Goal: Task Accomplishment & Management: Use online tool/utility

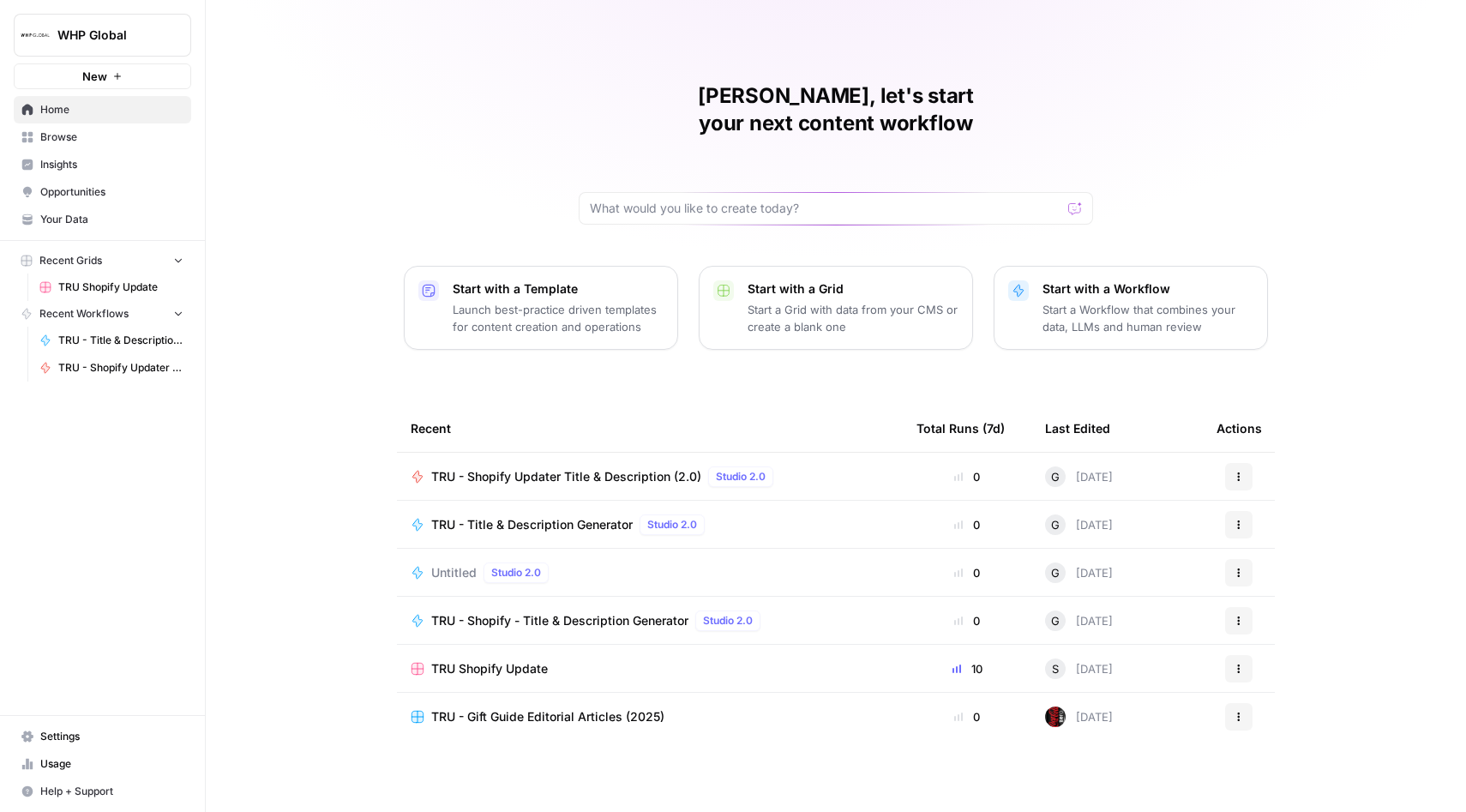
click at [114, 50] on button "WHP Global" at bounding box center [102, 35] width 178 height 43
click at [82, 153] on span "Cohort 4" at bounding box center [166, 156] width 226 height 17
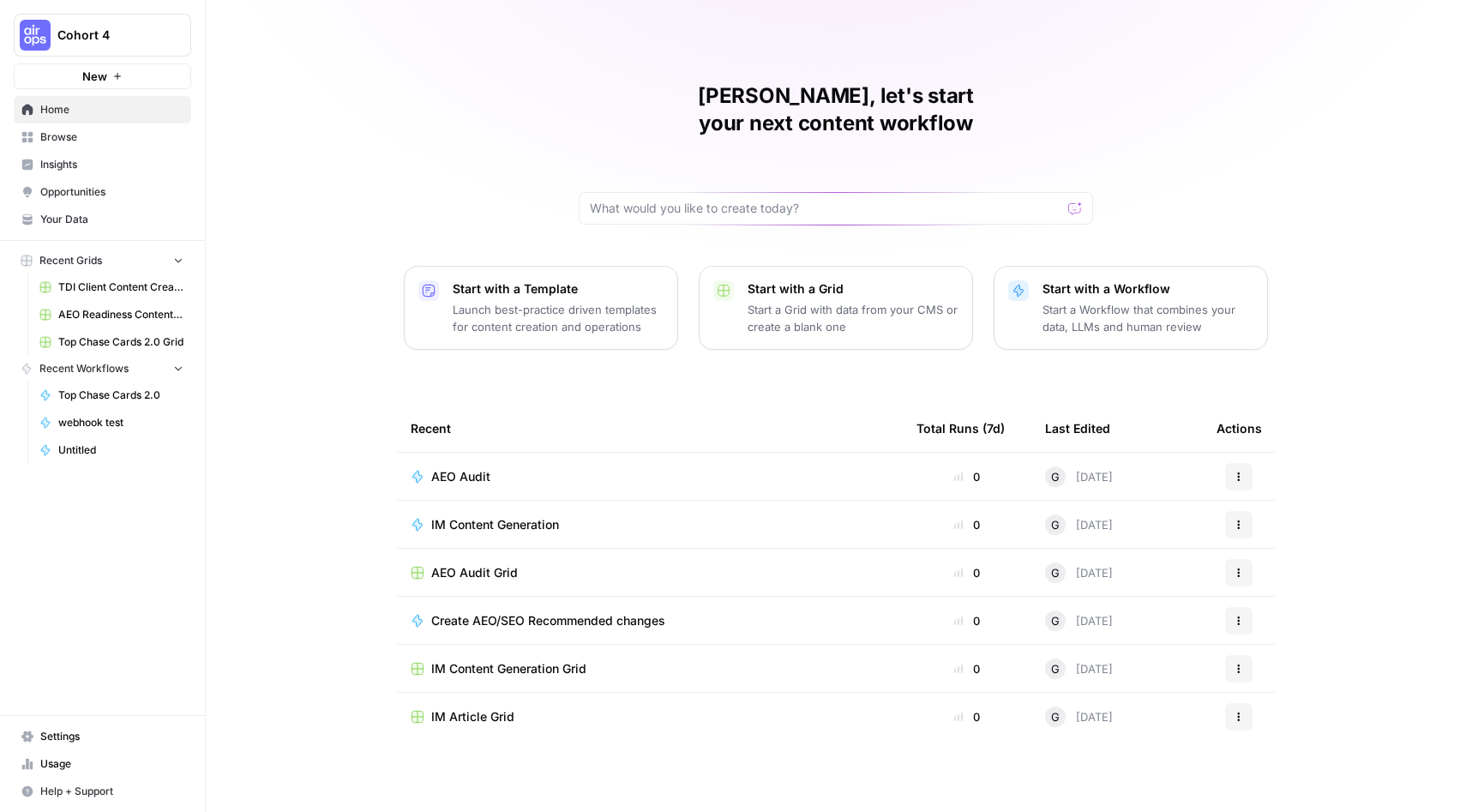
click at [72, 9] on div "Cohort 4 New" at bounding box center [102, 45] width 205 height 89
click at [70, 21] on button "Cohort 4" at bounding box center [102, 35] width 178 height 43
click at [67, 158] on span "WHP Global" at bounding box center [166, 156] width 226 height 17
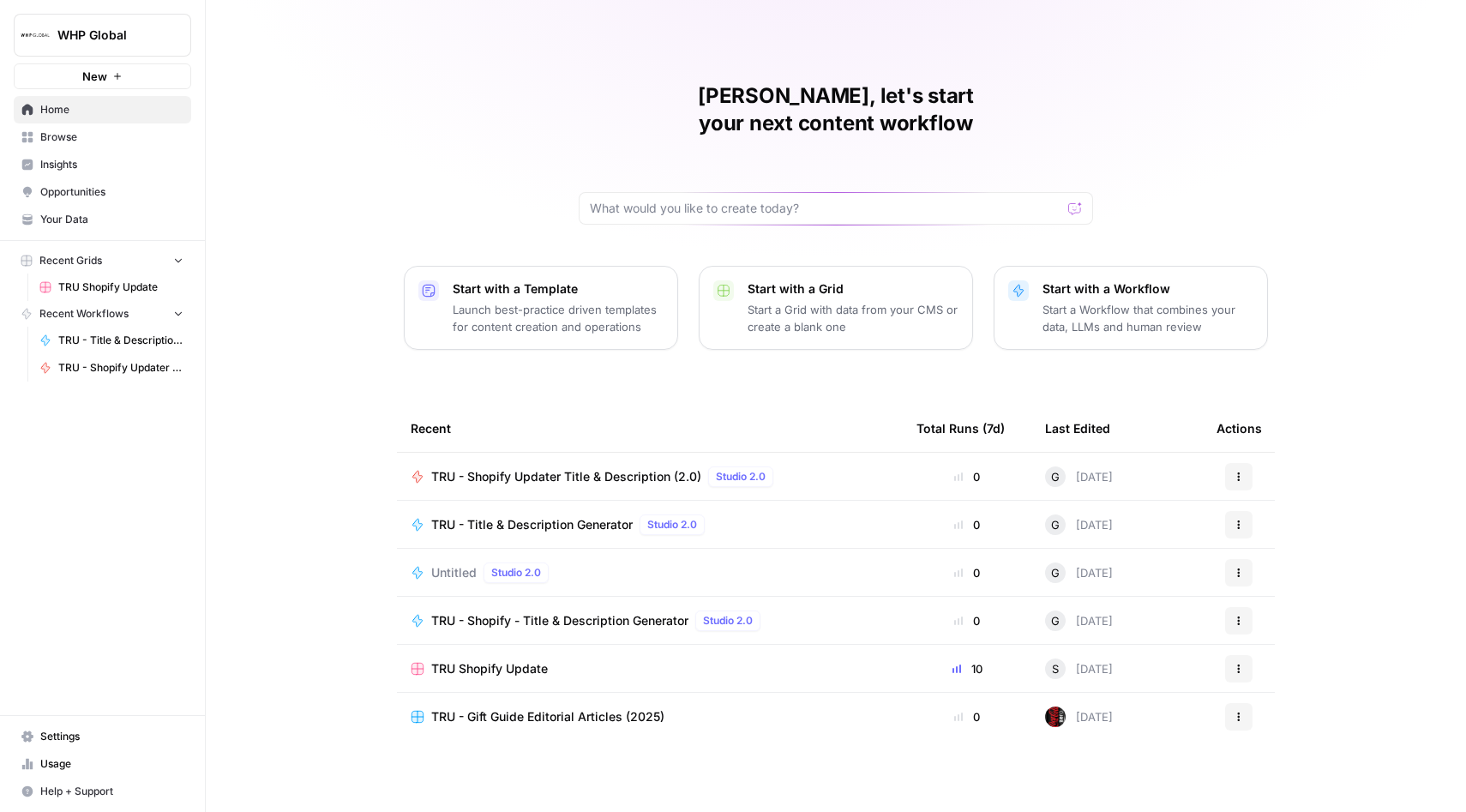
click at [80, 737] on span "Settings" at bounding box center [112, 737] width 143 height 16
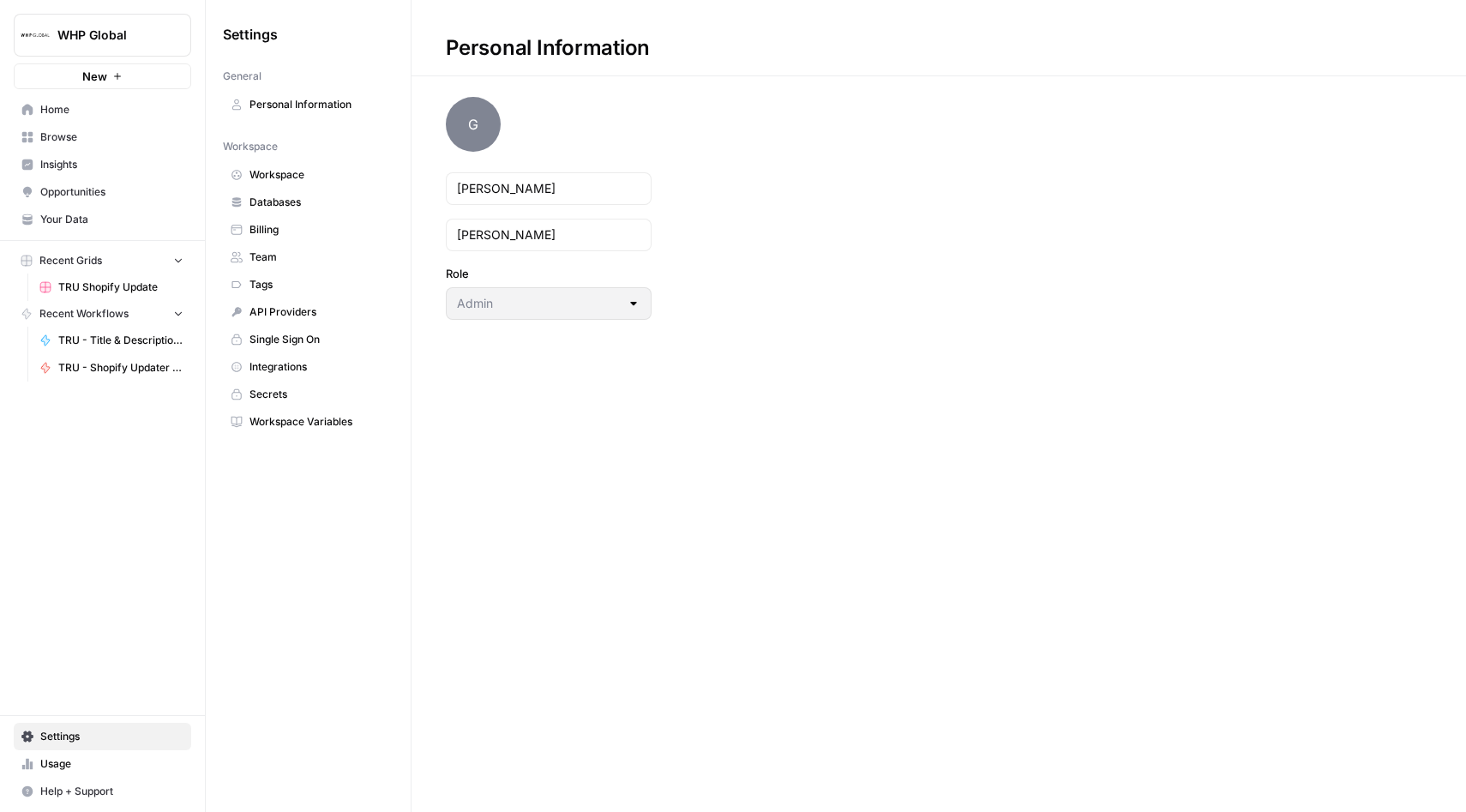
click at [323, 178] on span "Workspace" at bounding box center [317, 175] width 136 height 16
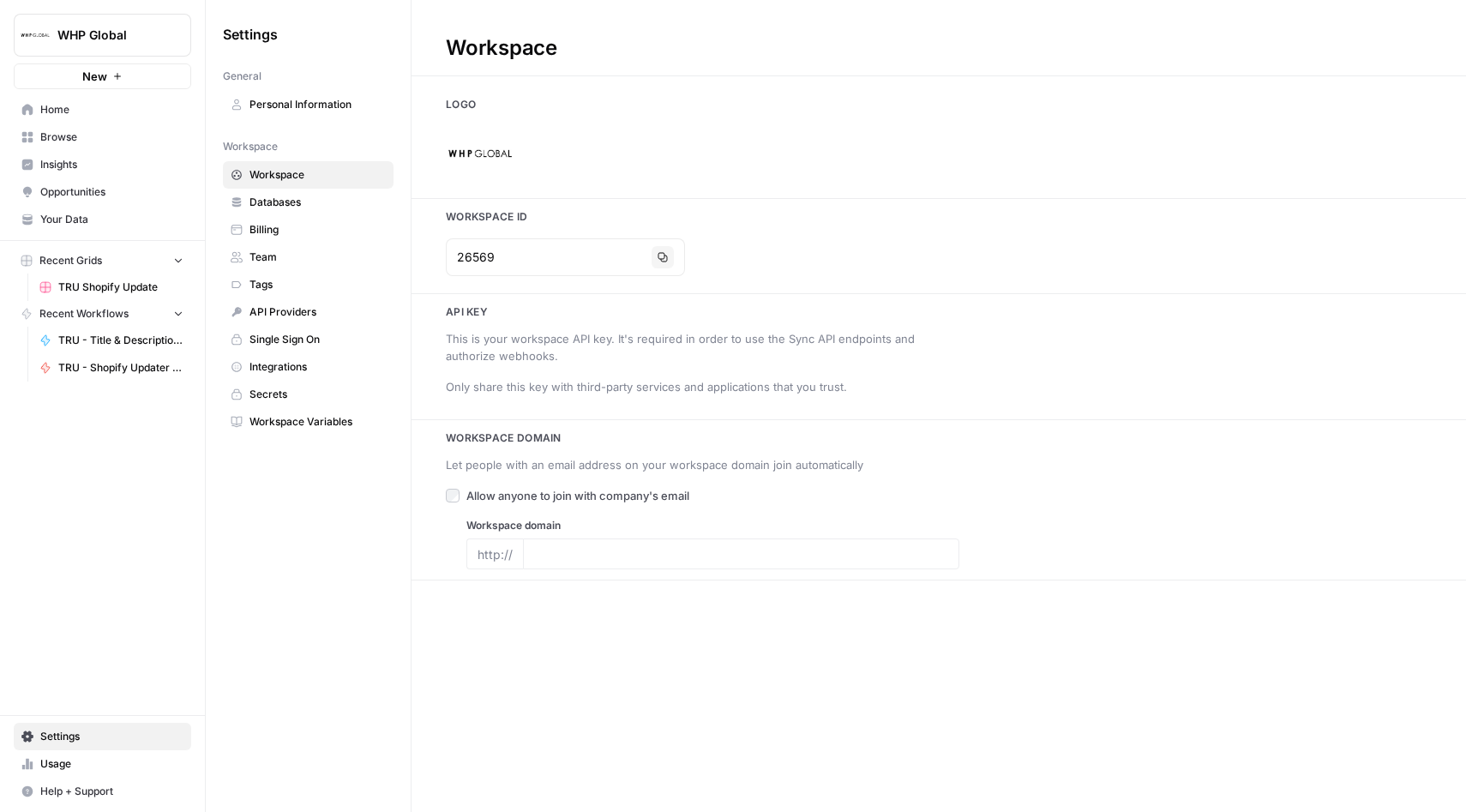
type input "whp-global.com/"
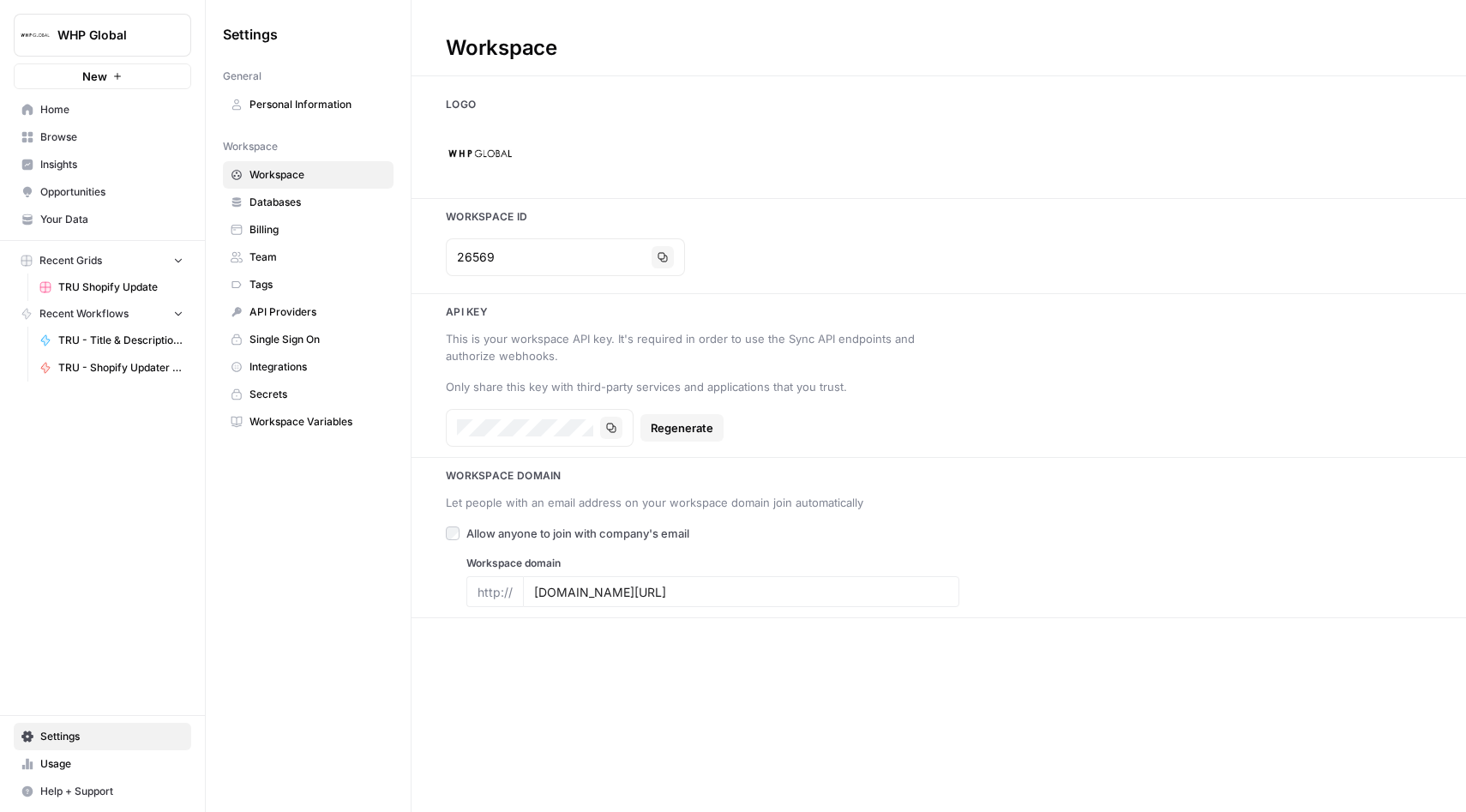
click at [306, 190] on link "Databases" at bounding box center [308, 202] width 171 height 28
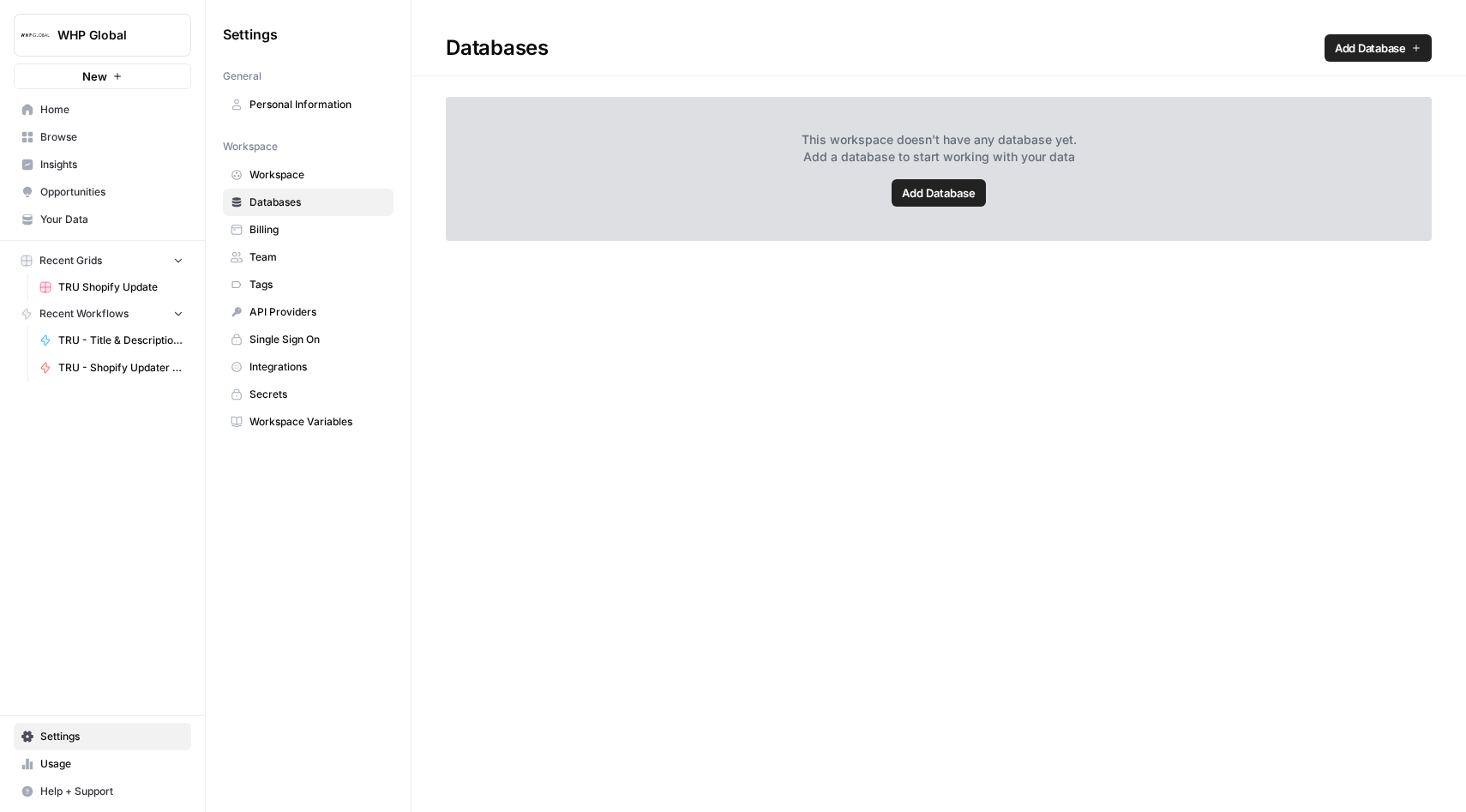
click at [301, 222] on span "Billing" at bounding box center [317, 230] width 136 height 16
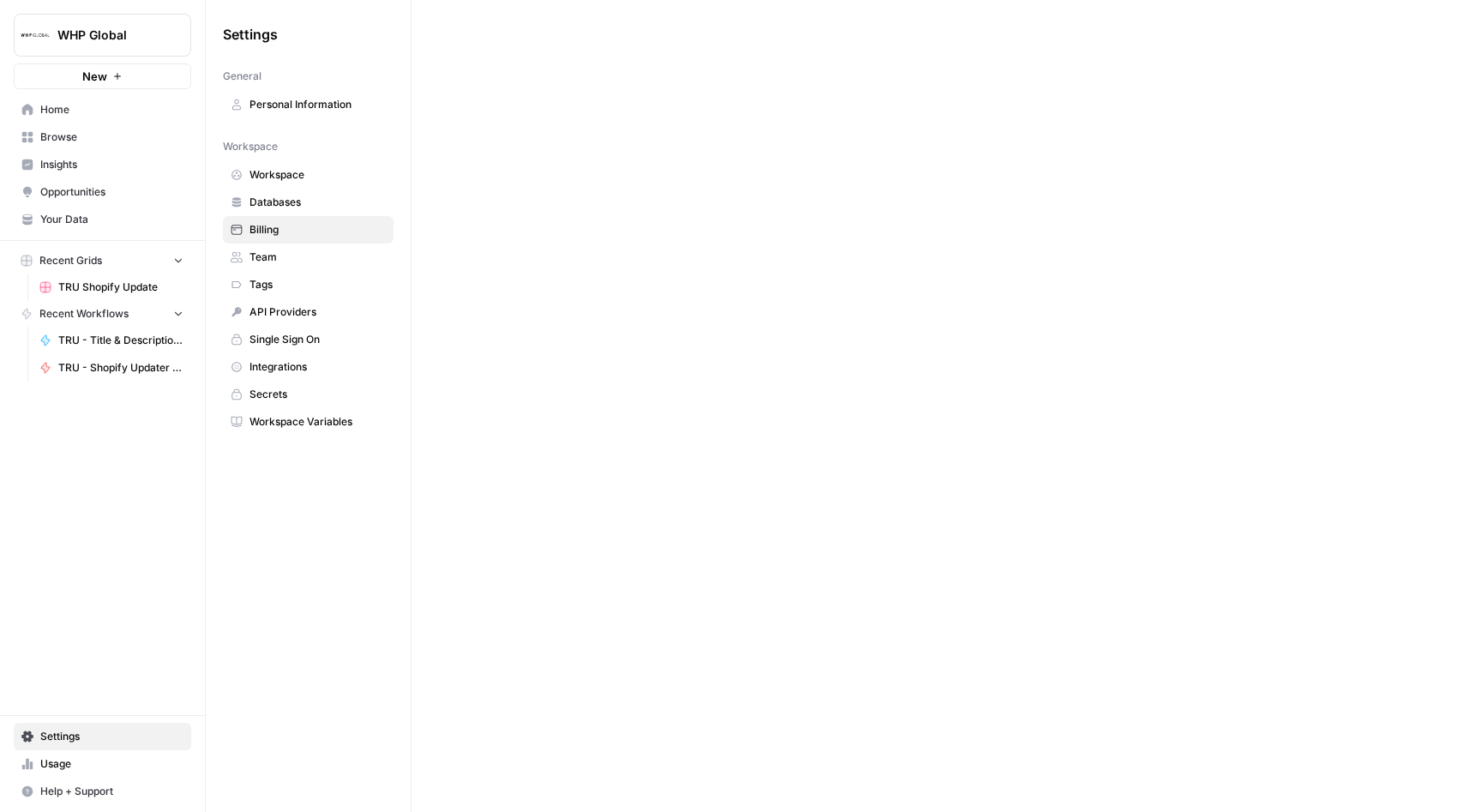
click at [293, 253] on span "Team" at bounding box center [317, 258] width 136 height 16
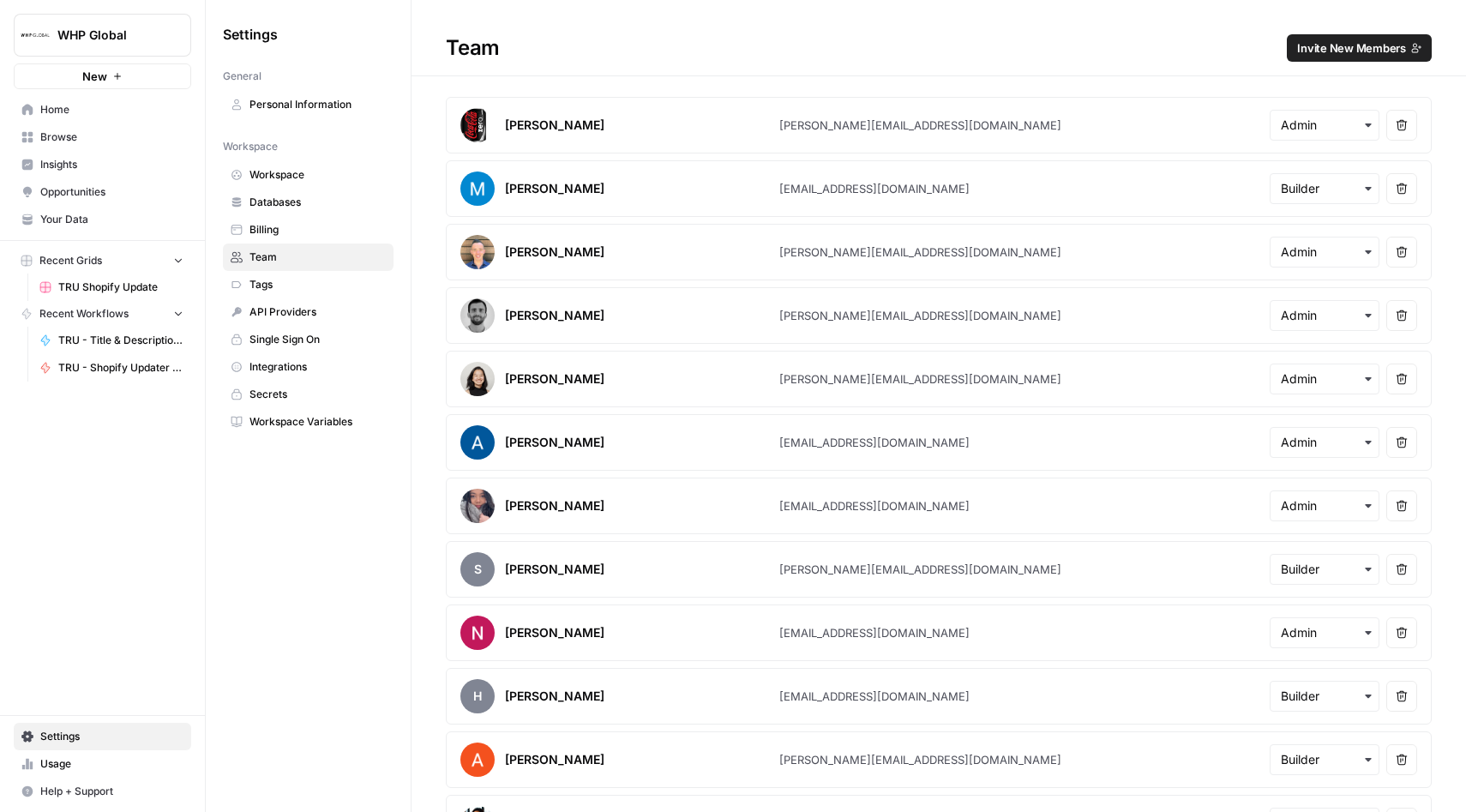
click at [292, 285] on span "Tags" at bounding box center [317, 285] width 136 height 16
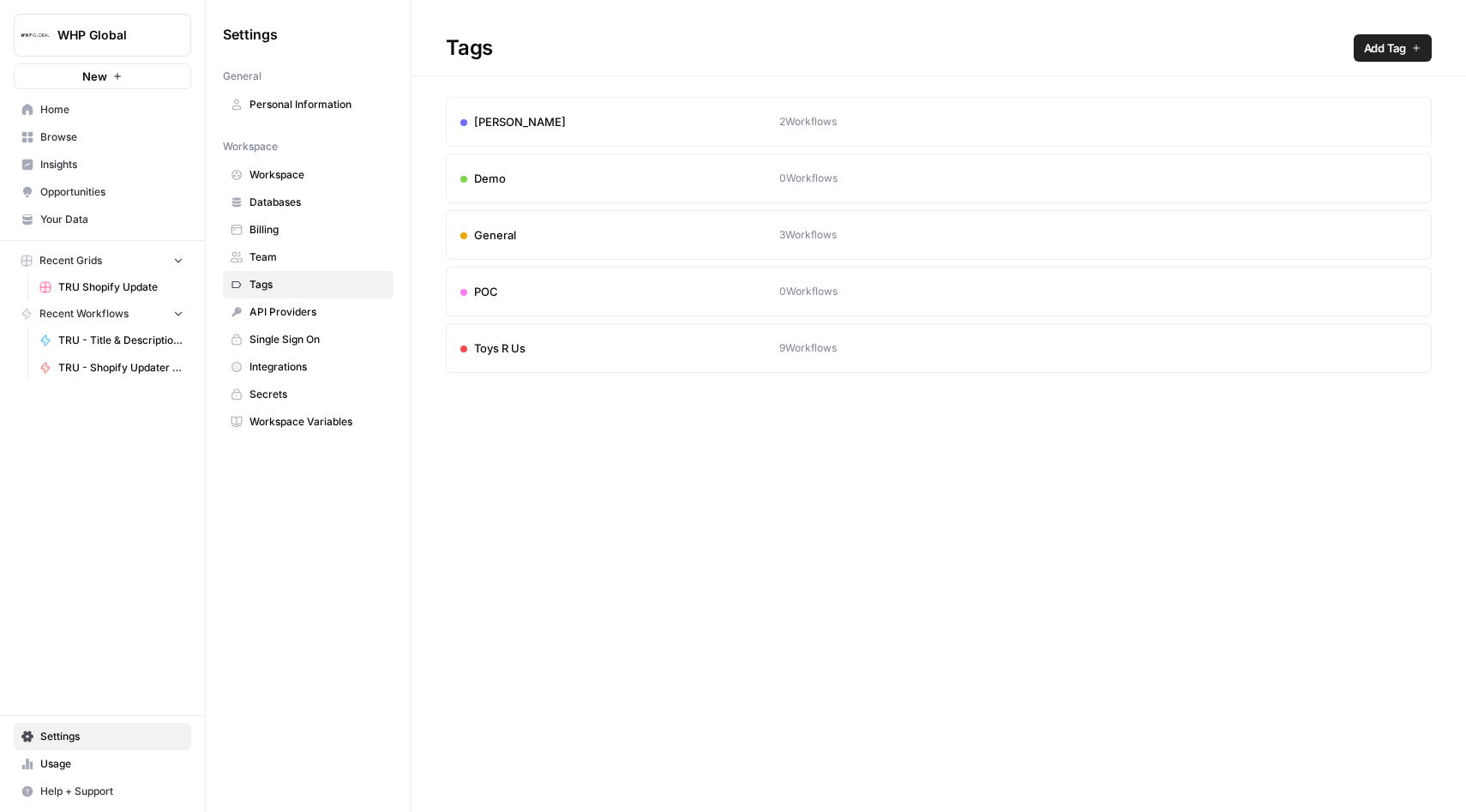
click at [54, 225] on span "Your Data" at bounding box center [112, 220] width 143 height 16
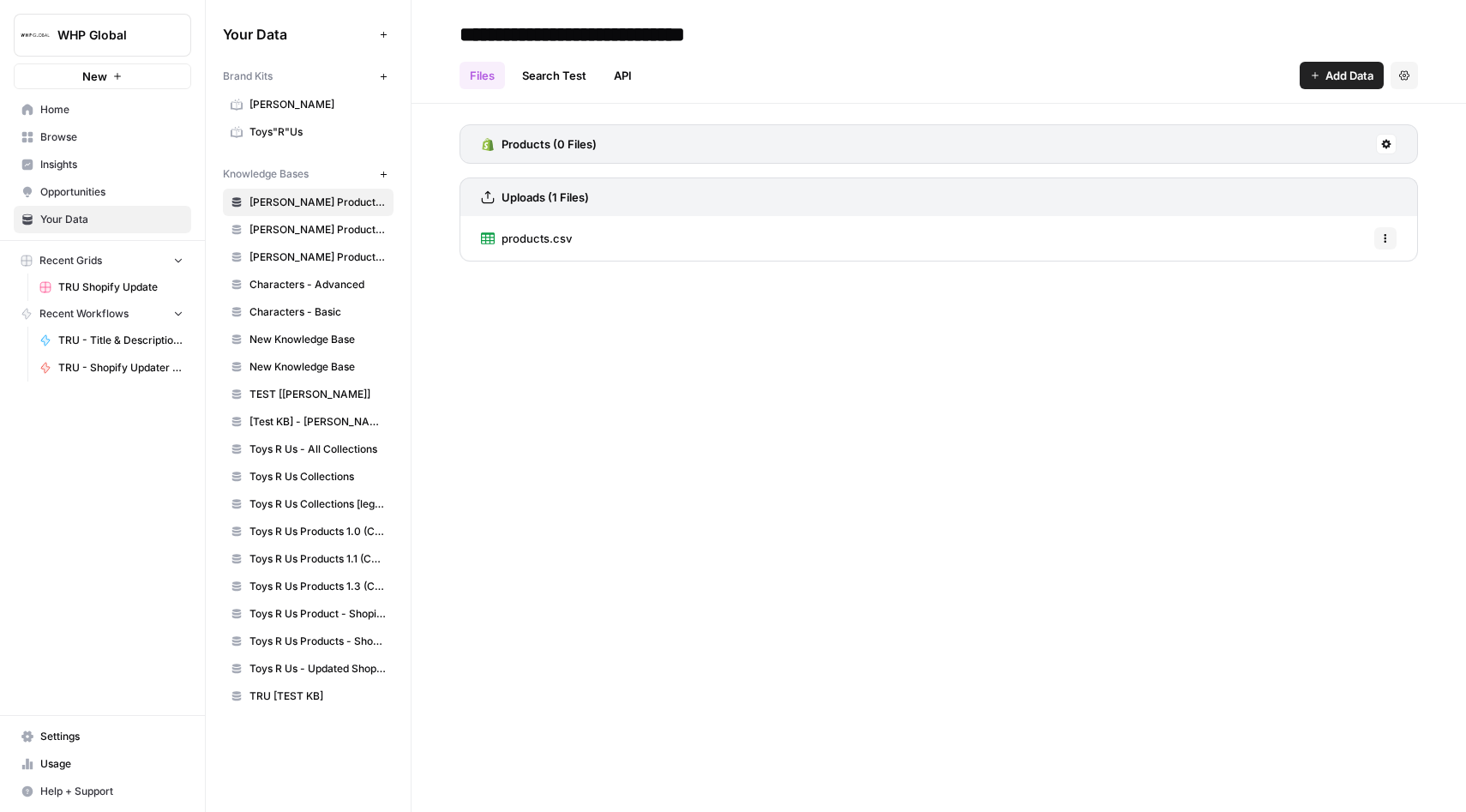
click at [269, 109] on span "Anne Klein" at bounding box center [317, 105] width 136 height 16
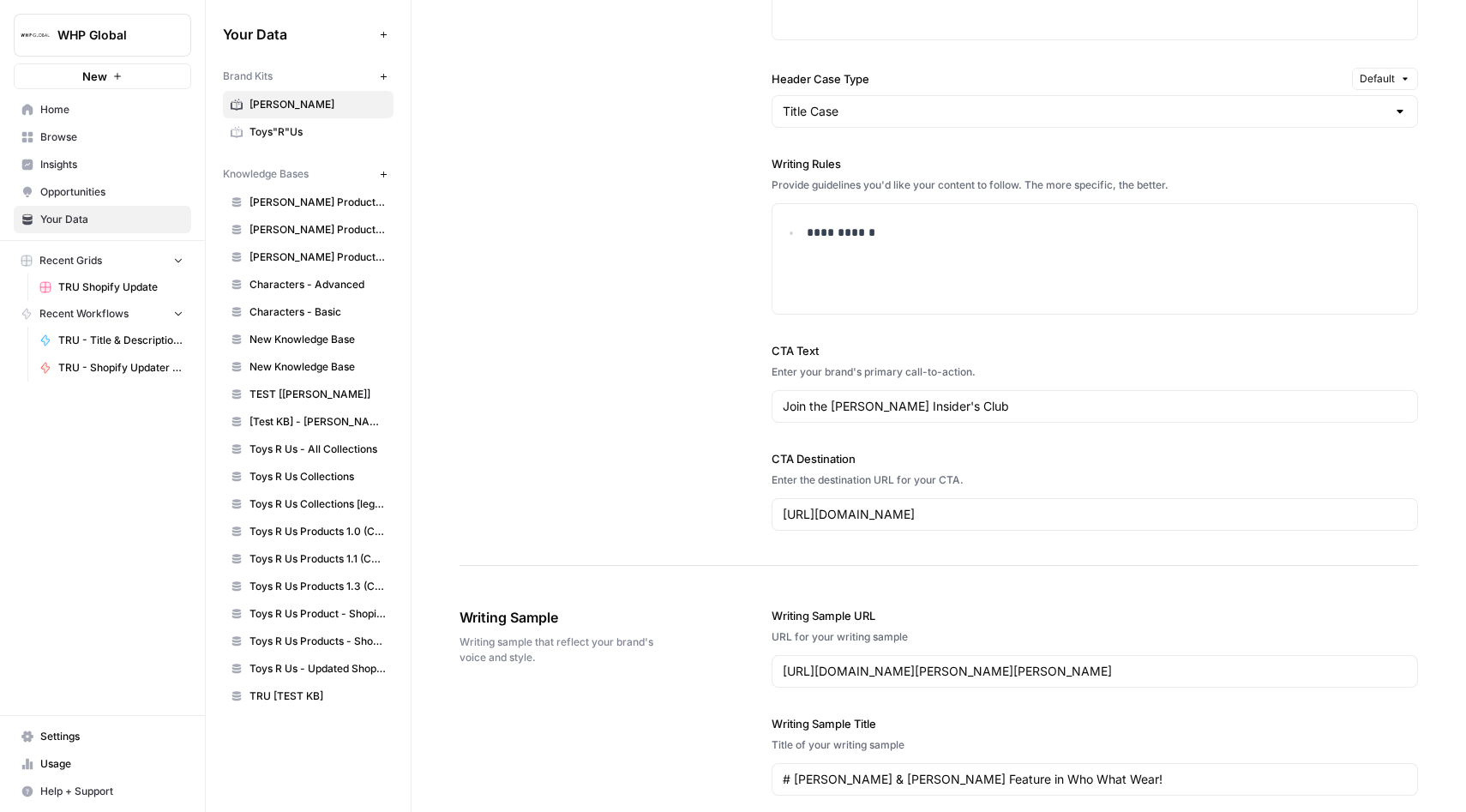
scroll to position [1341, 0]
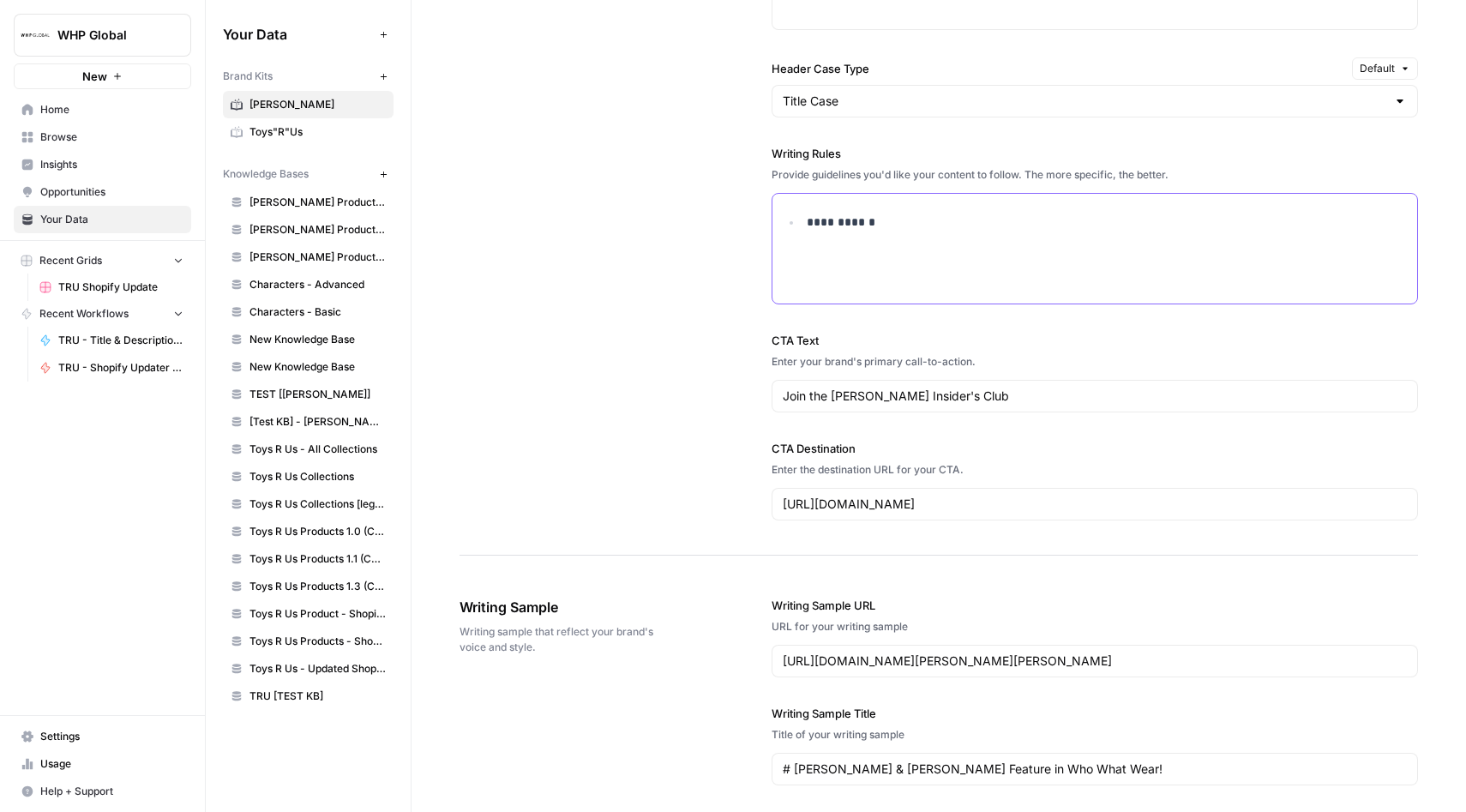
click at [1046, 266] on div "**********" at bounding box center [1095, 248] width 646 height 110
click at [680, 250] on div "**********" at bounding box center [938, 94] width 958 height 921
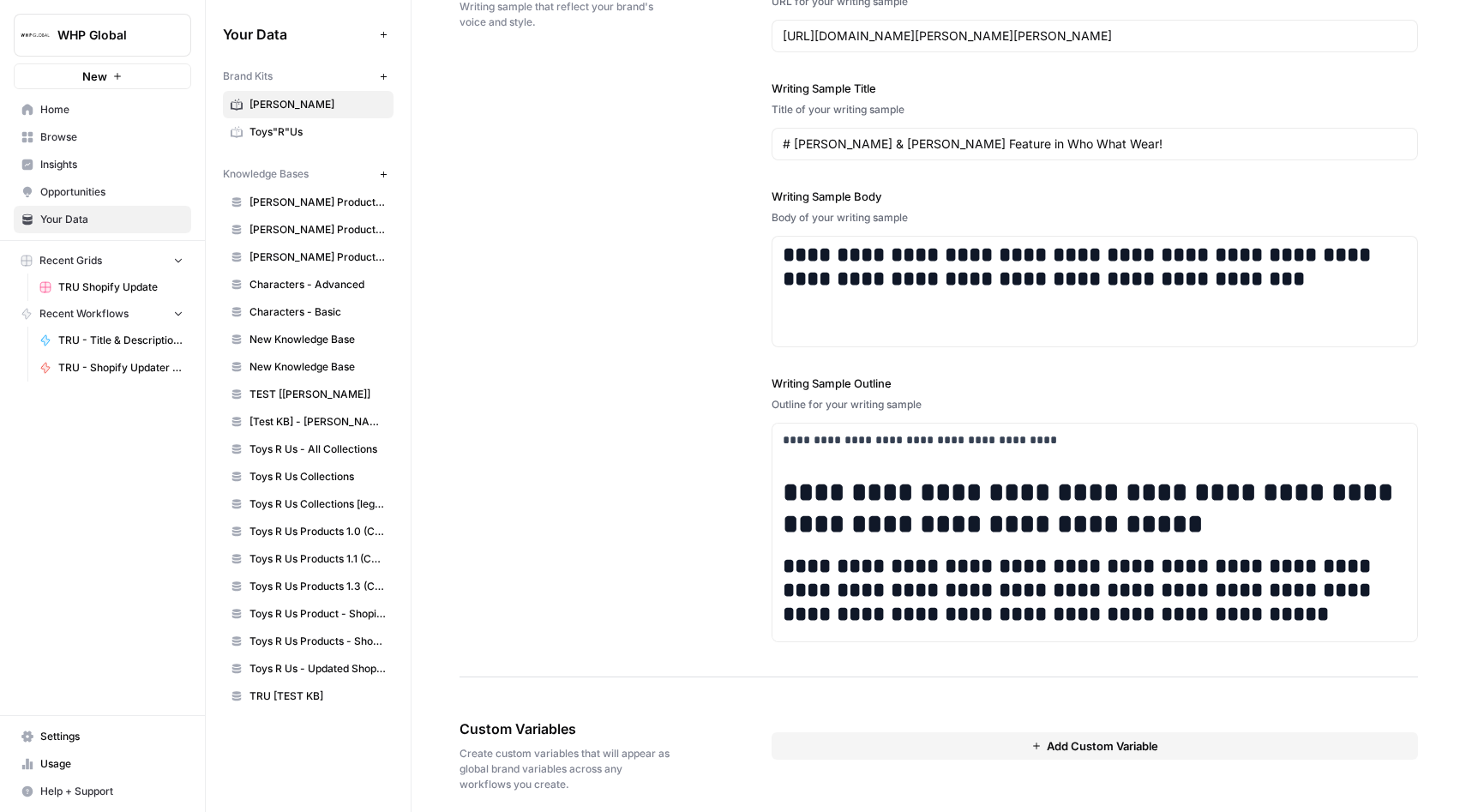
scroll to position [1981, 0]
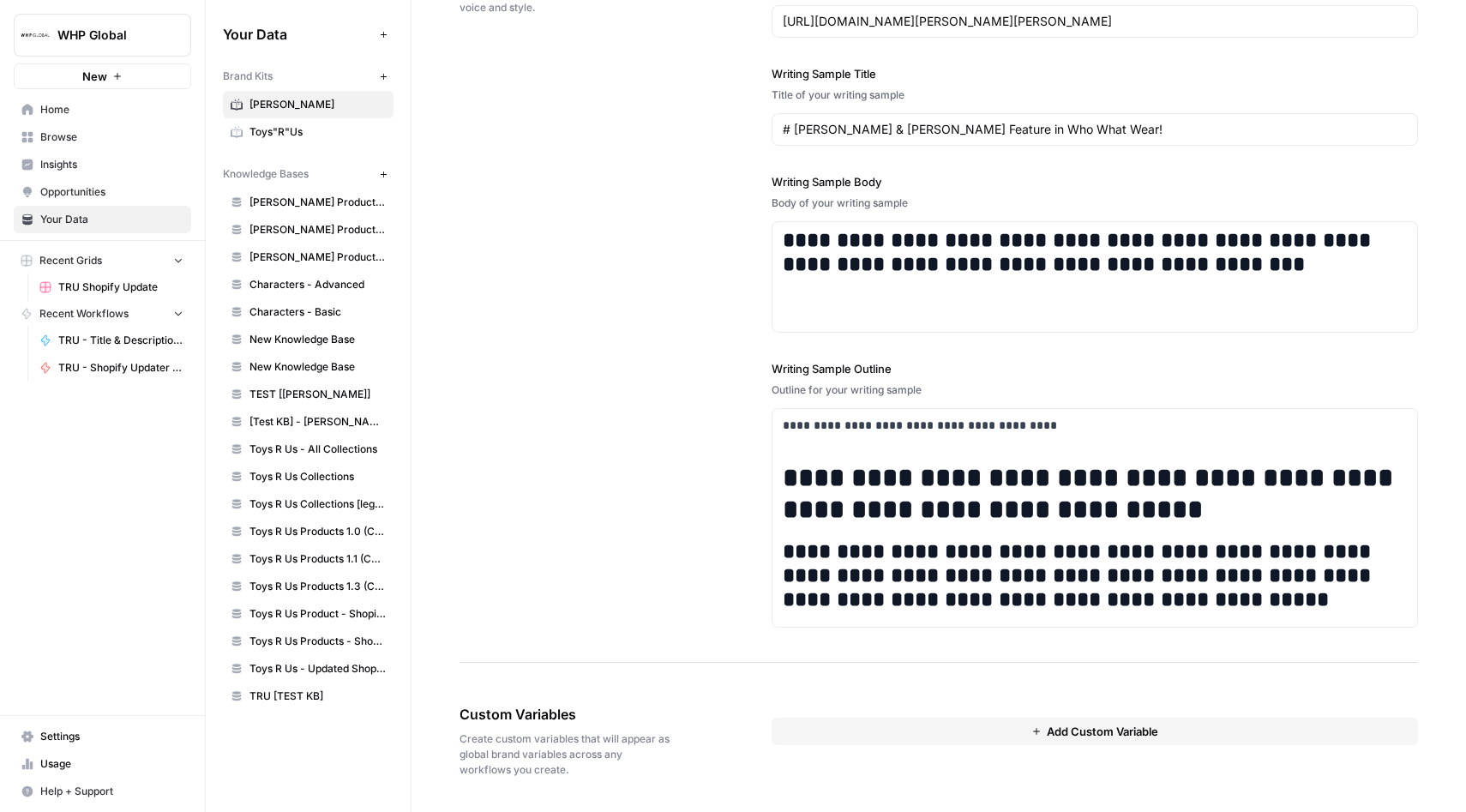
click at [1029, 731] on button "Add Custom Variable" at bounding box center [1095, 732] width 648 height 28
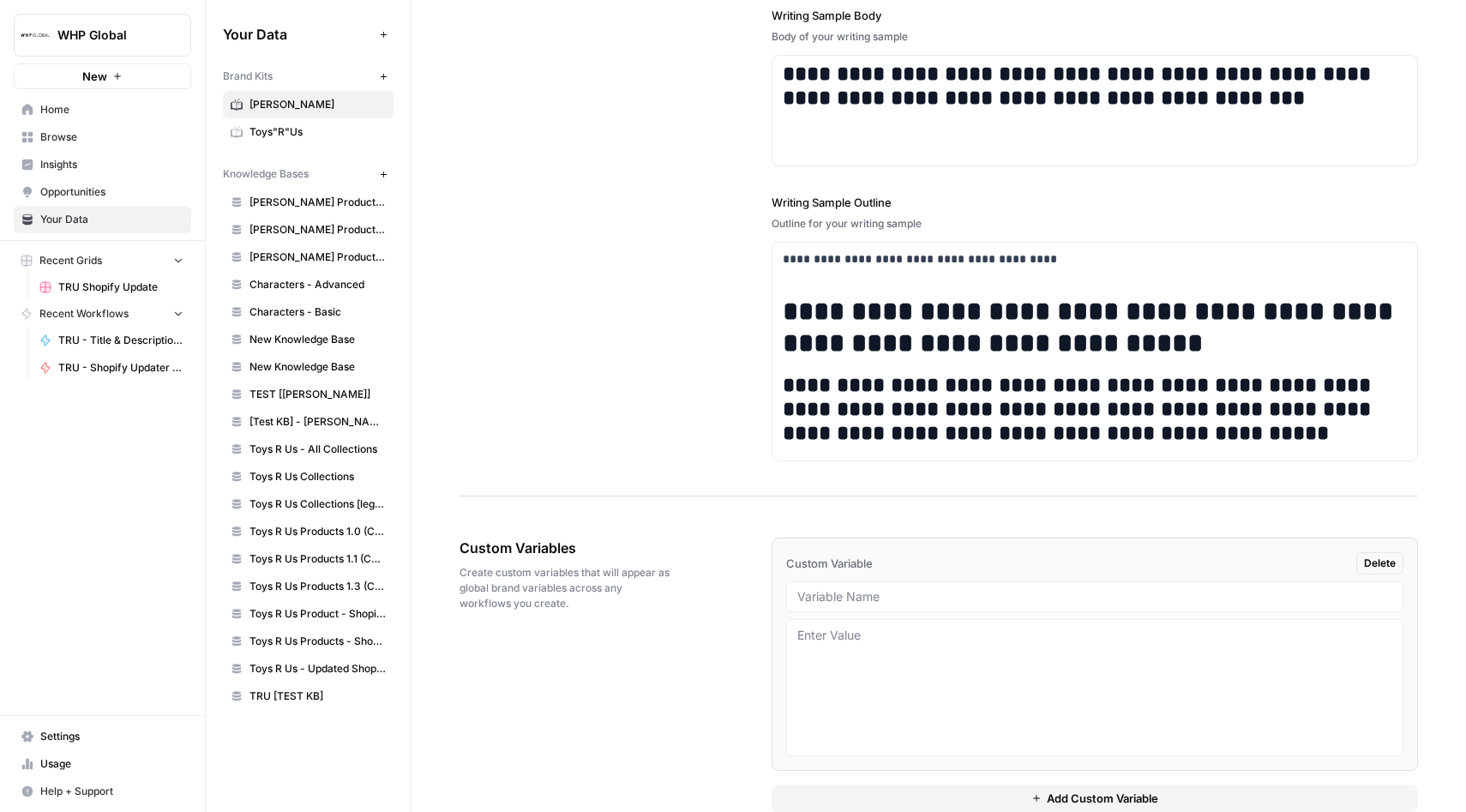
scroll to position [2181, 0]
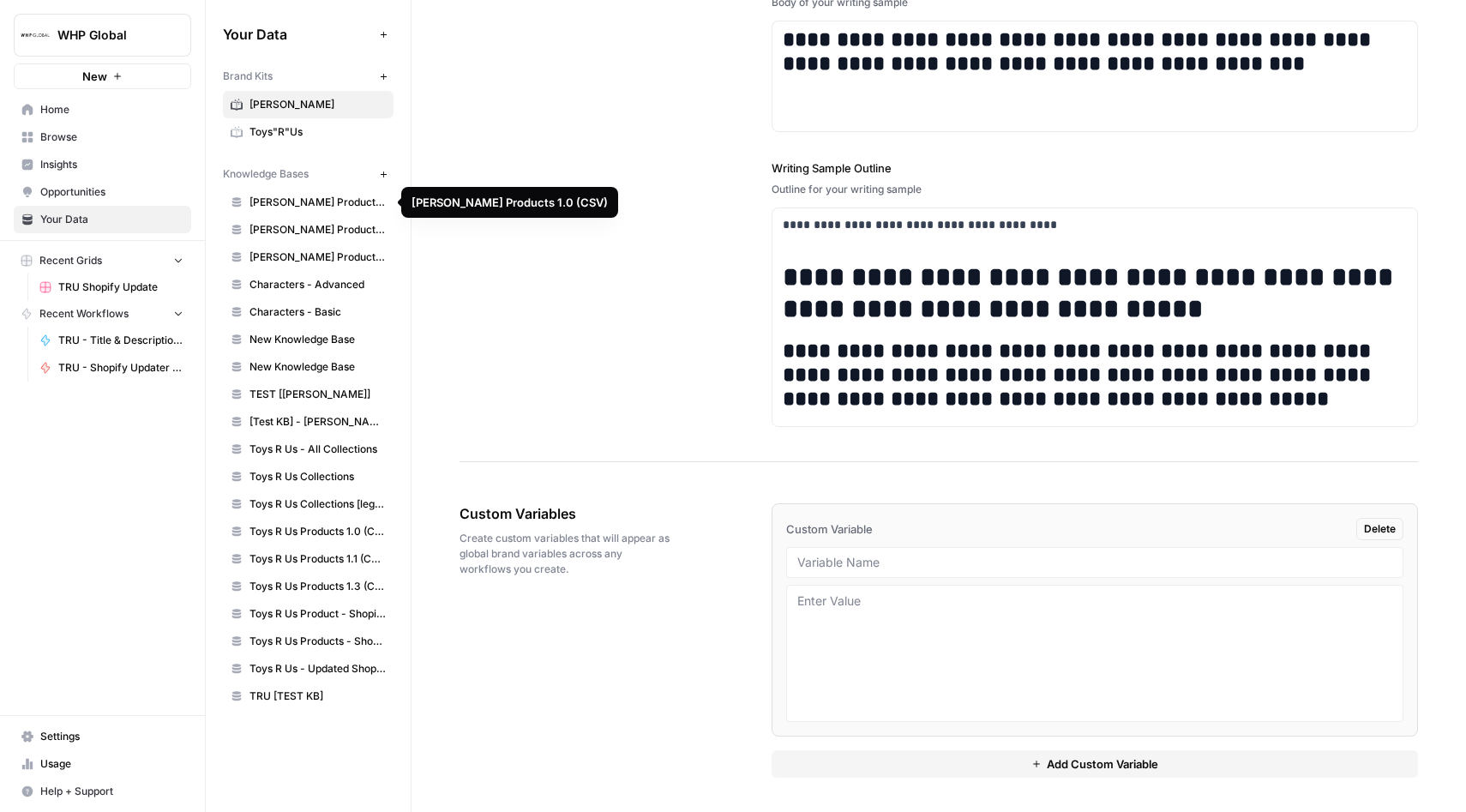
click at [288, 207] on span "Anne Klein Products 1.0 (CSV)" at bounding box center [317, 202] width 136 height 16
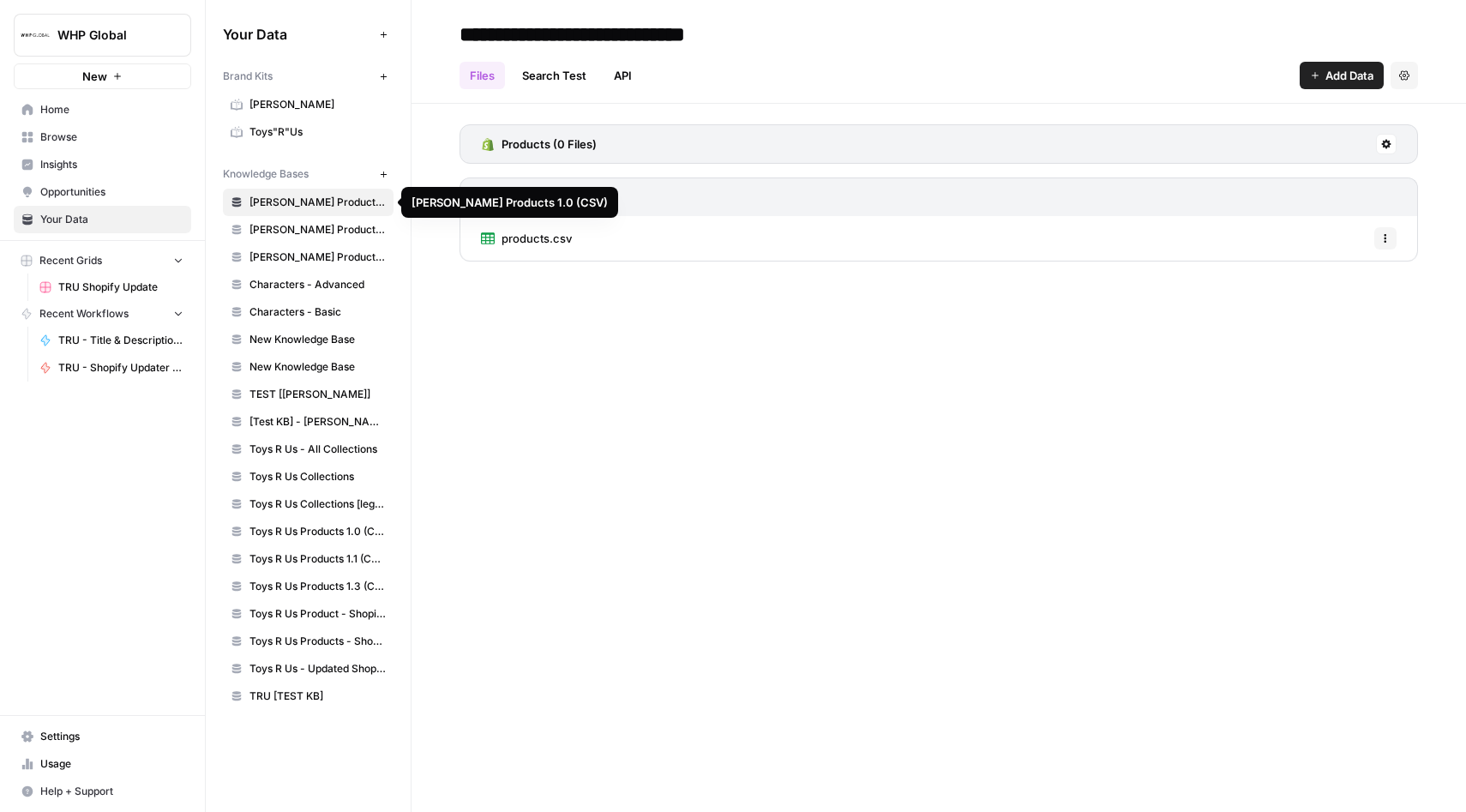
click at [281, 220] on link "Anne Klein Products 1.1 (CSV)" at bounding box center [308, 230] width 171 height 28
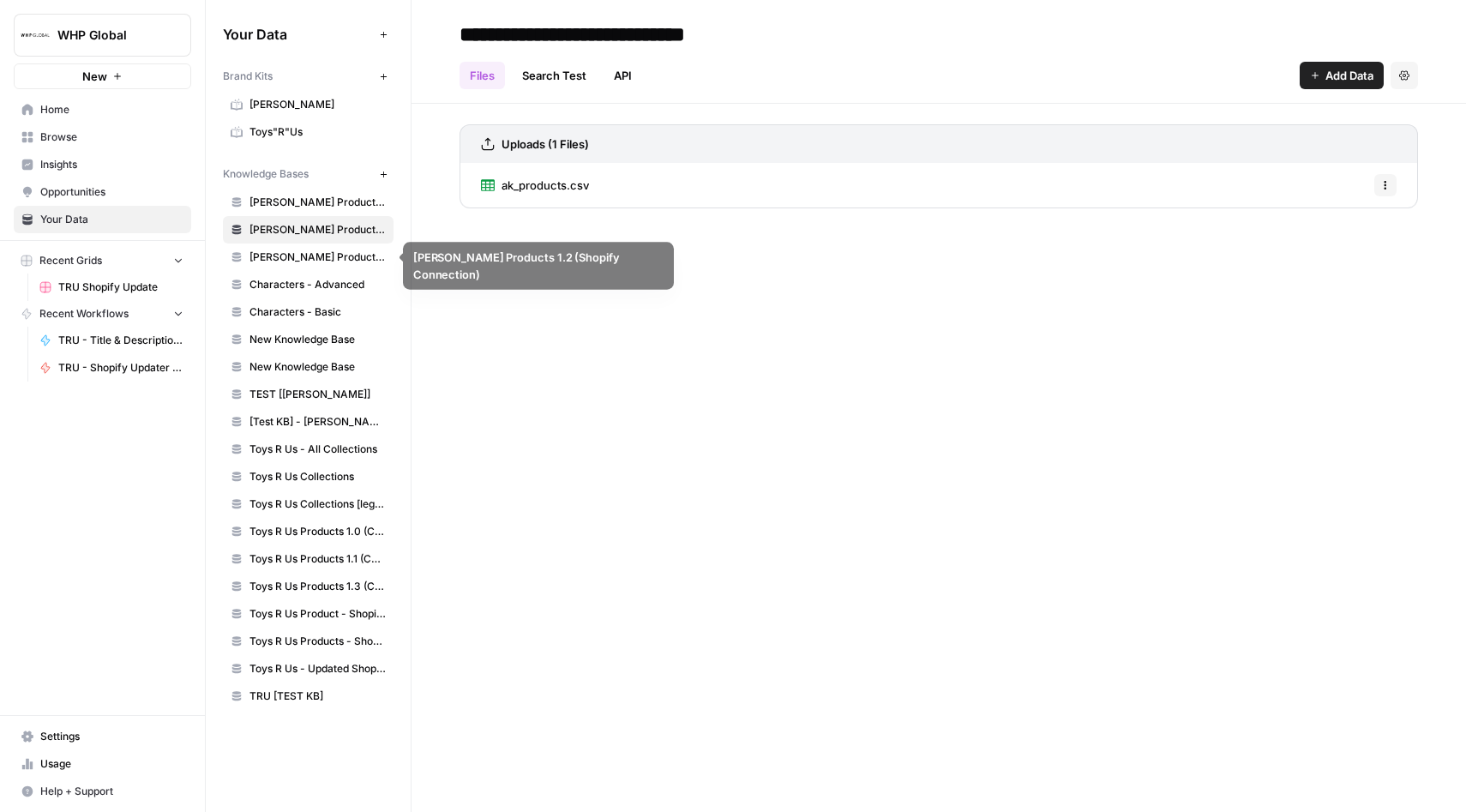
click at [278, 257] on span "Anne Klein Products 1.2 (Shopify Connection)" at bounding box center [317, 258] width 136 height 16
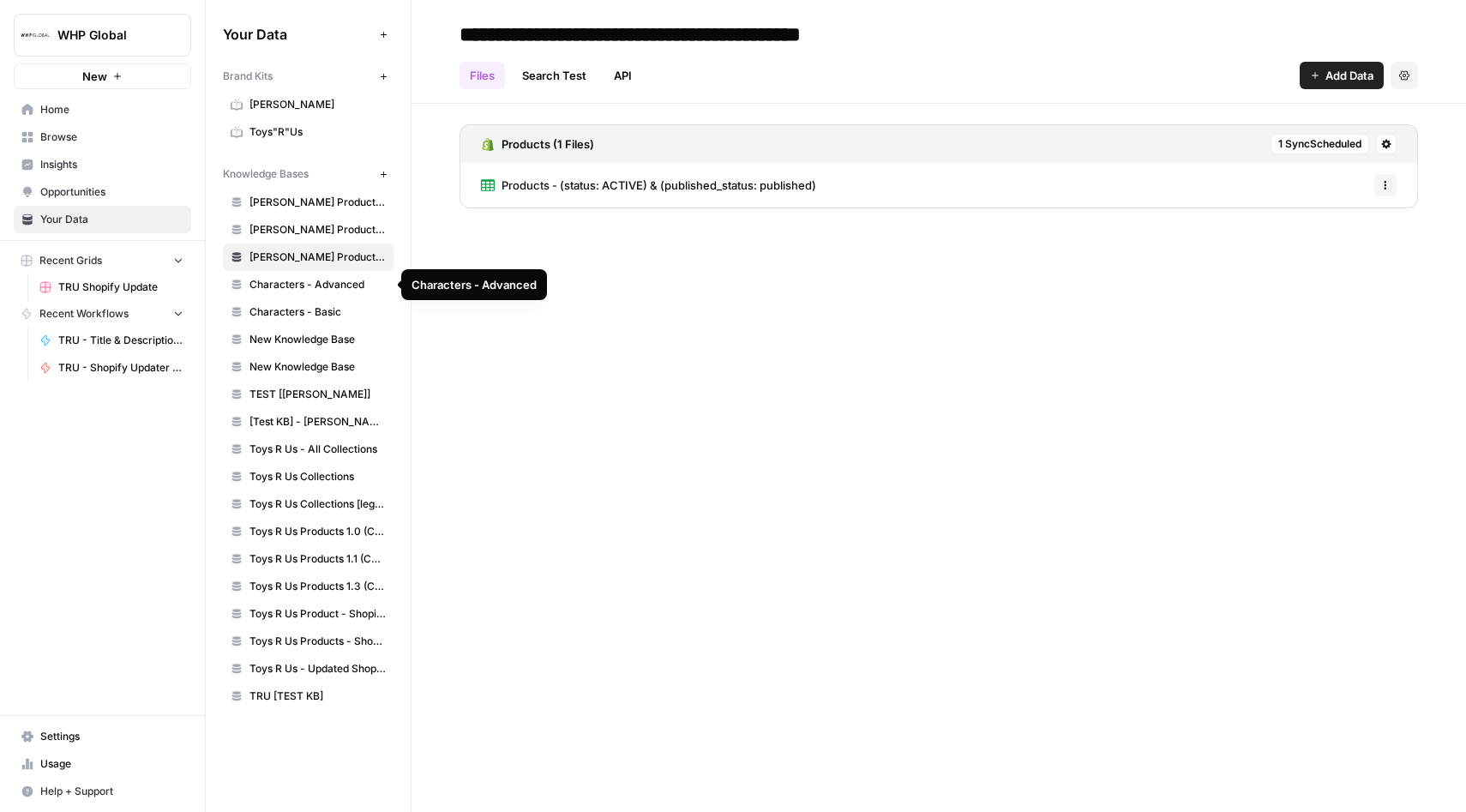
click at [277, 284] on span "Characters - Advanced" at bounding box center [317, 285] width 136 height 16
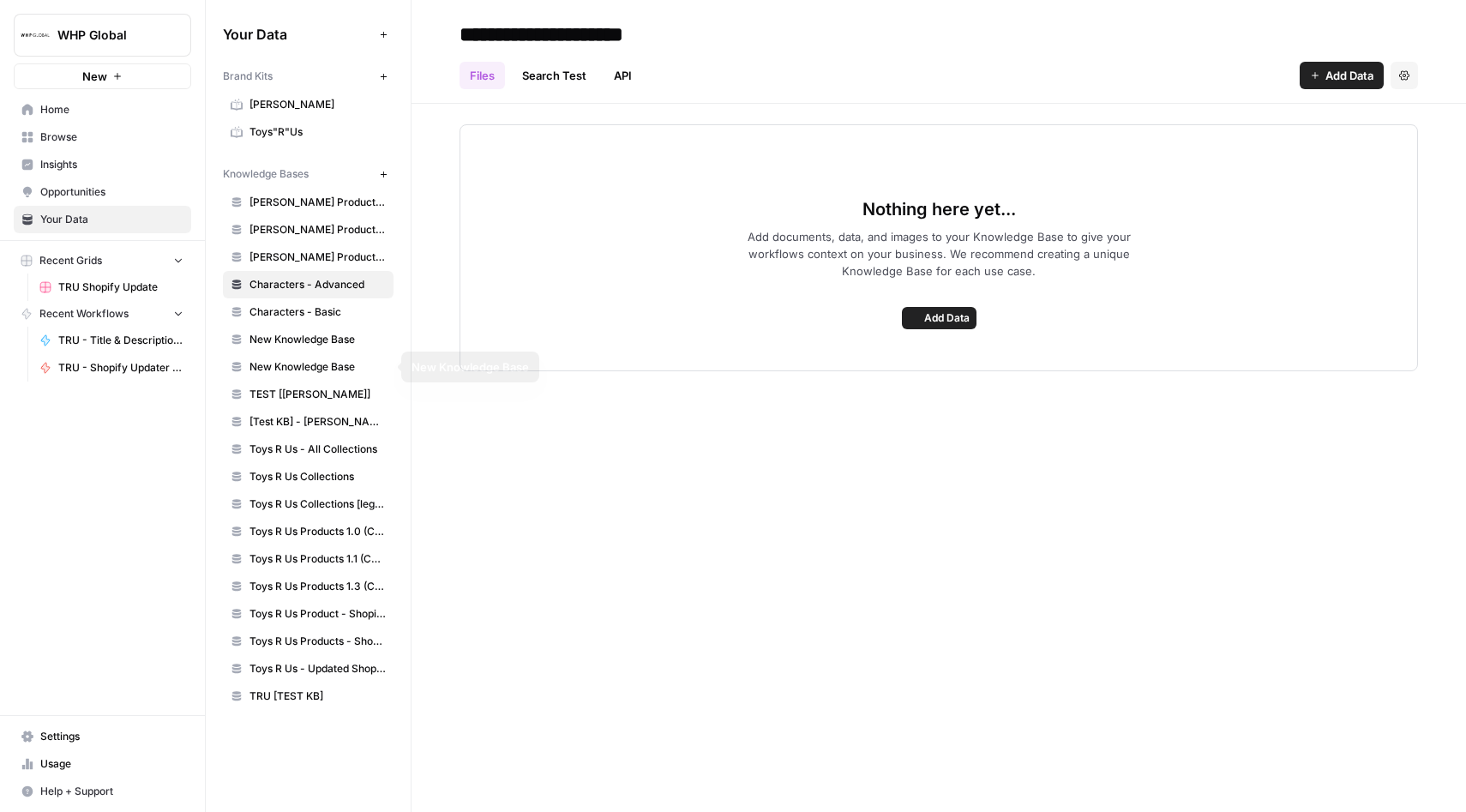
click at [284, 338] on span "New Knowledge Base" at bounding box center [317, 340] width 136 height 16
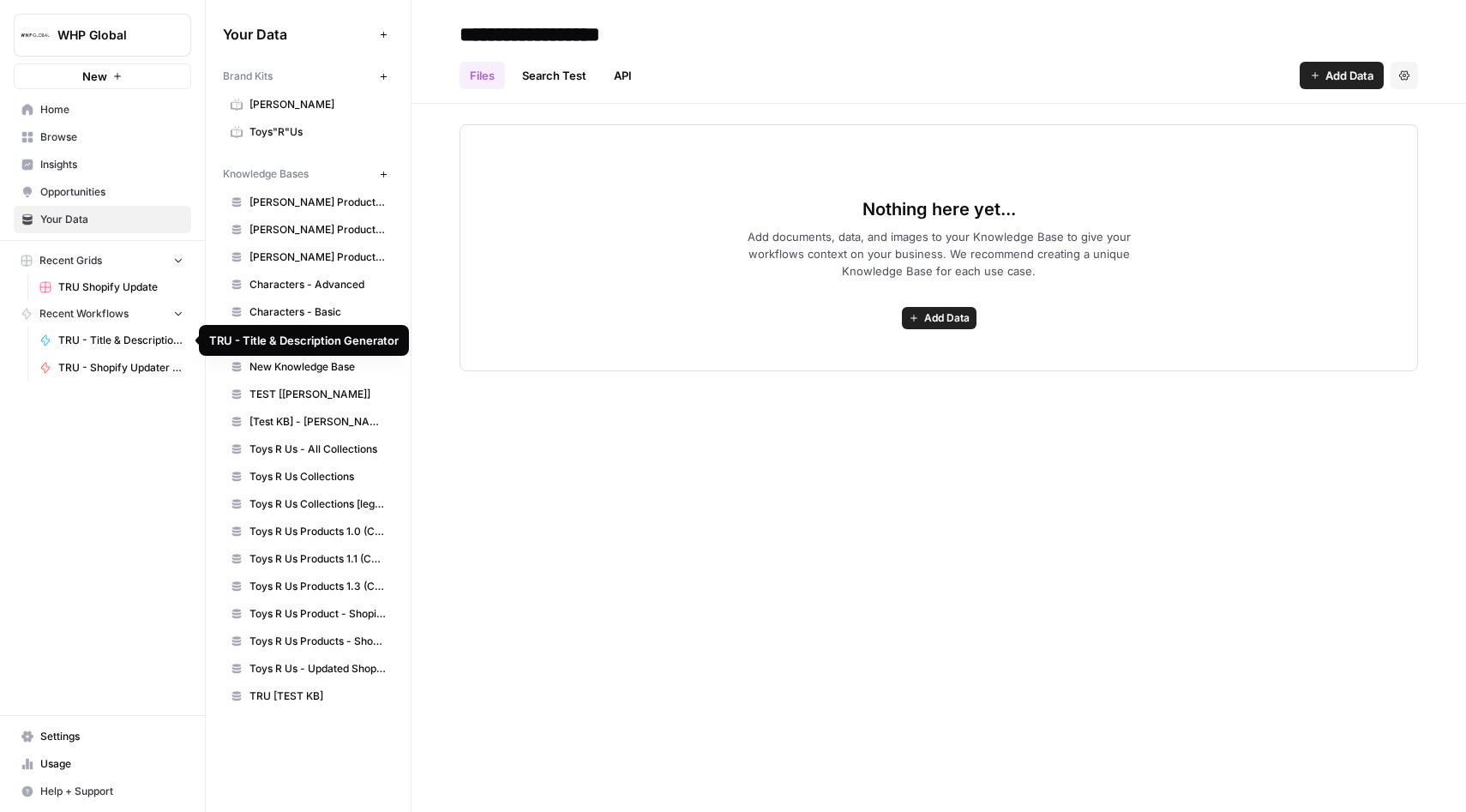
click at [117, 338] on span "TRU - Title & Description Generator" at bounding box center [121, 340] width 125 height 16
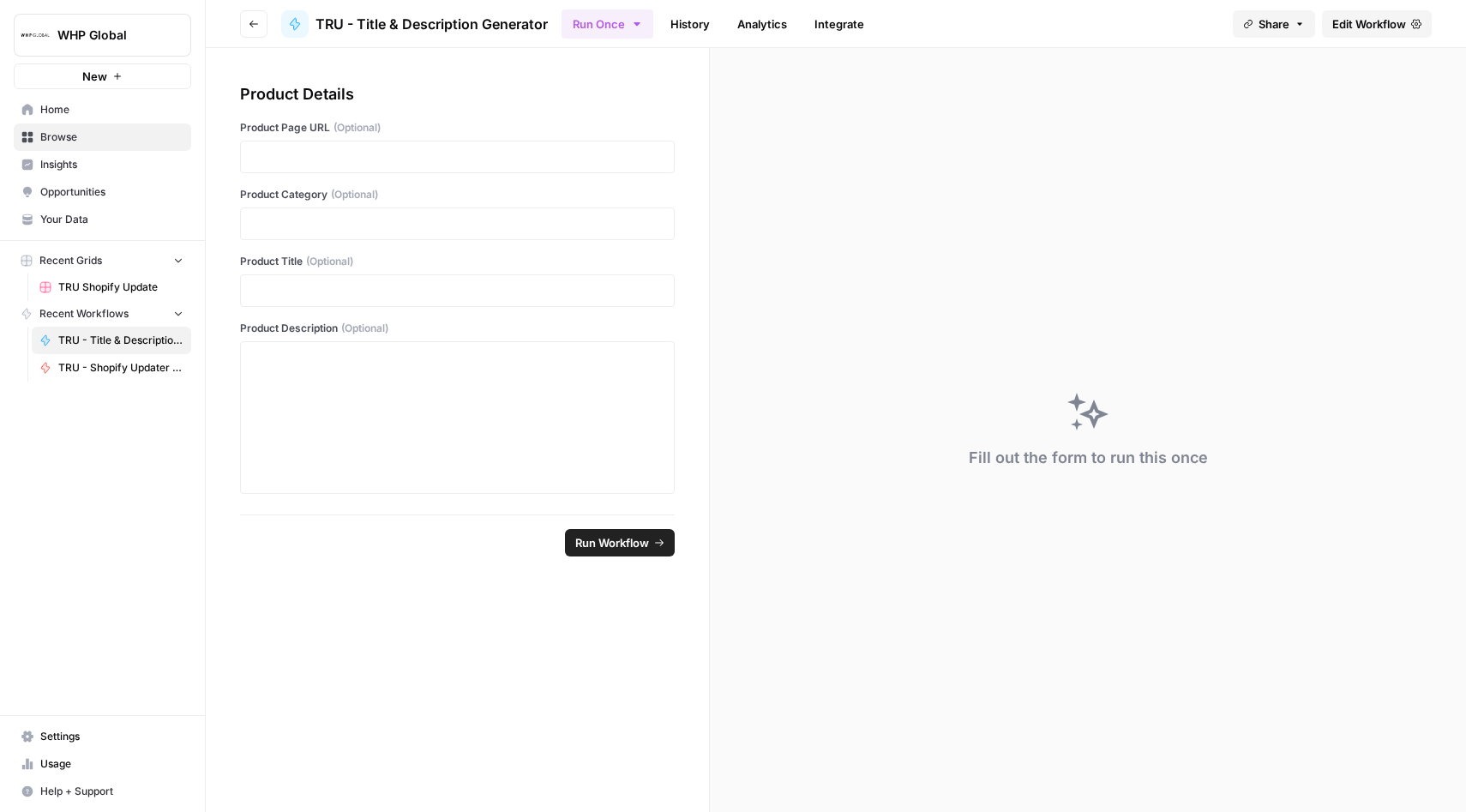
click at [1334, 16] on span "Edit Workflow" at bounding box center [1369, 24] width 73 height 17
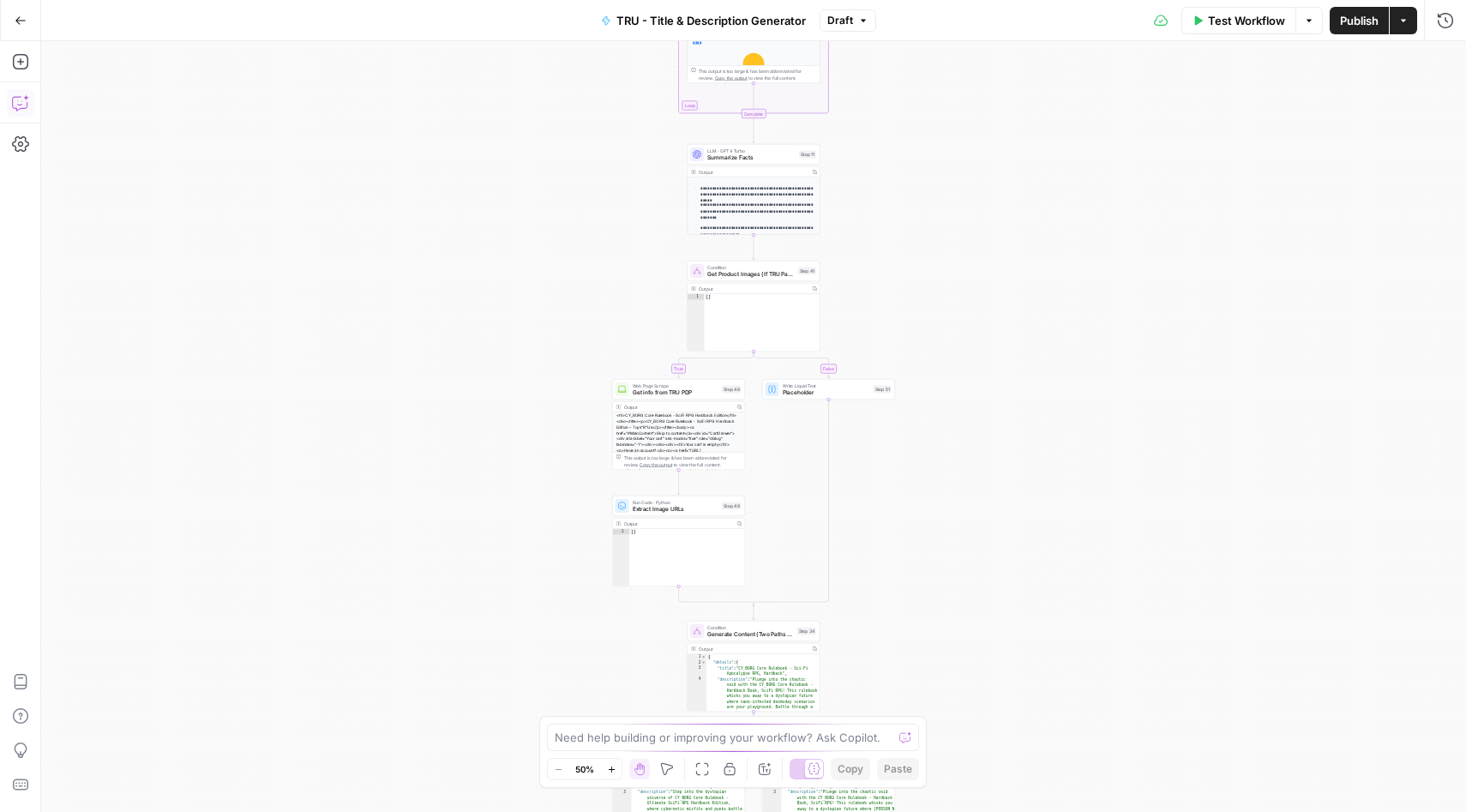
click at [16, 18] on icon "button" at bounding box center [21, 21] width 12 height 12
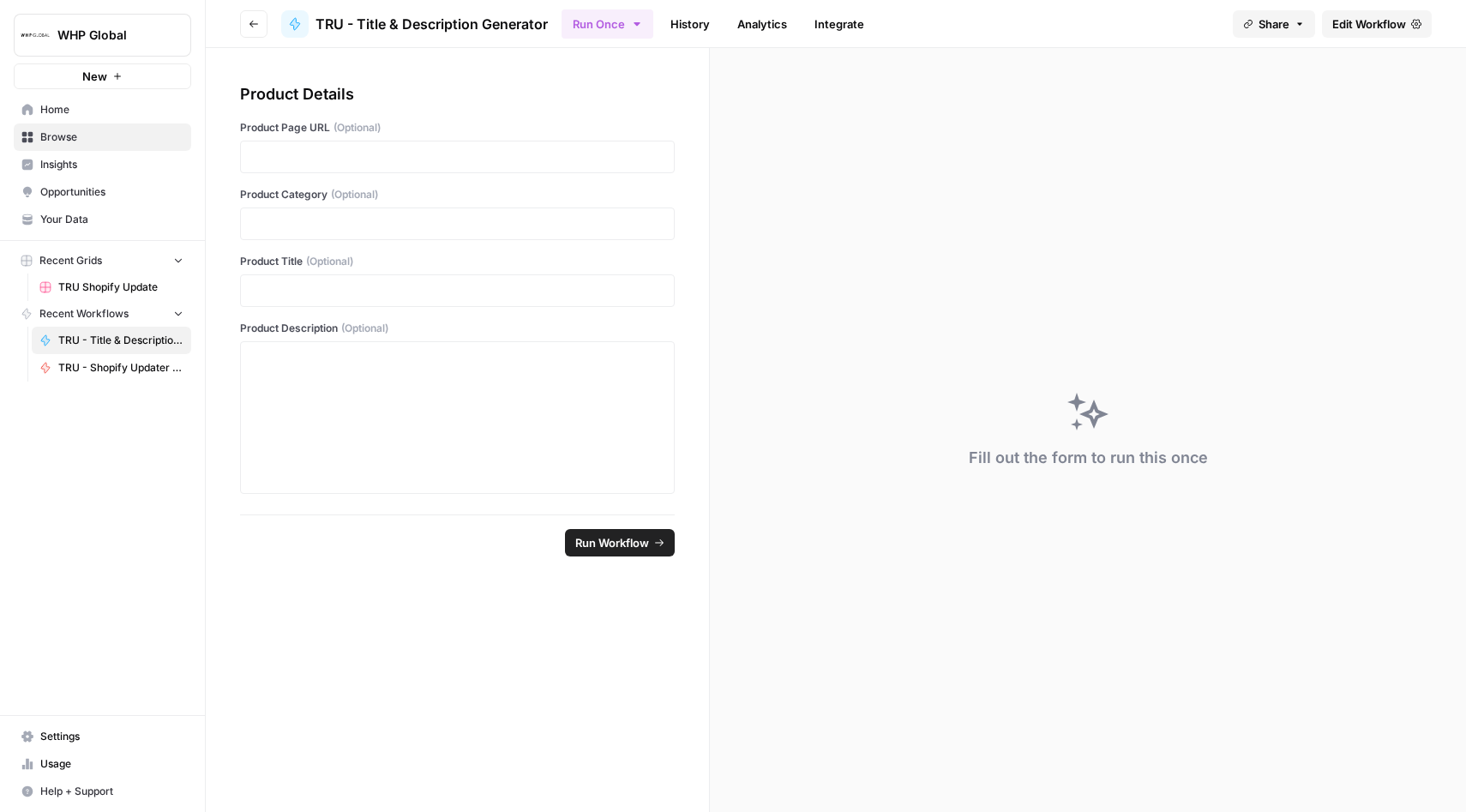
click at [1378, 27] on span "Edit Workflow" at bounding box center [1369, 24] width 73 height 17
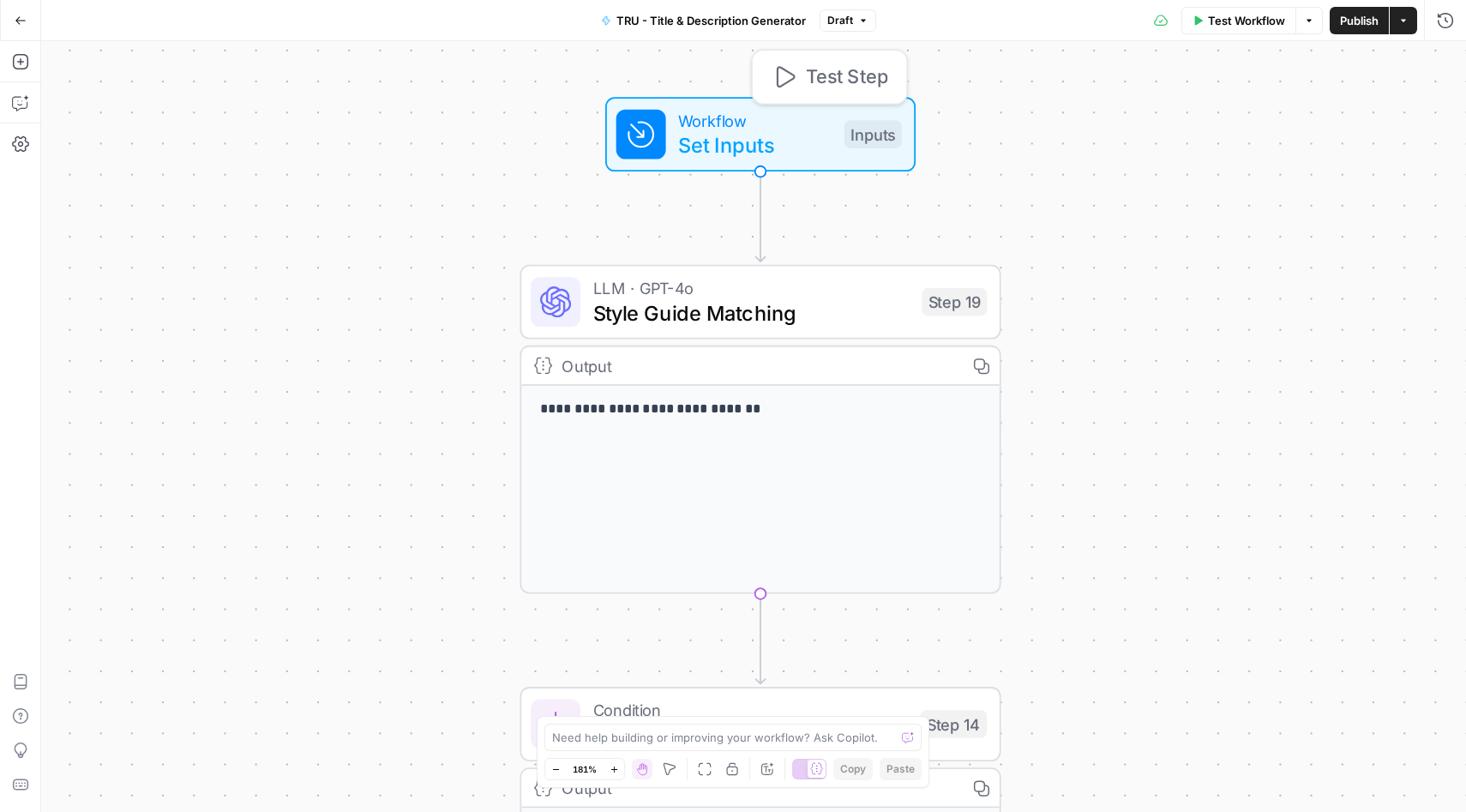
click at [706, 115] on span "Workflow" at bounding box center [755, 120] width 154 height 25
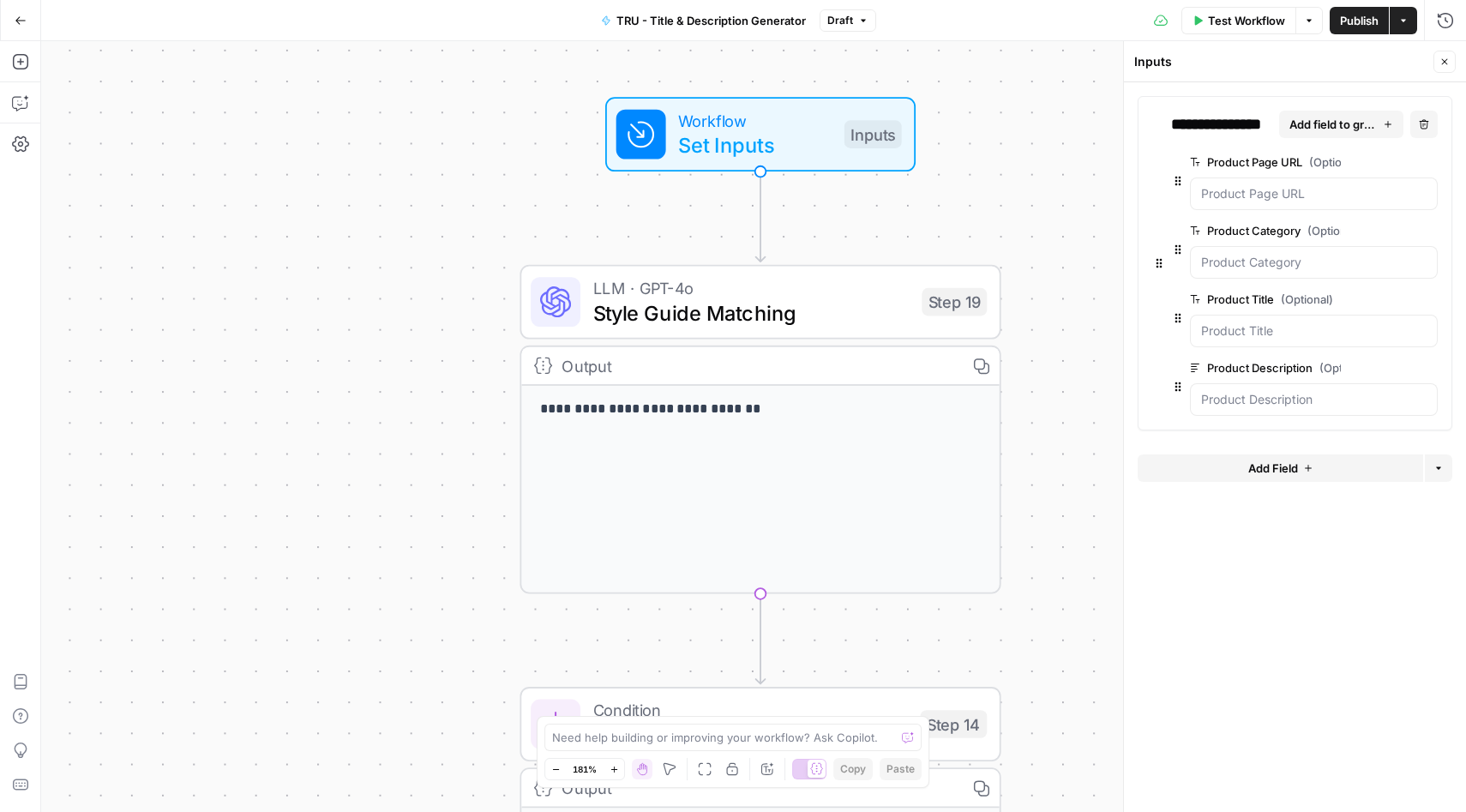
click at [1310, 463] on icon "button" at bounding box center [1308, 468] width 10 height 10
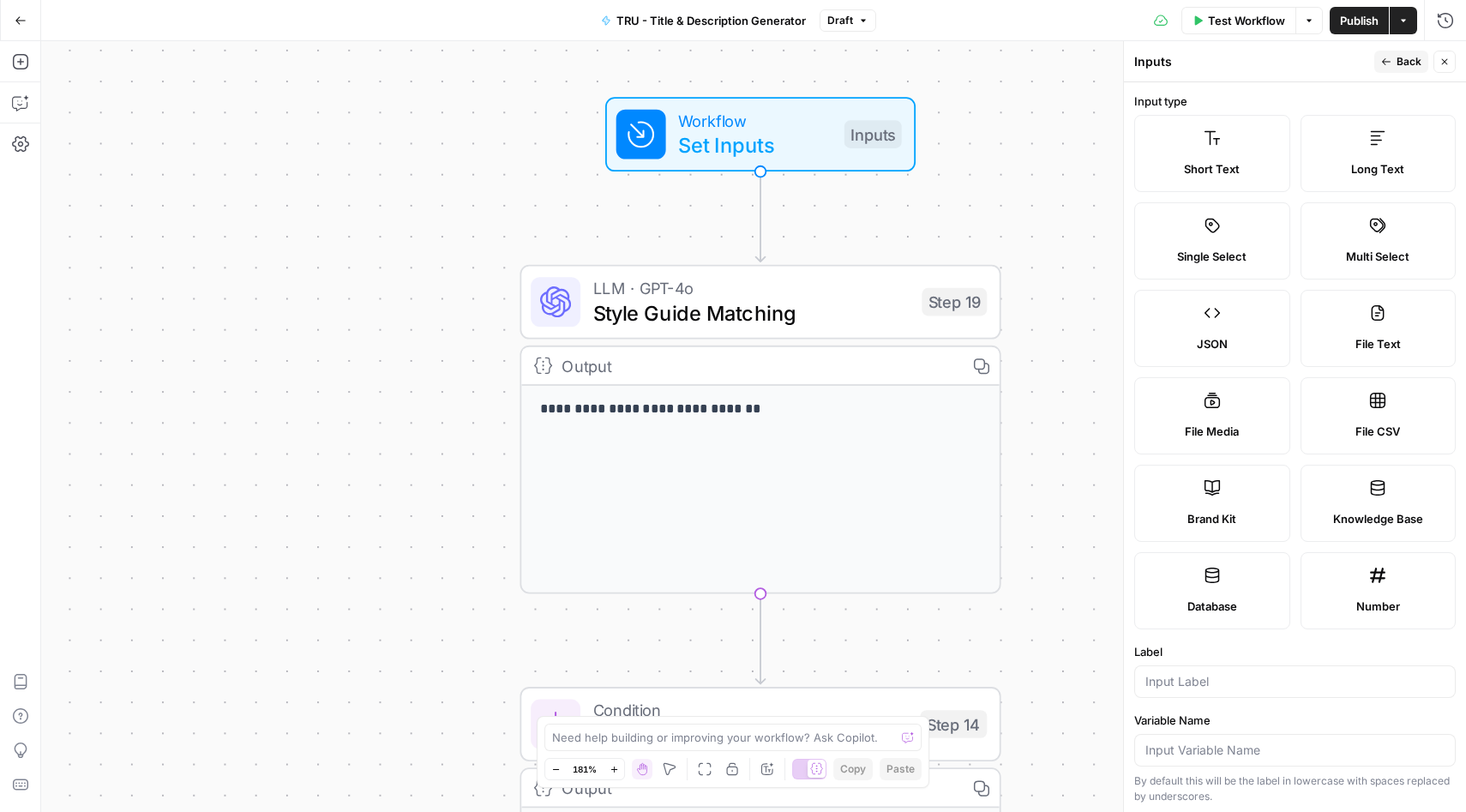
click at [1405, 60] on span "Back" at bounding box center [1408, 61] width 25 height 16
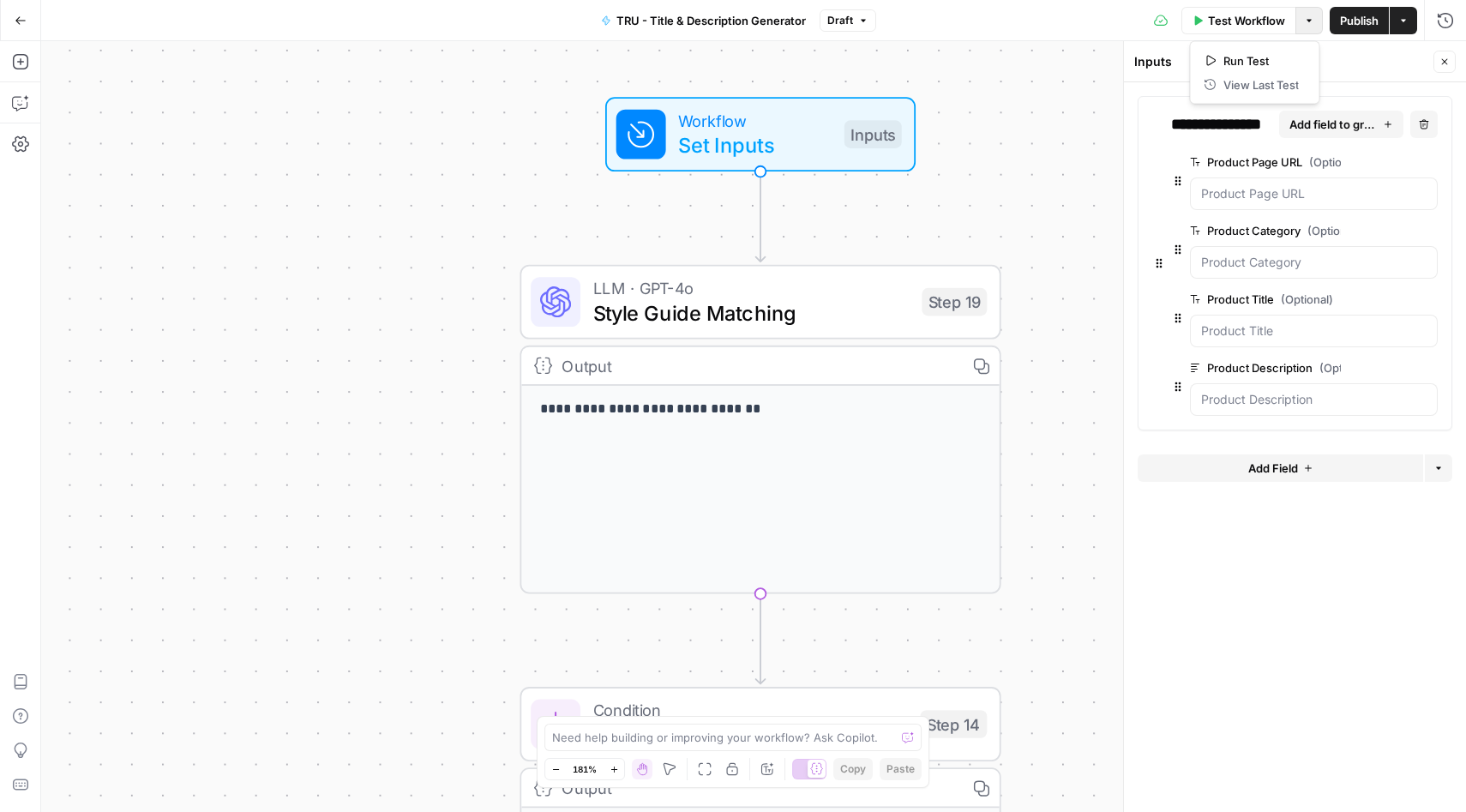
click at [1306, 31] on button "Options" at bounding box center [1309, 21] width 28 height 28
click at [1079, 190] on div "**********" at bounding box center [753, 425] width 1425 height 770
click at [723, 309] on span "Style Guide Matching" at bounding box center [751, 312] width 316 height 31
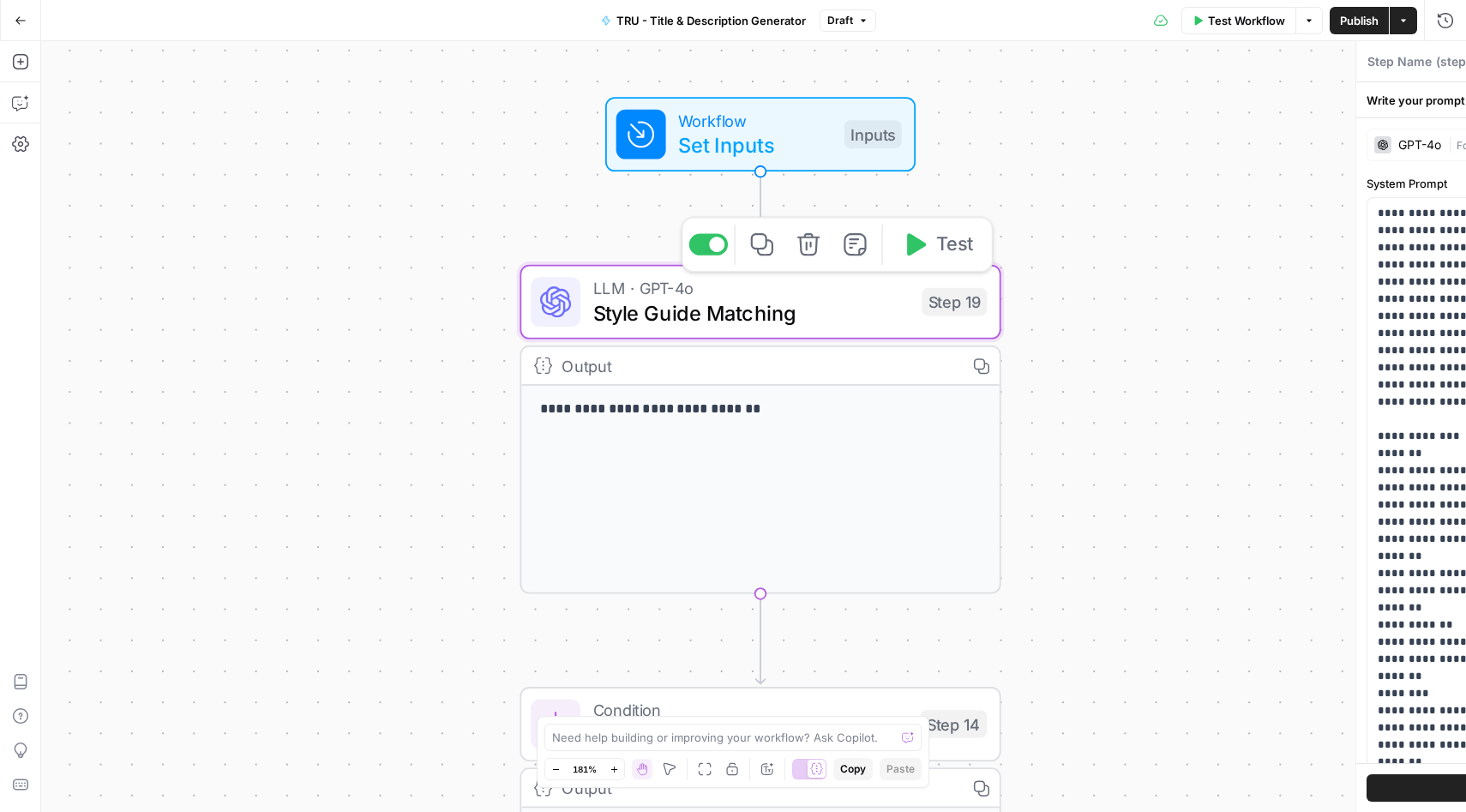
type textarea "Style Guide Matching"
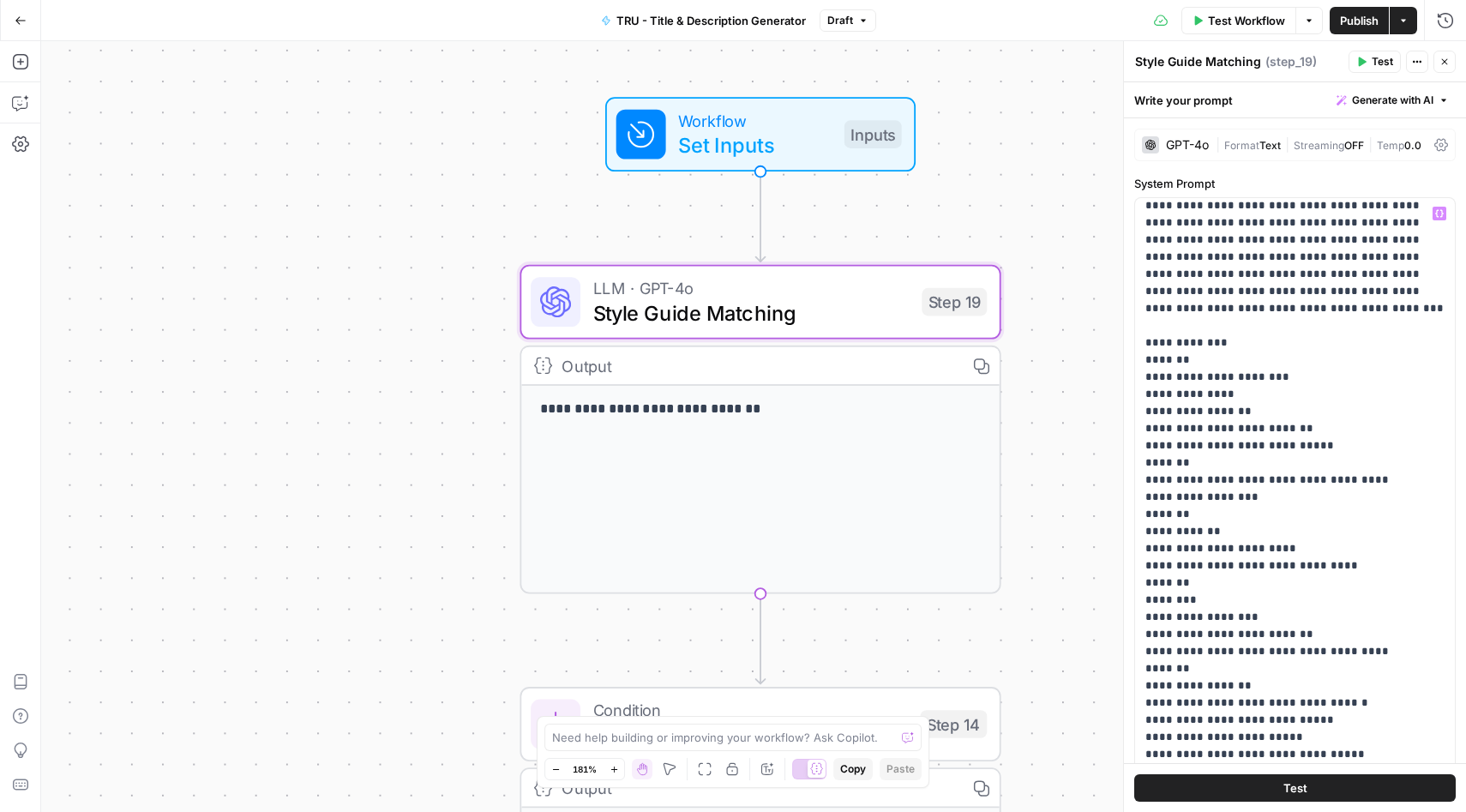
scroll to position [94, 0]
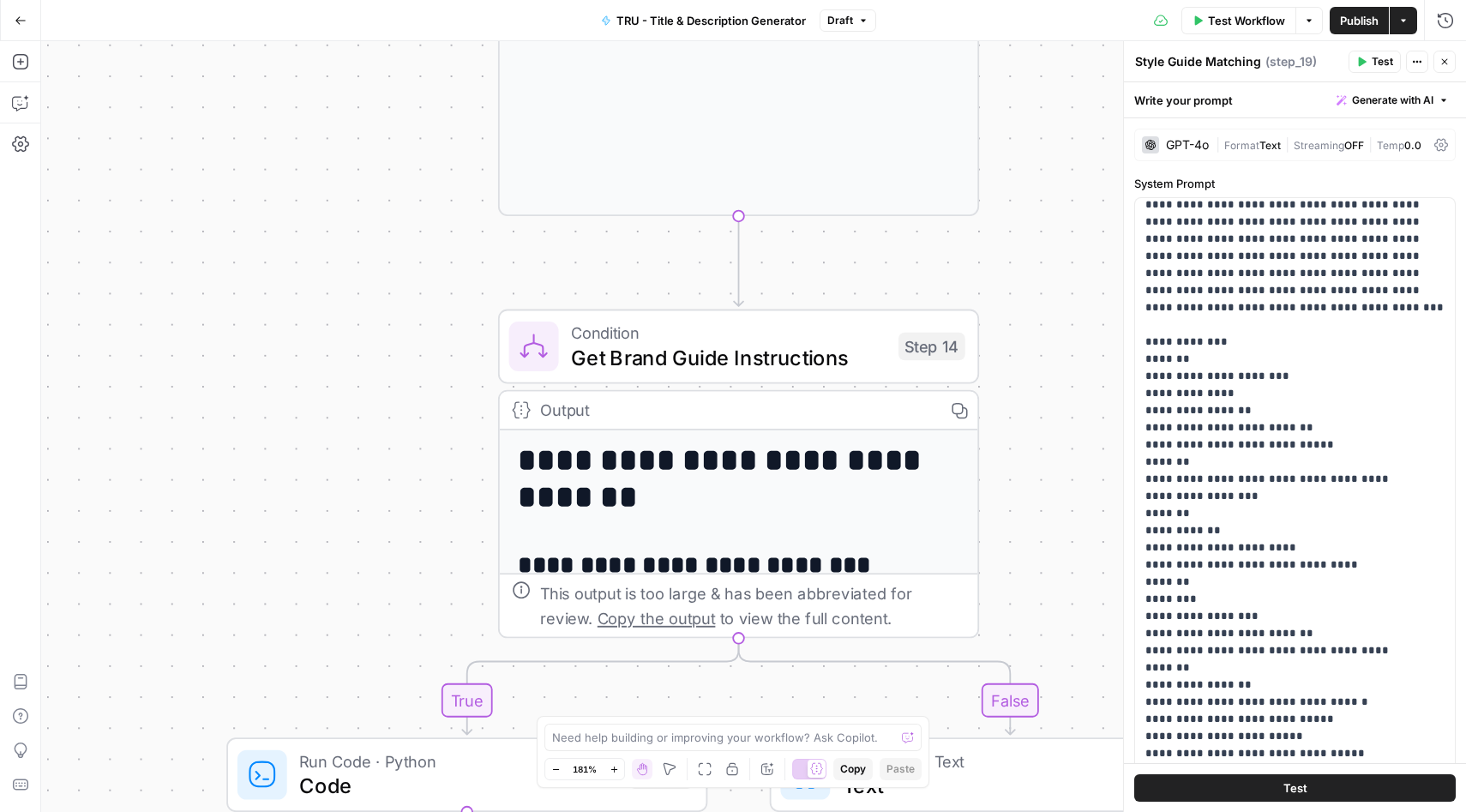
click at [21, 19] on icon "button" at bounding box center [21, 21] width 12 height 12
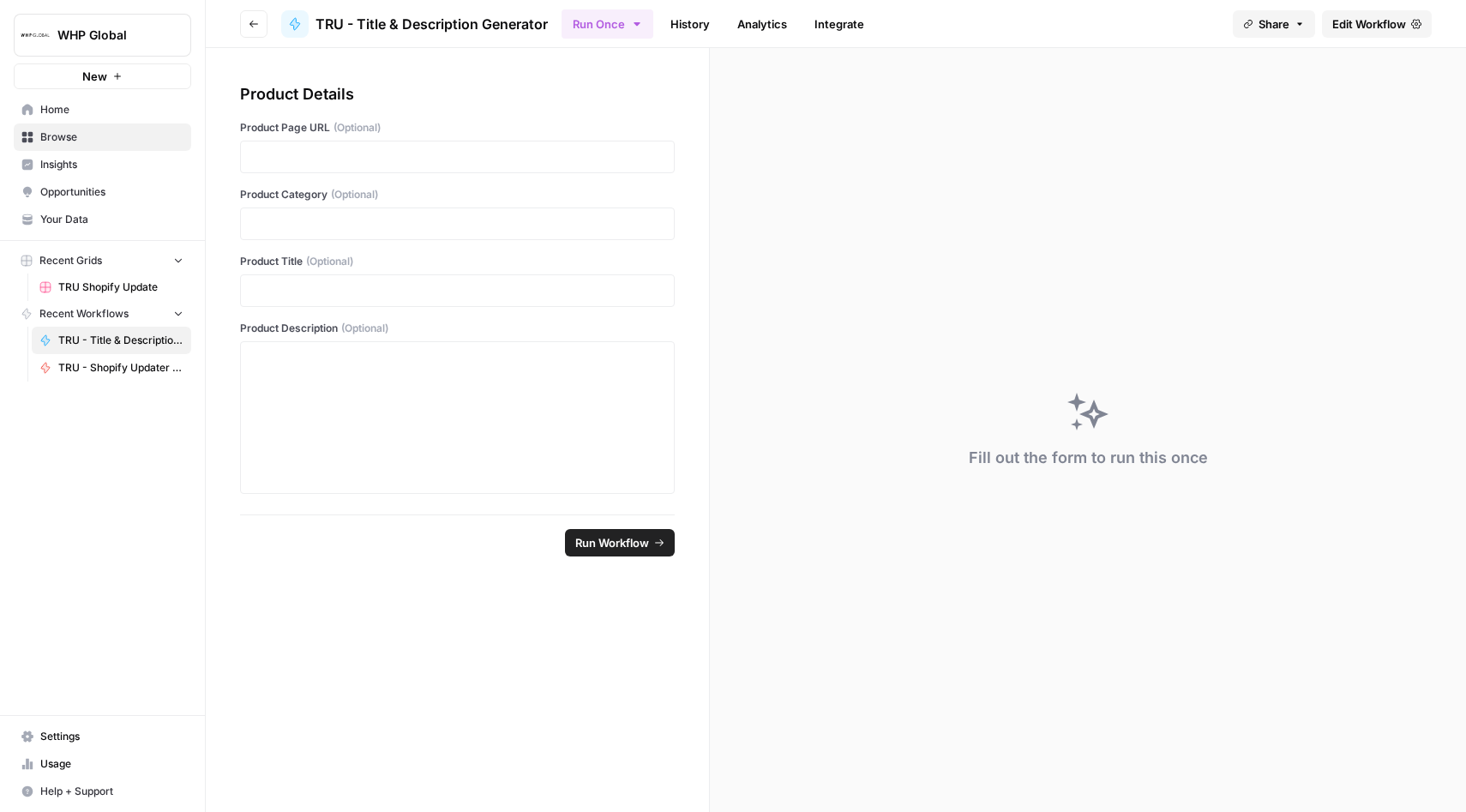
click at [89, 71] on span "New" at bounding box center [94, 75] width 25 height 17
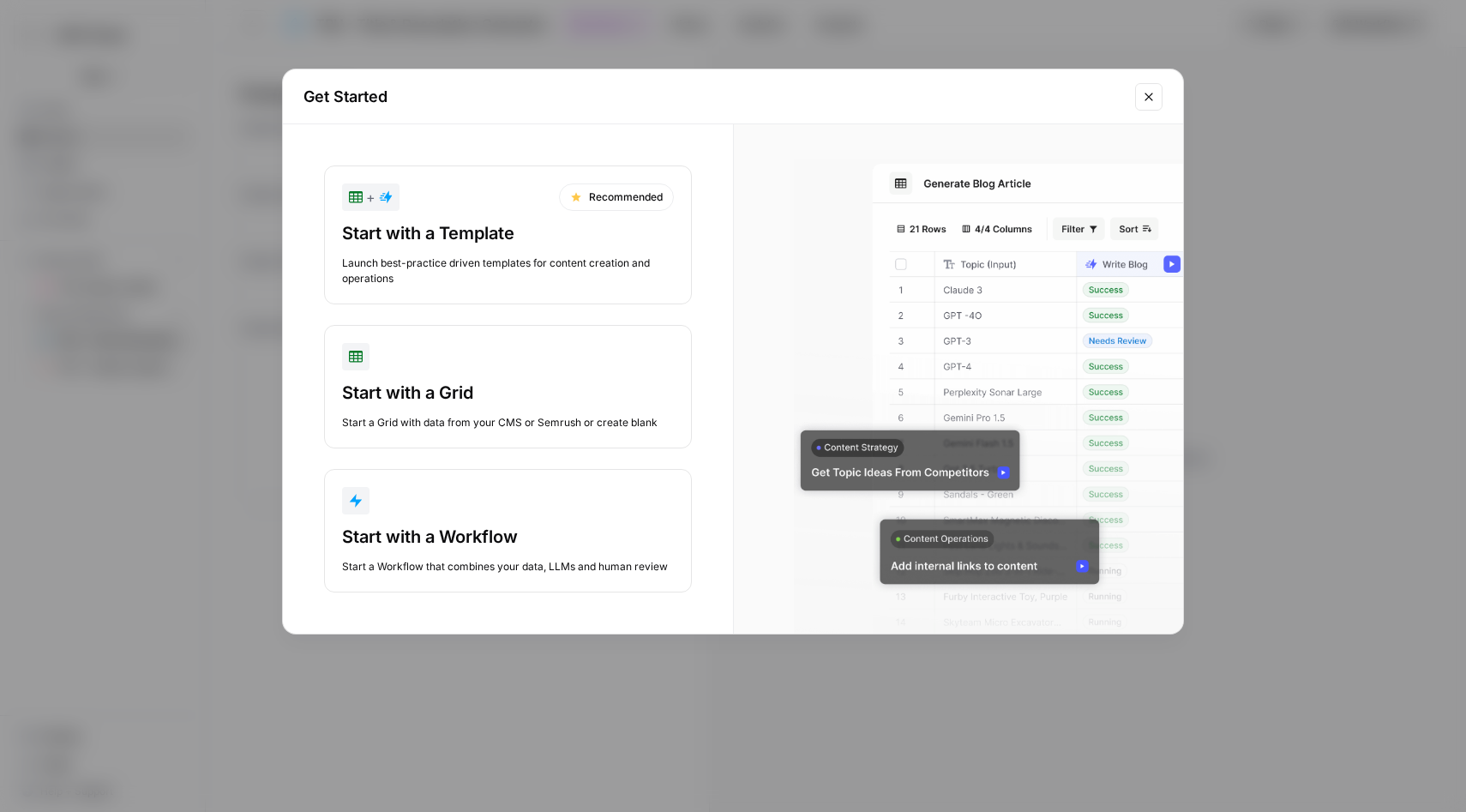
click at [437, 226] on div "Start with a Template" at bounding box center [508, 233] width 332 height 24
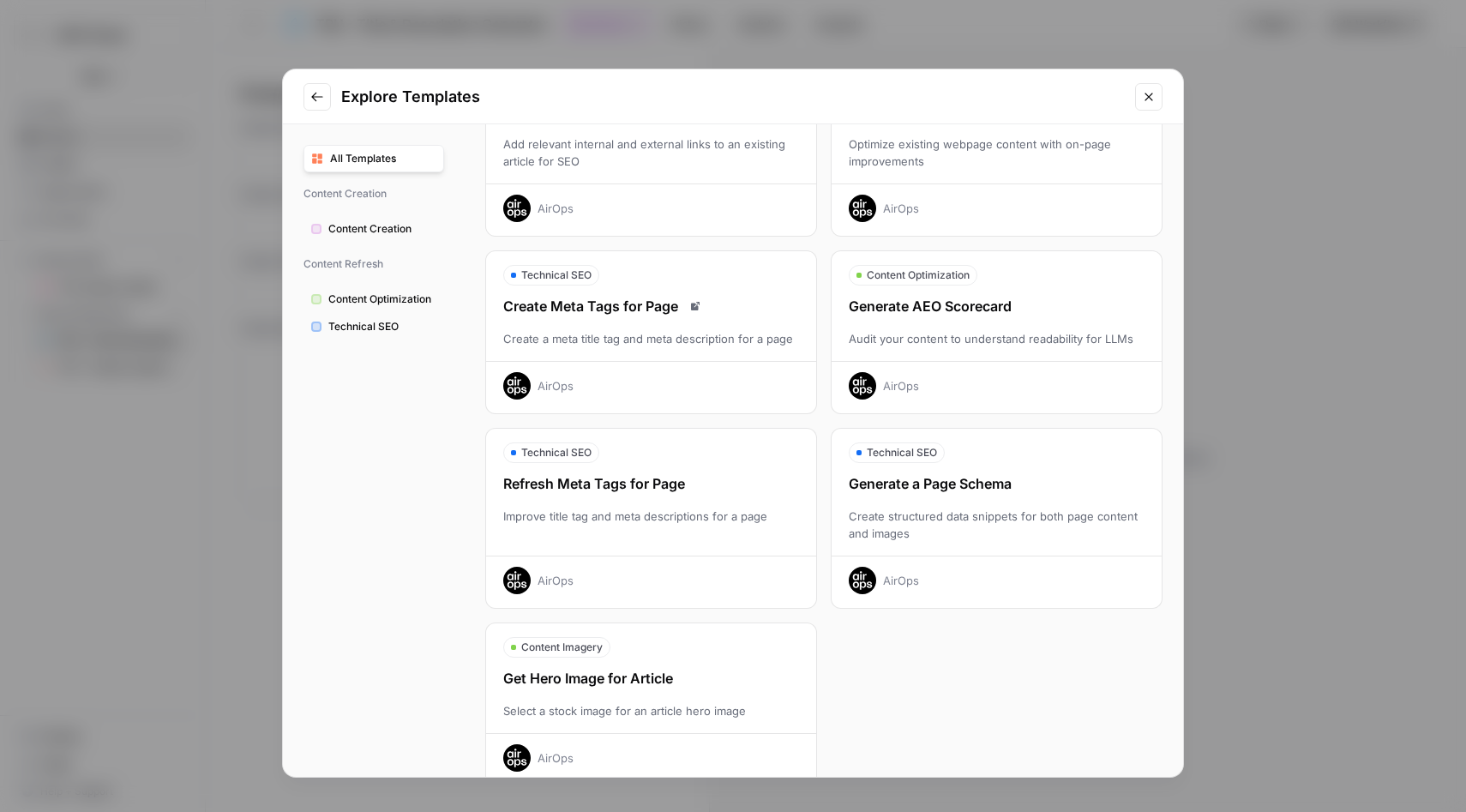
scroll to position [334, 0]
click at [931, 312] on div "Generate AEO Scorecard" at bounding box center [997, 303] width 330 height 21
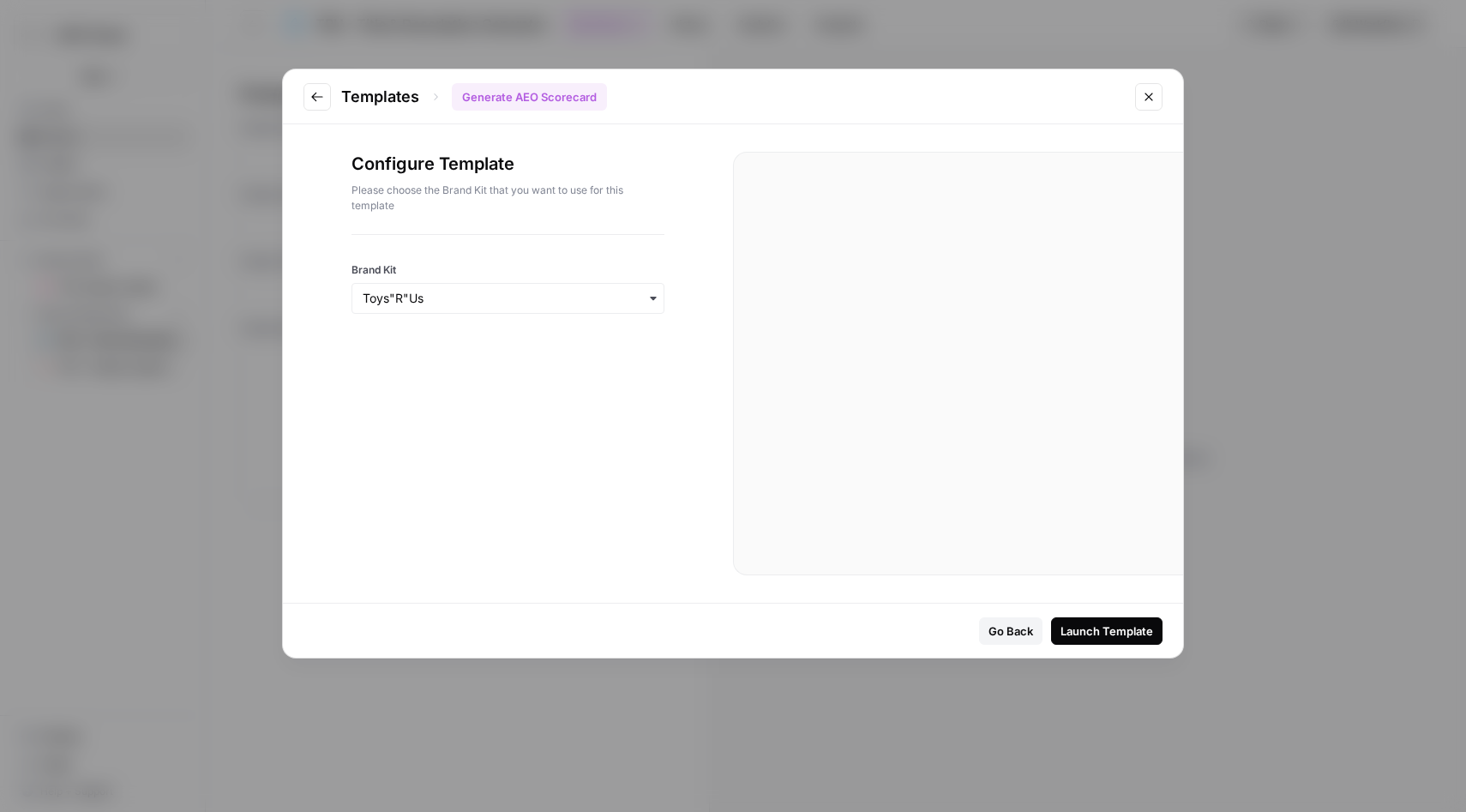
click at [656, 294] on icon "button" at bounding box center [654, 298] width 14 height 14
click at [523, 347] on div "Toys"R"Us" at bounding box center [508, 344] width 311 height 33
click at [1095, 638] on div "Launch Template" at bounding box center [1106, 631] width 92 height 17
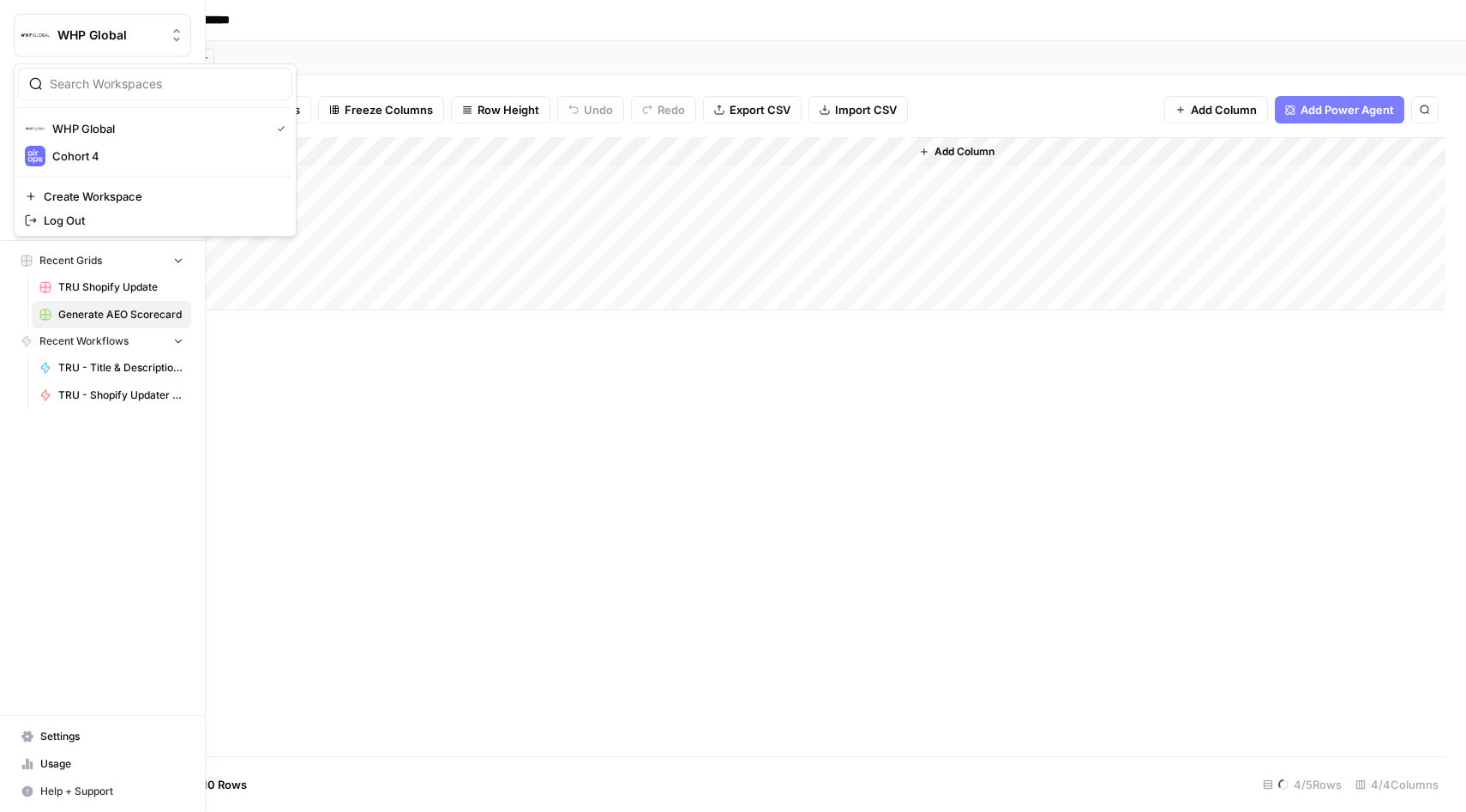
click at [67, 22] on button "WHP Global" at bounding box center [102, 35] width 178 height 43
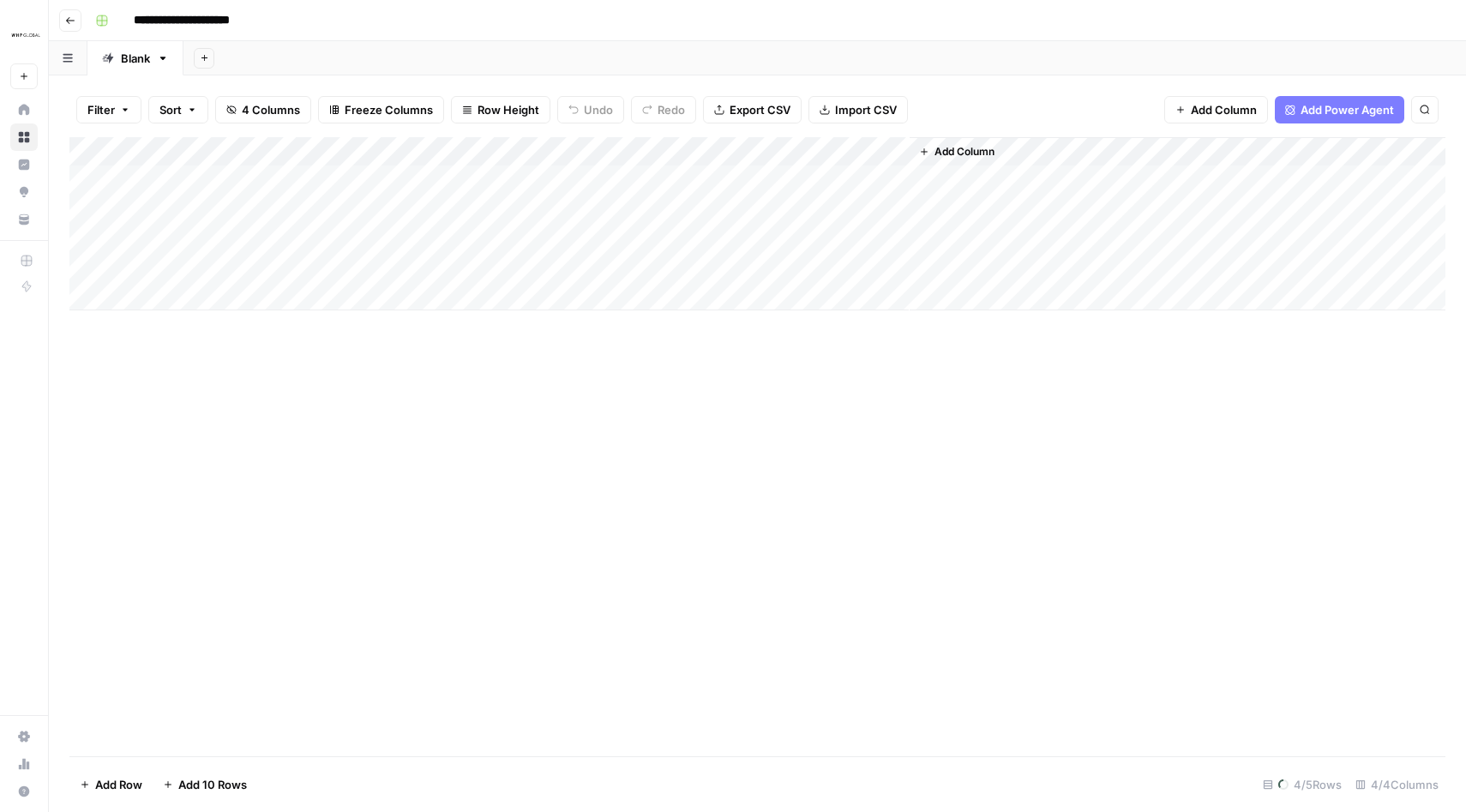
click at [68, 19] on icon "button" at bounding box center [70, 21] width 10 height 10
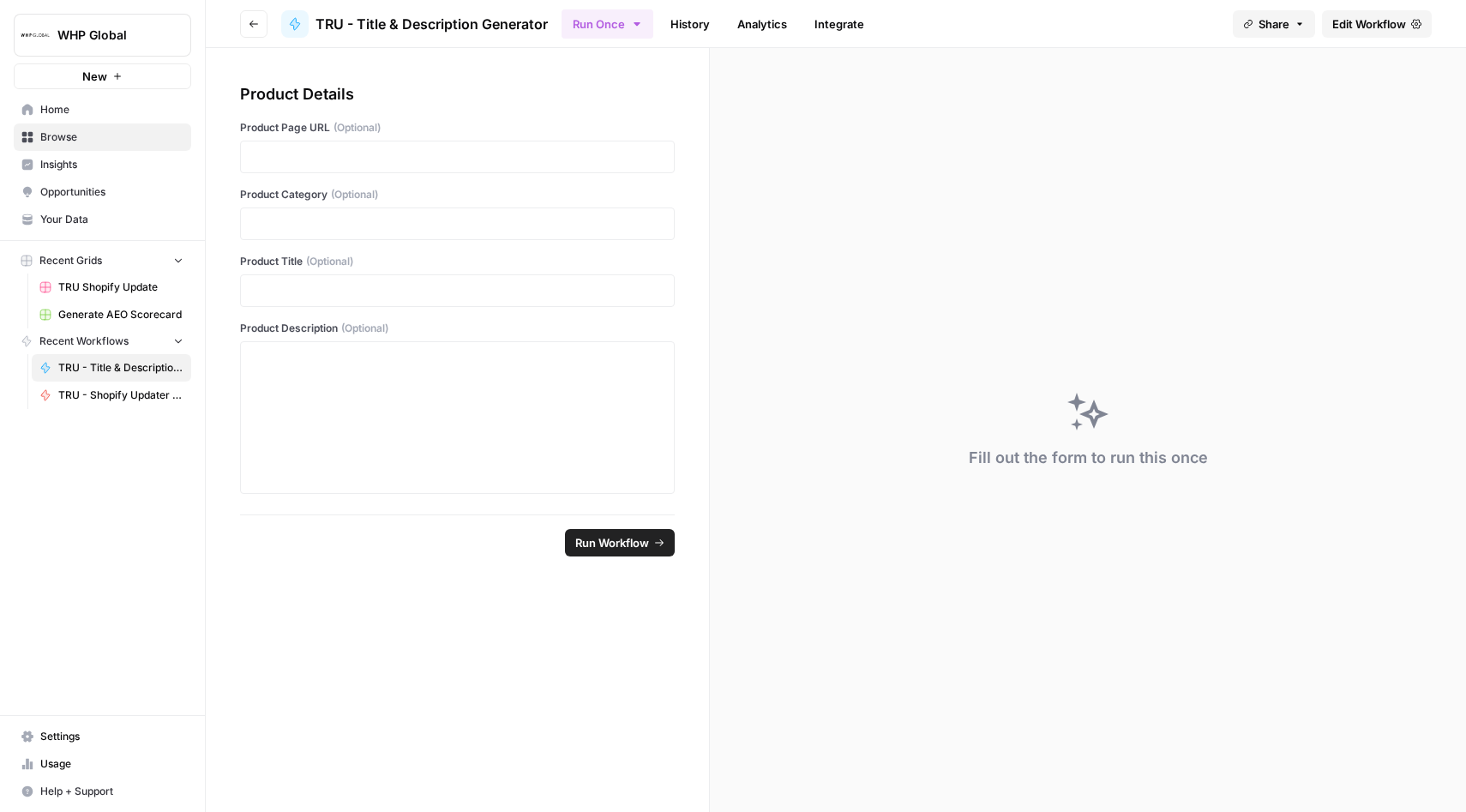
click at [250, 22] on icon "button" at bounding box center [254, 24] width 9 height 7
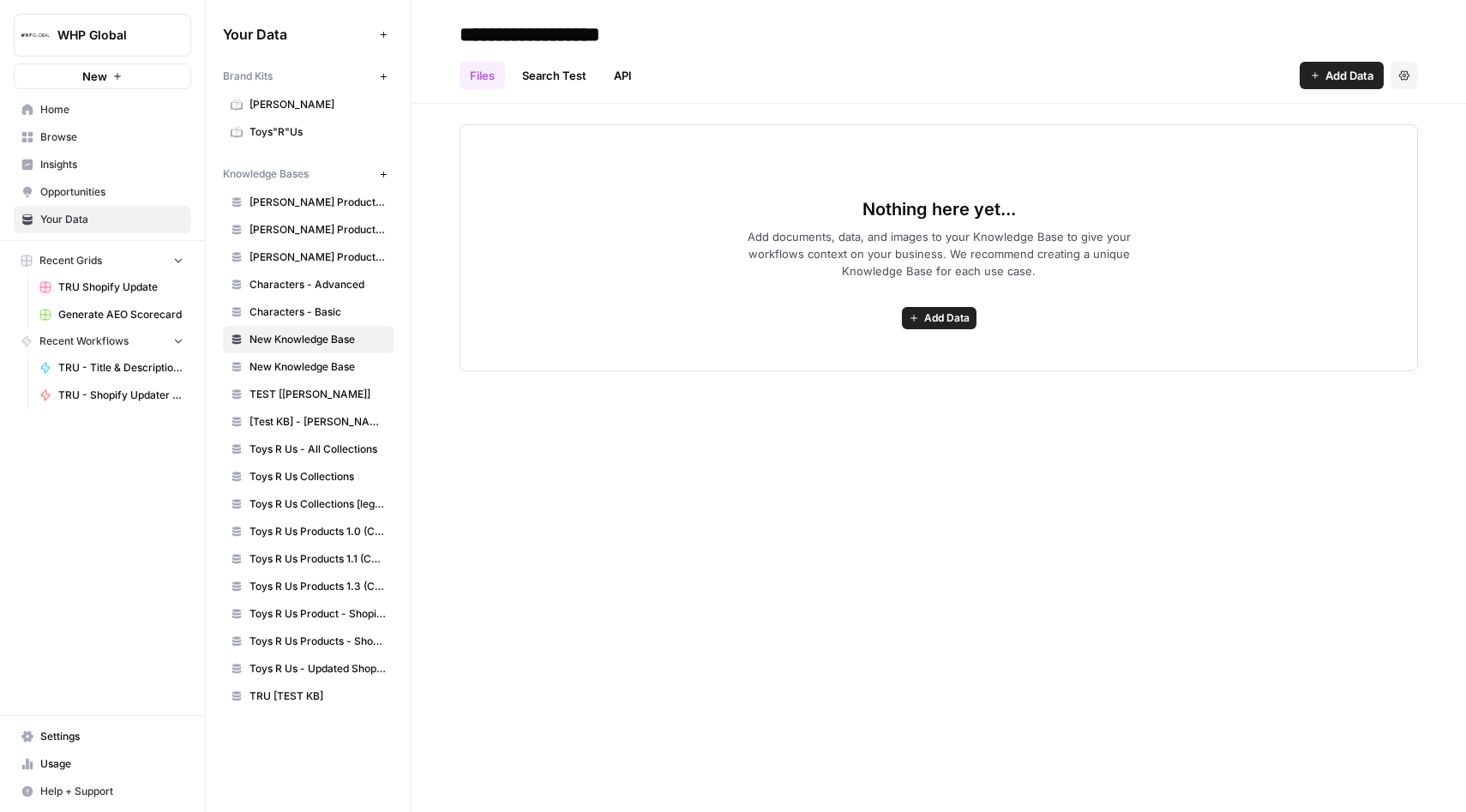
click at [98, 79] on span "New" at bounding box center [94, 75] width 25 height 17
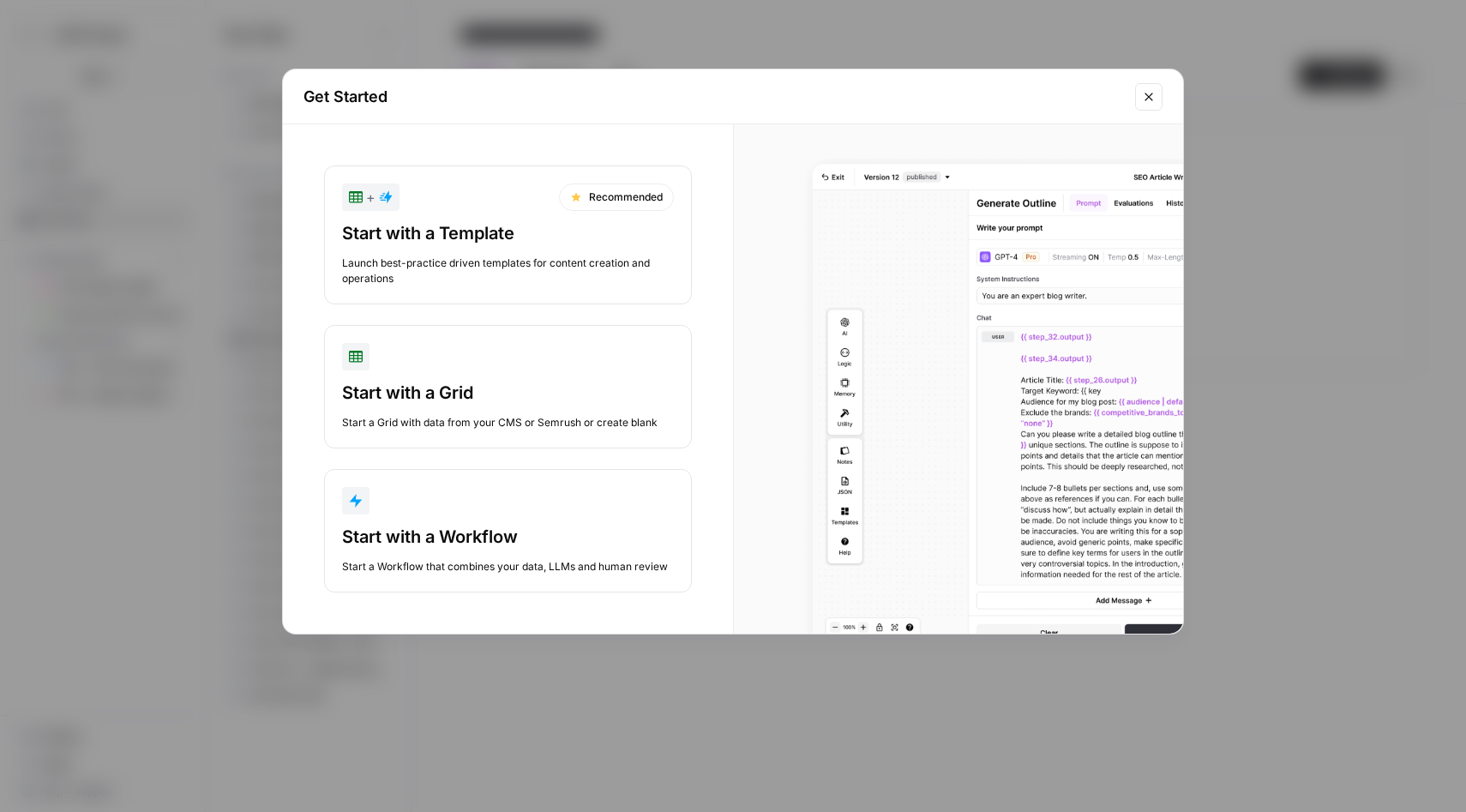
click at [435, 516] on button "Start with a Workflow Start a Workflow that combines your data, LLMs and human …" at bounding box center [508, 530] width 368 height 123
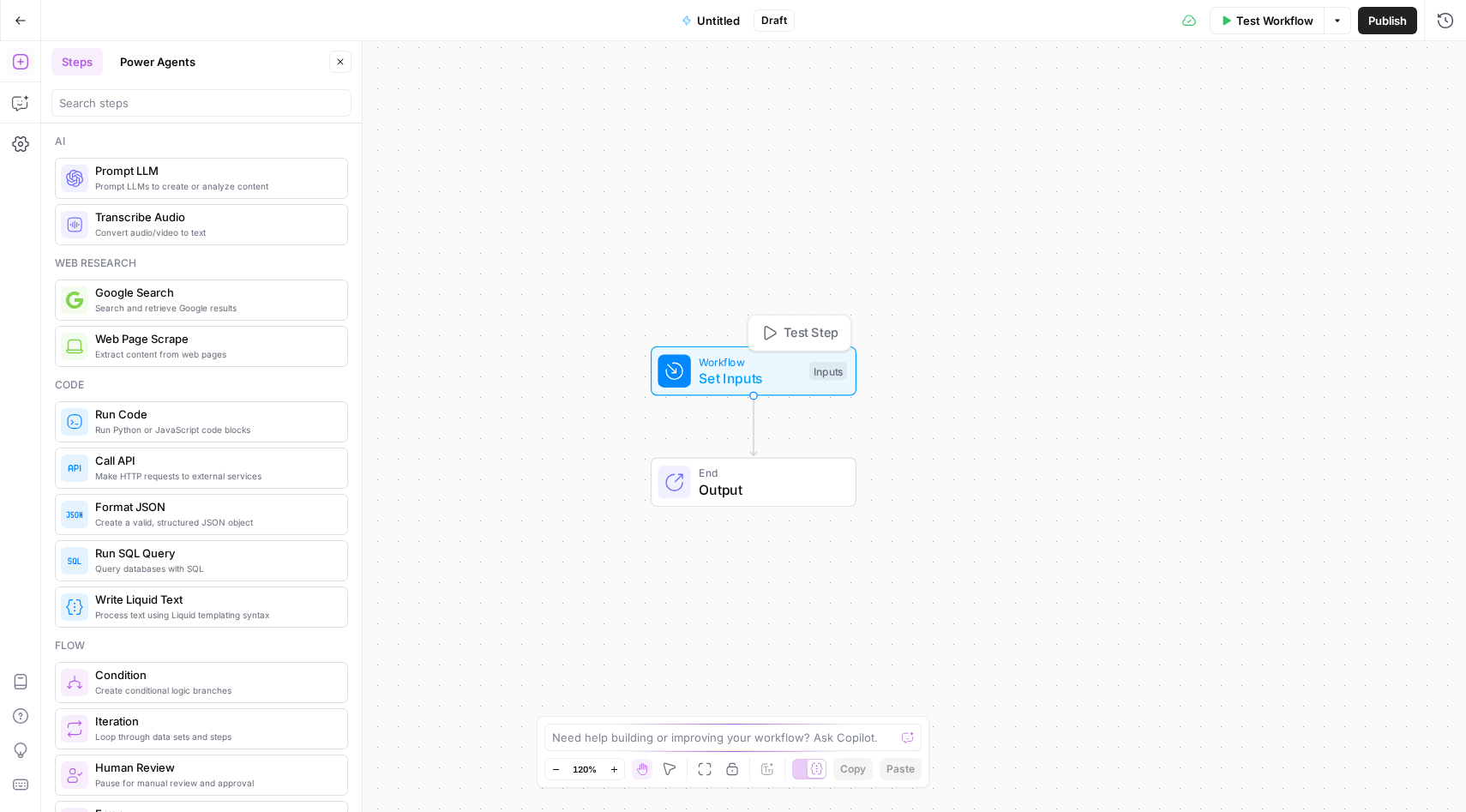
click at [730, 367] on span "Workflow" at bounding box center [750, 361] width 102 height 16
click at [1296, 125] on button "Add Field" at bounding box center [1281, 117] width 286 height 28
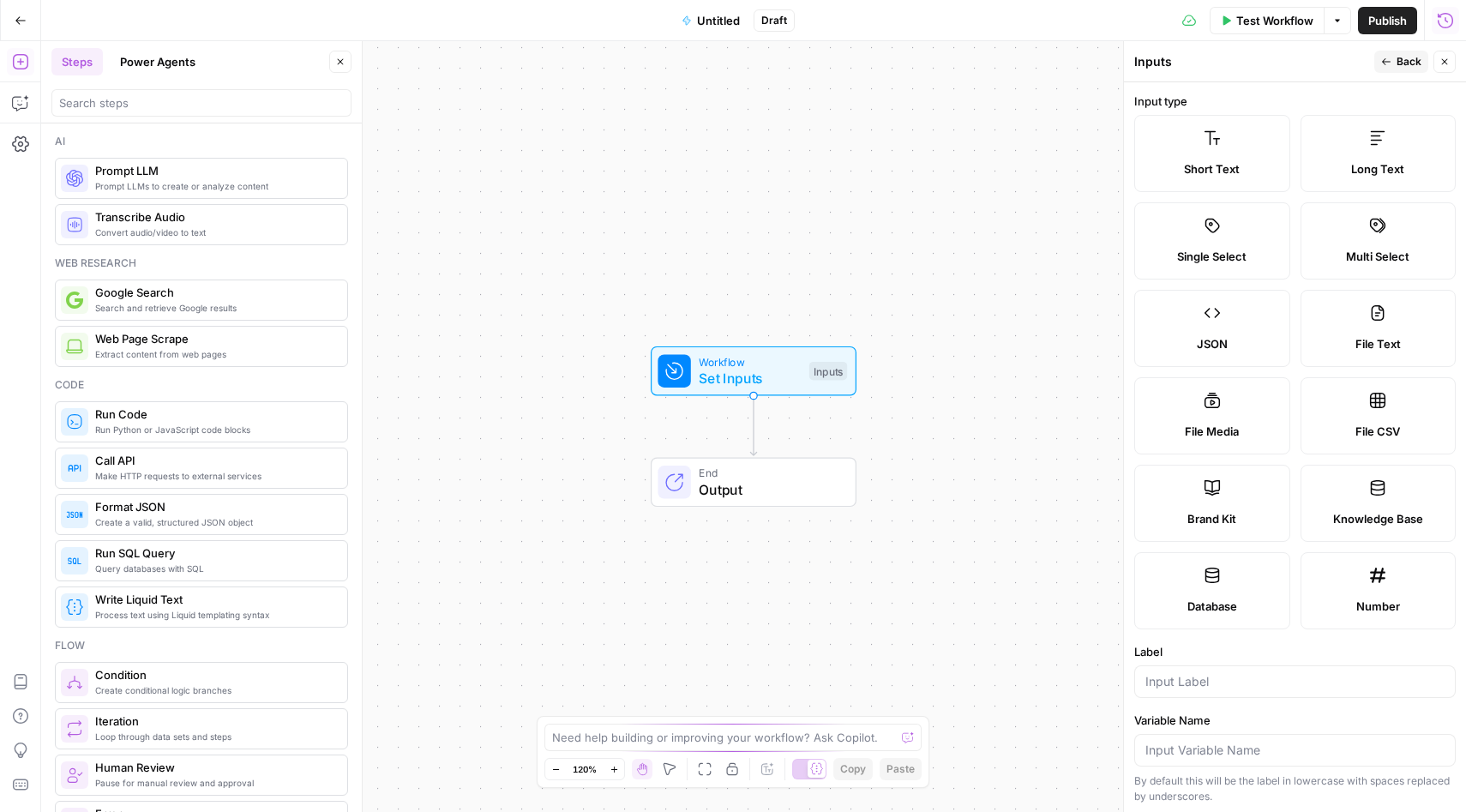
click at [1204, 157] on label "Short Text" at bounding box center [1212, 154] width 156 height 77
click at [1198, 679] on input "Label" at bounding box center [1295, 681] width 300 height 17
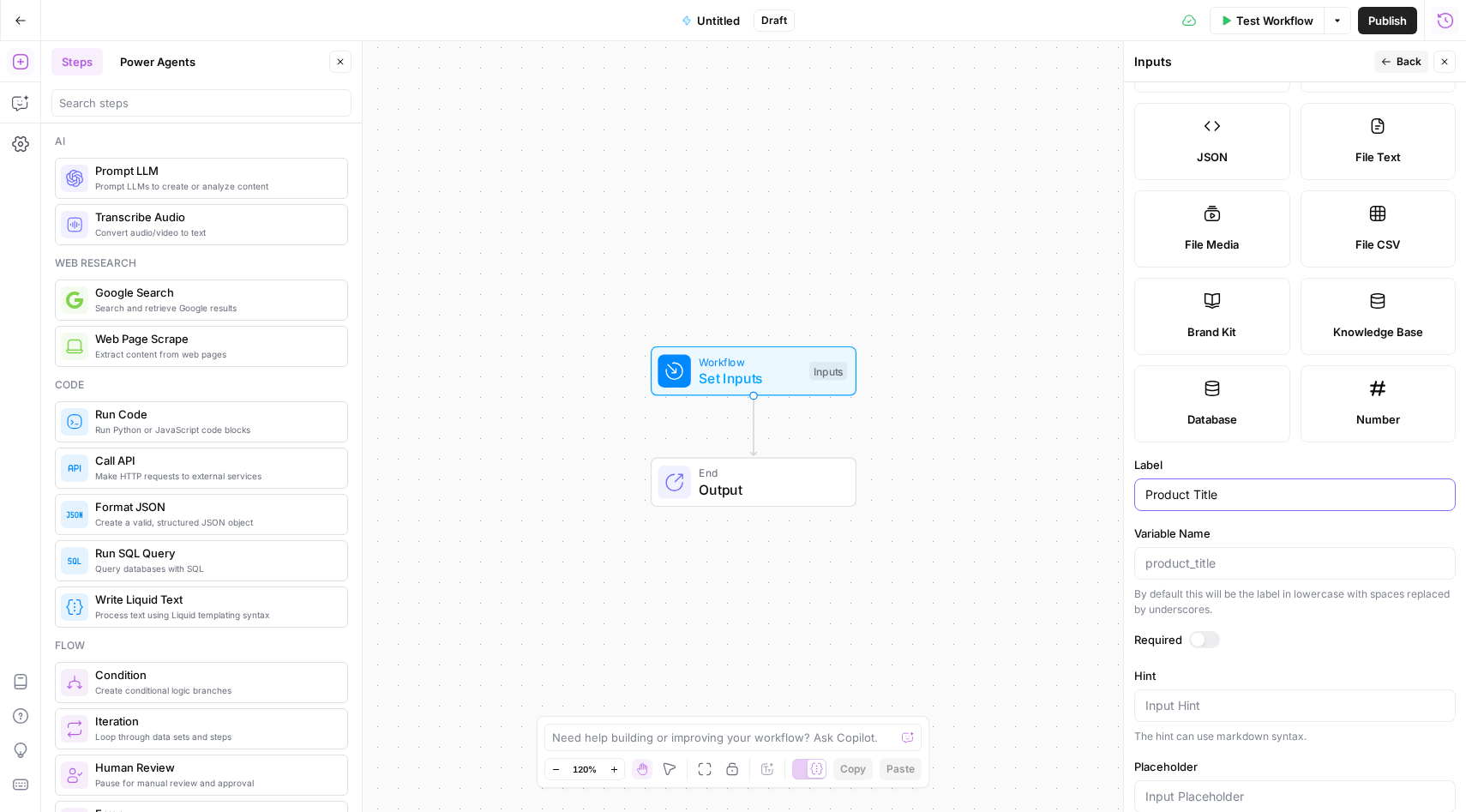
scroll to position [197, 0]
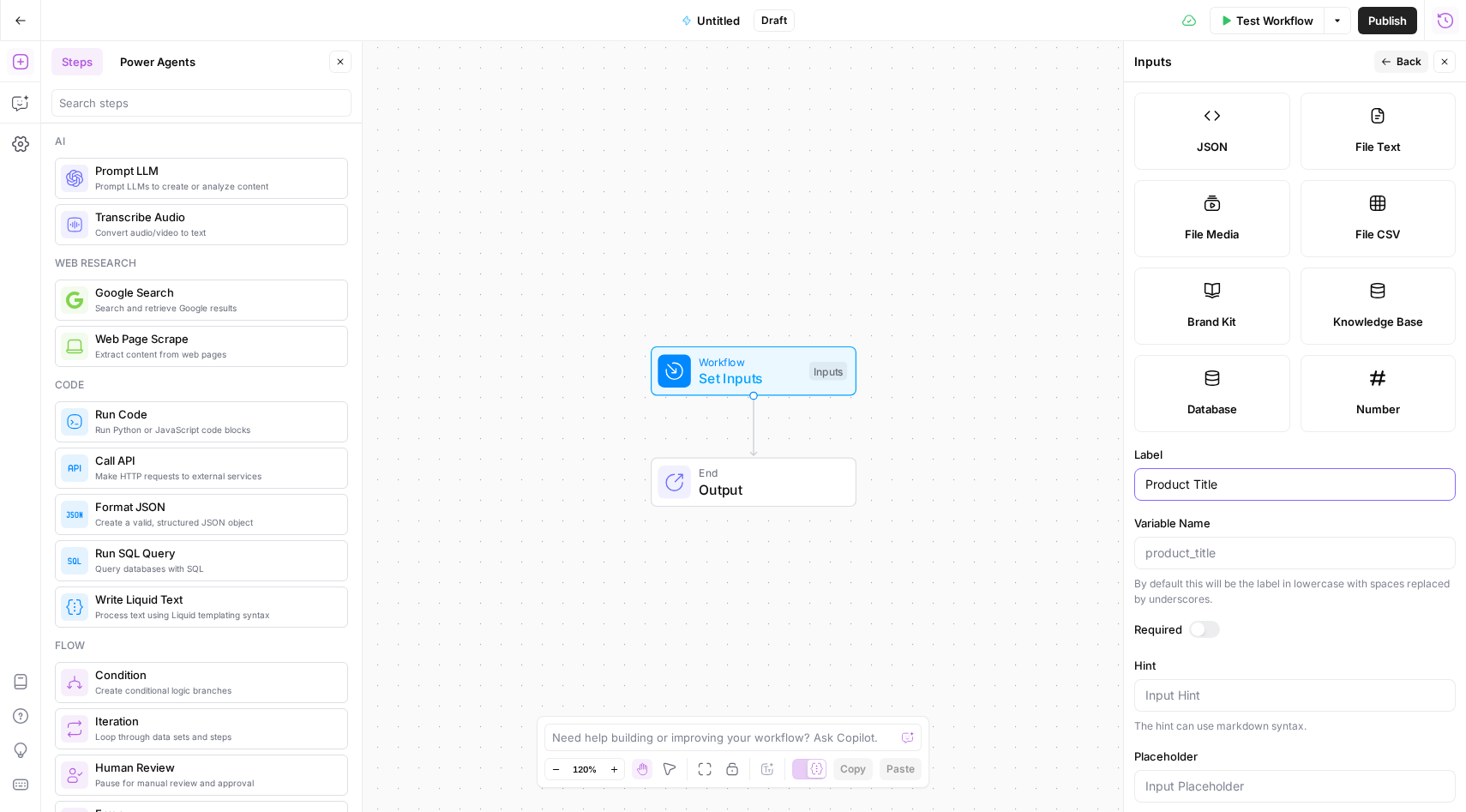
type input "Product Title"
click at [1199, 625] on div at bounding box center [1198, 630] width 14 height 14
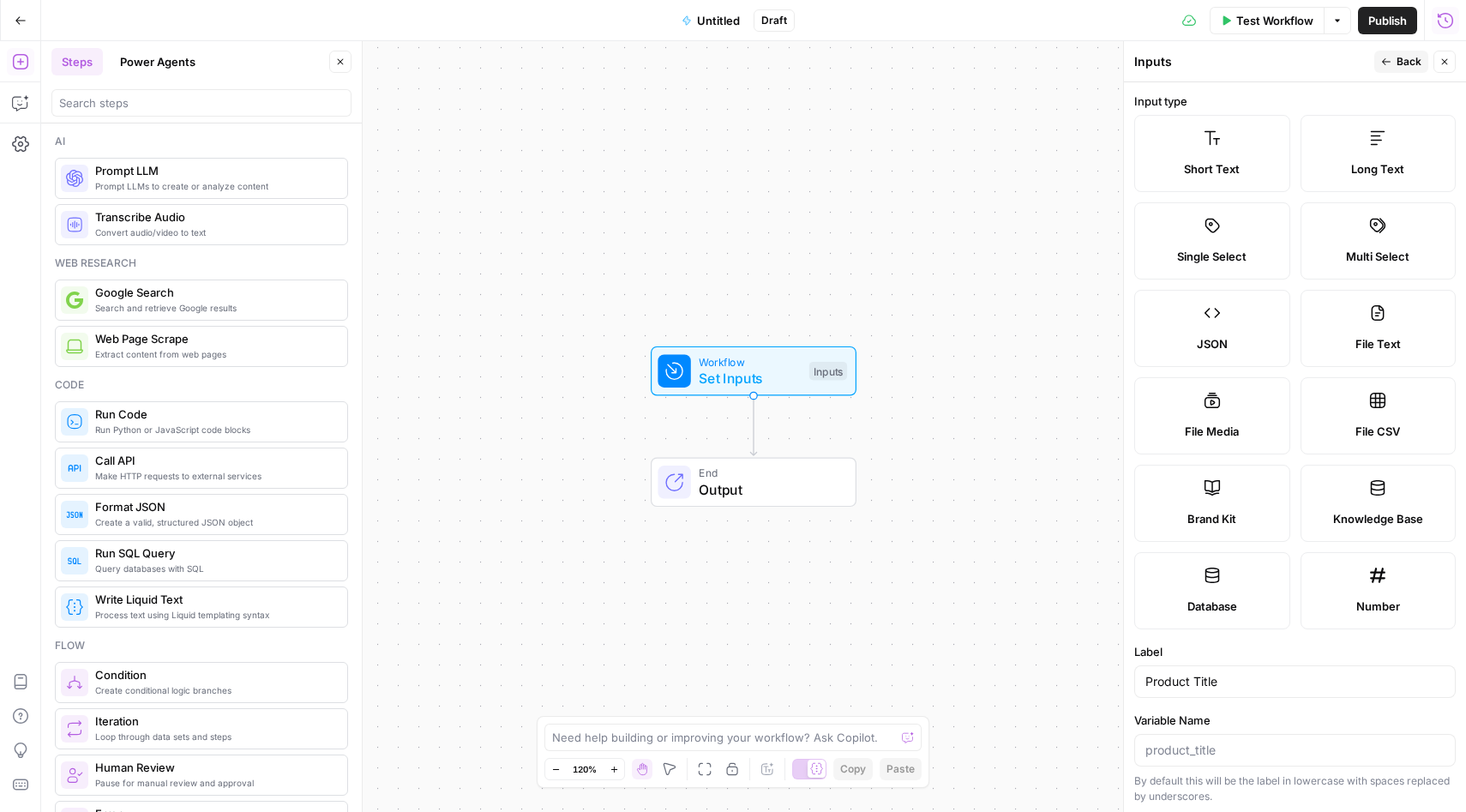
scroll to position [312, 0]
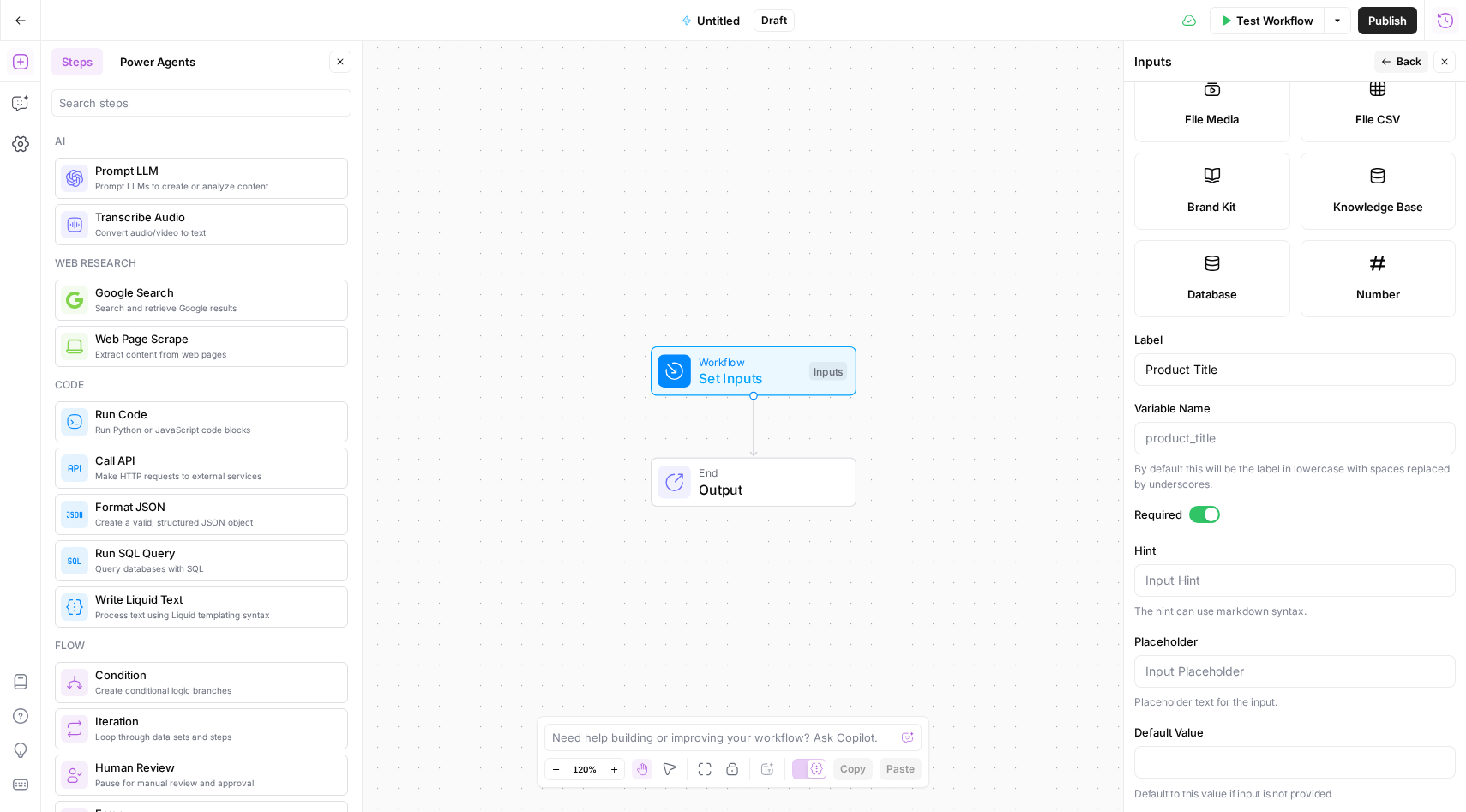
click at [1401, 56] on span "Back" at bounding box center [1408, 61] width 25 height 16
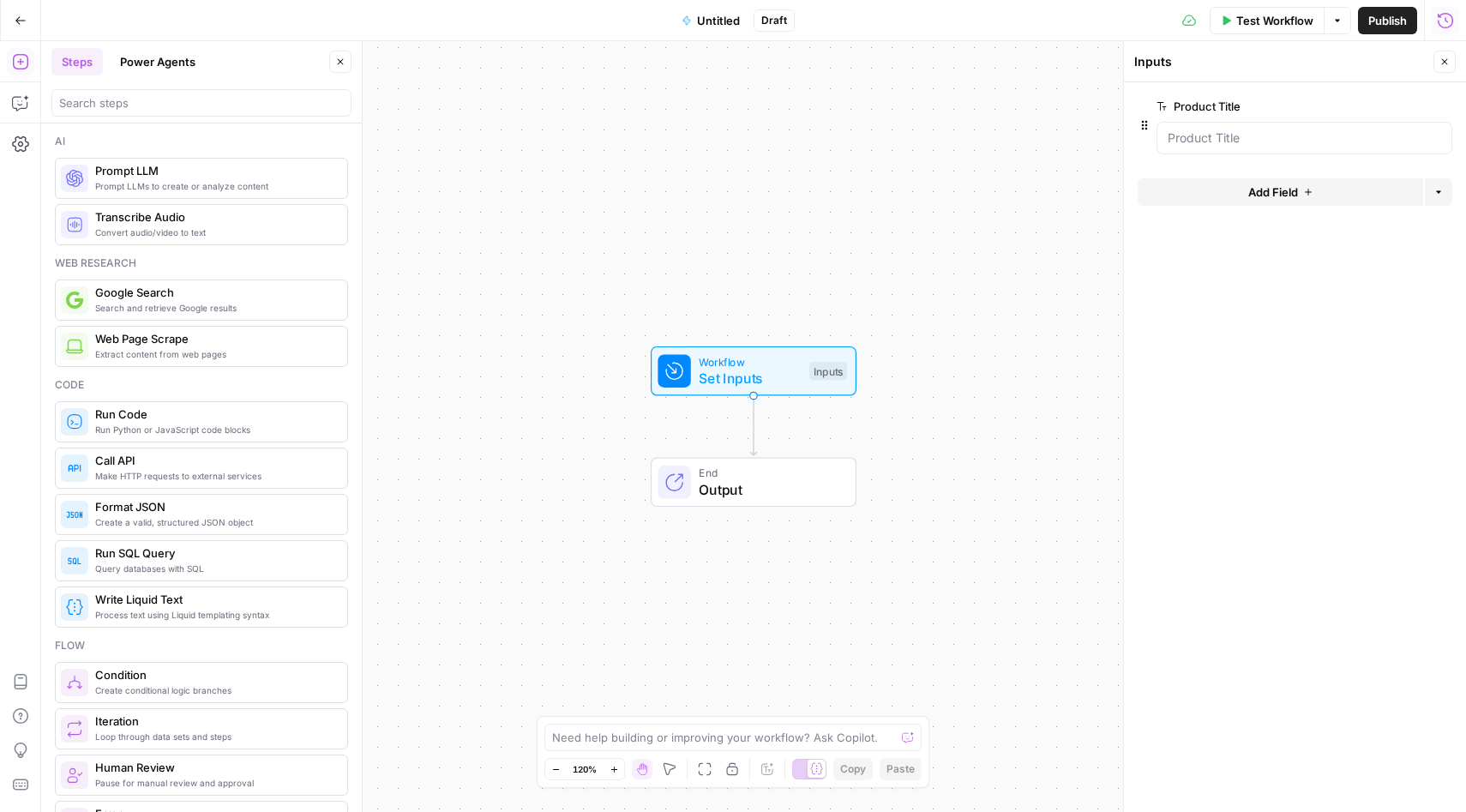
click at [1296, 193] on span "Add Field" at bounding box center [1274, 191] width 50 height 17
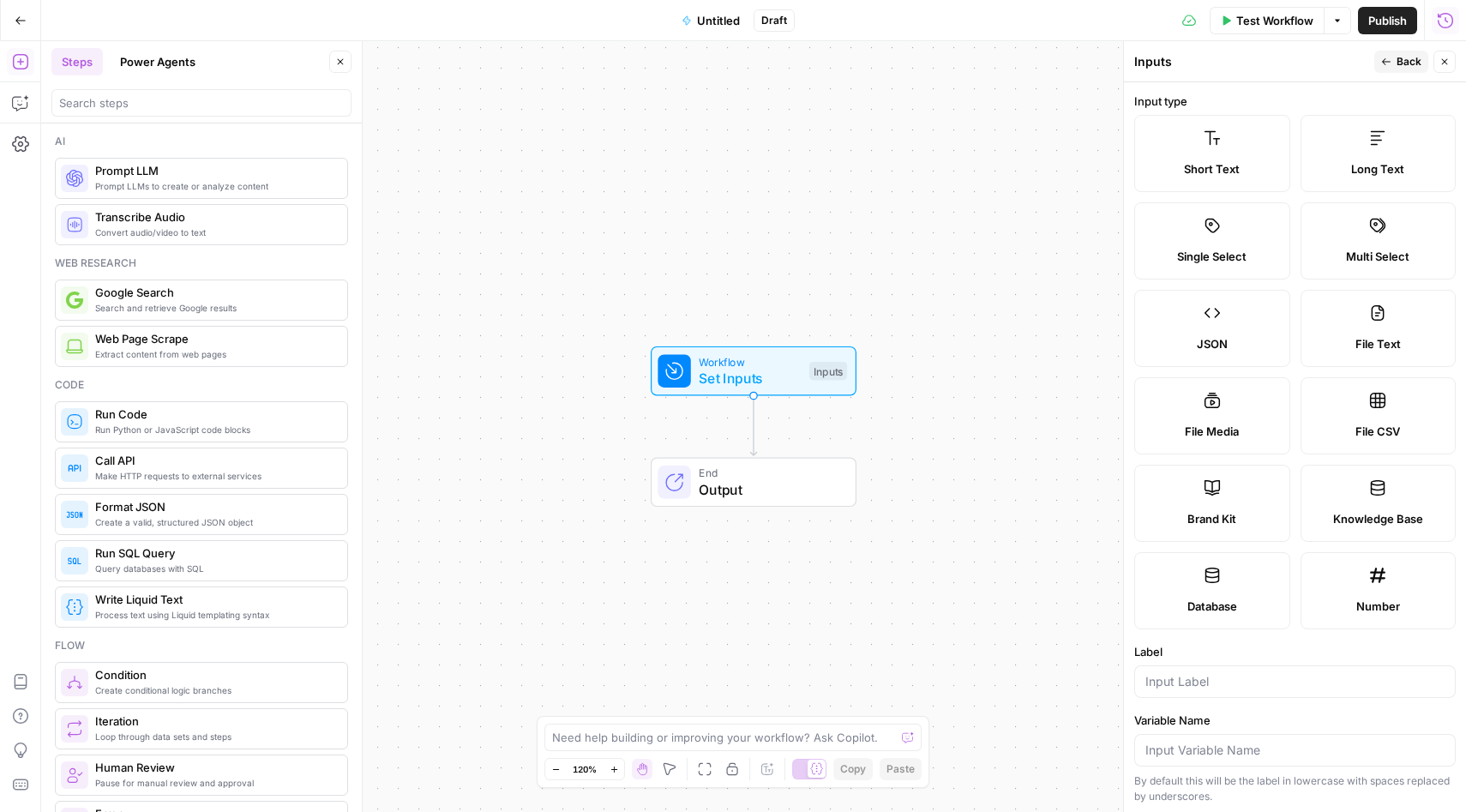
click at [1212, 168] on span "Short Text" at bounding box center [1212, 169] width 56 height 17
click at [1209, 170] on span "Short Text" at bounding box center [1212, 169] width 56 height 17
click at [1156, 665] on div at bounding box center [1295, 681] width 321 height 33
type input "short description"
click at [1155, 615] on label "Database" at bounding box center [1212, 591] width 156 height 77
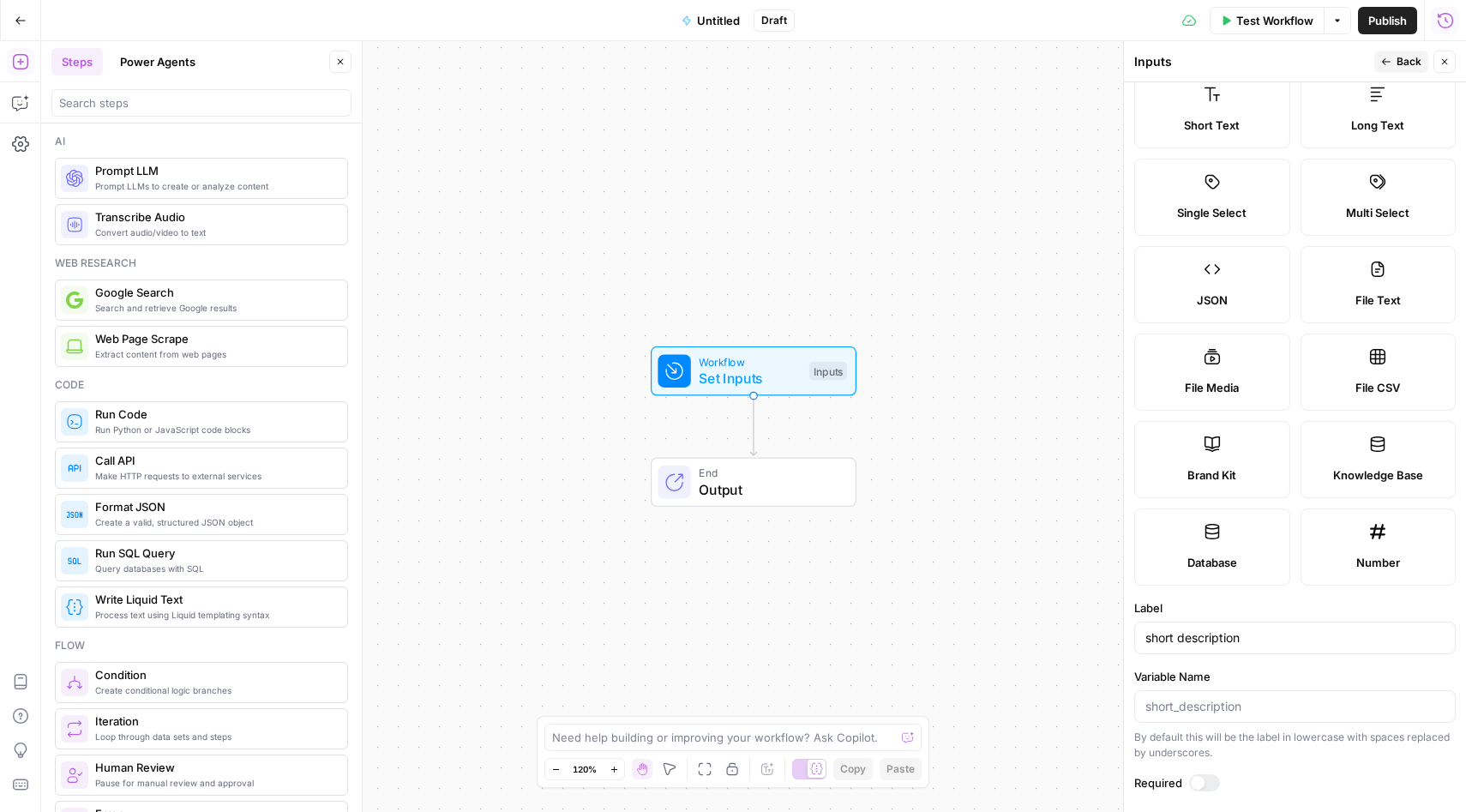
scroll to position [0, 0]
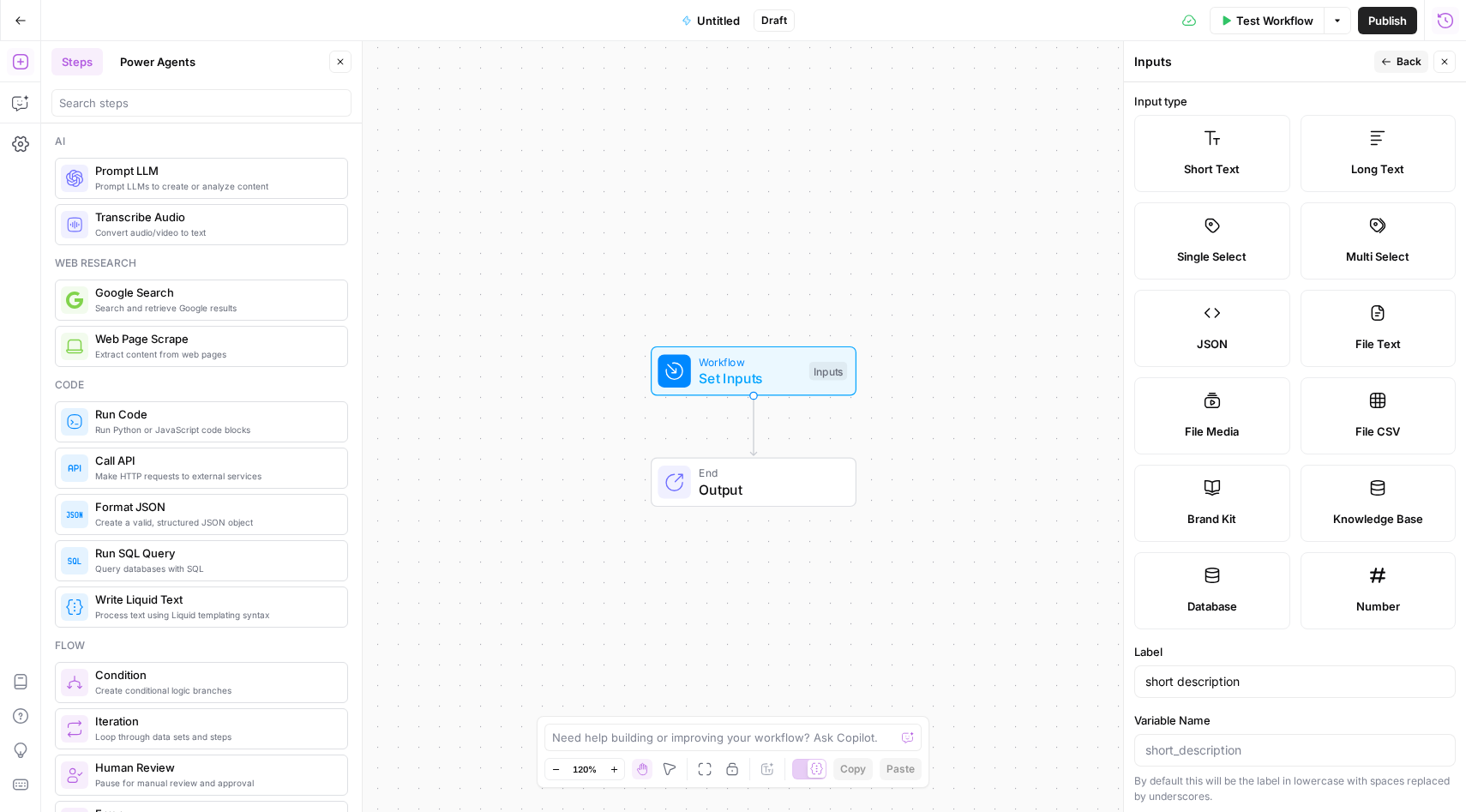
click at [1198, 141] on label "Short Text" at bounding box center [1212, 154] width 156 height 77
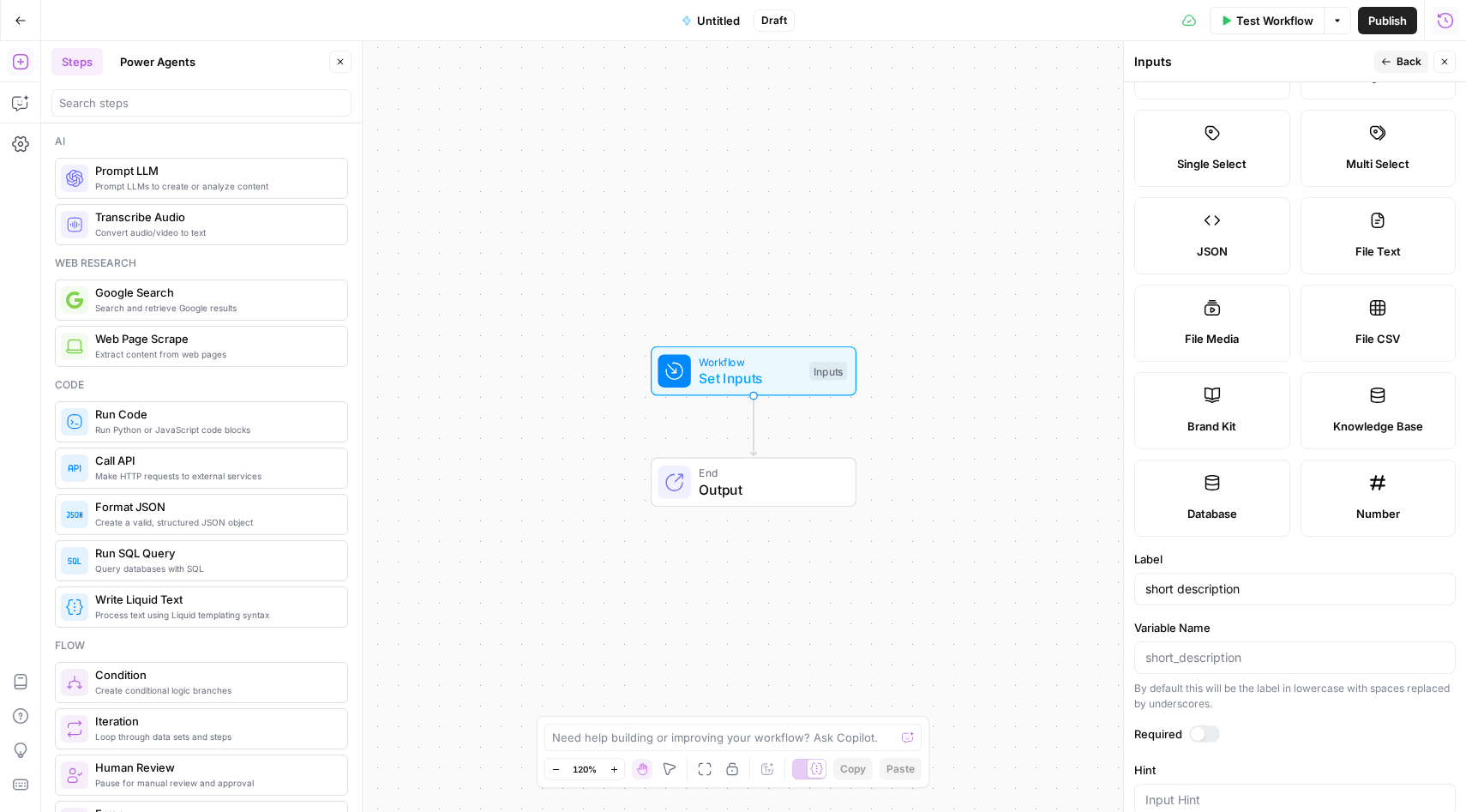
scroll to position [122, 0]
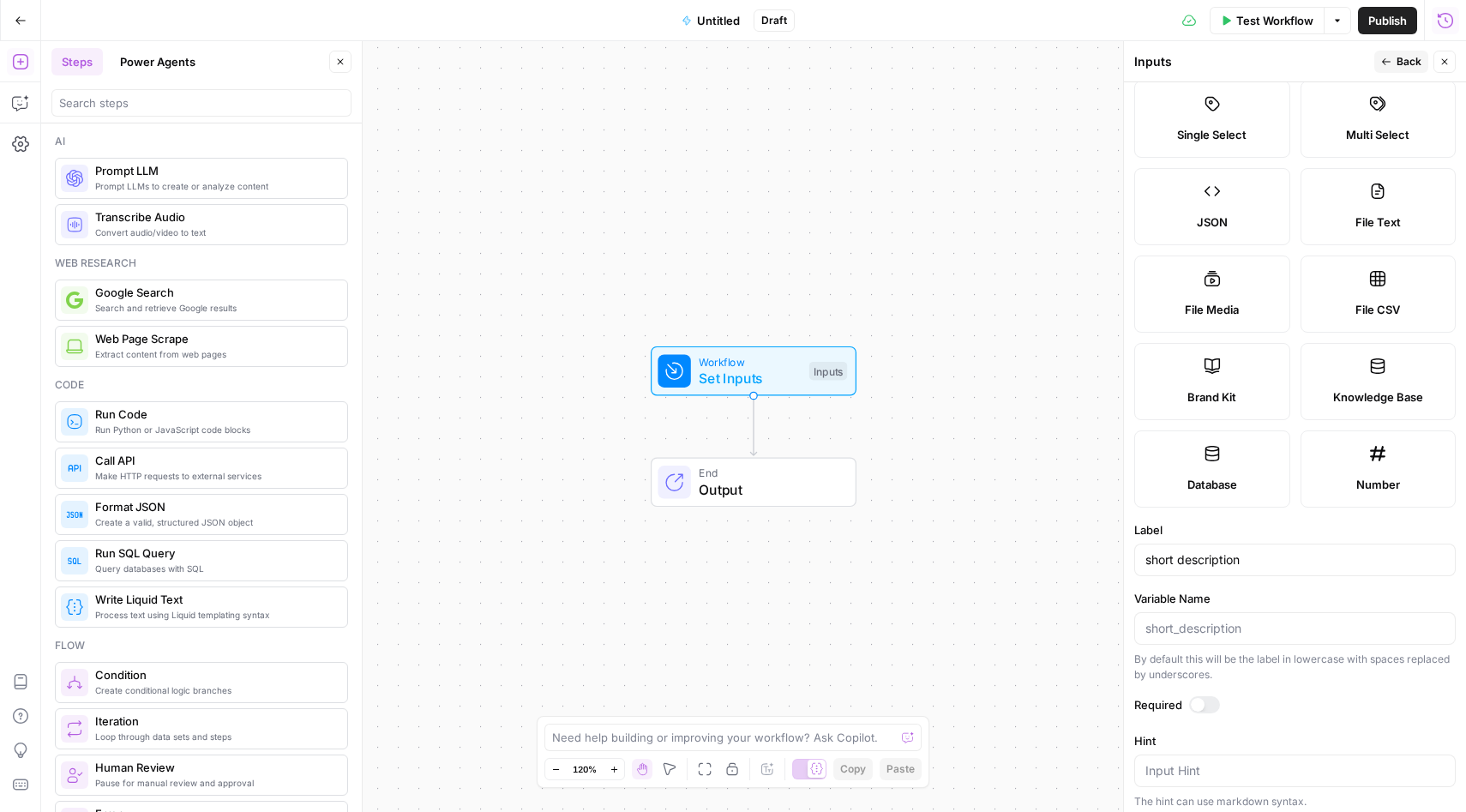
click at [1395, 61] on button "Back" at bounding box center [1402, 61] width 54 height 22
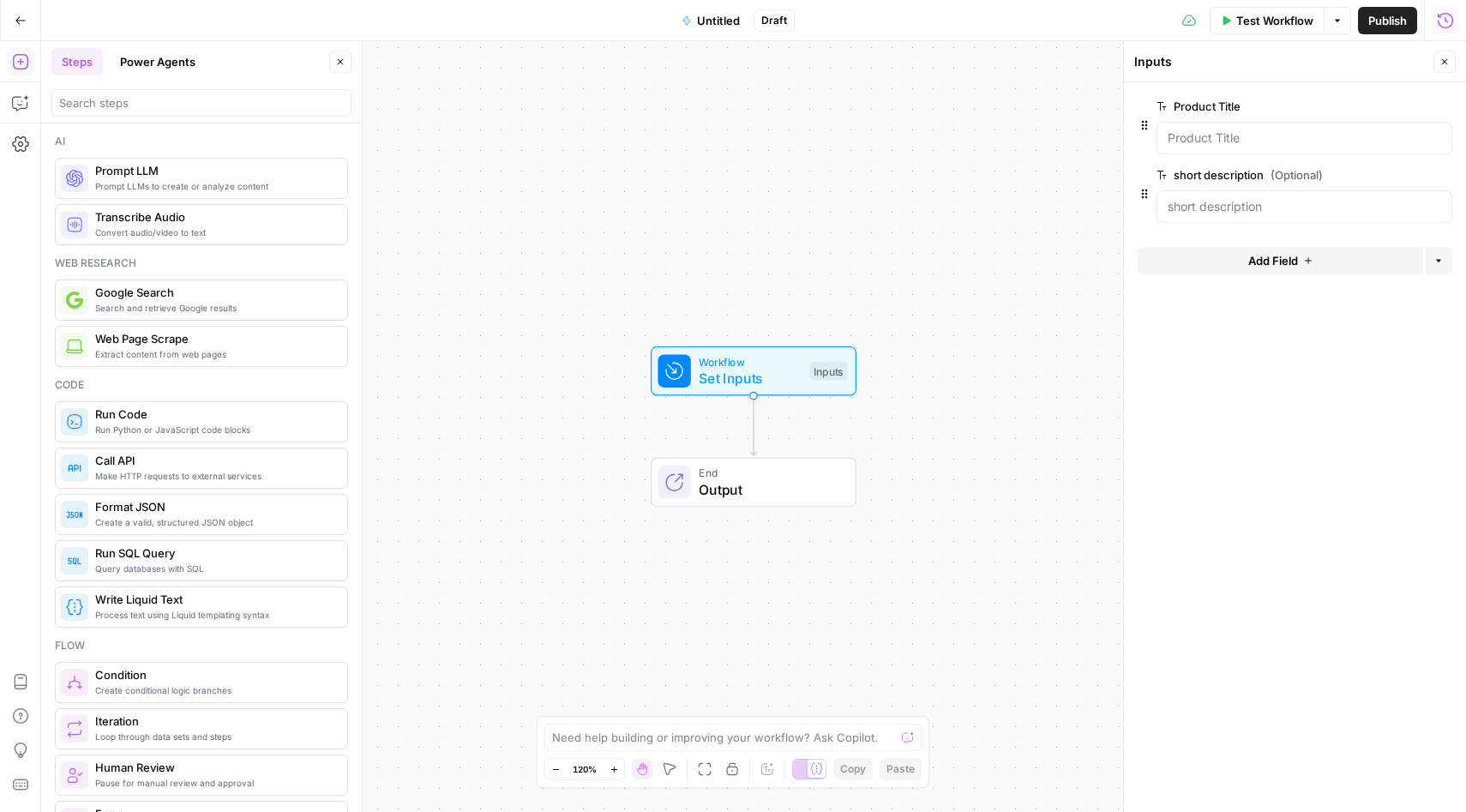
click at [780, 252] on div "Workflow Set Inputs Inputs End Output" at bounding box center [753, 425] width 1425 height 770
click at [768, 337] on icon "button" at bounding box center [770, 332] width 12 height 15
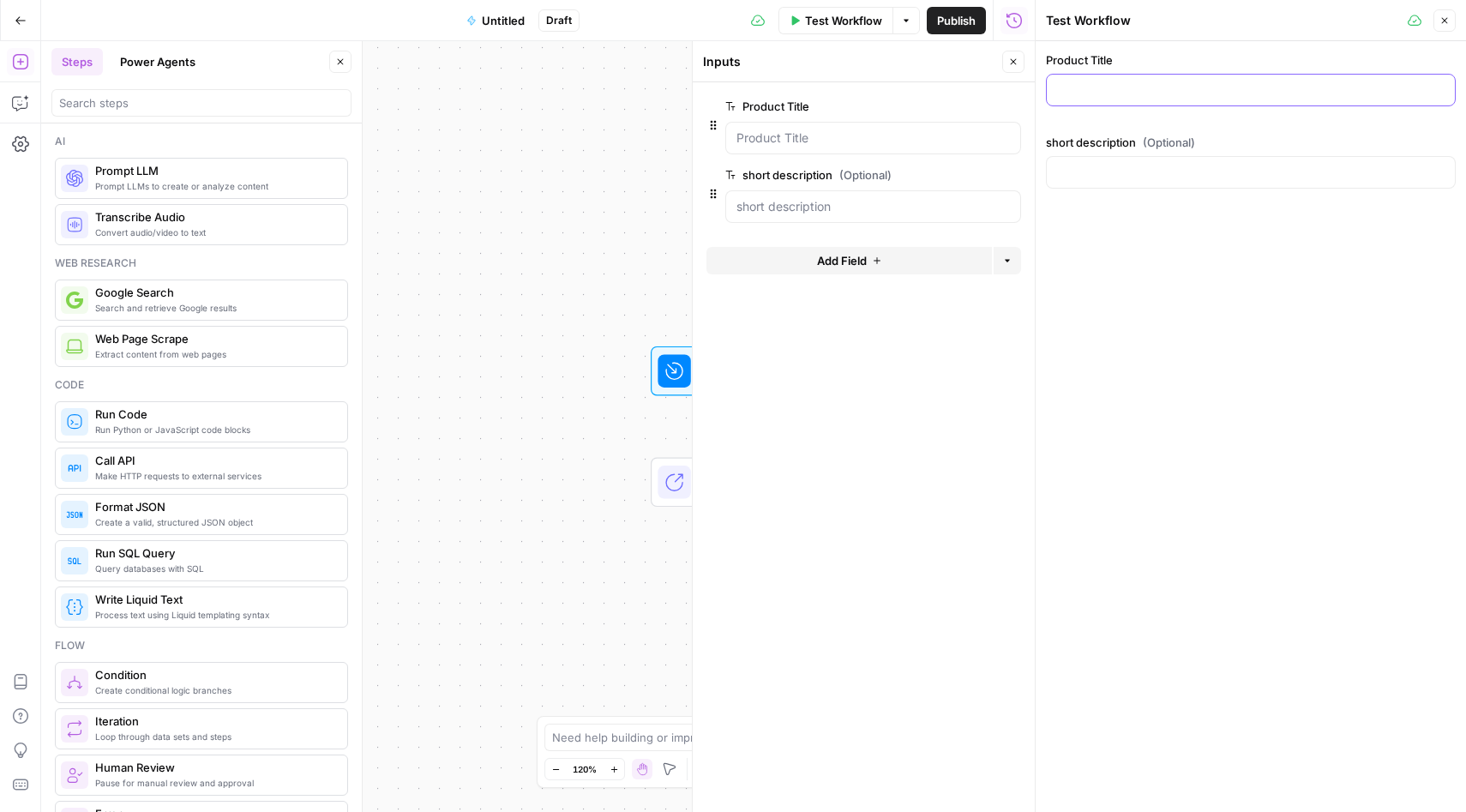
click at [1112, 85] on input "Product Title" at bounding box center [1251, 89] width 388 height 17
type input "test"
type input "this is a test"
click at [1453, 18] on button "Close" at bounding box center [1444, 21] width 22 height 22
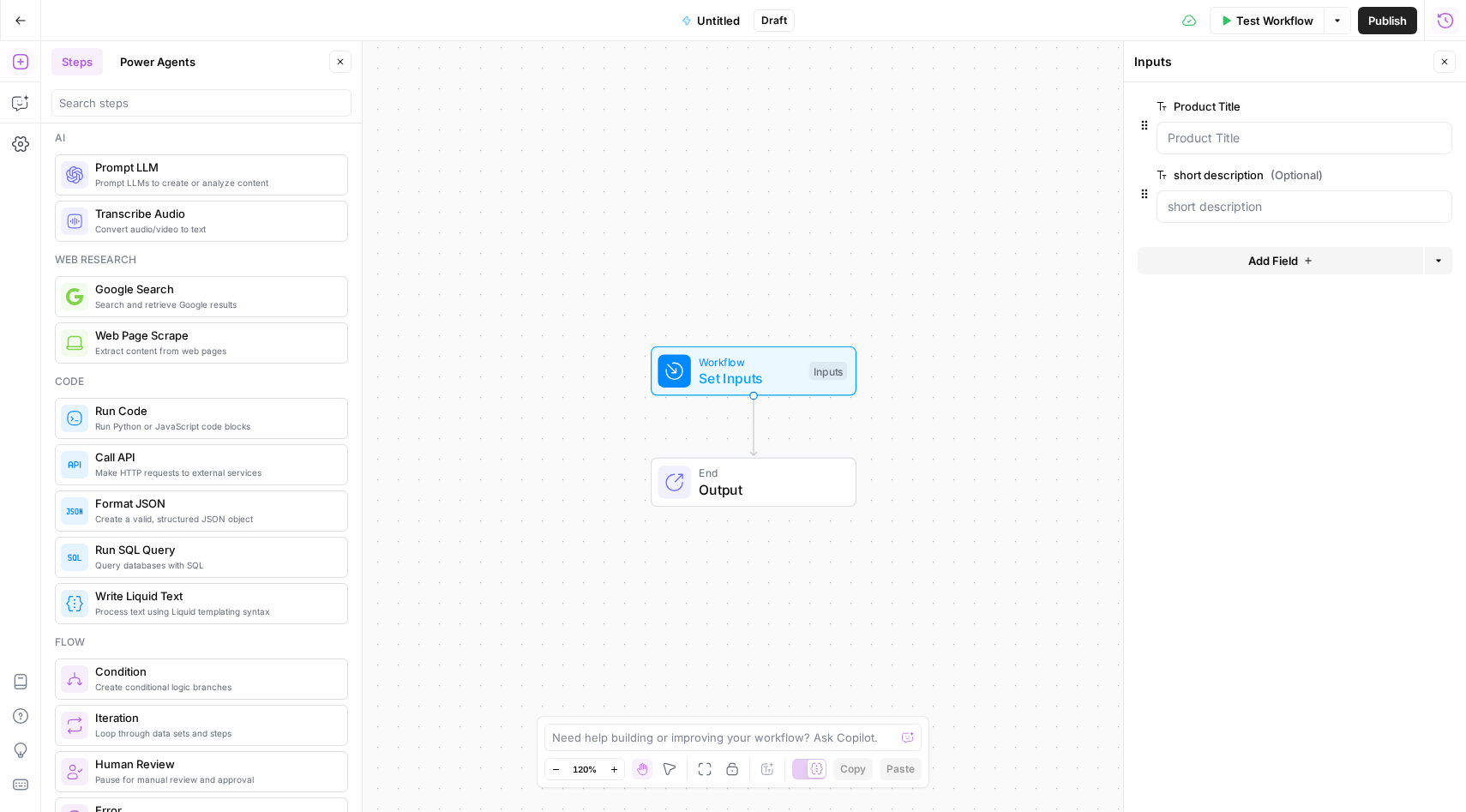
scroll to position [4, 0]
click at [176, 60] on button "Power Agents" at bounding box center [158, 61] width 96 height 28
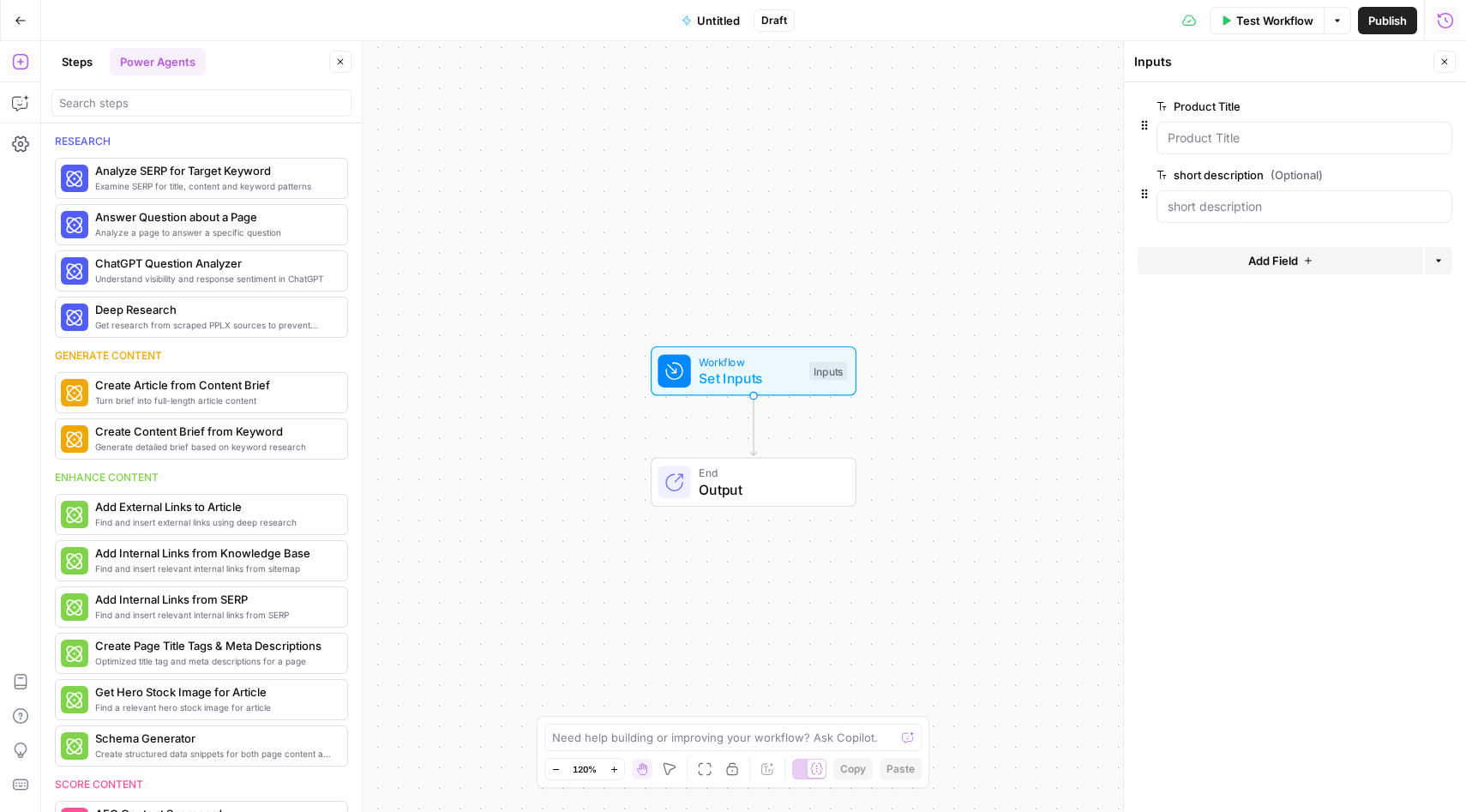
click at [85, 62] on button "Steps" at bounding box center [77, 61] width 52 height 28
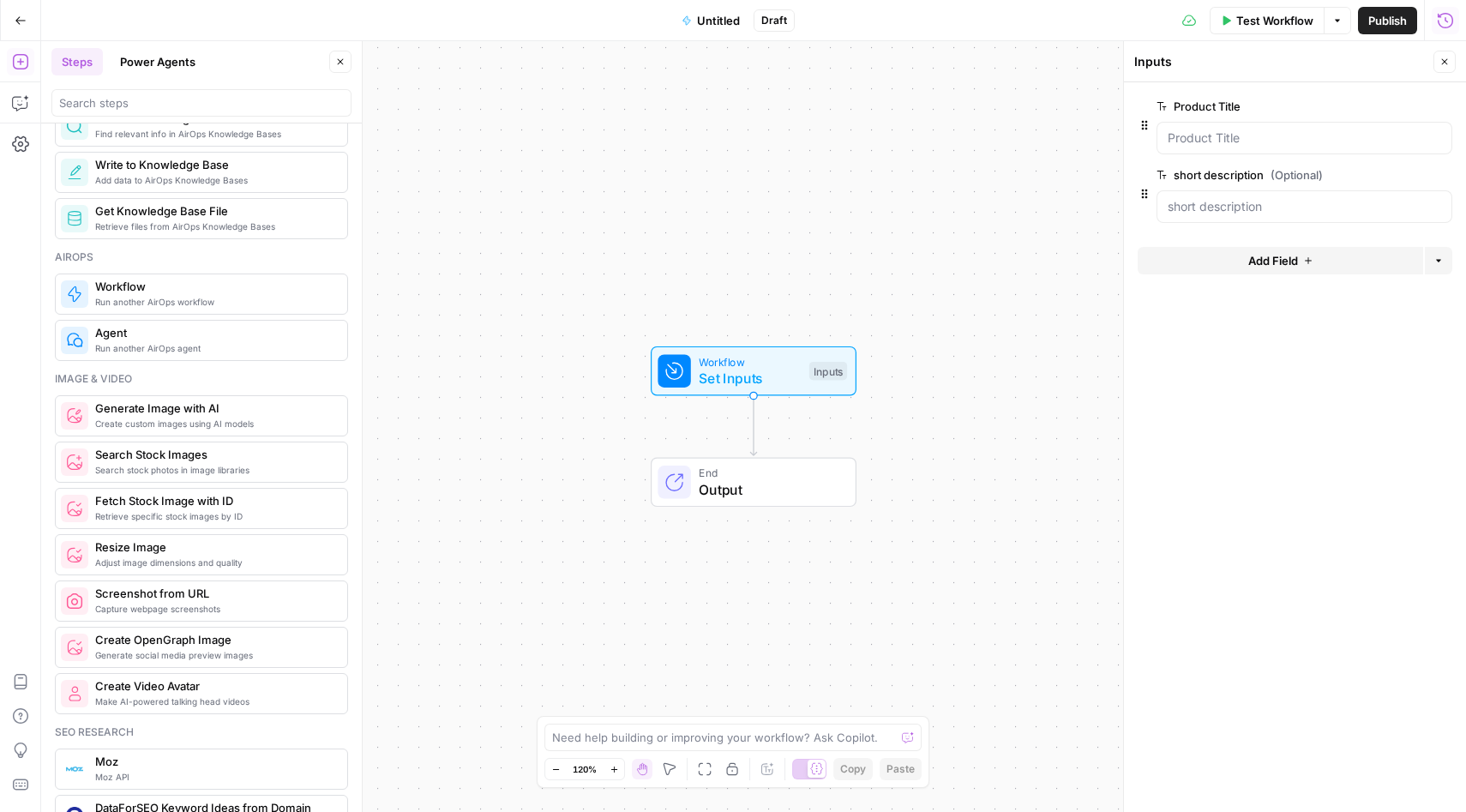
scroll to position [949, 0]
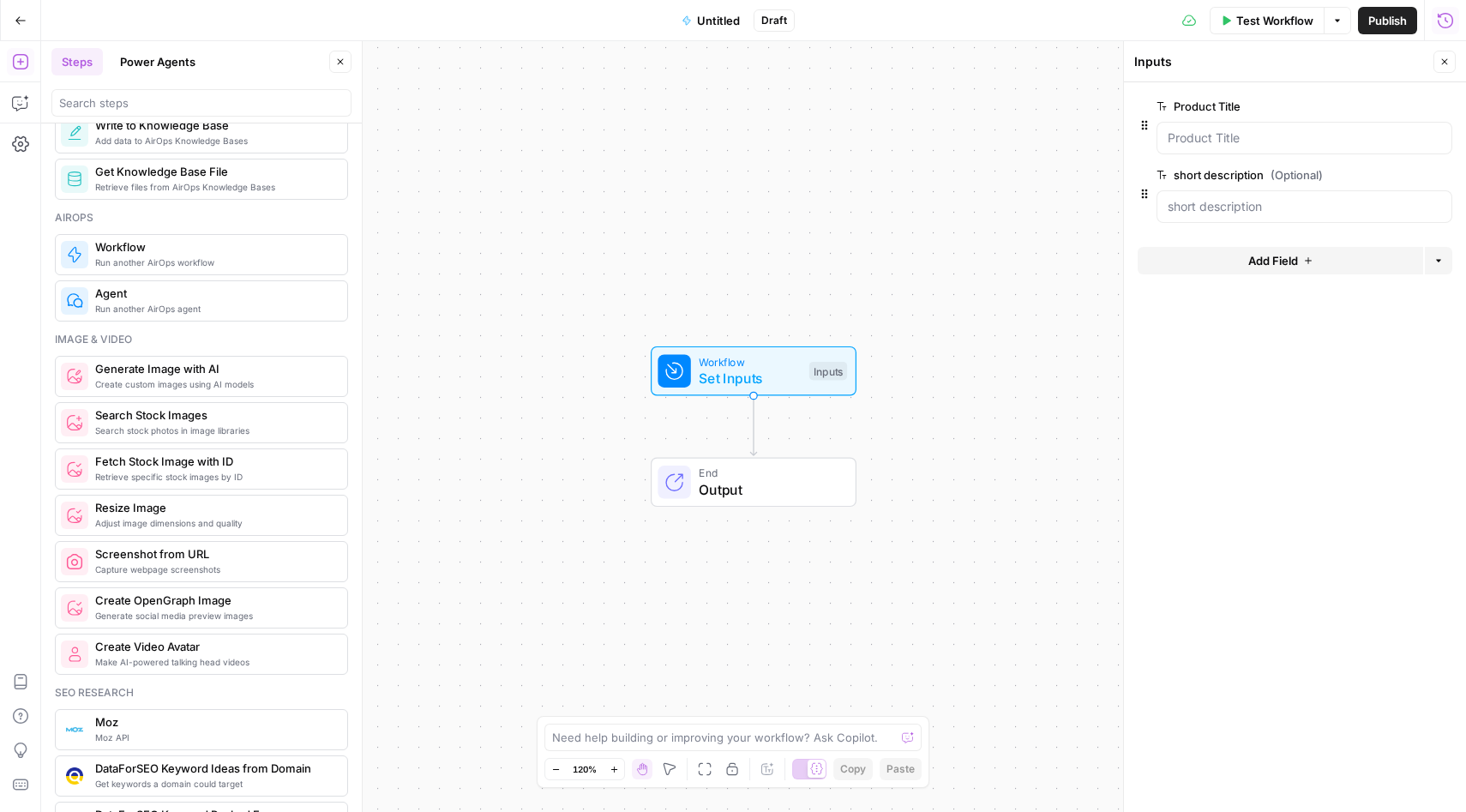
click at [172, 69] on button "Power Agents" at bounding box center [158, 61] width 96 height 28
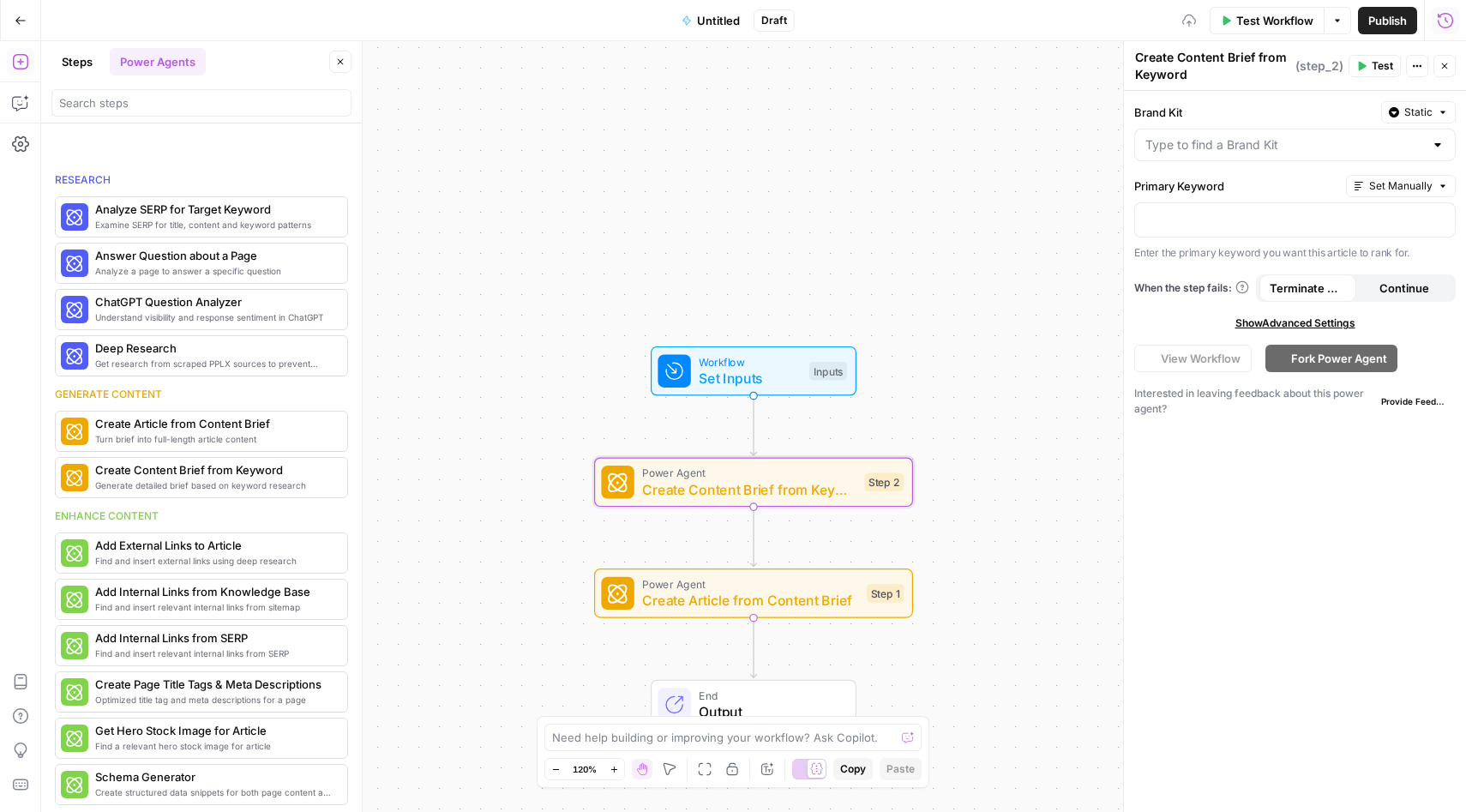
scroll to position [150, 0]
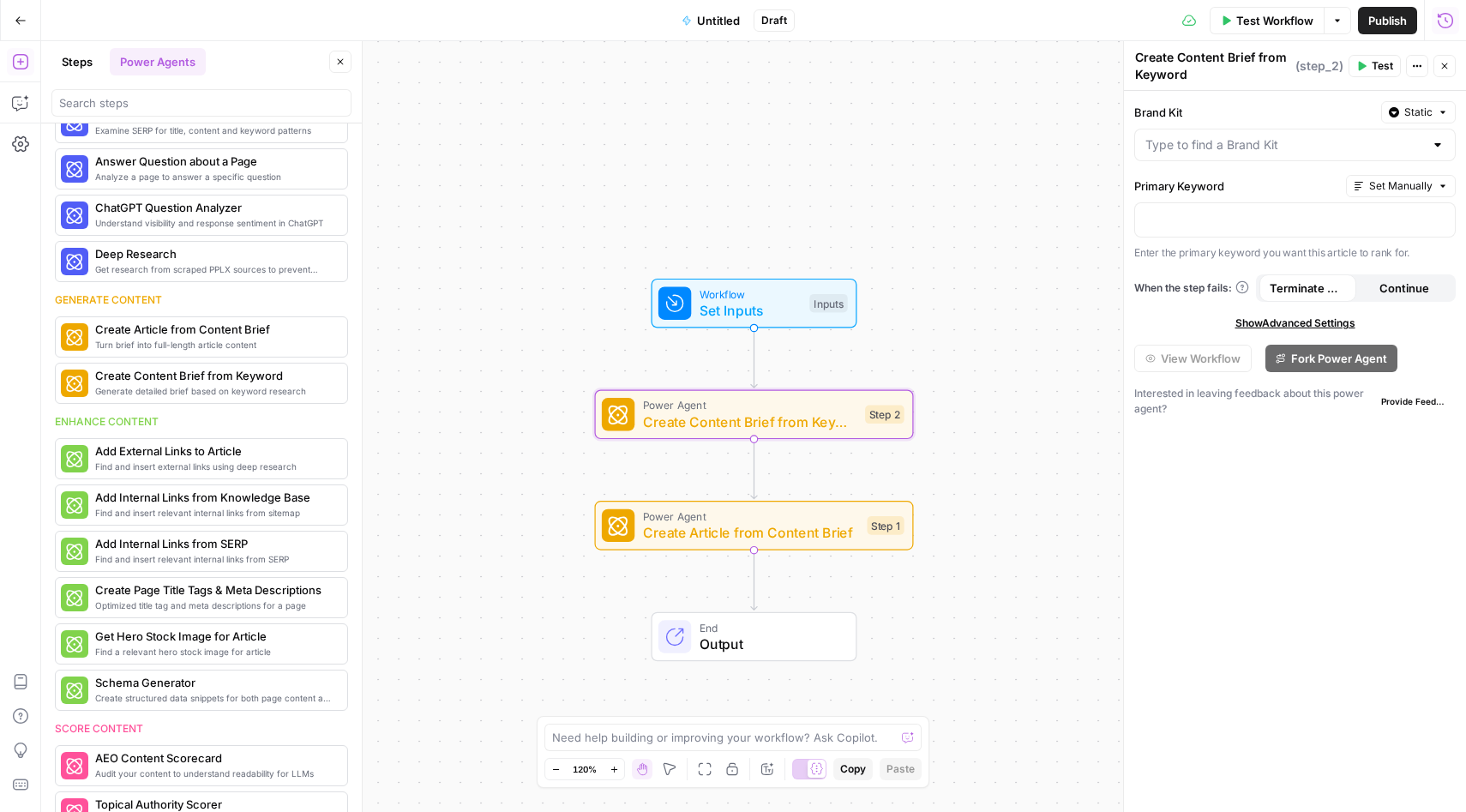
click at [749, 432] on div "Power Agent Create Content Brief from Keyword Step 2 Copy step Delete step Add …" at bounding box center [755, 414] width 319 height 50
click at [734, 433] on div "Power Agent Create Content Brief from Keyword Step 2 Copy step Delete step Add …" at bounding box center [755, 414] width 319 height 50
click at [695, 402] on span "Power Agent" at bounding box center [750, 405] width 214 height 16
click at [1167, 512] on div "Brand Kit Static Primary Keyword Set Manually Enter the primary keyword you wan…" at bounding box center [1294, 451] width 342 height 721
click at [688, 415] on span "Create Content Brief from Keyword" at bounding box center [750, 421] width 214 height 21
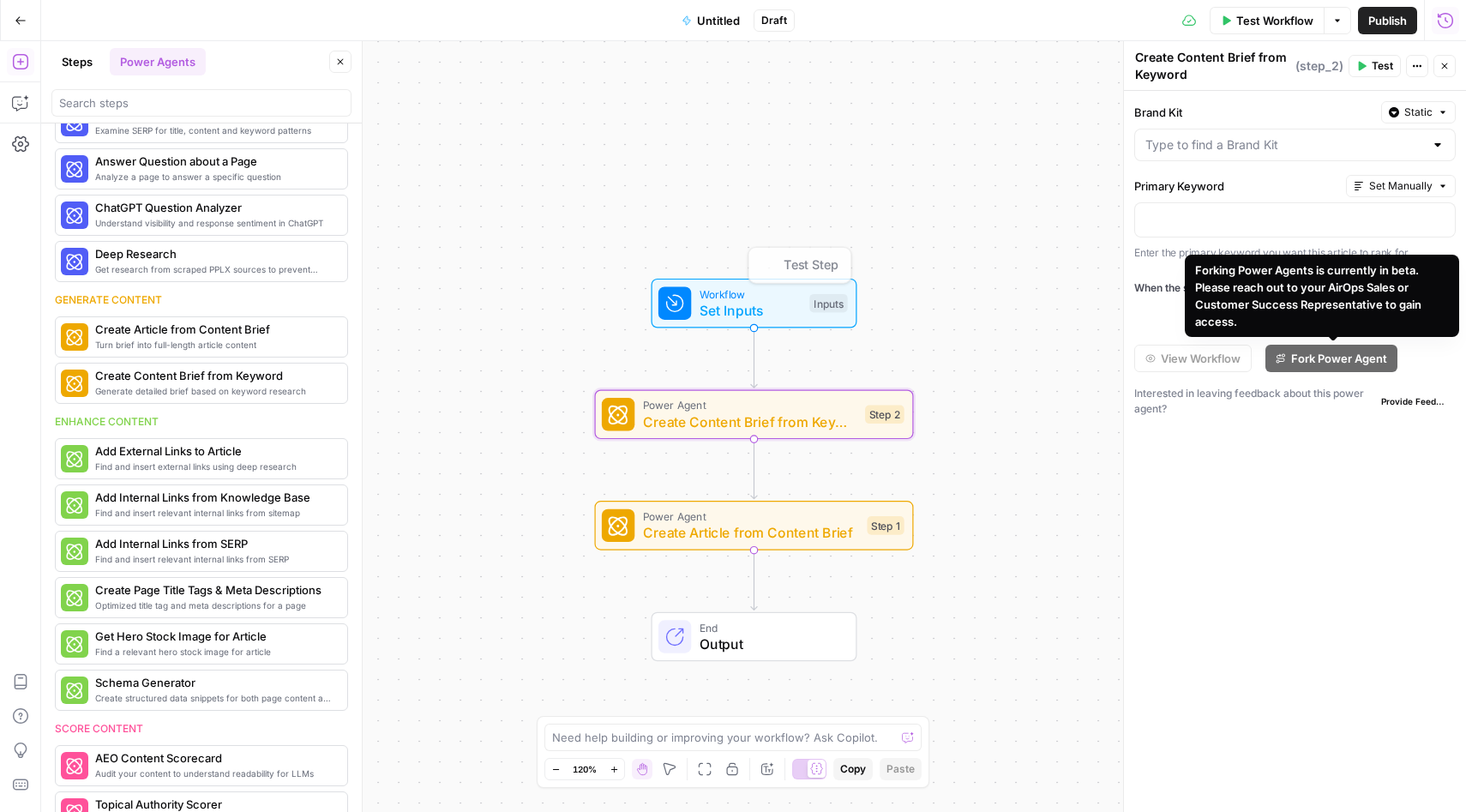
click at [945, 251] on div "Workflow Set Inputs Inputs Test Step Power Agent Create Content Brief from Keyw…" at bounding box center [753, 425] width 1425 height 770
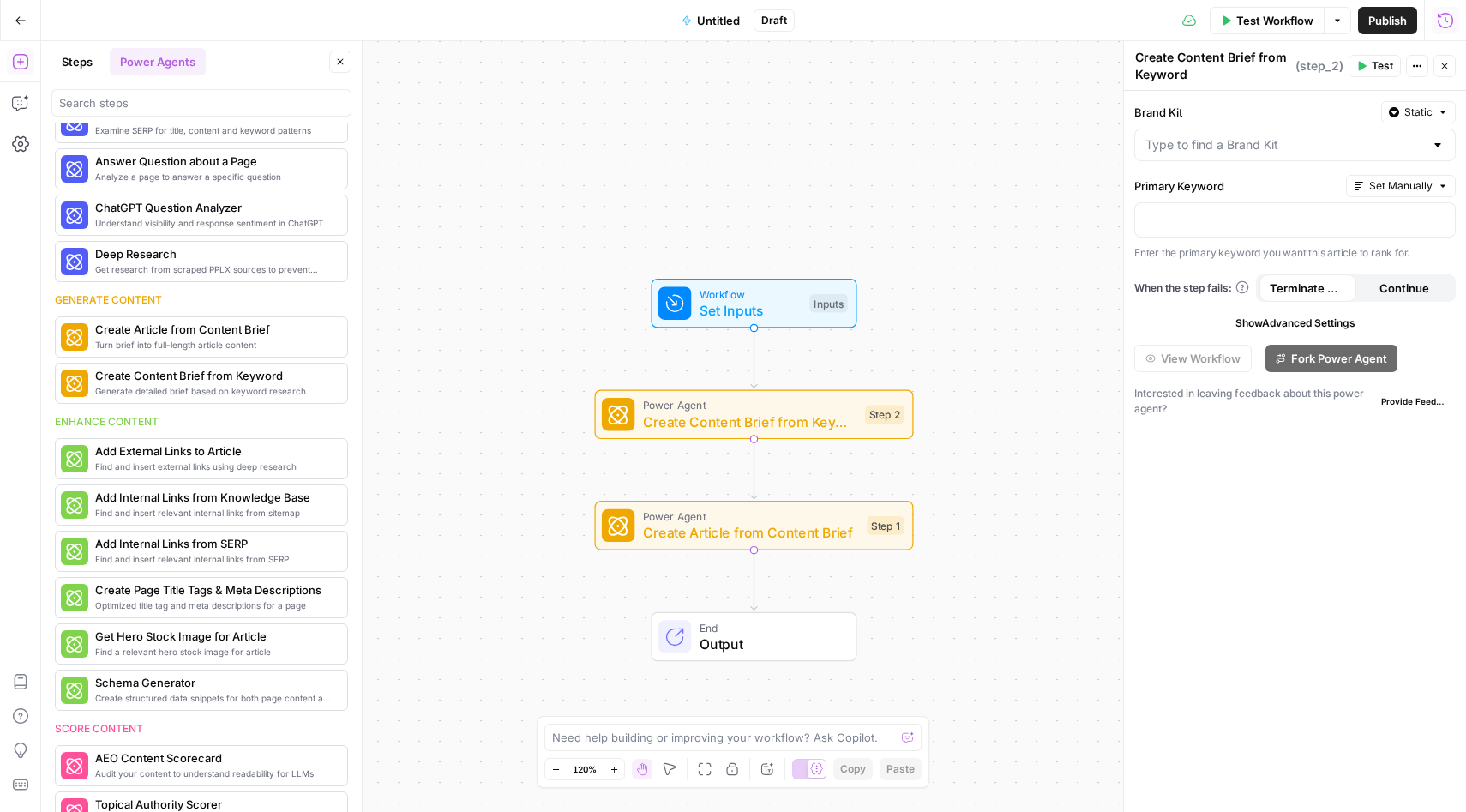
click at [900, 418] on div "Step 2" at bounding box center [885, 414] width 40 height 19
click at [1417, 60] on icon "button" at bounding box center [1417, 65] width 10 height 10
click at [1233, 83] on div "Create Content Brief from Keyword Create Content Brief from Keyword" at bounding box center [1213, 66] width 165 height 38
click at [22, 23] on icon "button" at bounding box center [21, 21] width 12 height 12
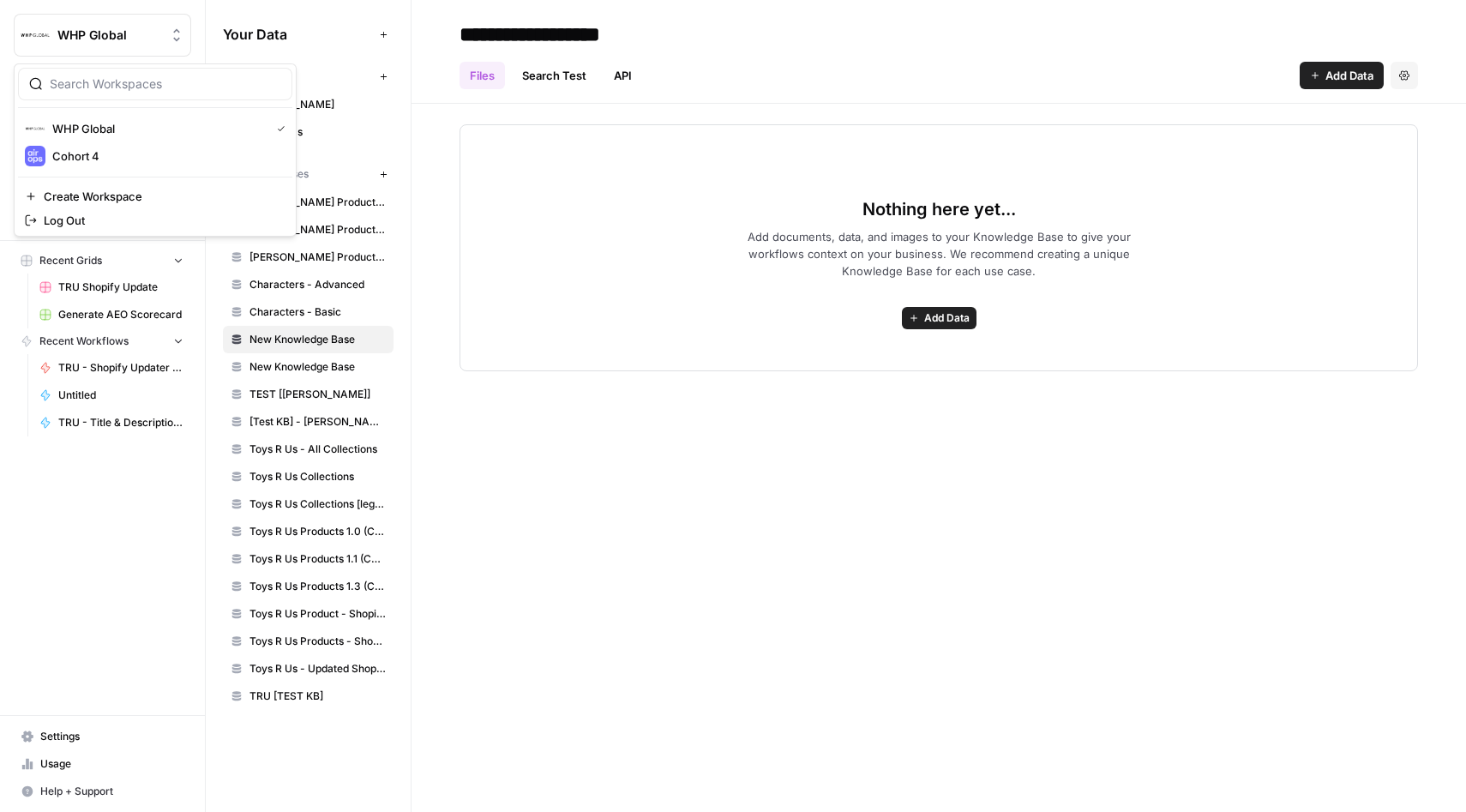
click at [175, 20] on button "WHP Global" at bounding box center [102, 35] width 178 height 43
click at [88, 162] on span "Cohort 4" at bounding box center [166, 156] width 226 height 17
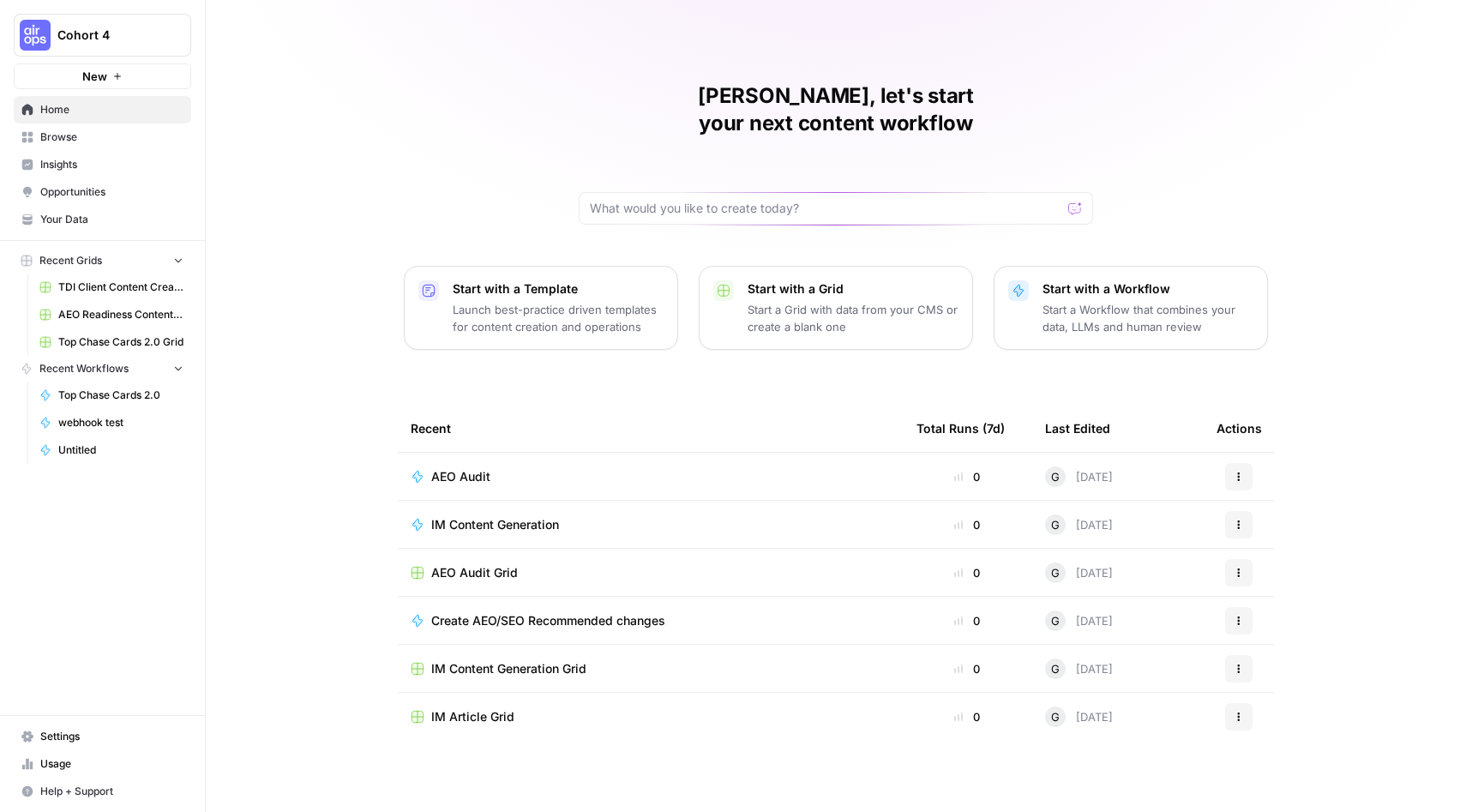
click at [74, 78] on button "New" at bounding box center [102, 76] width 178 height 26
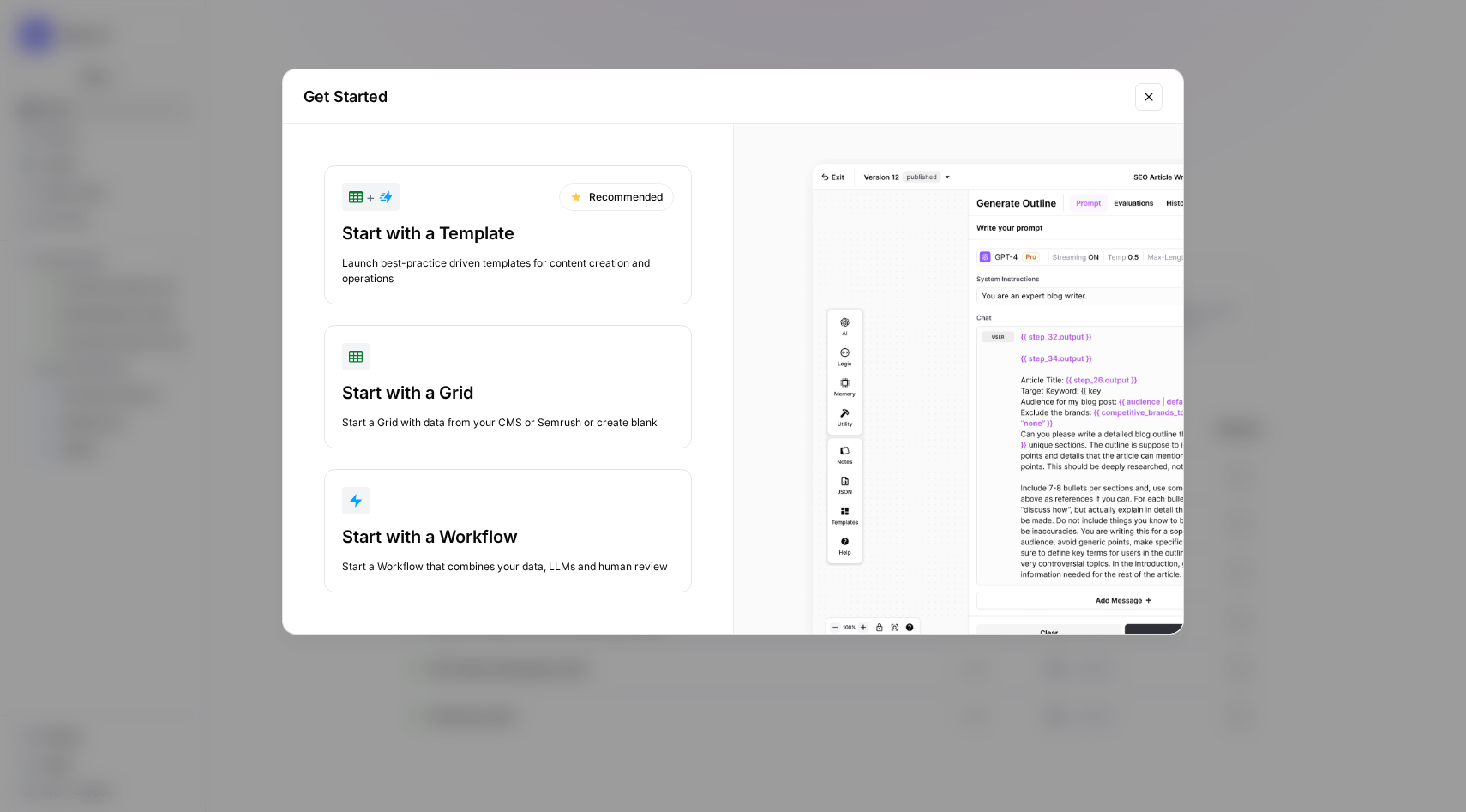
click at [385, 547] on div "Start with a Workflow" at bounding box center [508, 536] width 332 height 24
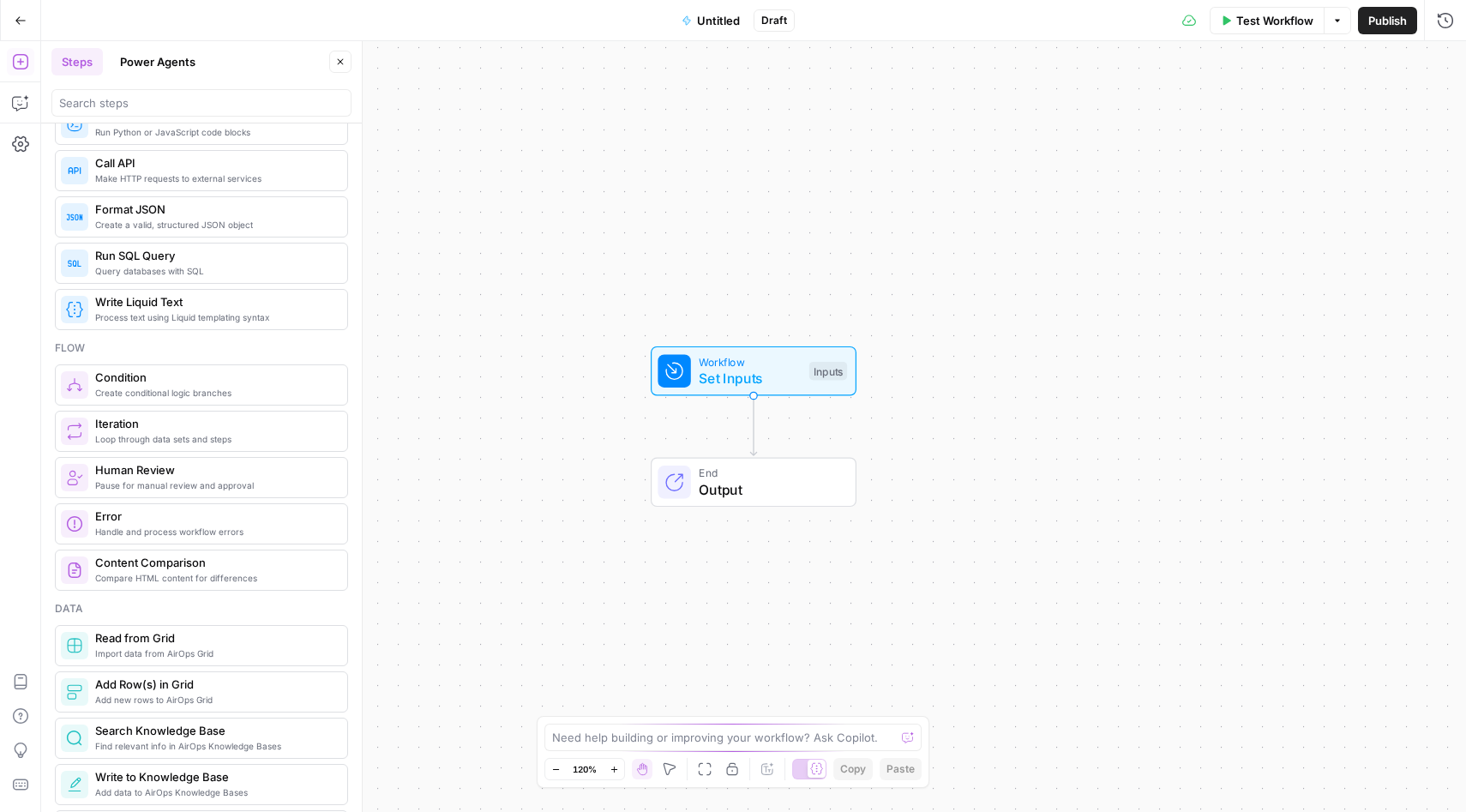
scroll to position [300, 0]
click at [175, 63] on button "Power Agents" at bounding box center [158, 61] width 96 height 28
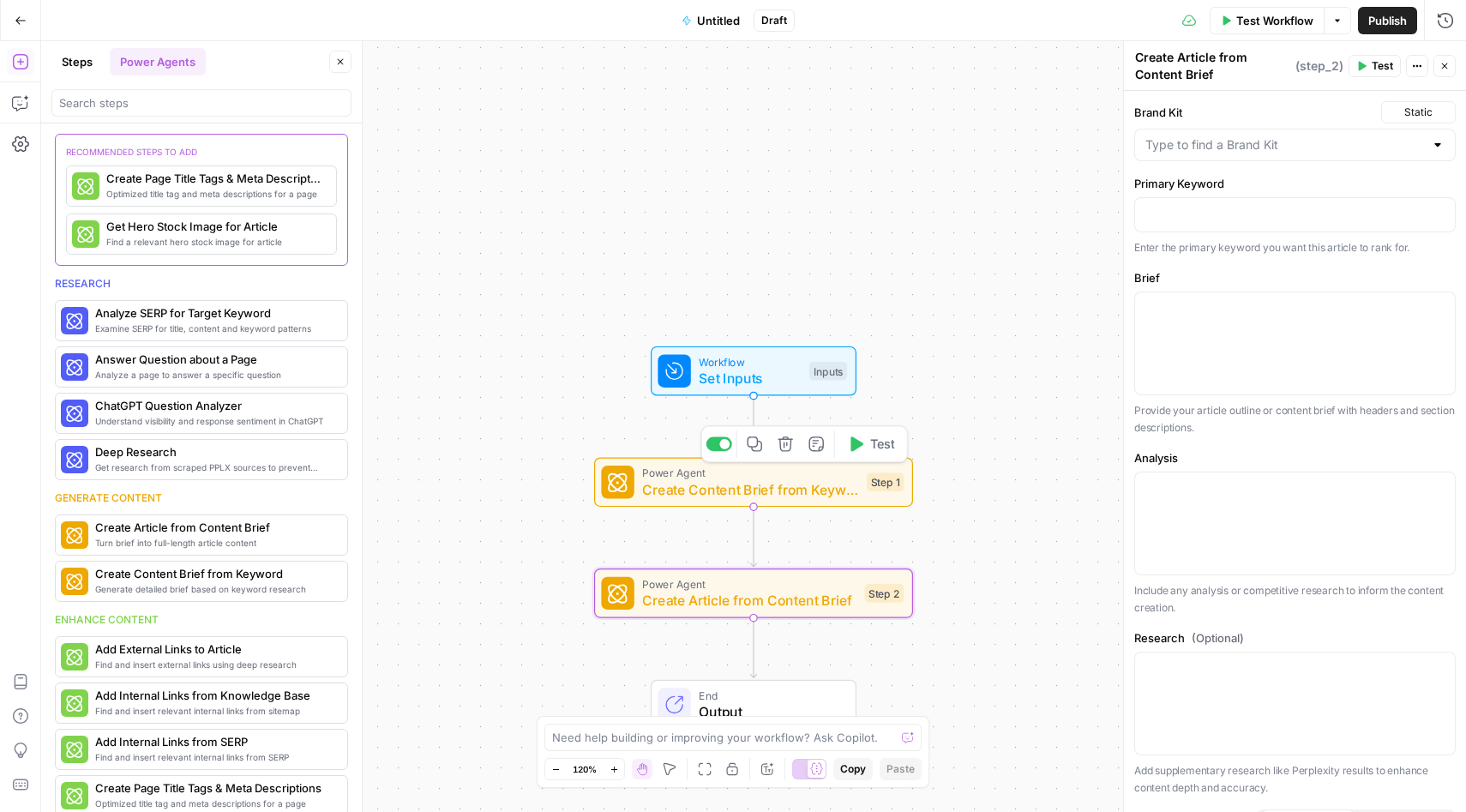
click at [733, 477] on span "Power Agent" at bounding box center [750, 473] width 216 height 16
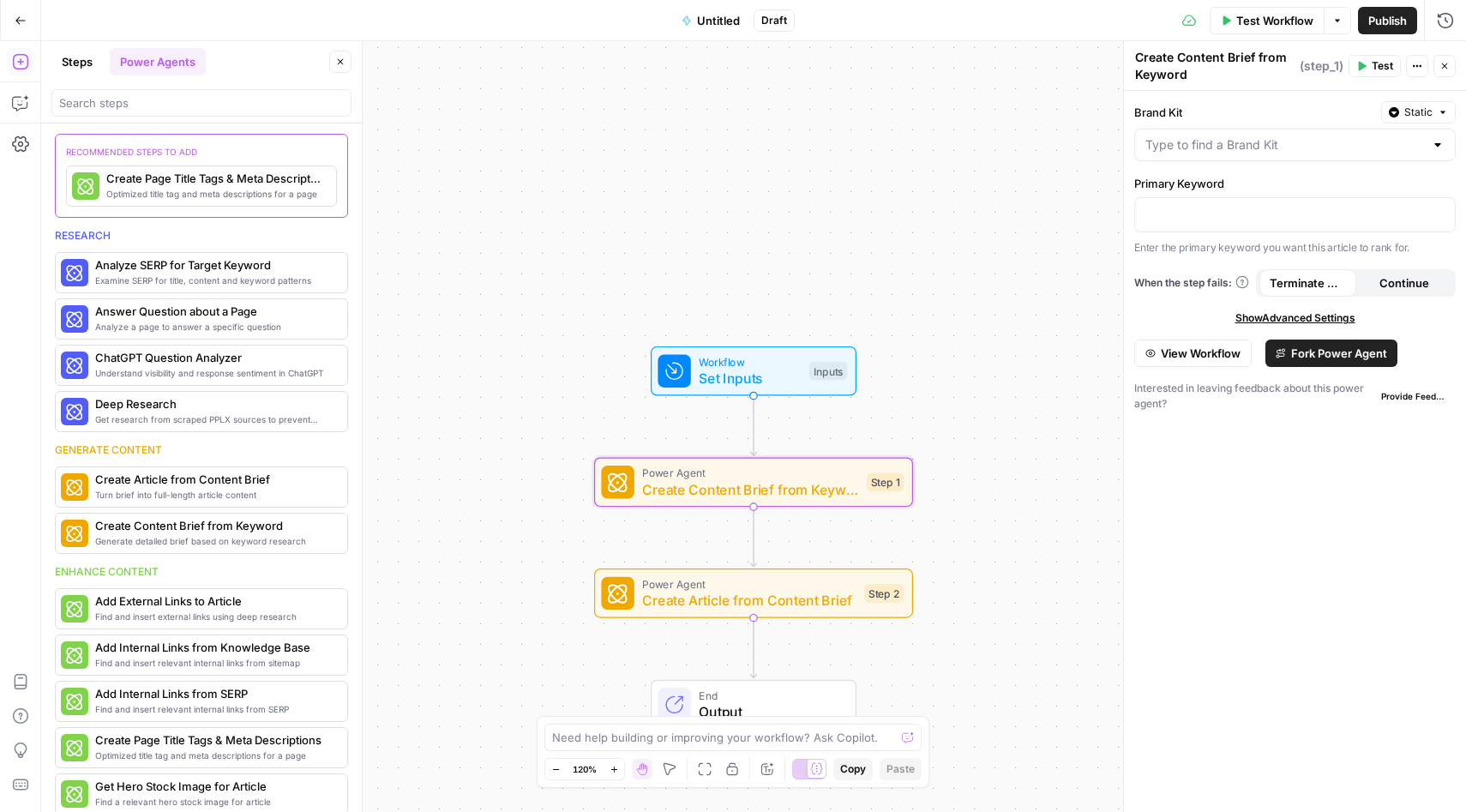
click at [1182, 354] on span "View Workflow" at bounding box center [1200, 353] width 79 height 17
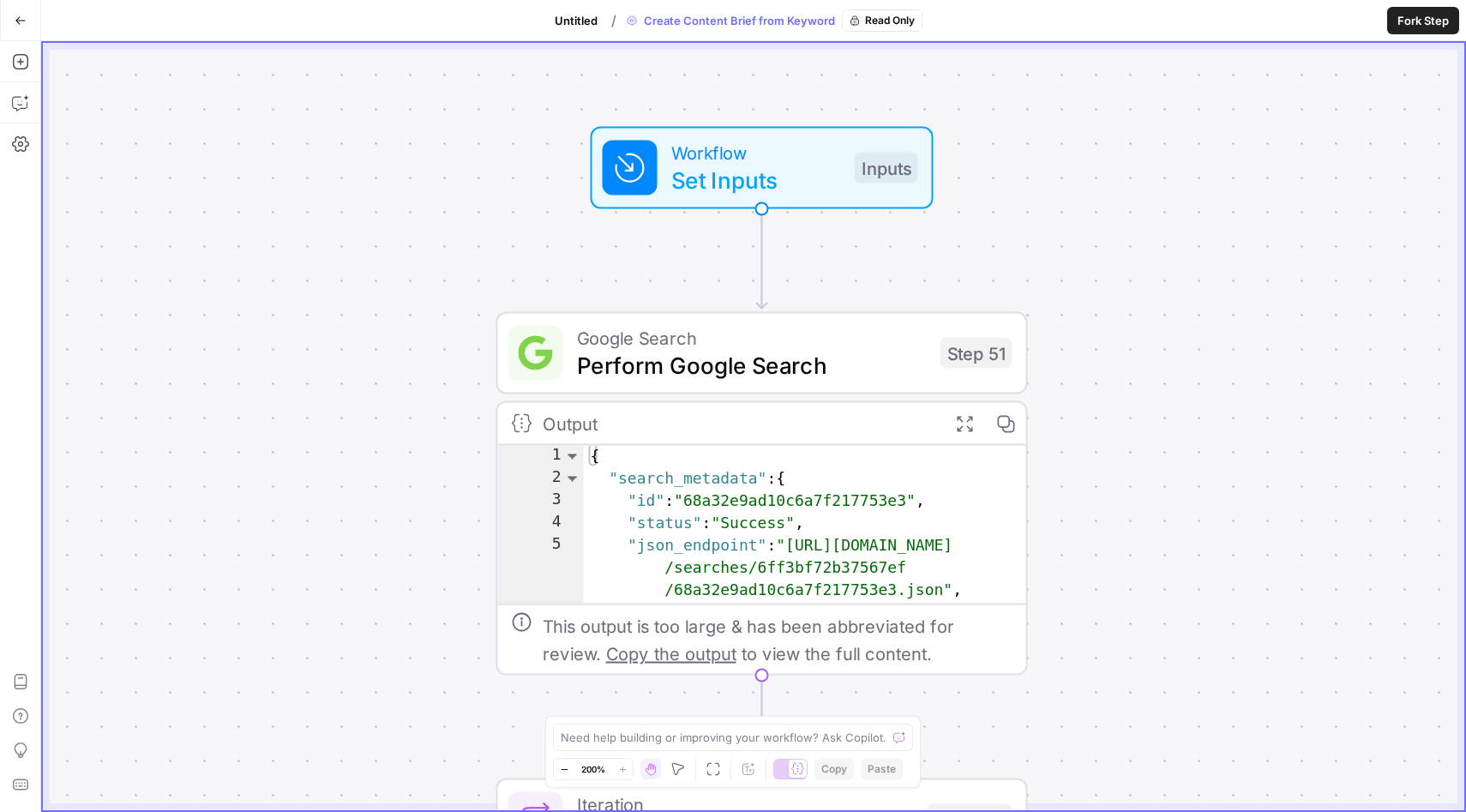
click at [733, 205] on div "Workflow Set Inputs Inputs" at bounding box center [763, 168] width 343 height 82
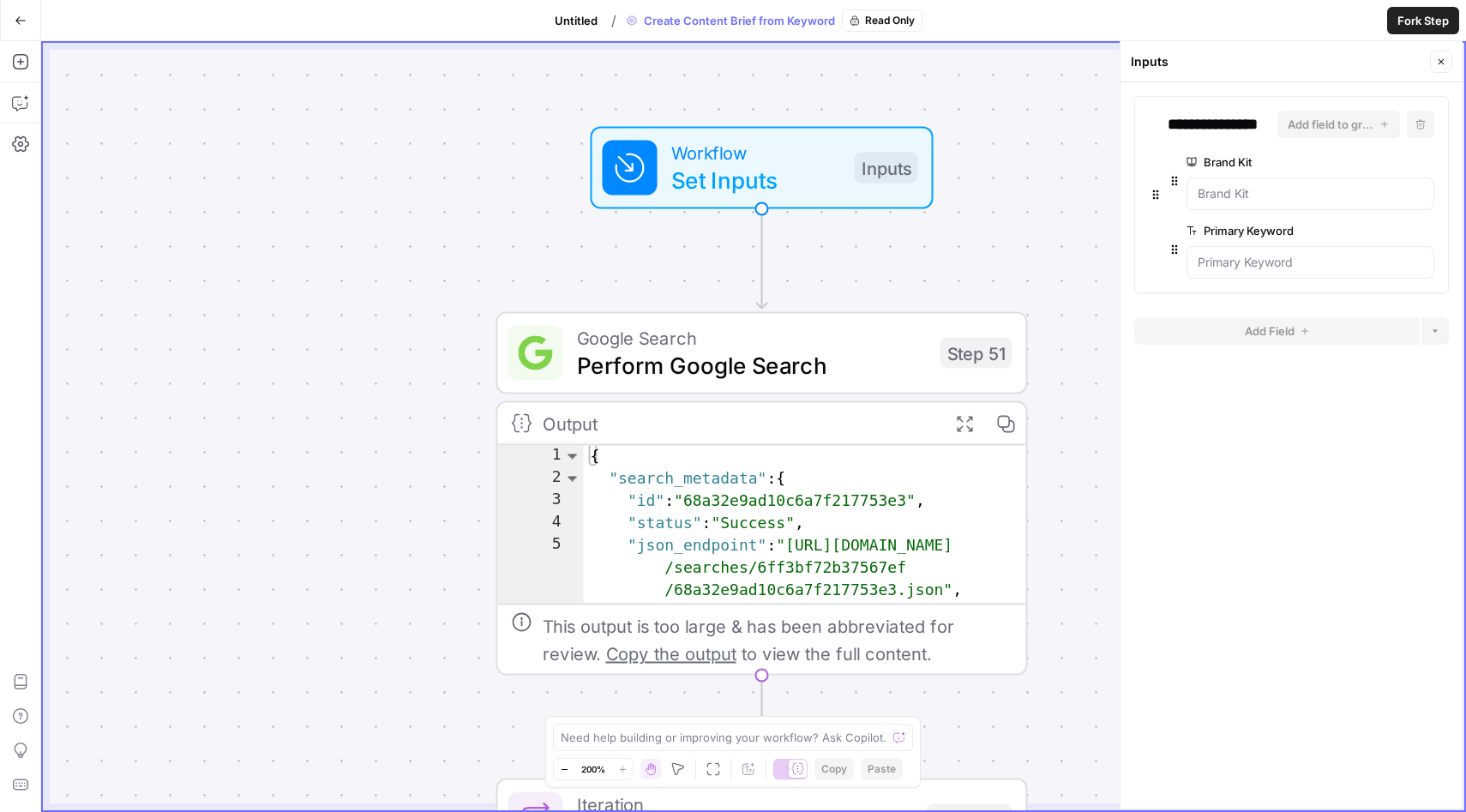
click at [423, 243] on div "Workflow Set Inputs Inputs Google Search Perform Google Search Step 51 Output E…" at bounding box center [753, 426] width 1421 height 767
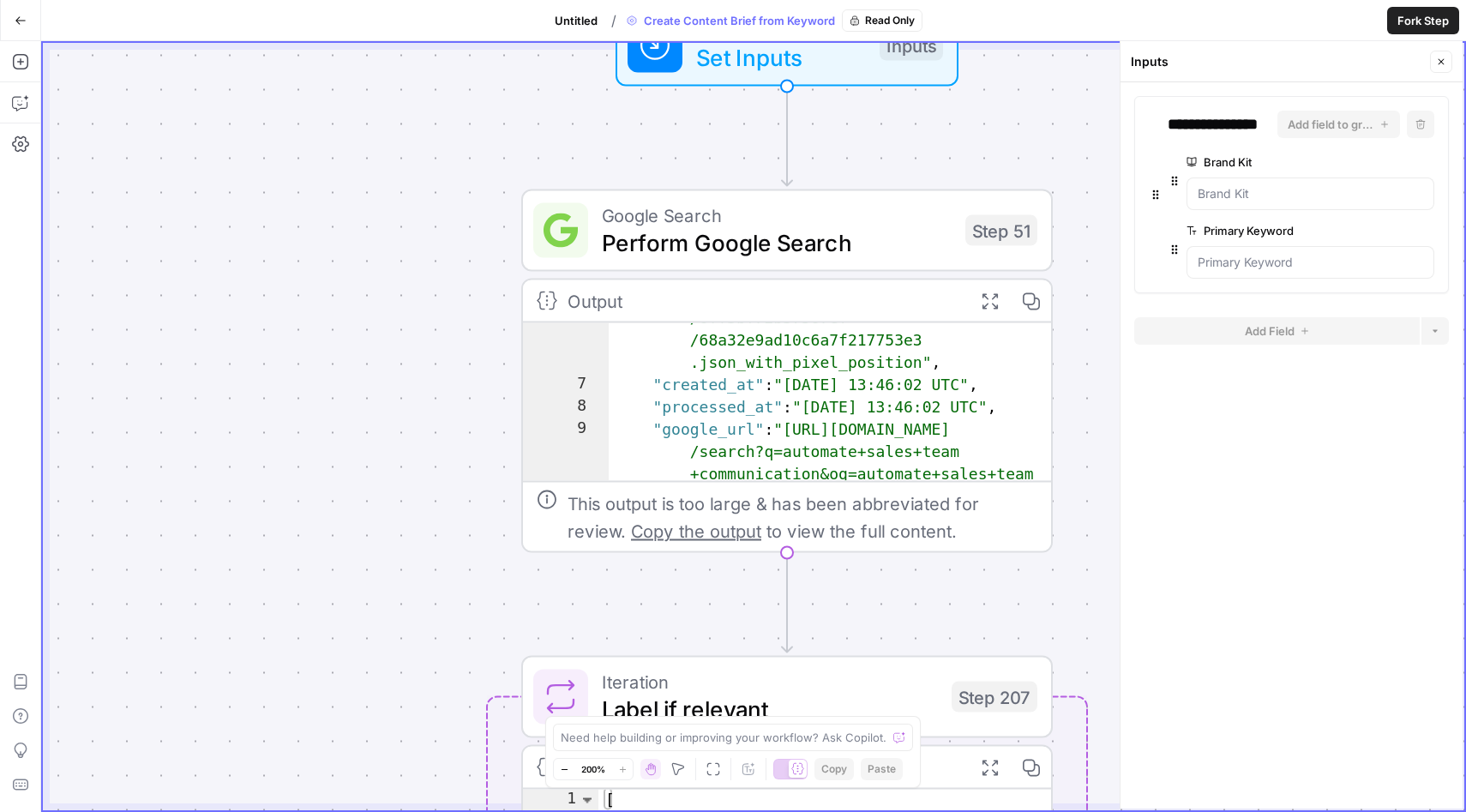
scroll to position [109, 0]
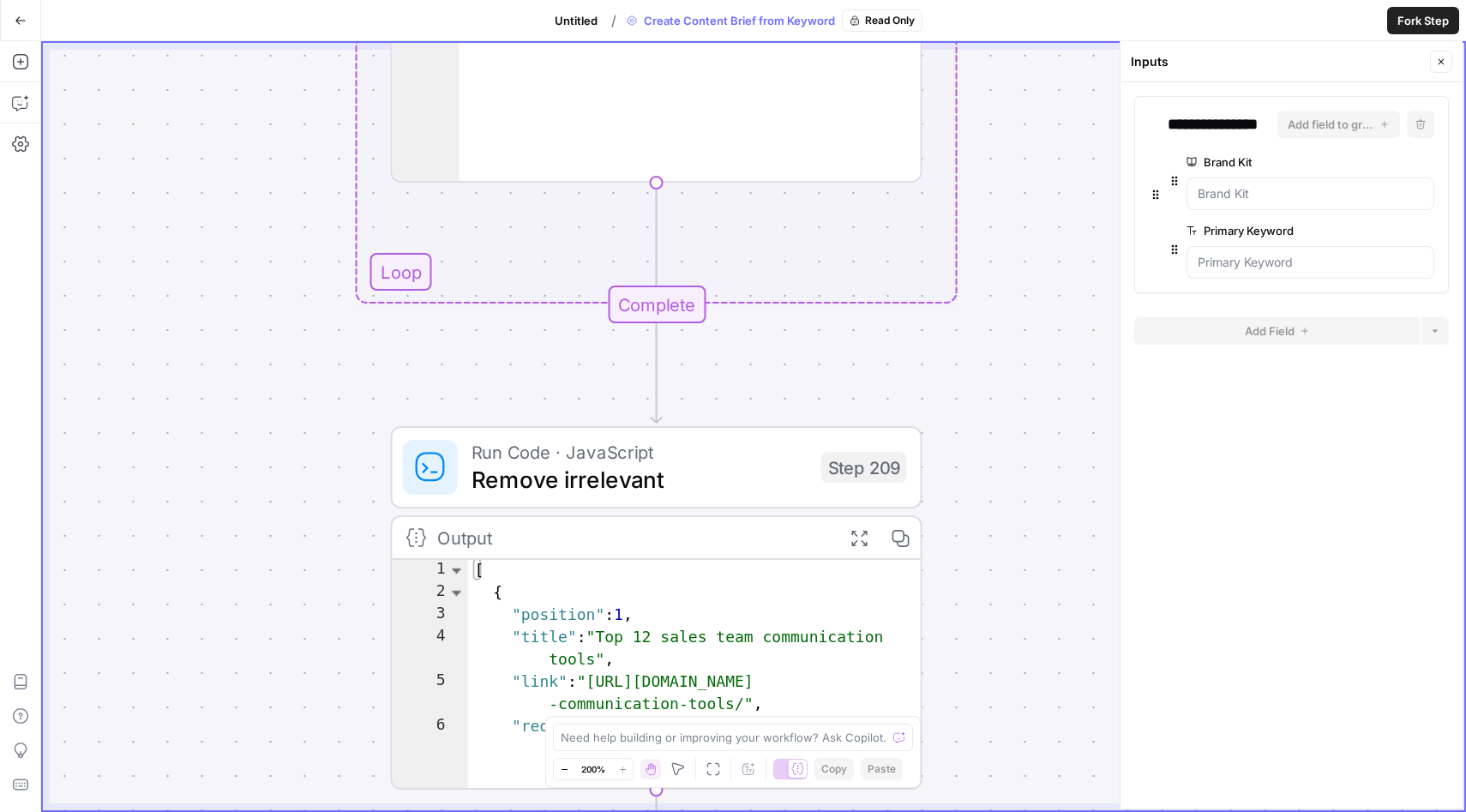
click at [721, 426] on div "Run Code · JavaScript Remove irrelevant Step 209" at bounding box center [657, 467] width 532 height 82
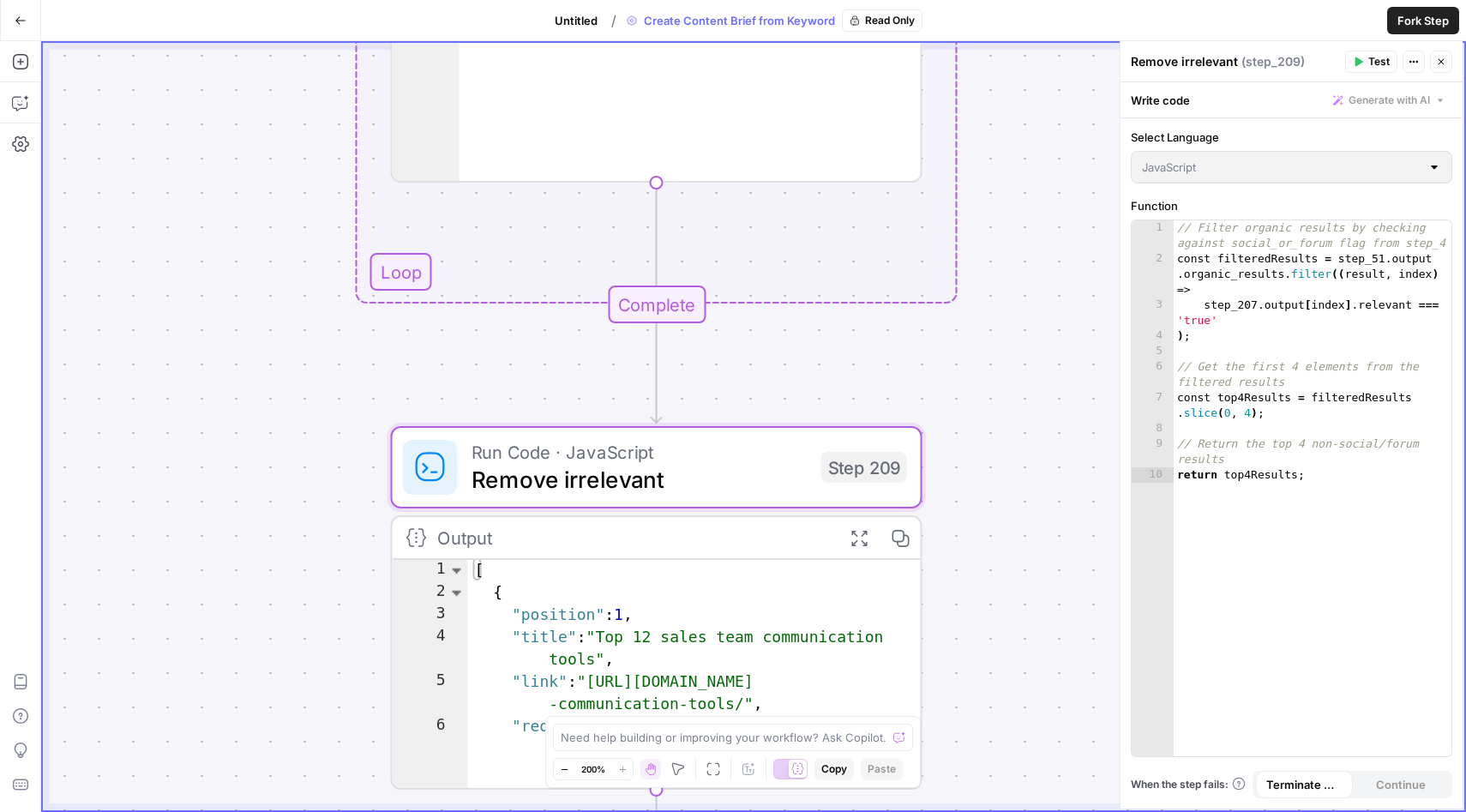
click at [724, 474] on span "Remove irrelevant" at bounding box center [639, 479] width 336 height 35
click at [1435, 30] on button "Fork Step" at bounding box center [1423, 21] width 72 height 28
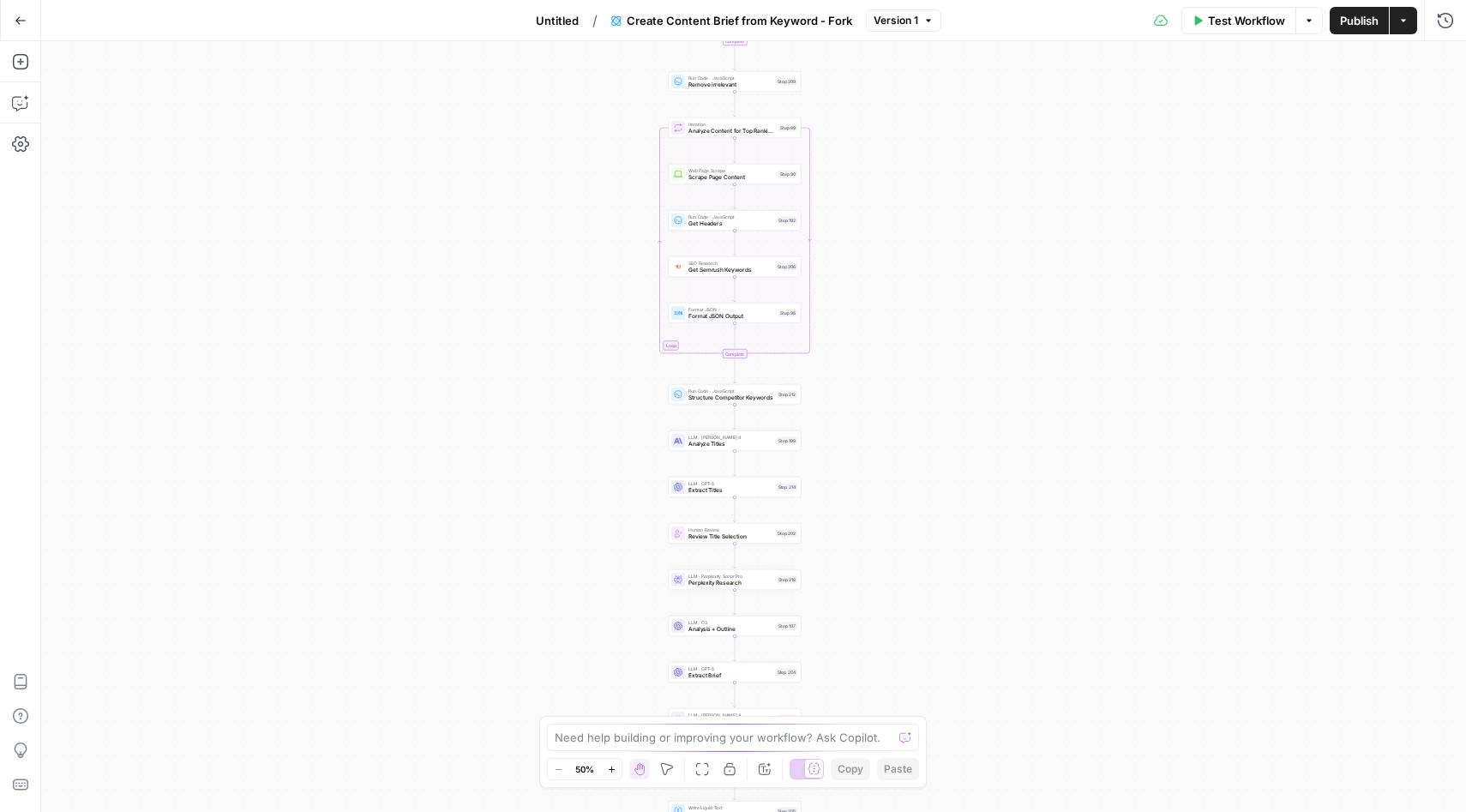
click at [18, 9] on button "Go Back" at bounding box center [20, 20] width 31 height 31
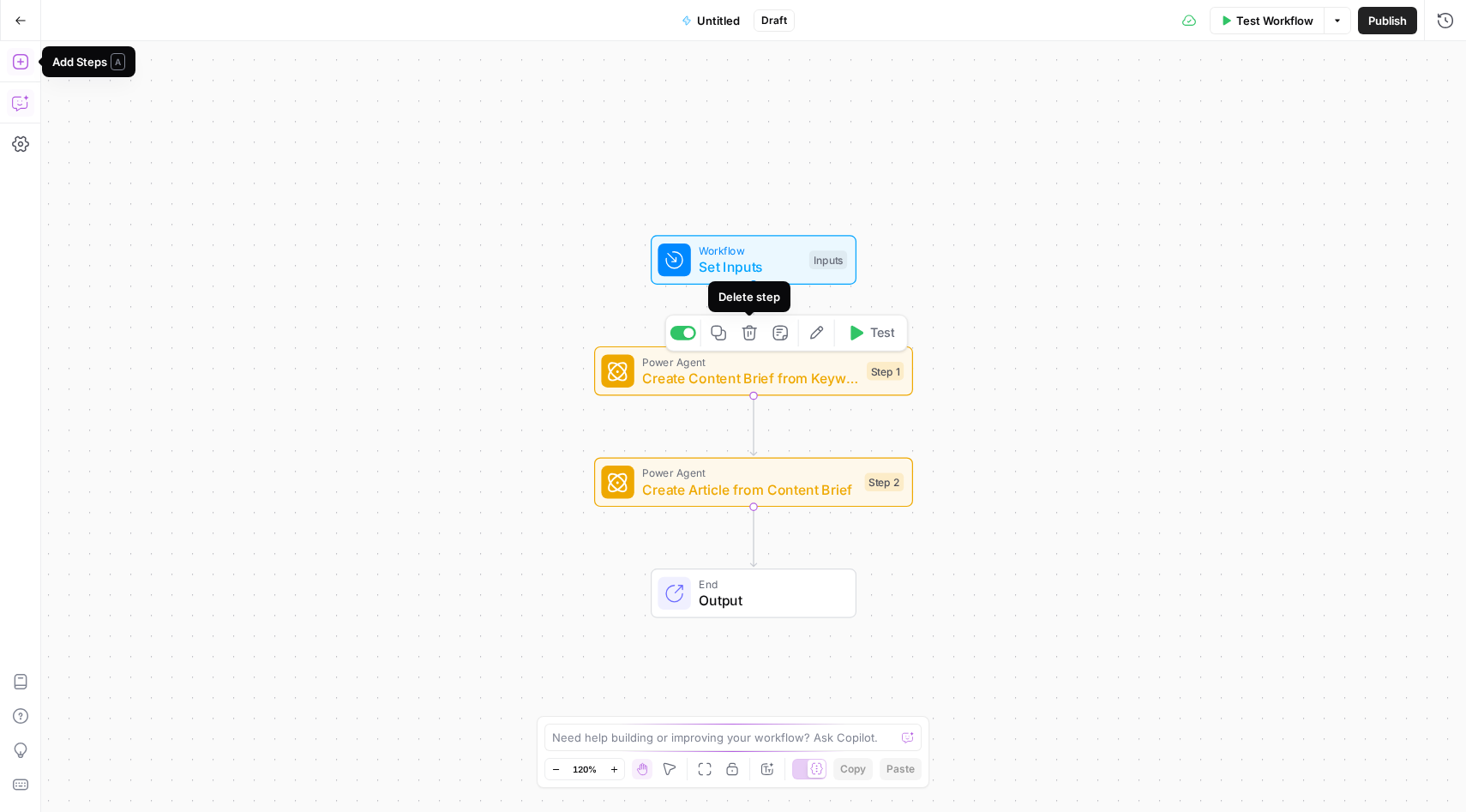
click at [750, 332] on icon "button" at bounding box center [749, 332] width 15 height 15
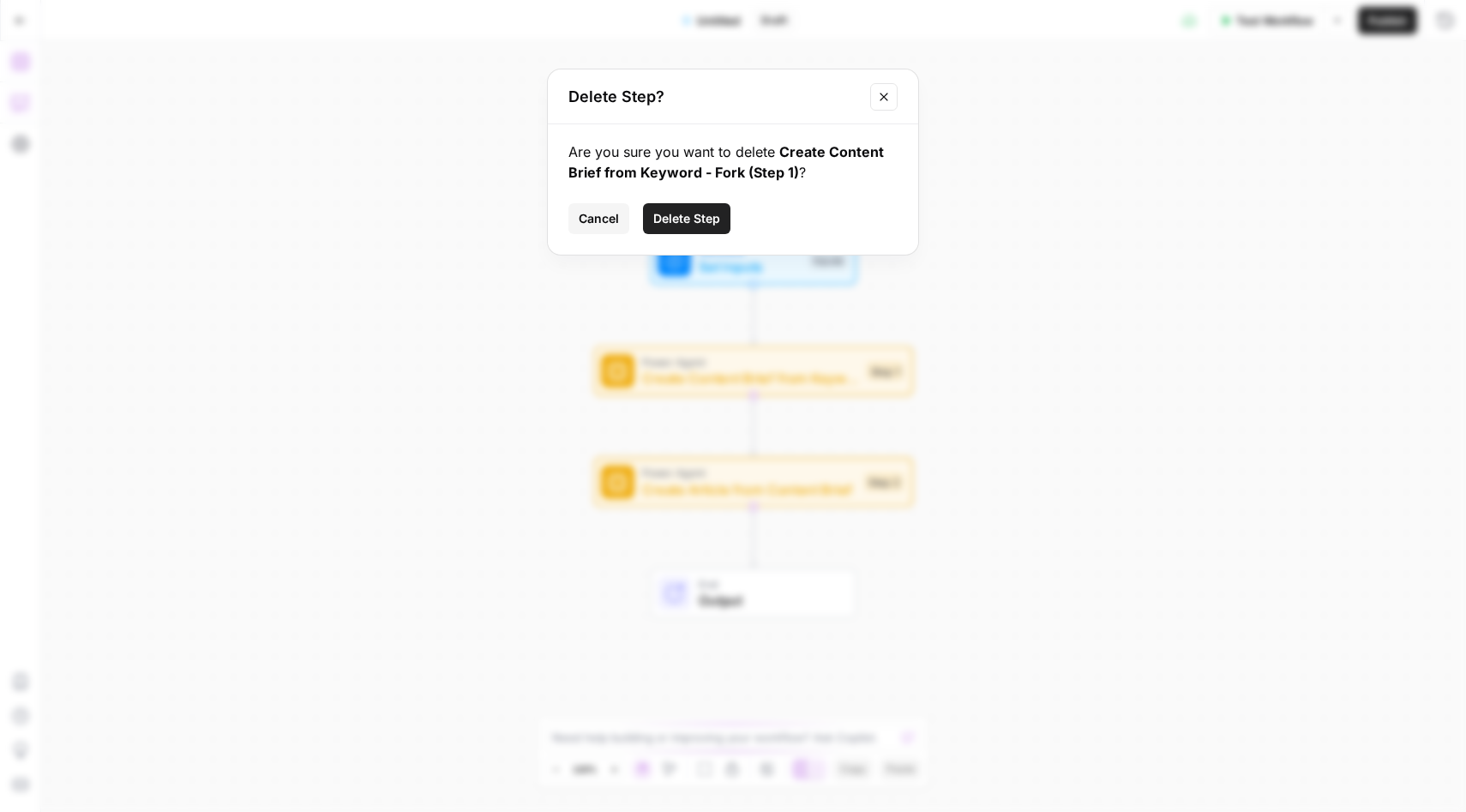
click at [683, 205] on button "Delete Step" at bounding box center [686, 218] width 87 height 31
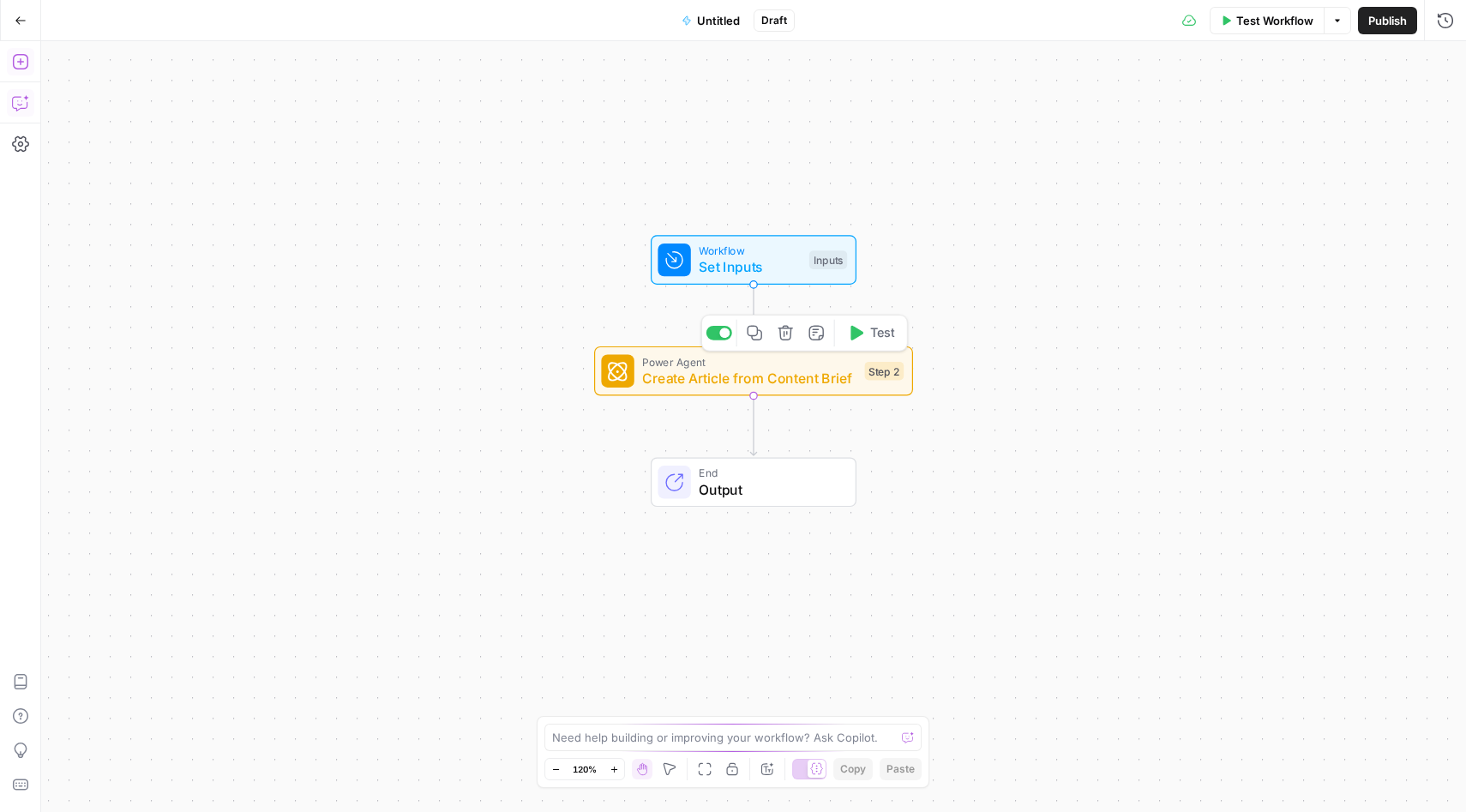
click at [788, 337] on icon "button" at bounding box center [786, 333] width 16 height 16
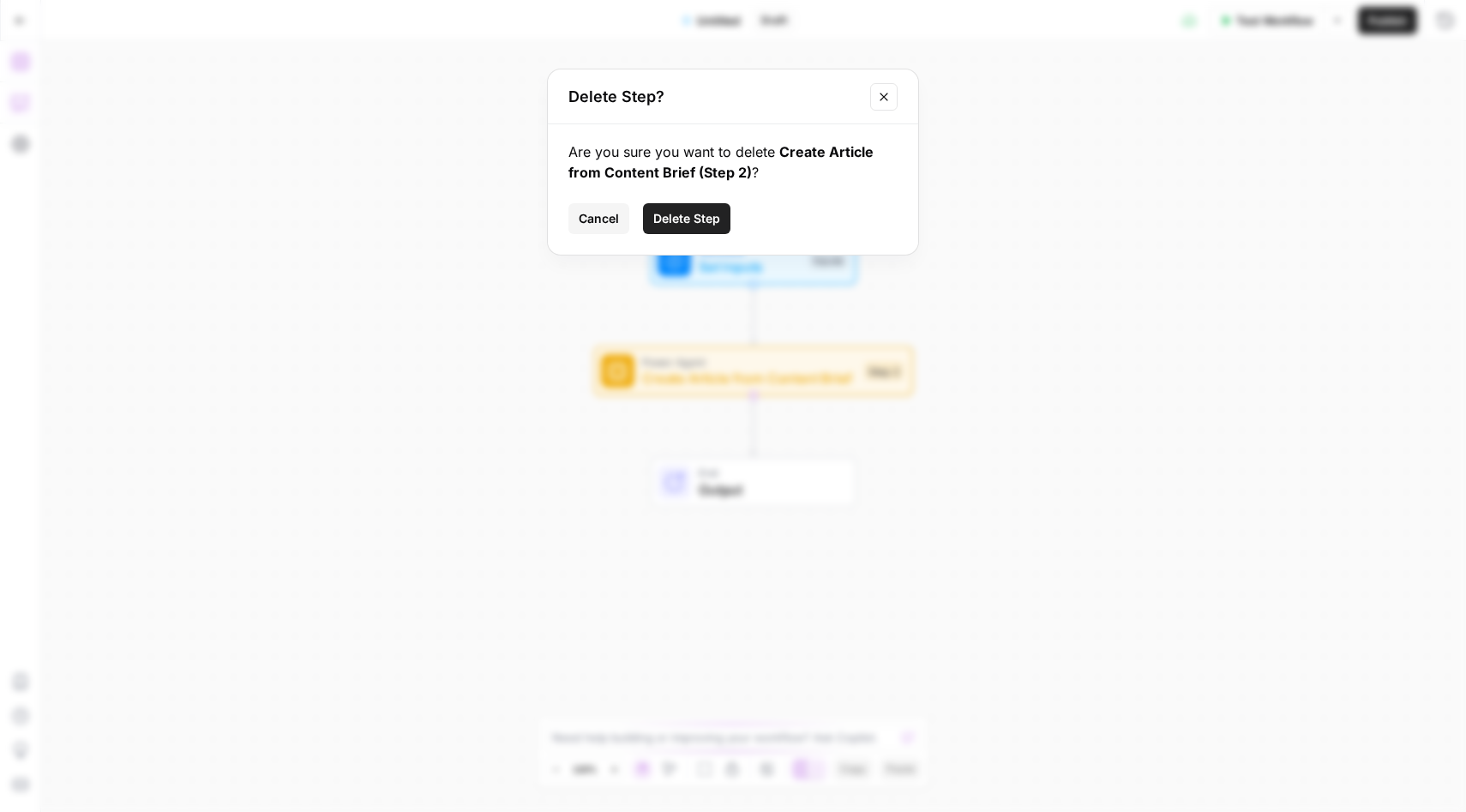
click at [678, 209] on button "Delete Step" at bounding box center [686, 218] width 87 height 31
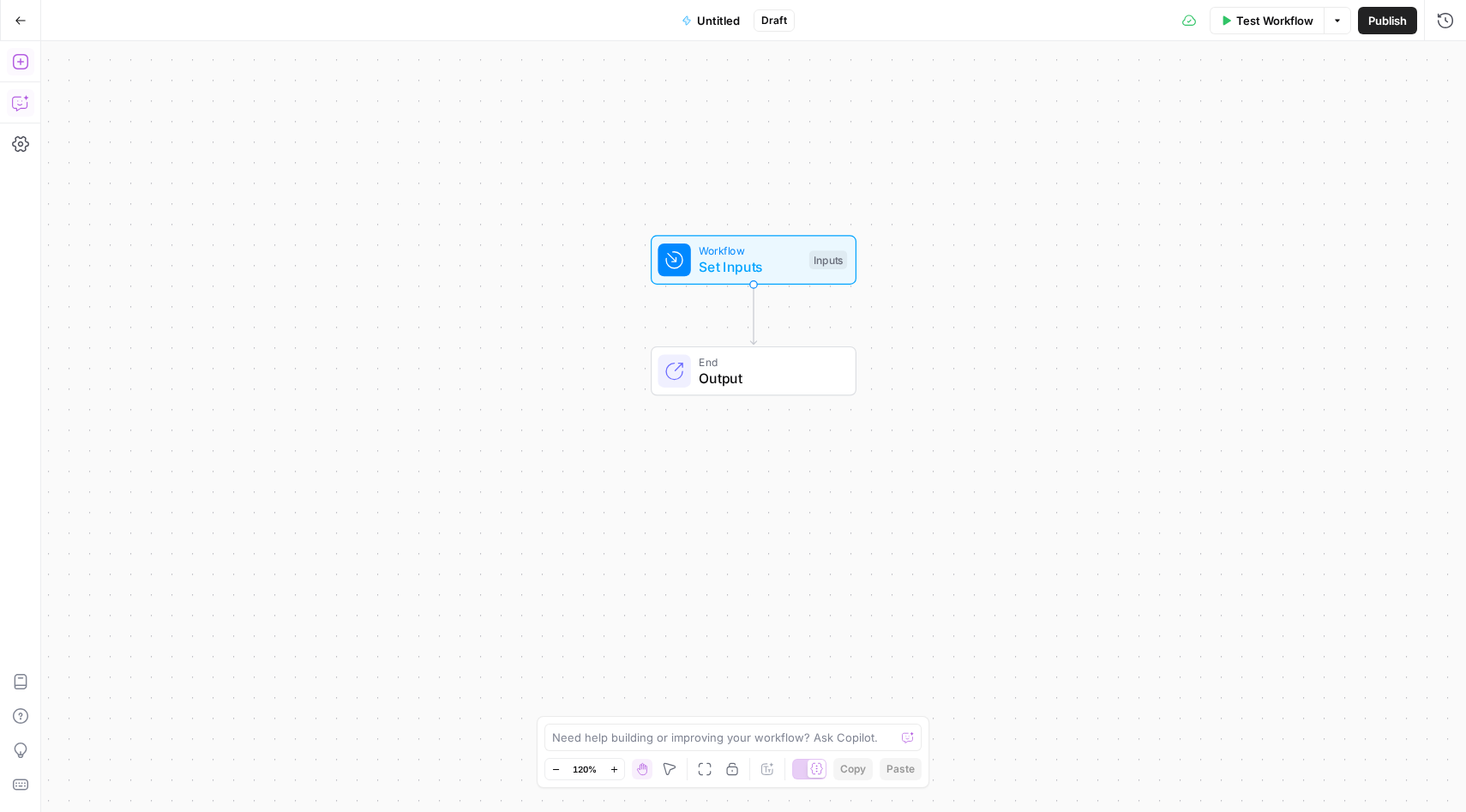
click at [600, 747] on div "Need help building or improving your workflow? Ask Copilot." at bounding box center [733, 738] width 377 height 28
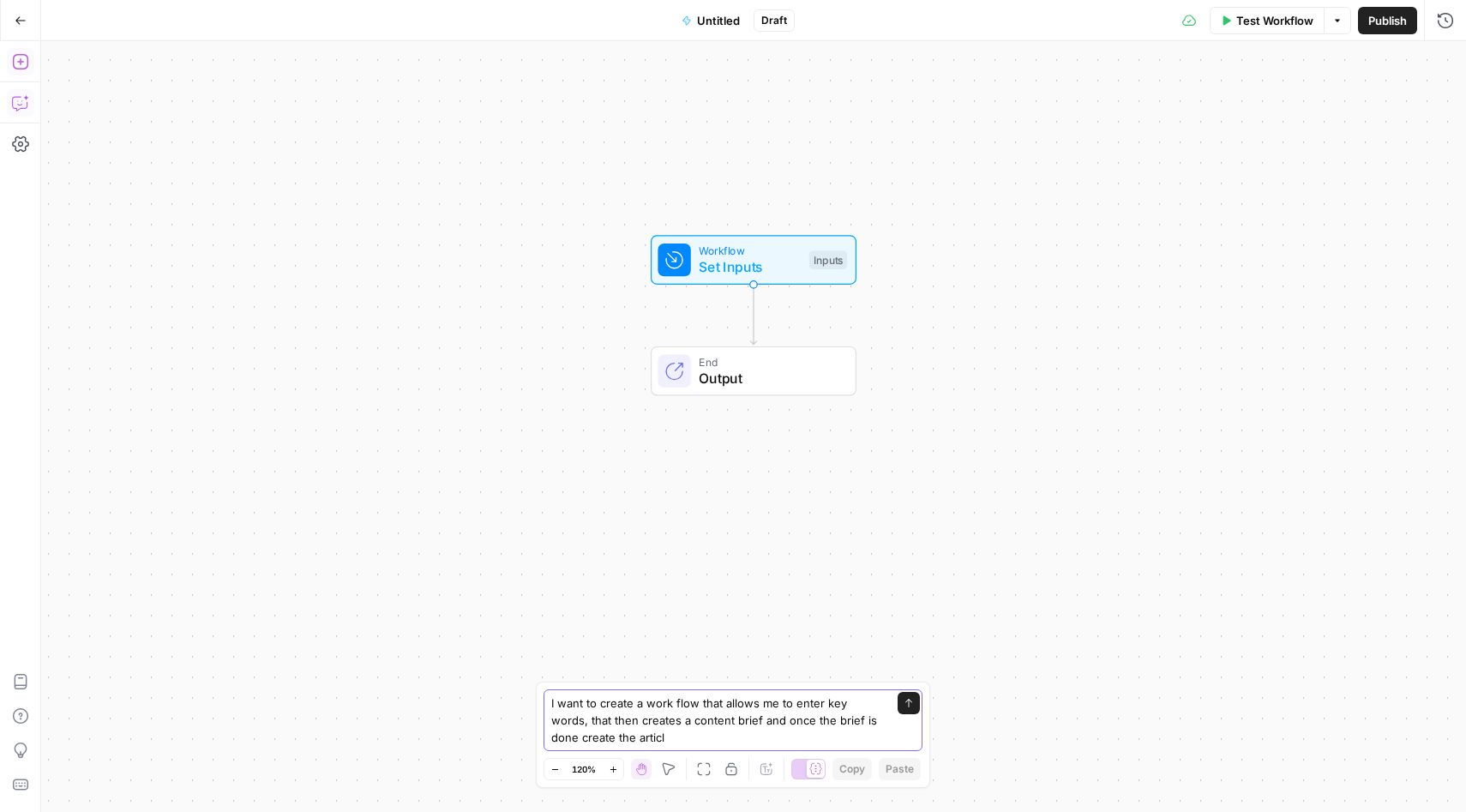
type textarea "I want to create a work flow that allows me to enter key words, that then creat…"
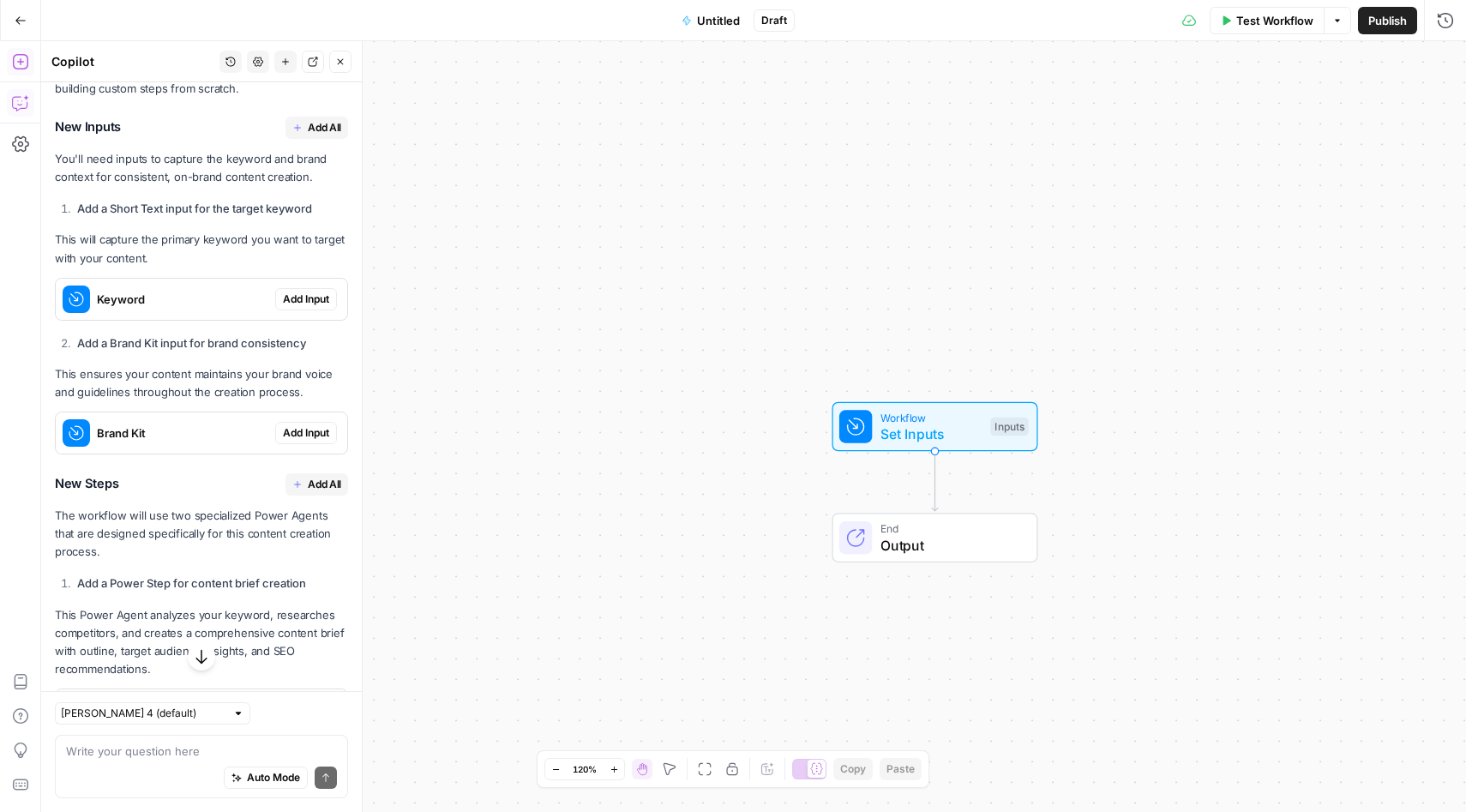
scroll to position [438, 0]
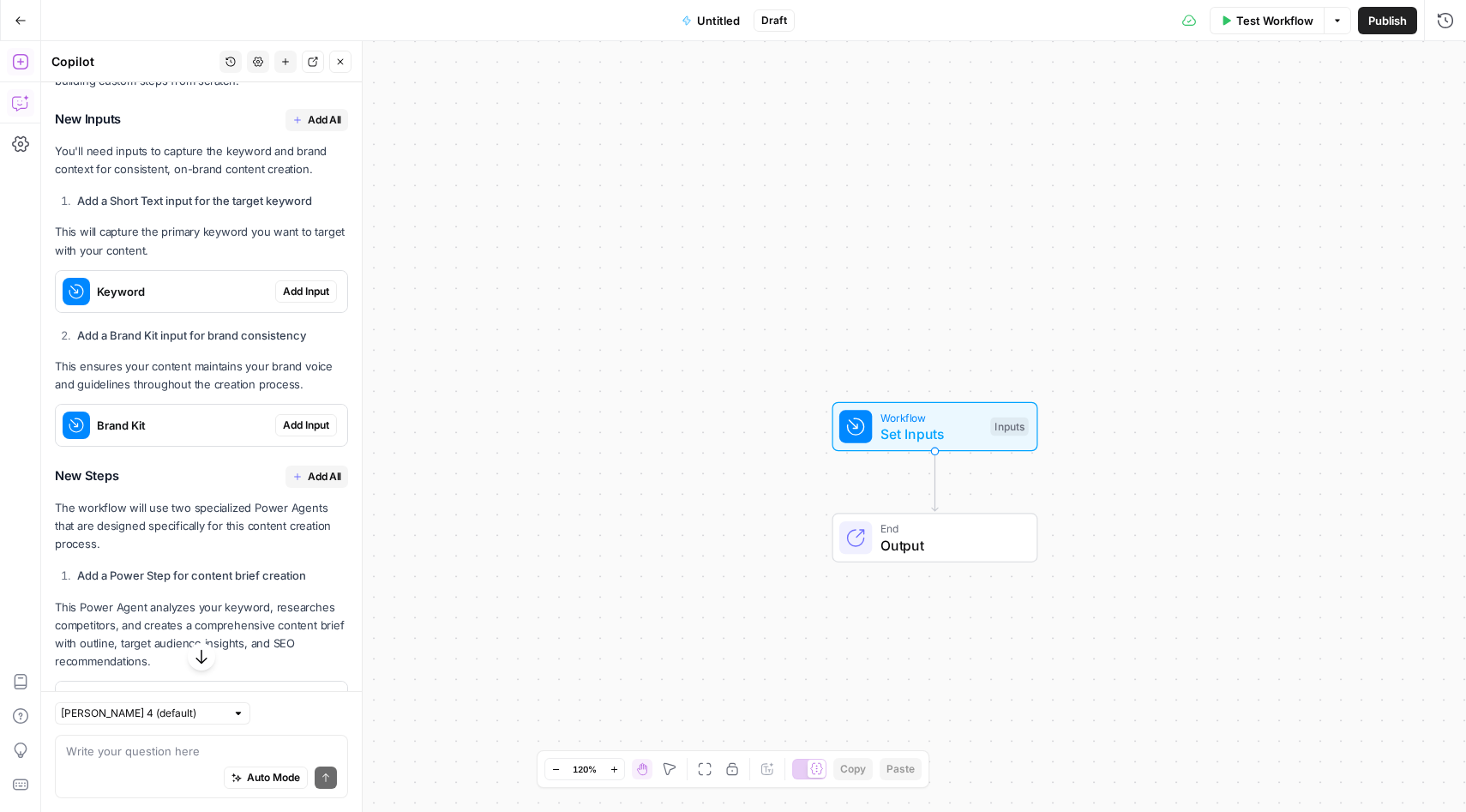
click at [335, 115] on span "Add All" at bounding box center [324, 120] width 34 height 16
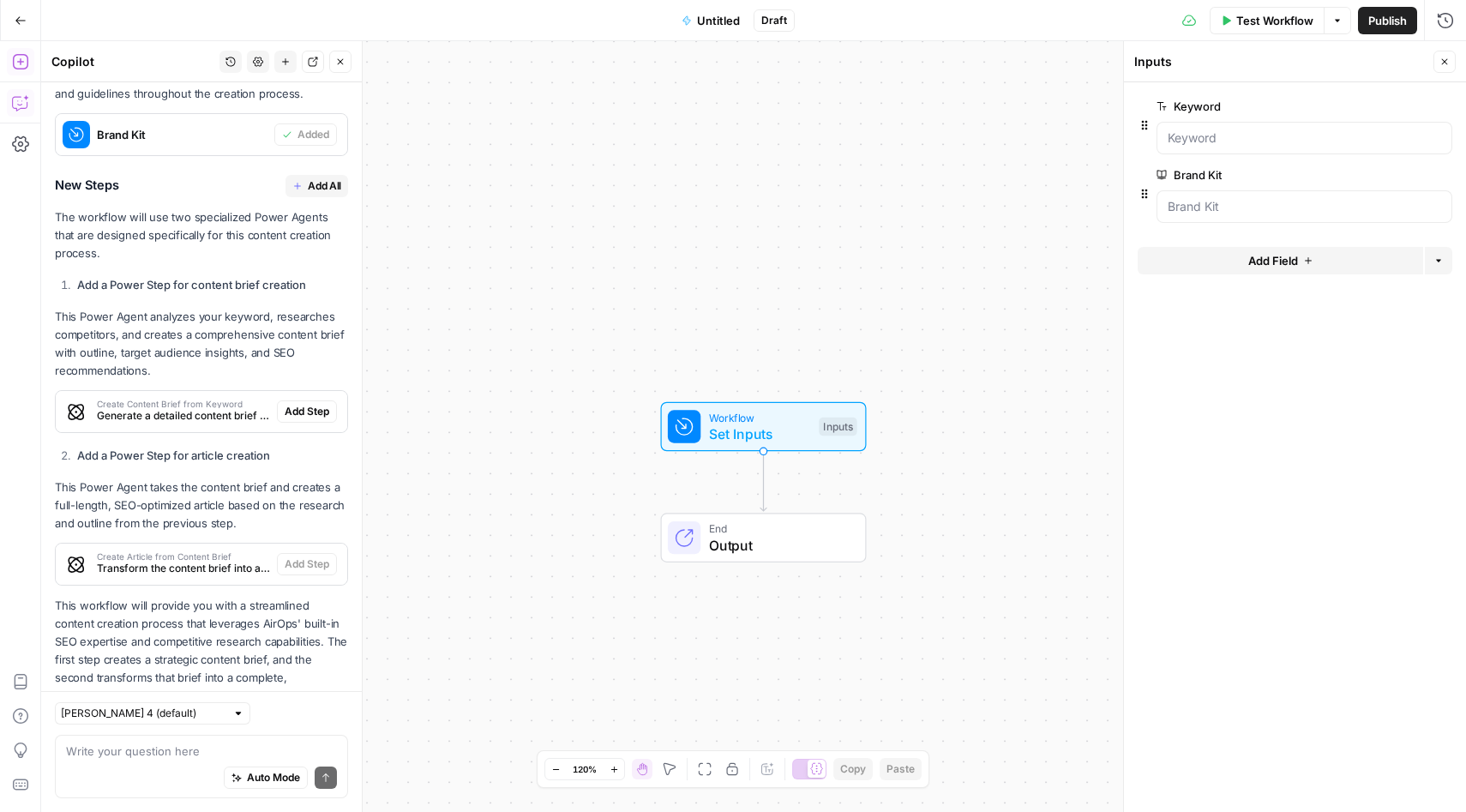
scroll to position [755, 0]
click at [327, 186] on span "Add All" at bounding box center [324, 187] width 34 height 16
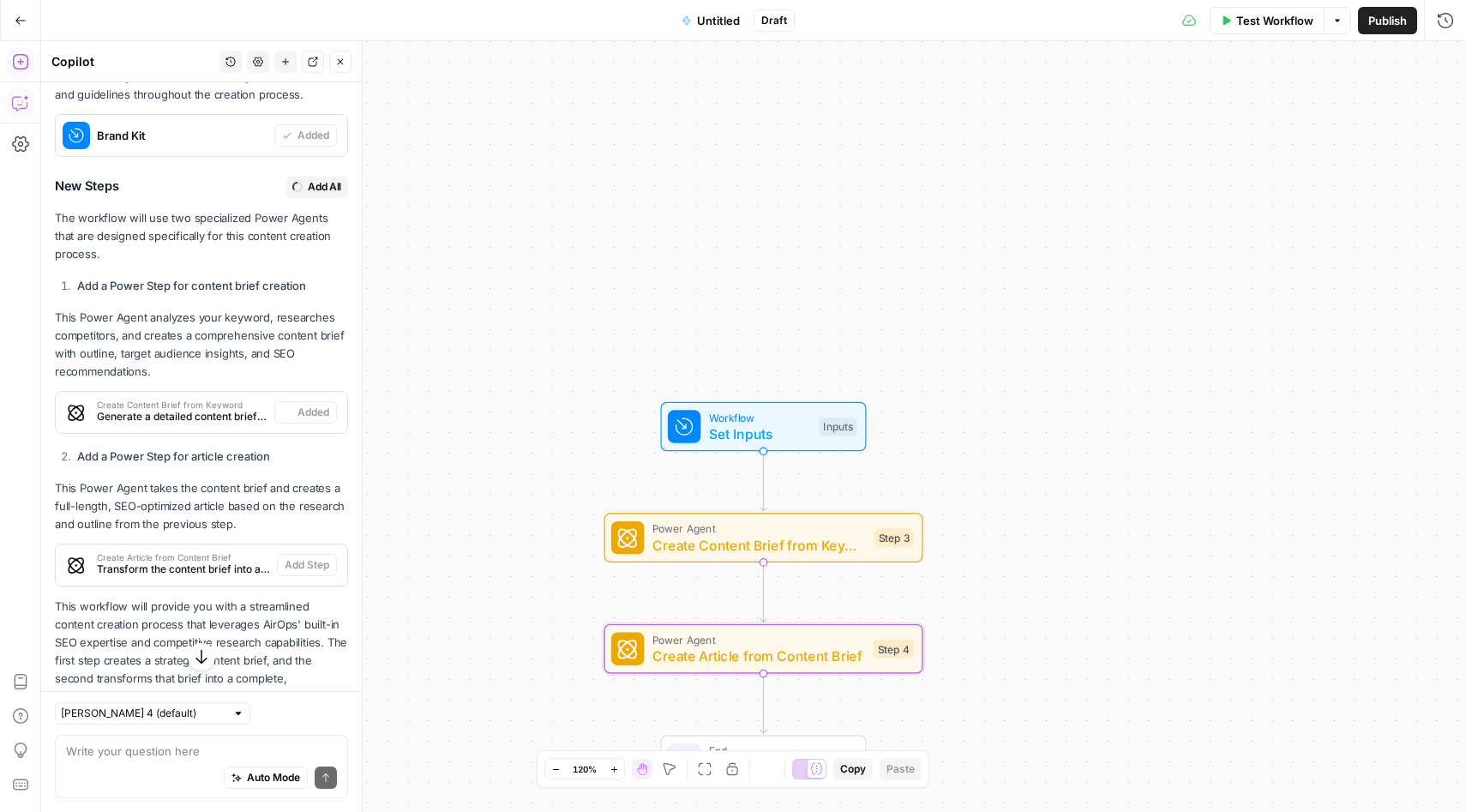
type textarea "Create Article from Content Brief"
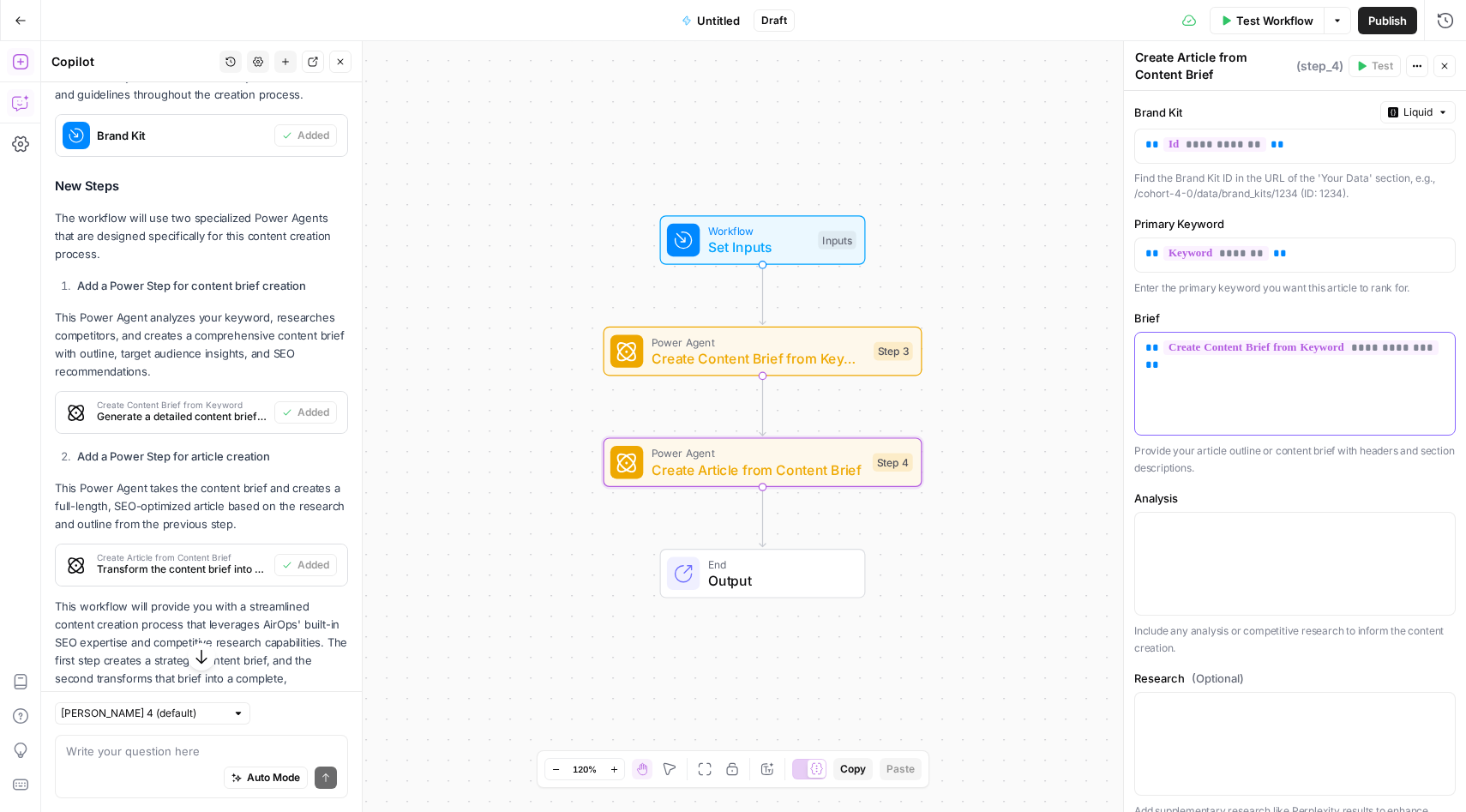
click at [1252, 381] on div "**********" at bounding box center [1295, 383] width 319 height 102
click at [1262, 421] on div "**********" at bounding box center [1295, 383] width 319 height 102
click at [1216, 565] on div at bounding box center [1295, 563] width 319 height 102
click at [1440, 531] on icon "button" at bounding box center [1439, 527] width 9 height 9
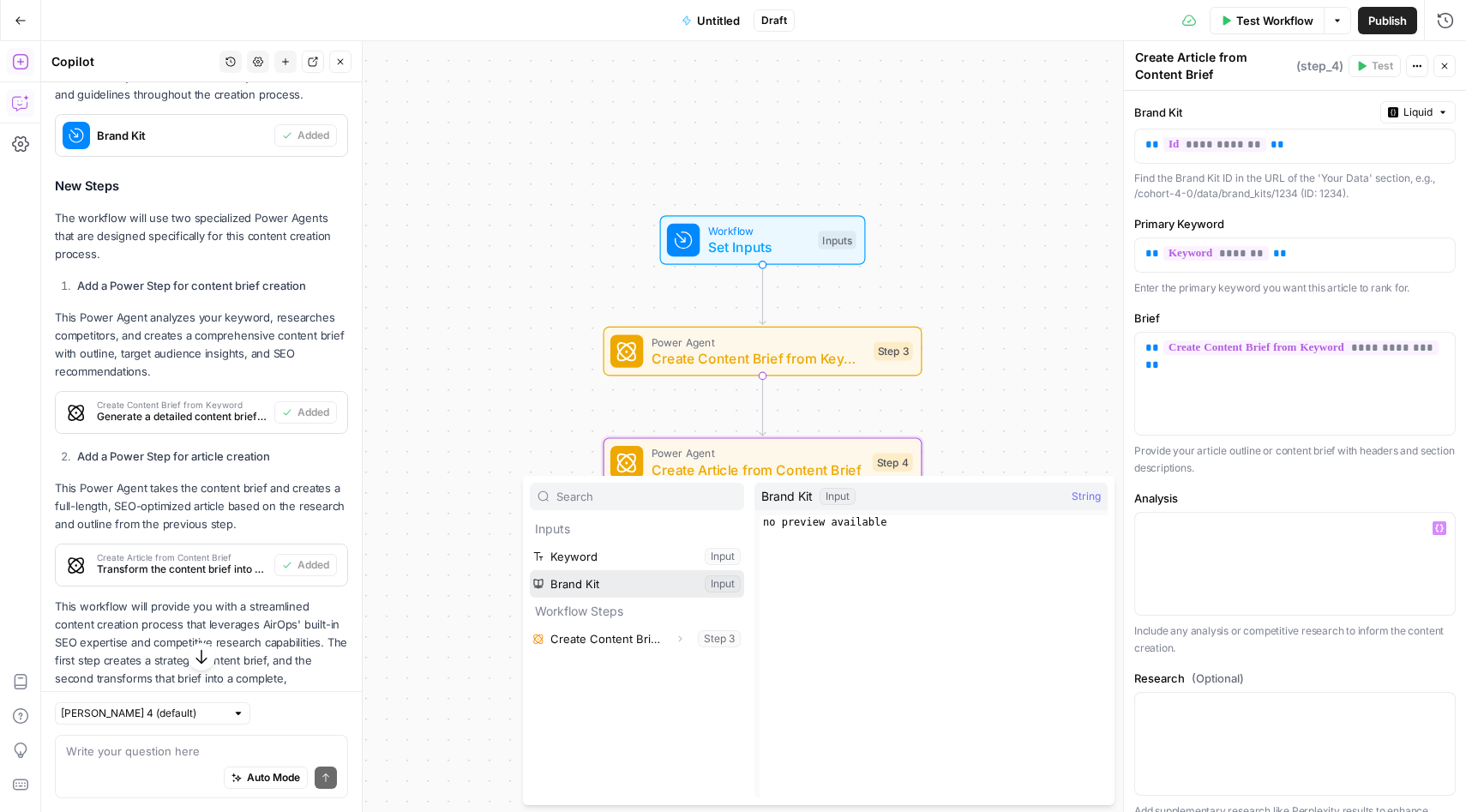
click at [567, 582] on button "Select variable Brand Kit" at bounding box center [637, 584] width 214 height 28
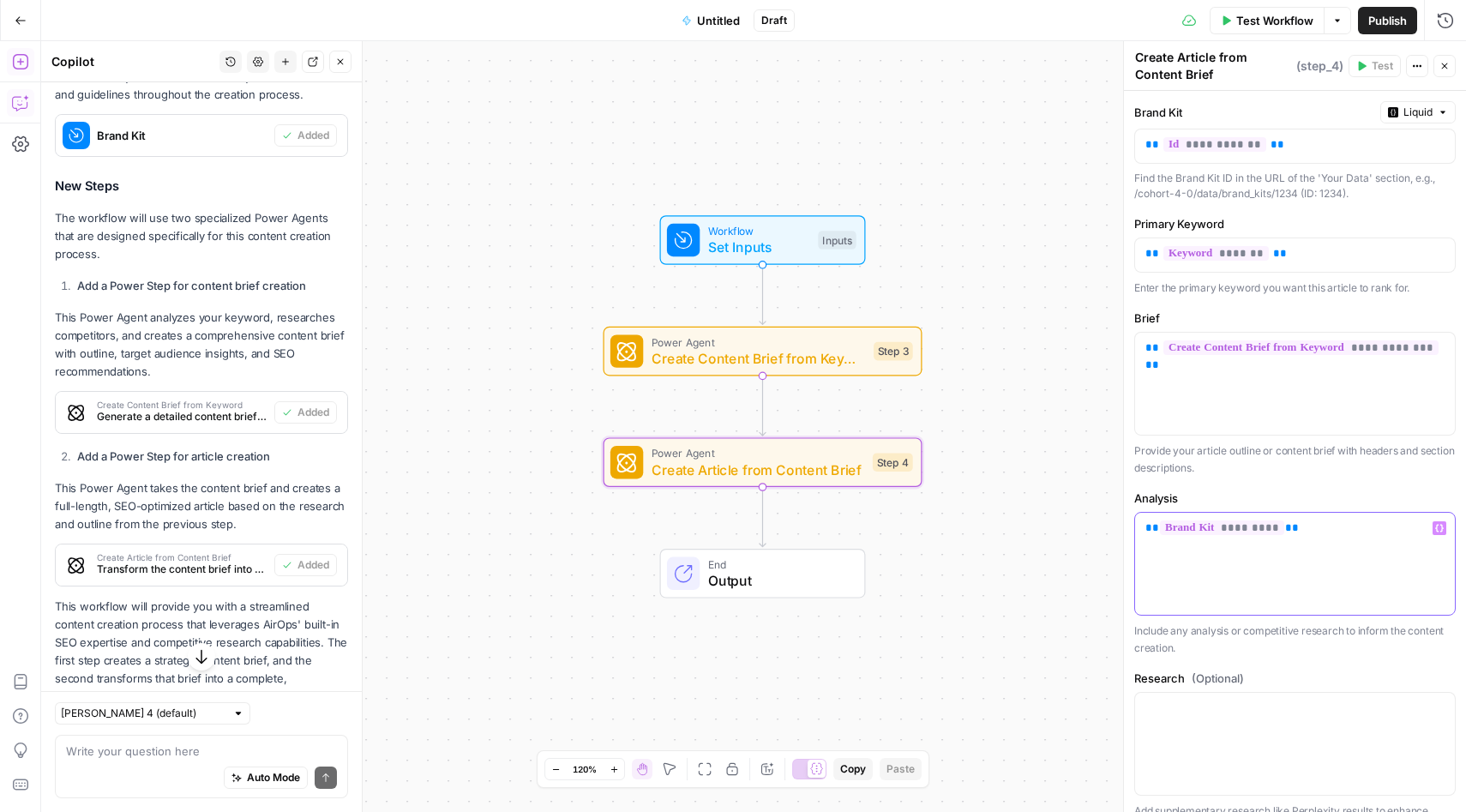
drag, startPoint x: 1315, startPoint y: 529, endPoint x: 1012, endPoint y: 526, distance: 303.0
click at [1007, 528] on body "Cohort 4 New Home Browse Insights Opportunities Your Data Recent Grids TDI Clie…" at bounding box center [733, 406] width 1466 height 812
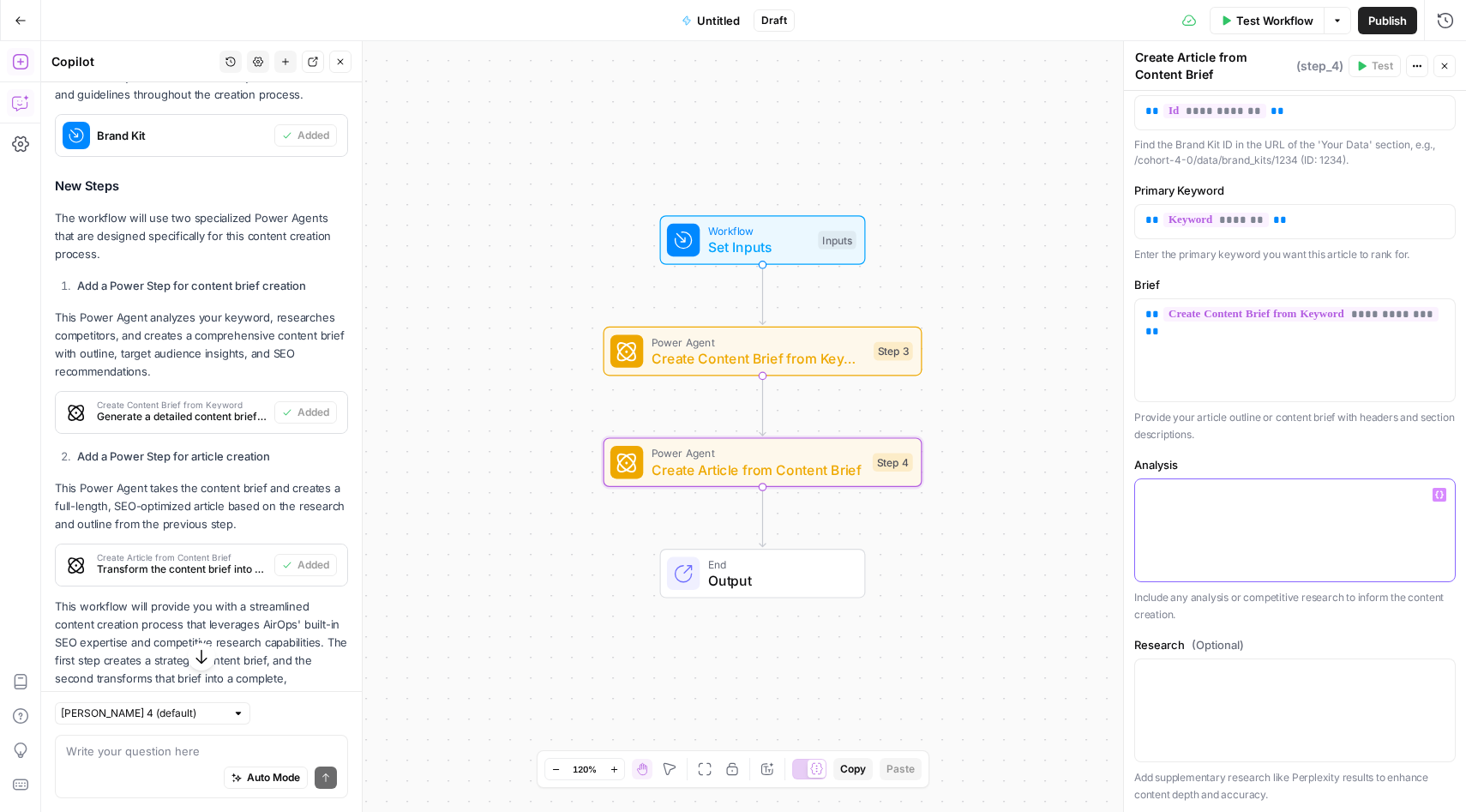
scroll to position [0, 0]
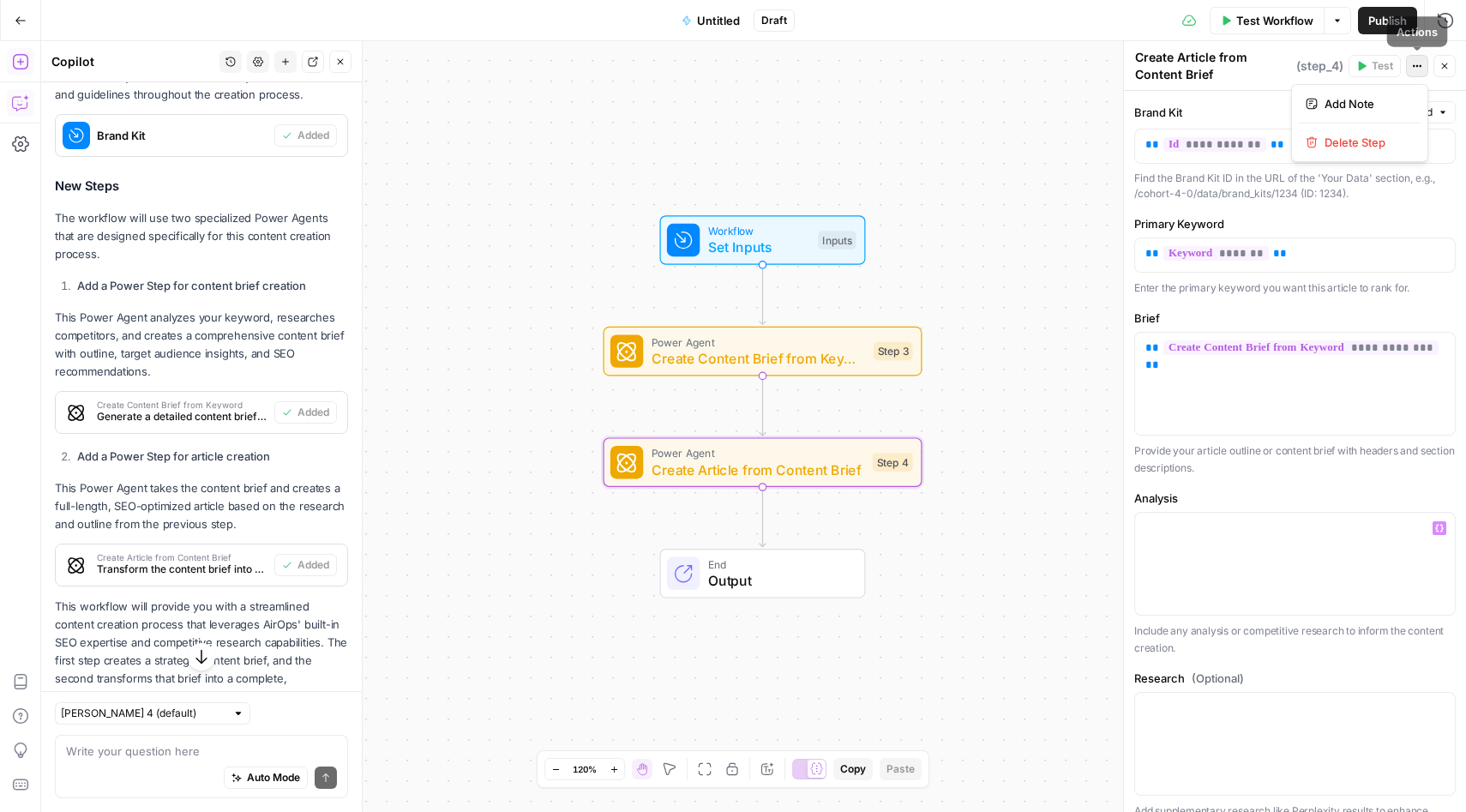
click at [1416, 69] on icon "button" at bounding box center [1417, 65] width 10 height 10
click at [1239, 114] on label "Brand Kit" at bounding box center [1254, 112] width 239 height 17
click at [1433, 117] on button "Liquid" at bounding box center [1418, 112] width 75 height 22
click at [1417, 60] on icon "button" at bounding box center [1417, 65] width 10 height 10
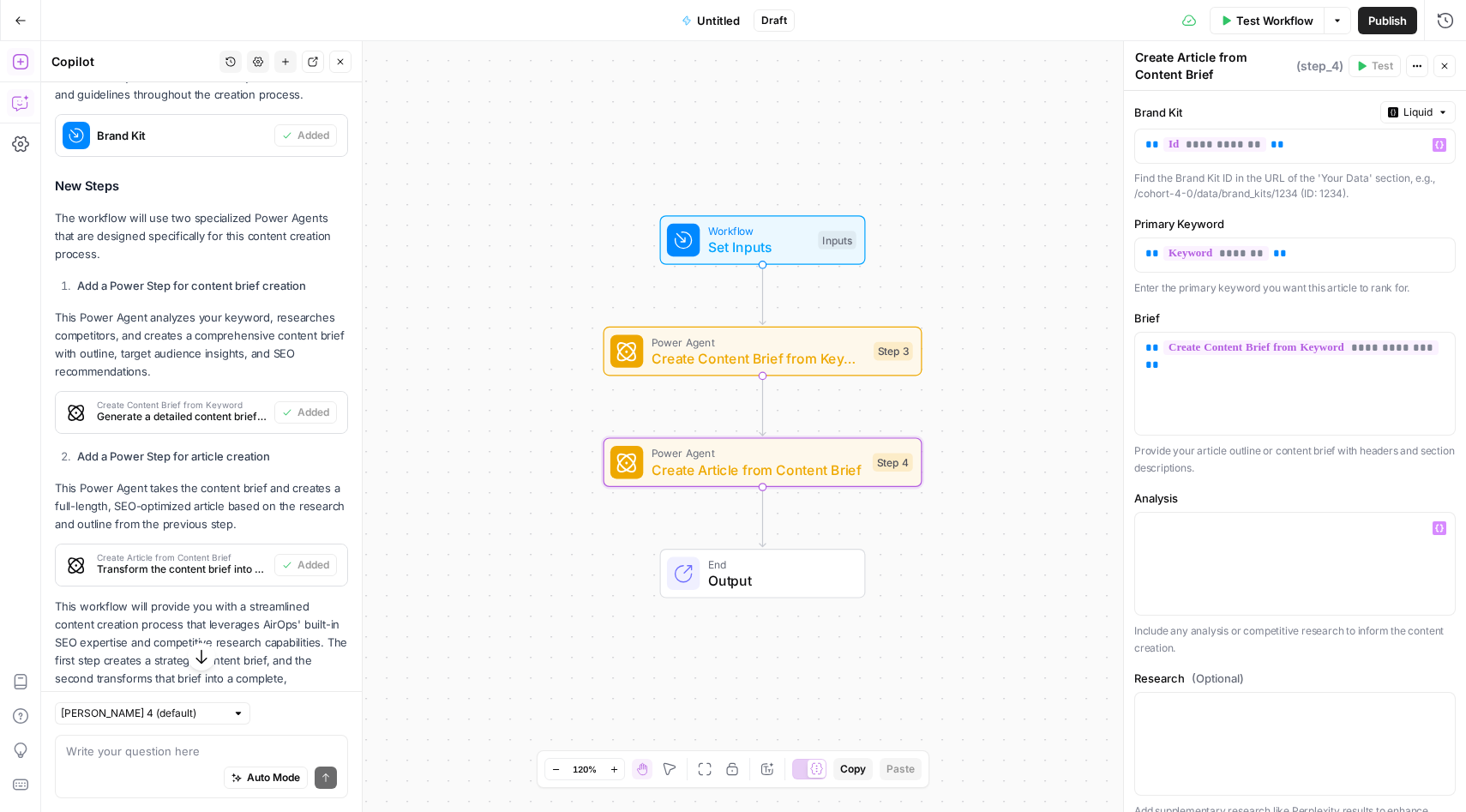
click at [1252, 117] on label "Brand Kit" at bounding box center [1254, 112] width 239 height 17
click at [741, 252] on span "Set Inputs" at bounding box center [759, 247] width 102 height 21
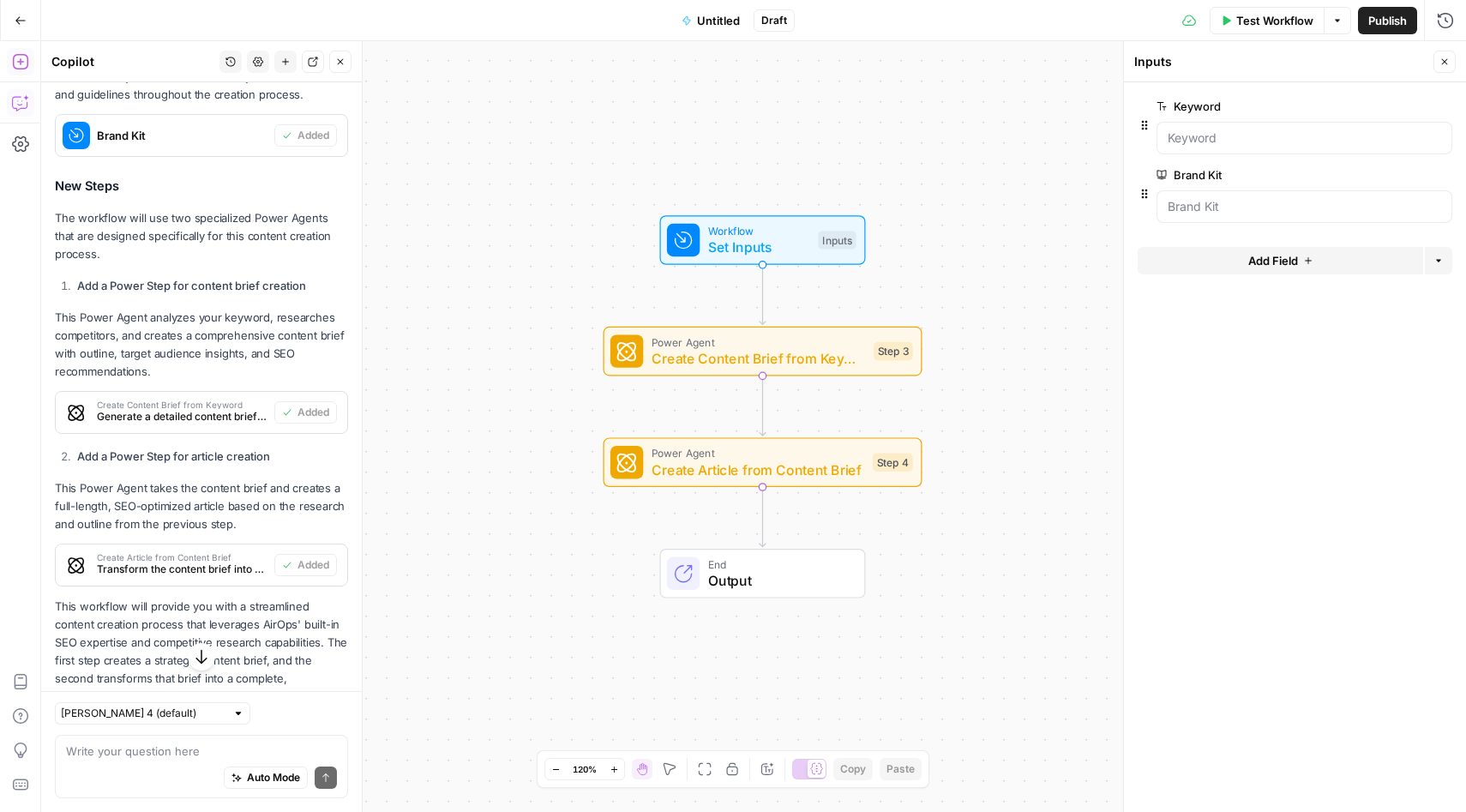
click at [1266, 18] on span "Test Workflow" at bounding box center [1276, 20] width 77 height 17
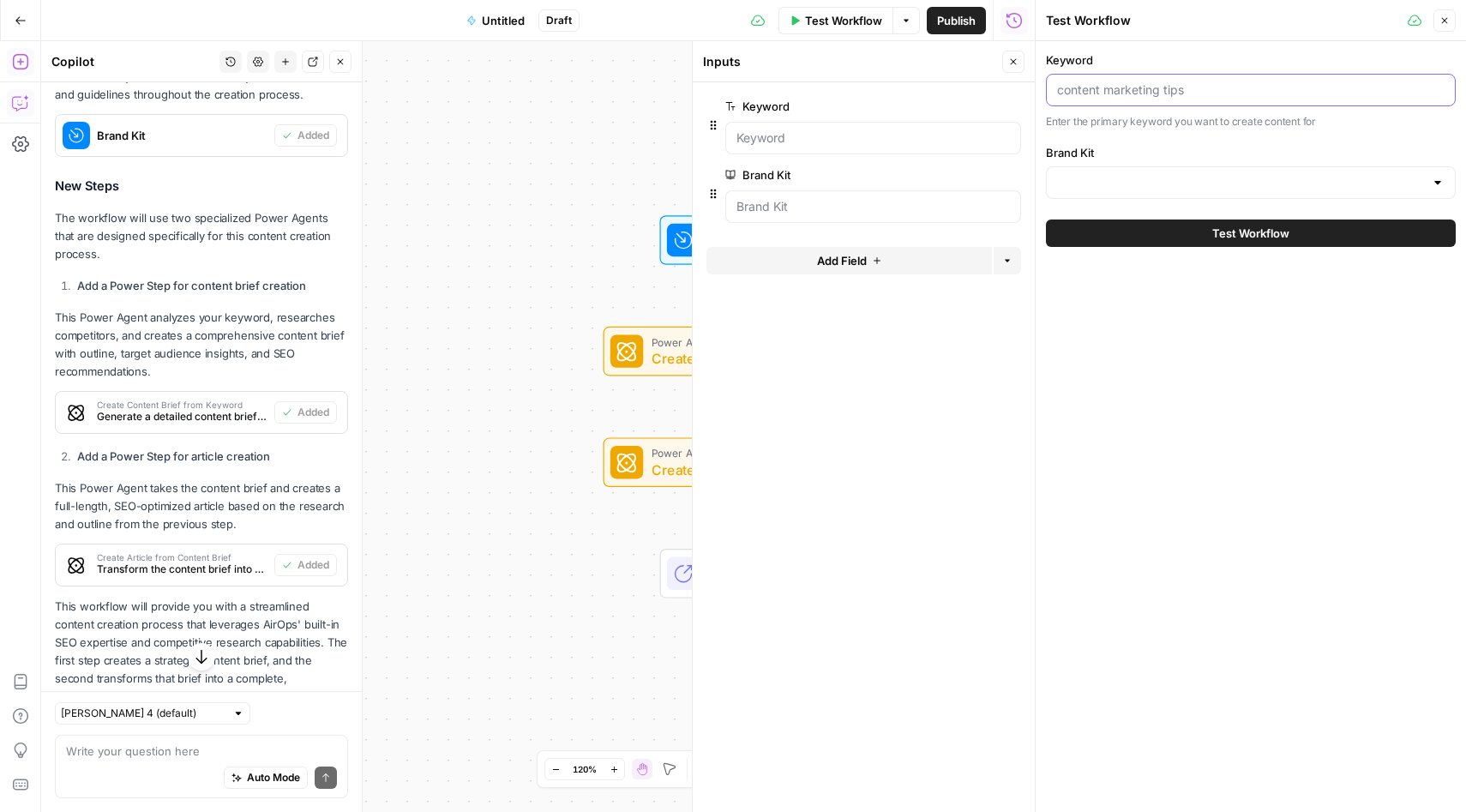
click at [1104, 88] on input "Keyword" at bounding box center [1251, 89] width 388 height 17
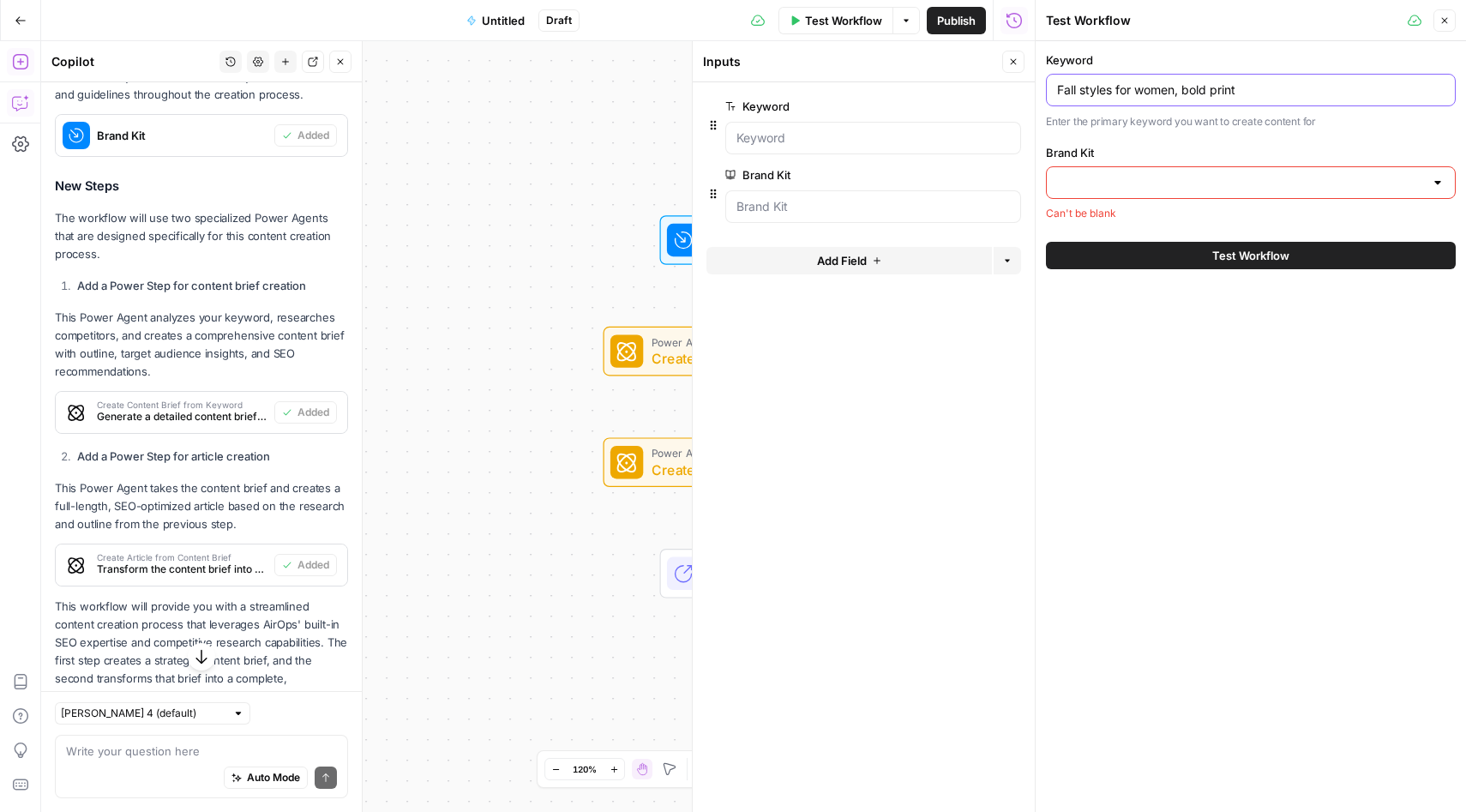
type input "Fall styles for women, bold print"
click at [1122, 174] on input "Brand Kit" at bounding box center [1241, 181] width 367 height 17
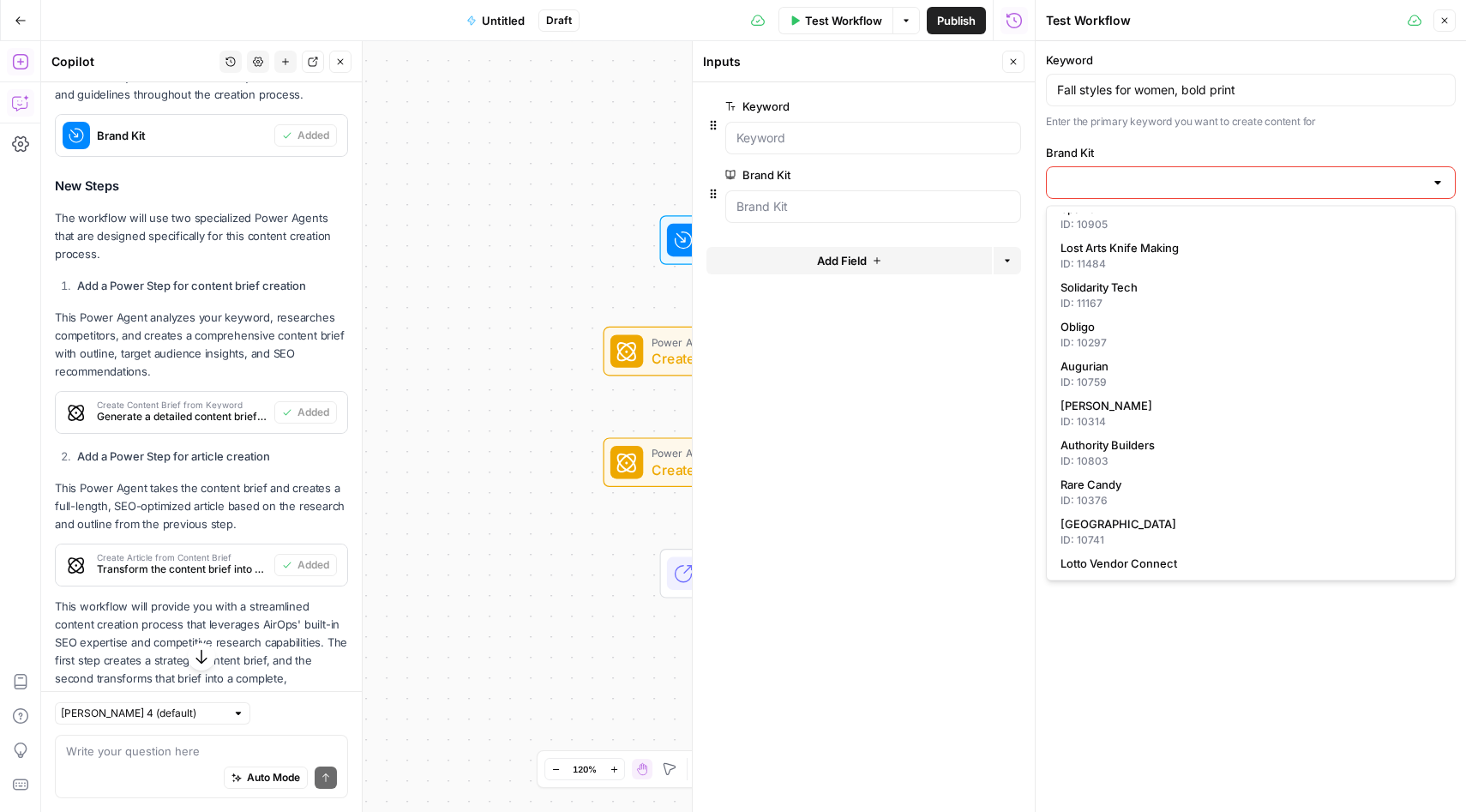
scroll to position [1320, 0]
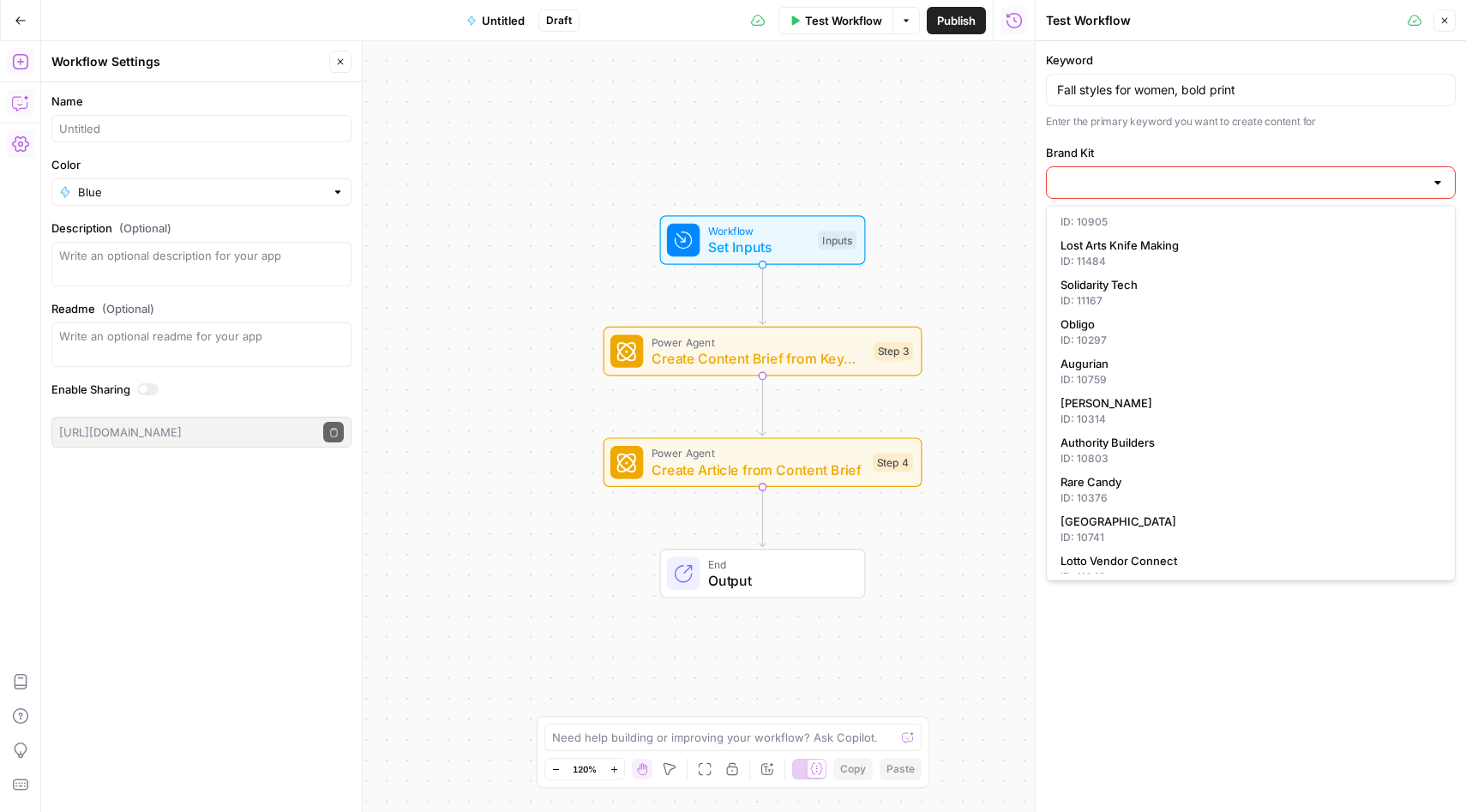
click at [1106, 173] on div at bounding box center [1251, 182] width 410 height 33
type input "o"
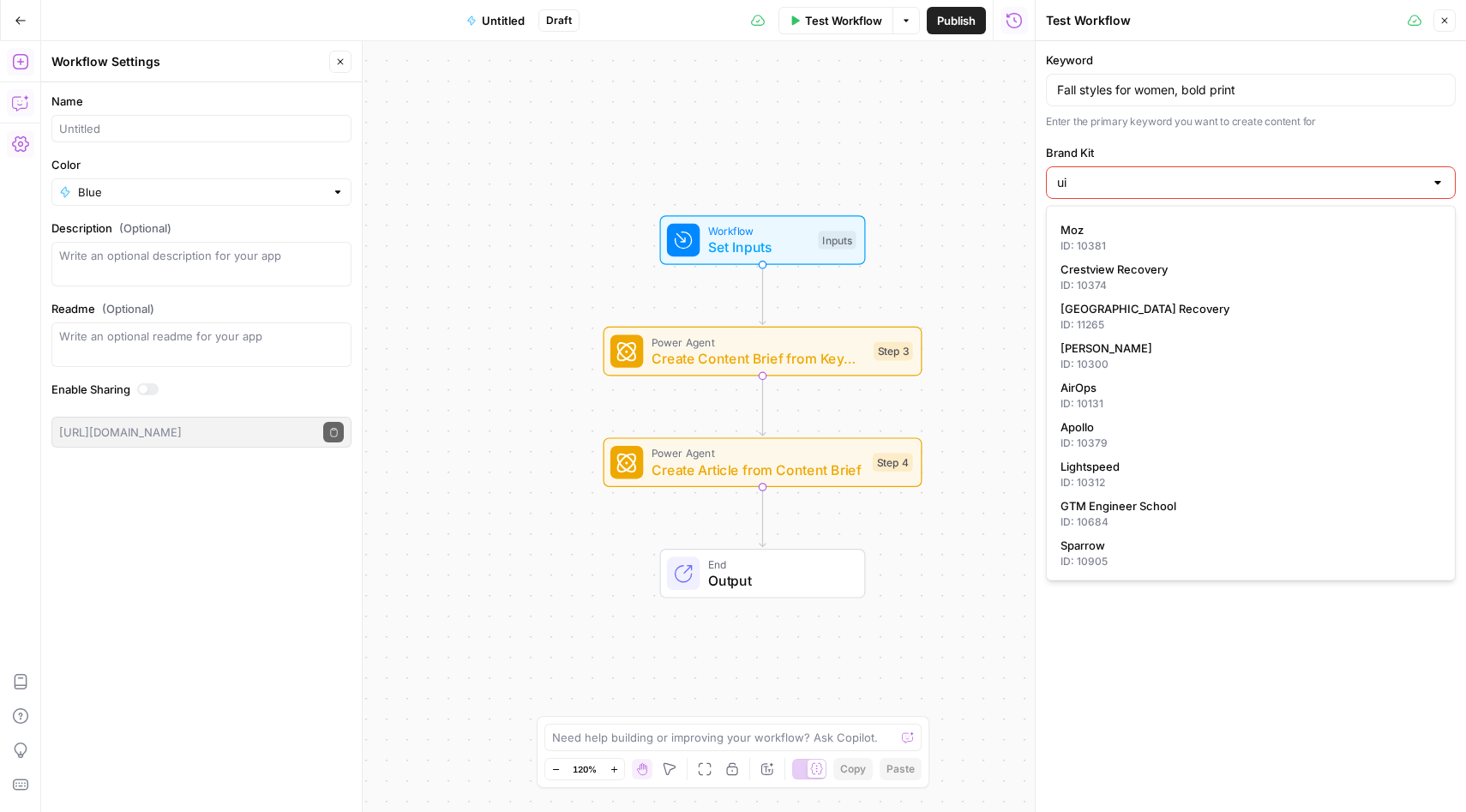
scroll to position [0, 0]
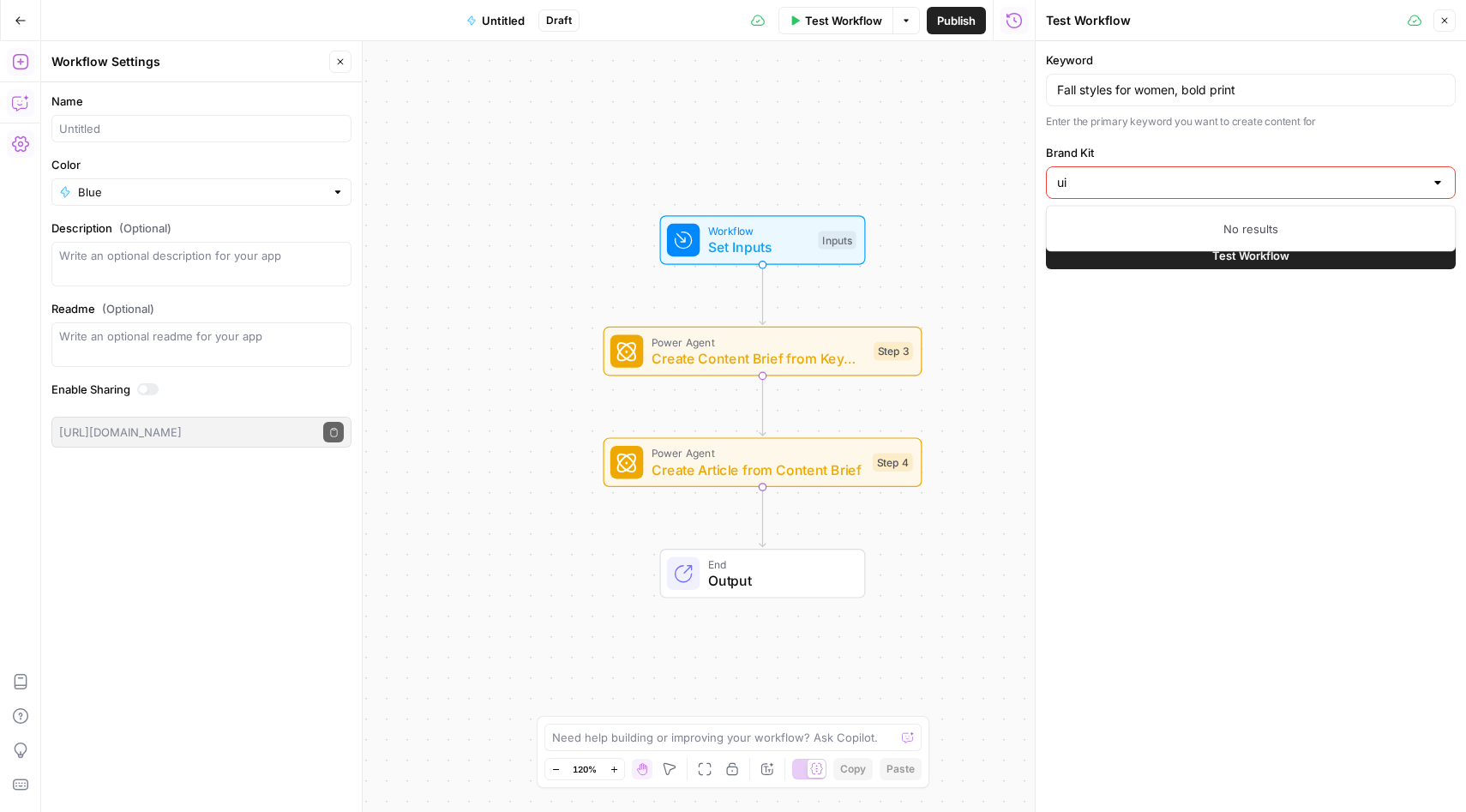
type input "u"
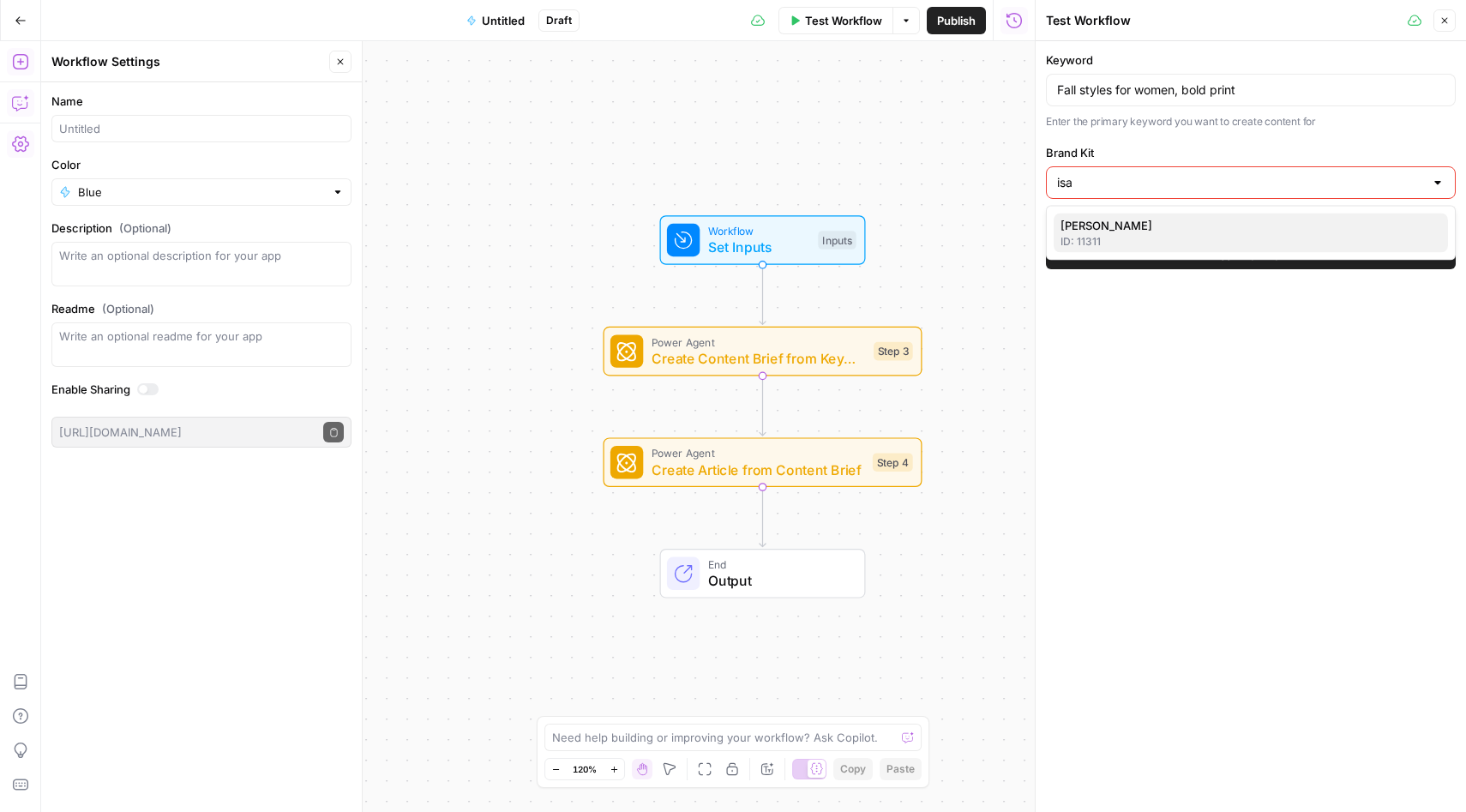
click at [1117, 232] on span "Isaac Mizrahi" at bounding box center [1247, 225] width 374 height 17
type input "Isaac Mizrahi"
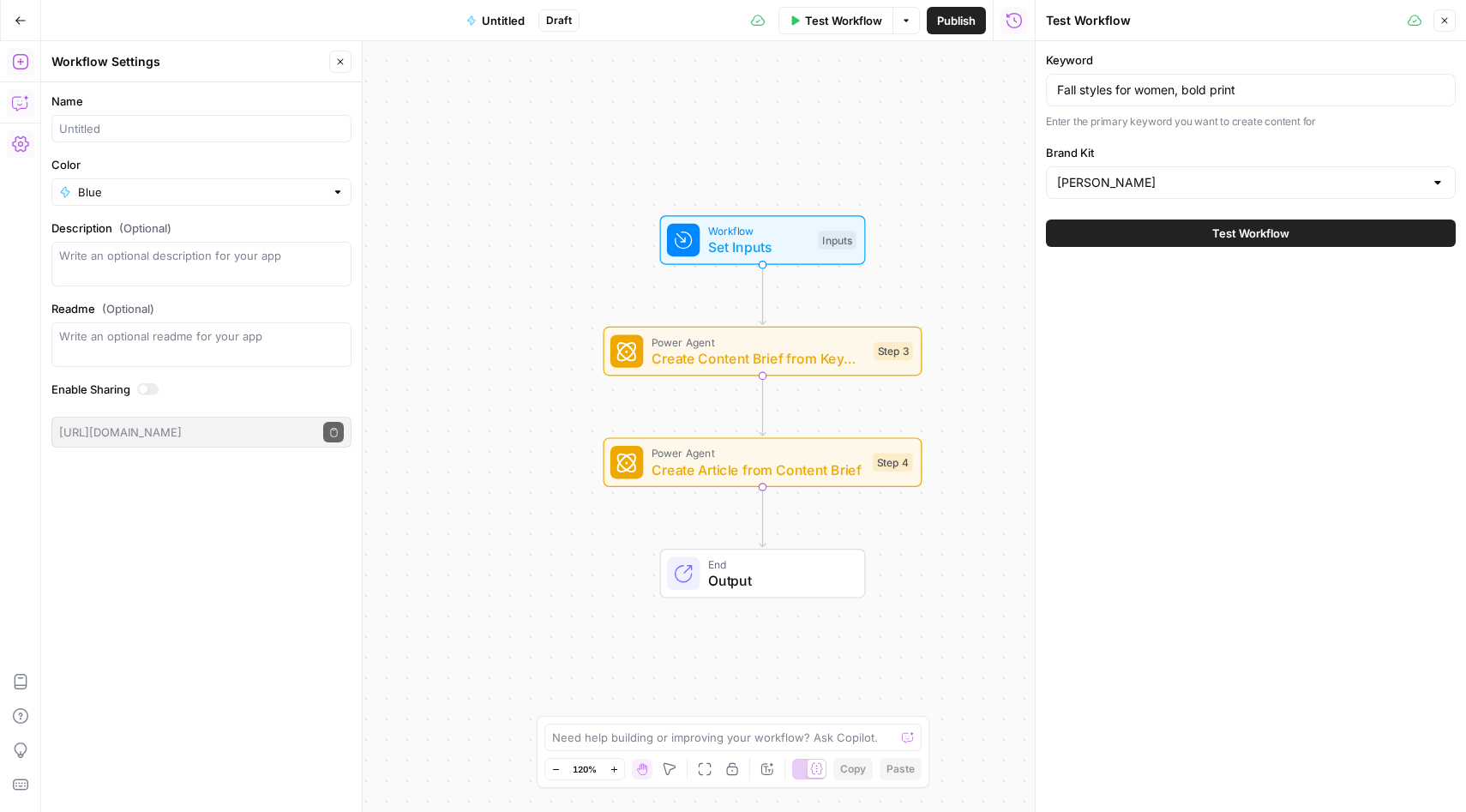
click at [1210, 235] on button "Test Workflow" at bounding box center [1251, 233] width 410 height 28
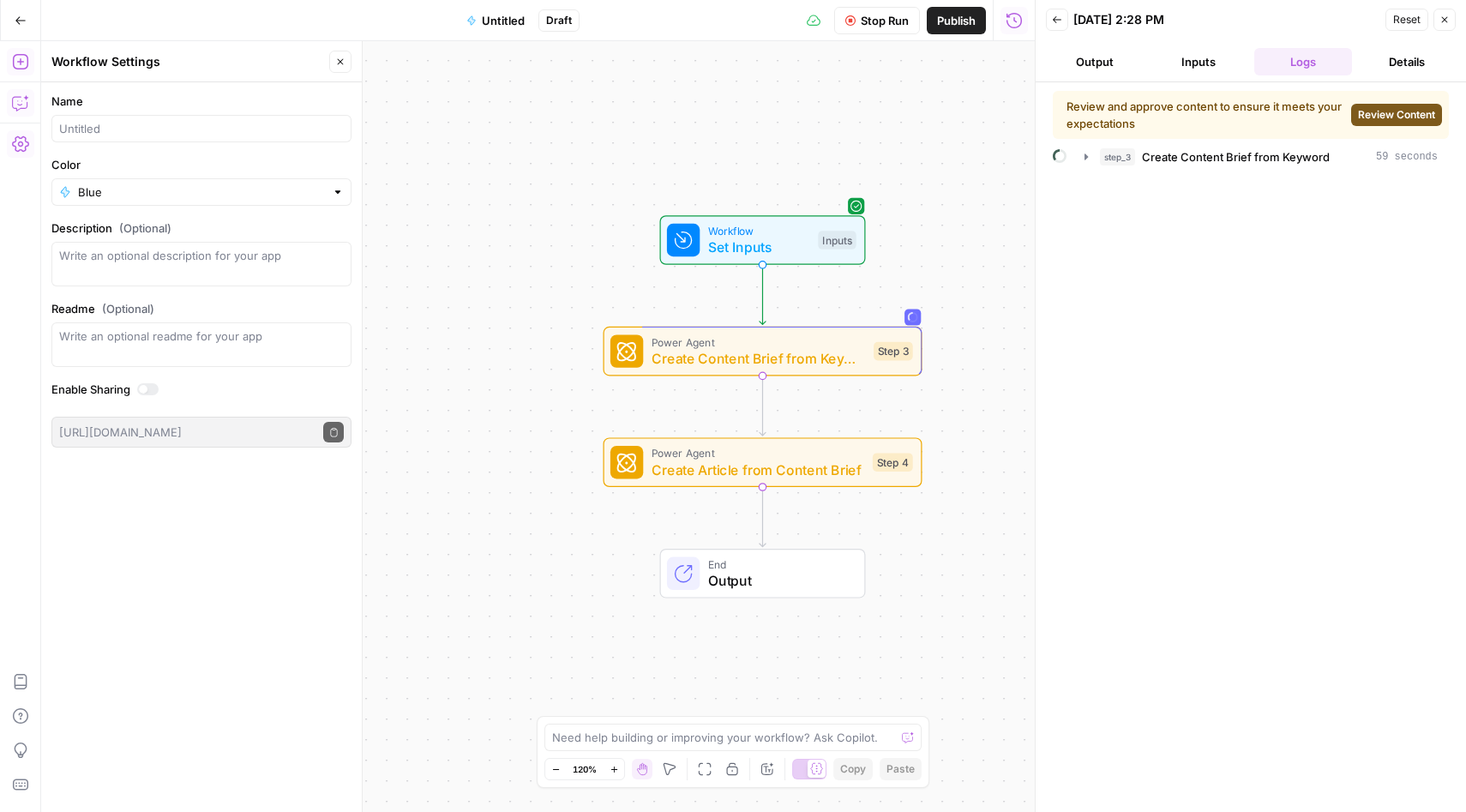
click at [1404, 118] on span "Review Content" at bounding box center [1397, 115] width 77 height 16
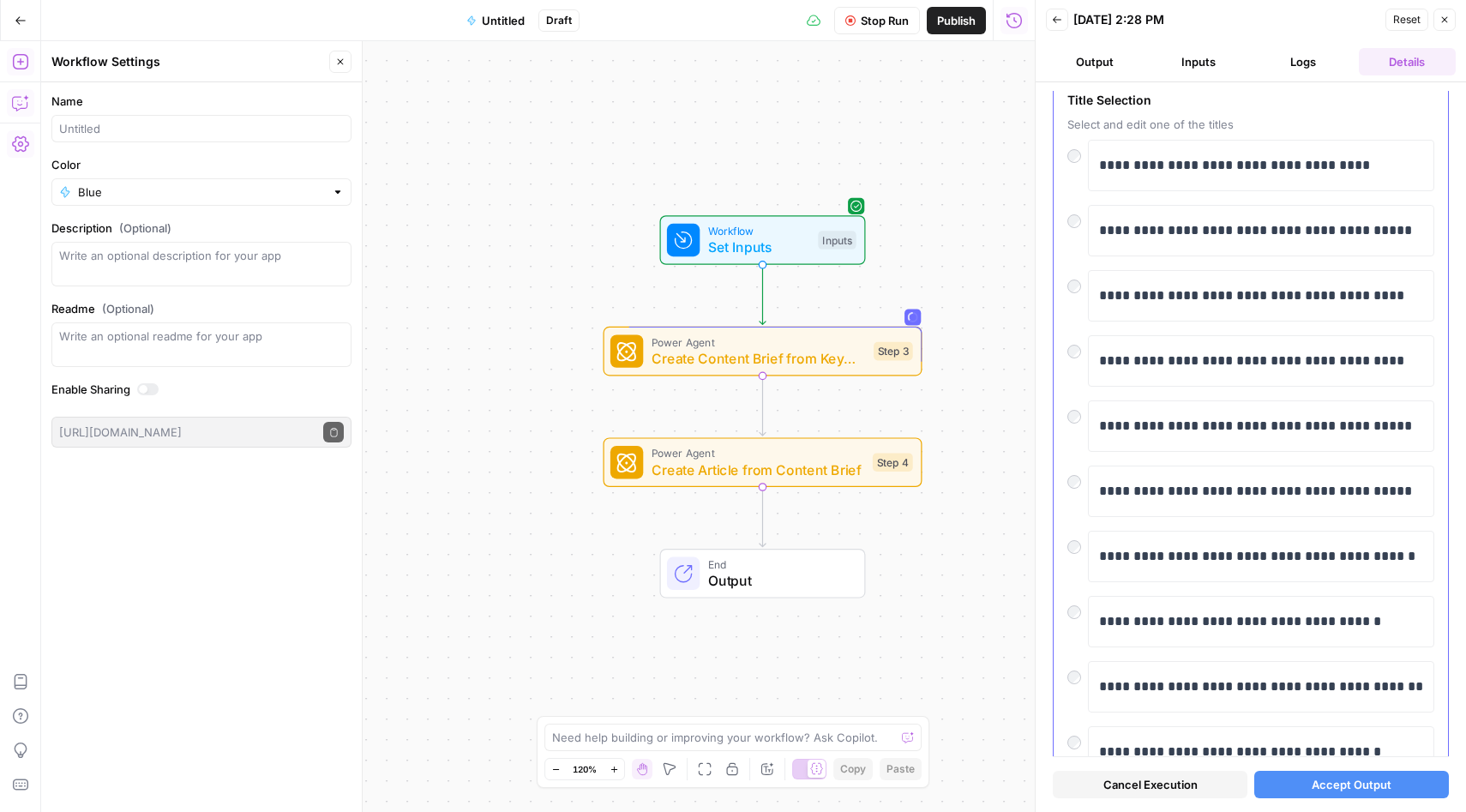
scroll to position [81, 0]
click at [1333, 776] on span "Accept Output" at bounding box center [1352, 783] width 79 height 17
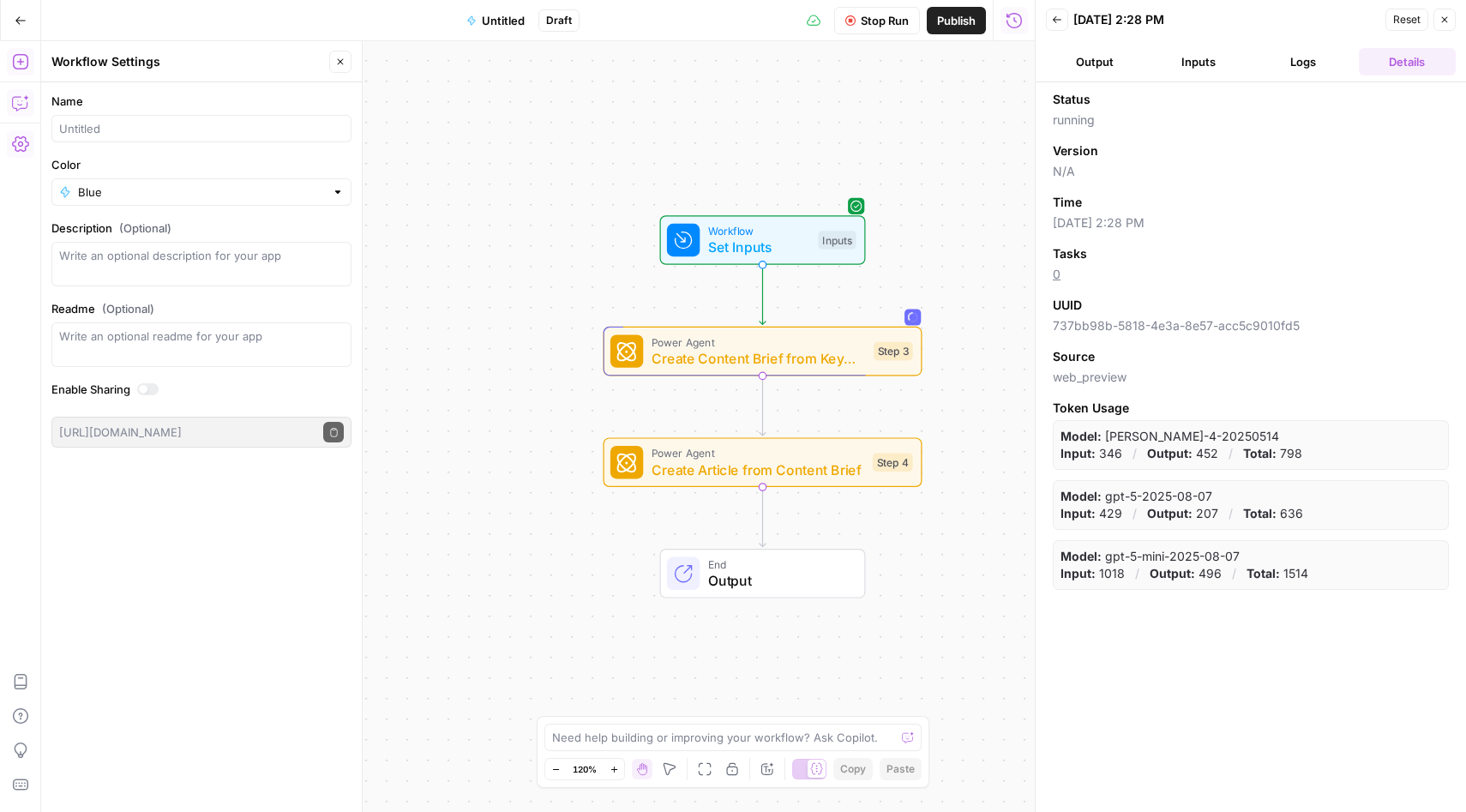
click at [1191, 68] on button "Inputs" at bounding box center [1199, 61] width 98 height 28
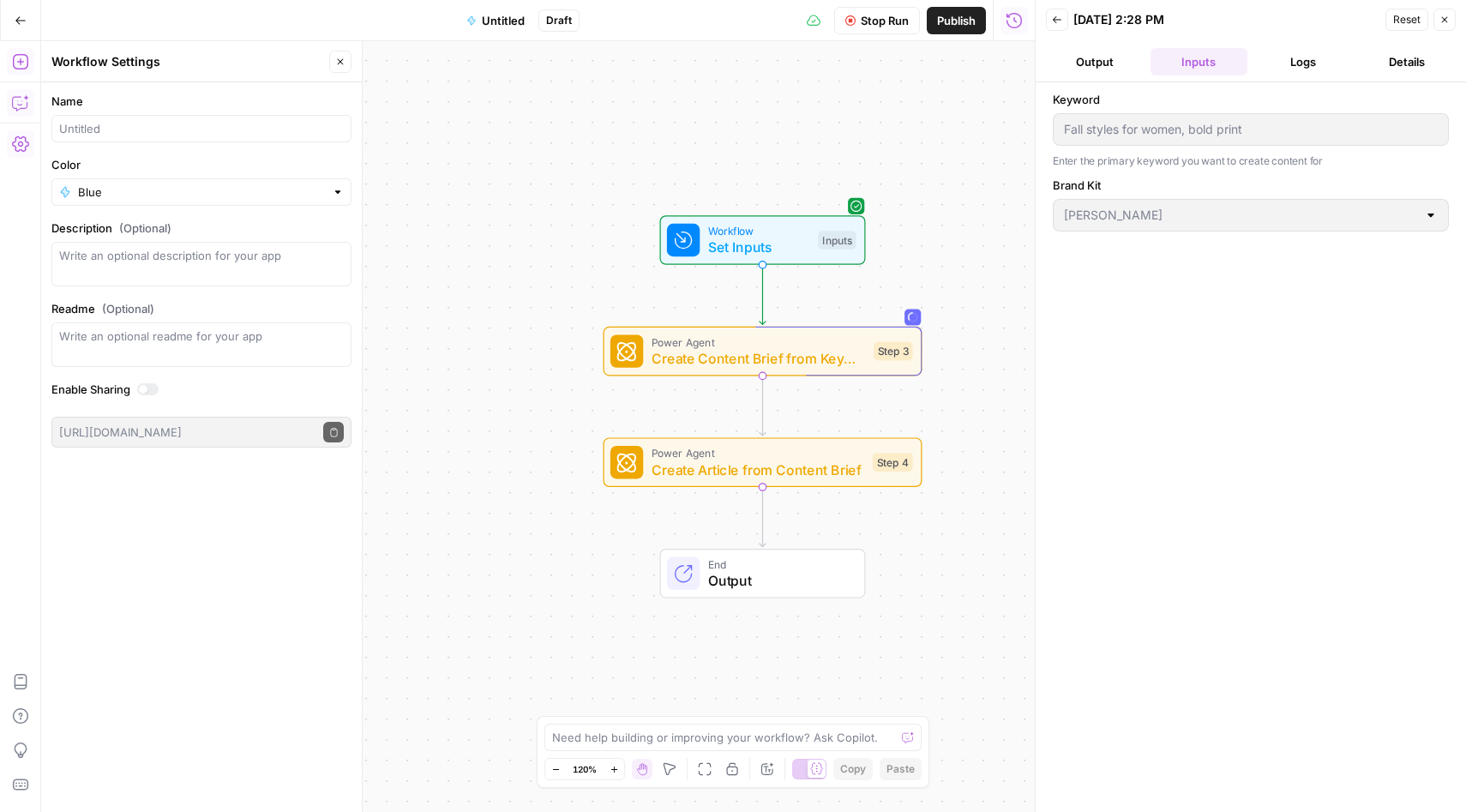
click at [1306, 63] on button "Logs" at bounding box center [1303, 61] width 98 height 28
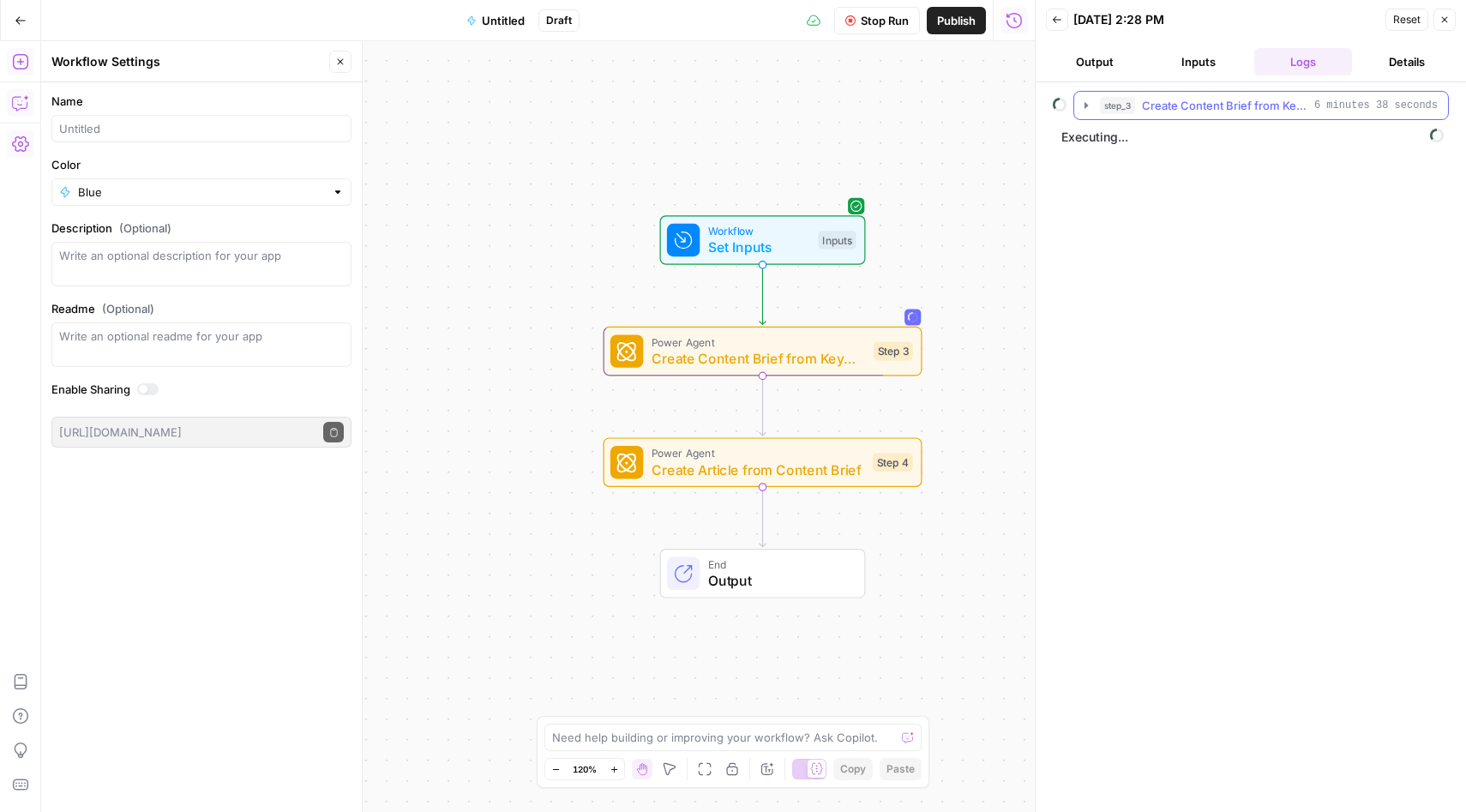
click at [1084, 107] on icon "button" at bounding box center [1086, 105] width 14 height 14
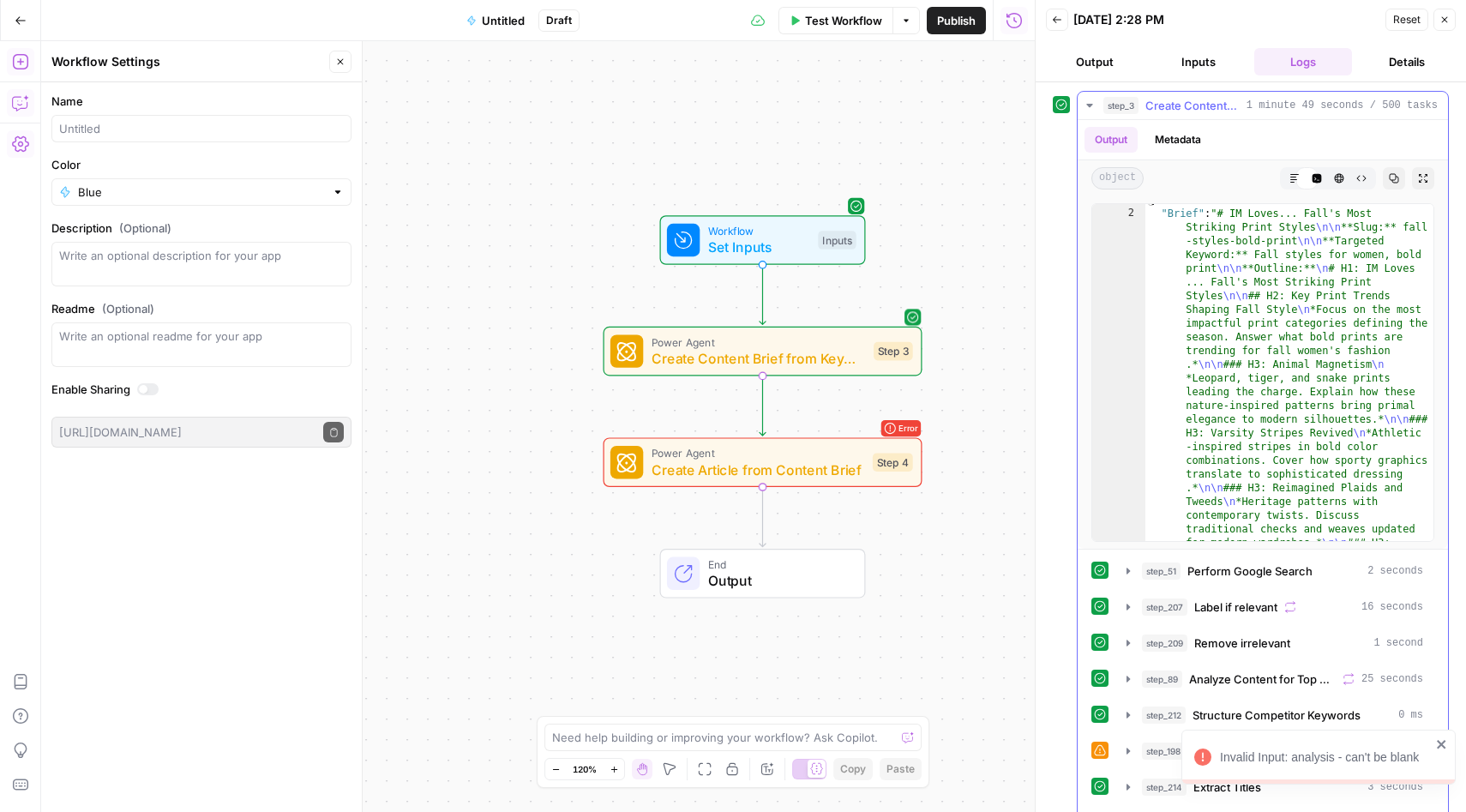
scroll to position [3, 0]
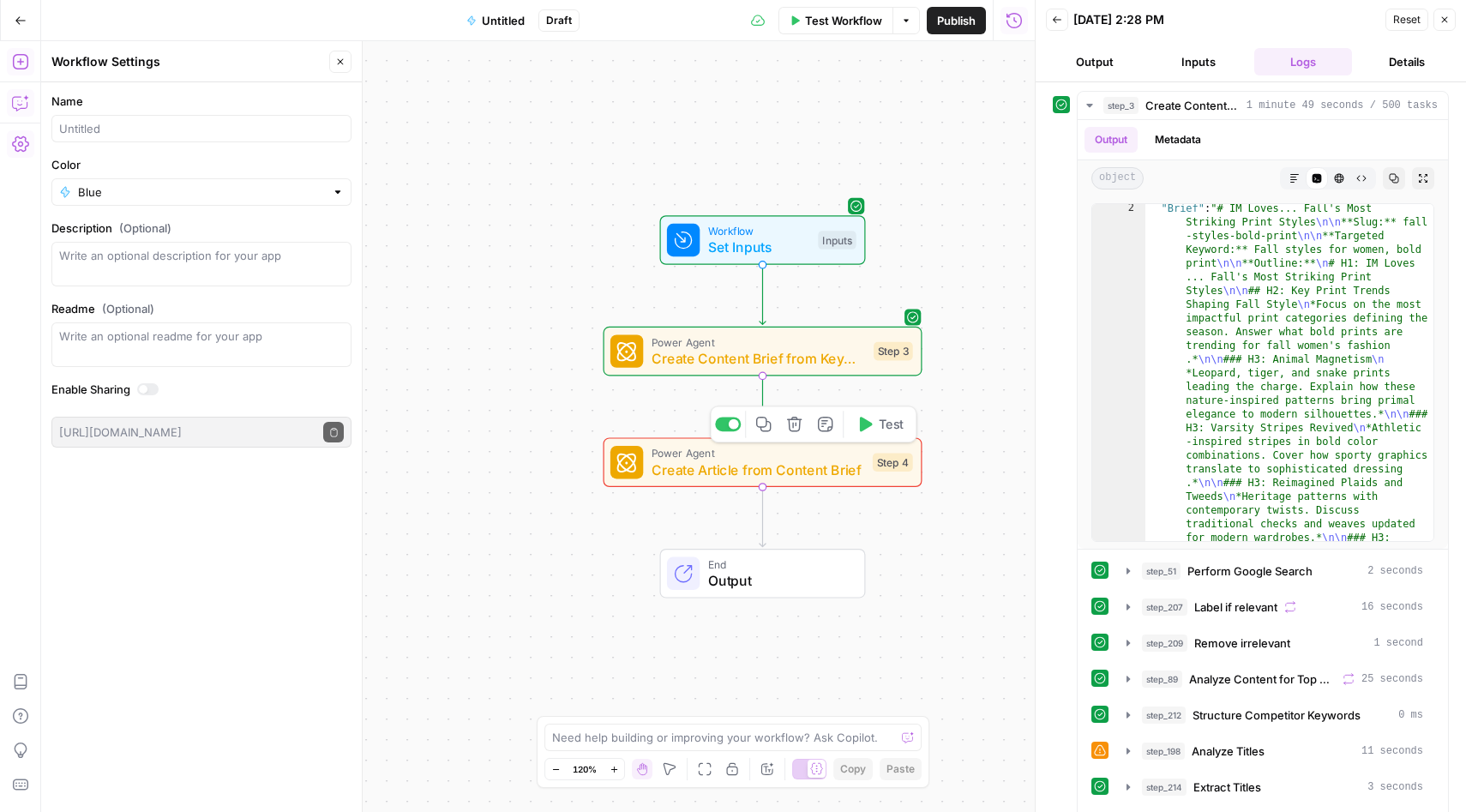
click at [912, 473] on div "Power Agent Create Article from Content Brief Step 4 Copy step Delete step Add …" at bounding box center [761, 462] width 303 height 35
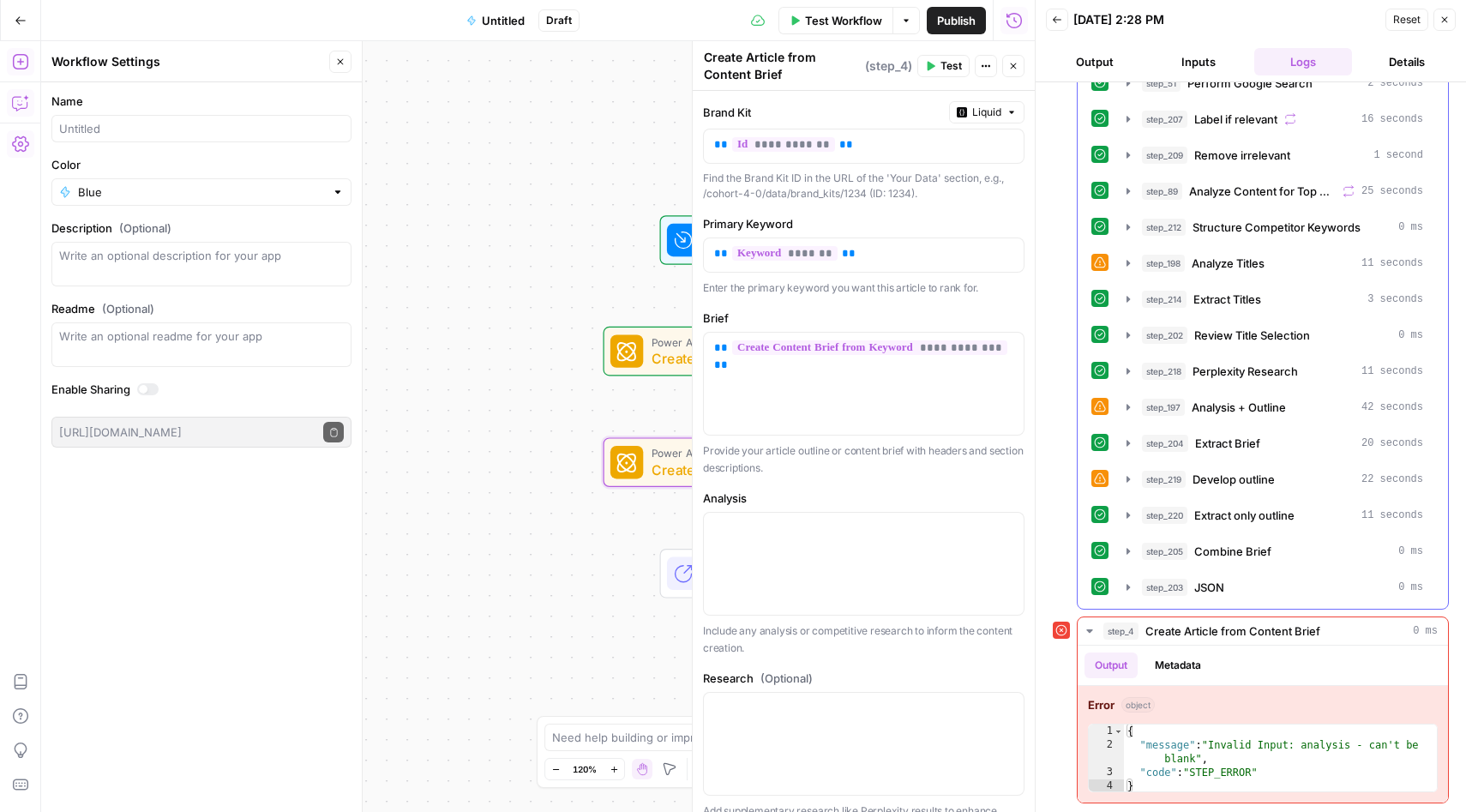
scroll to position [0, 0]
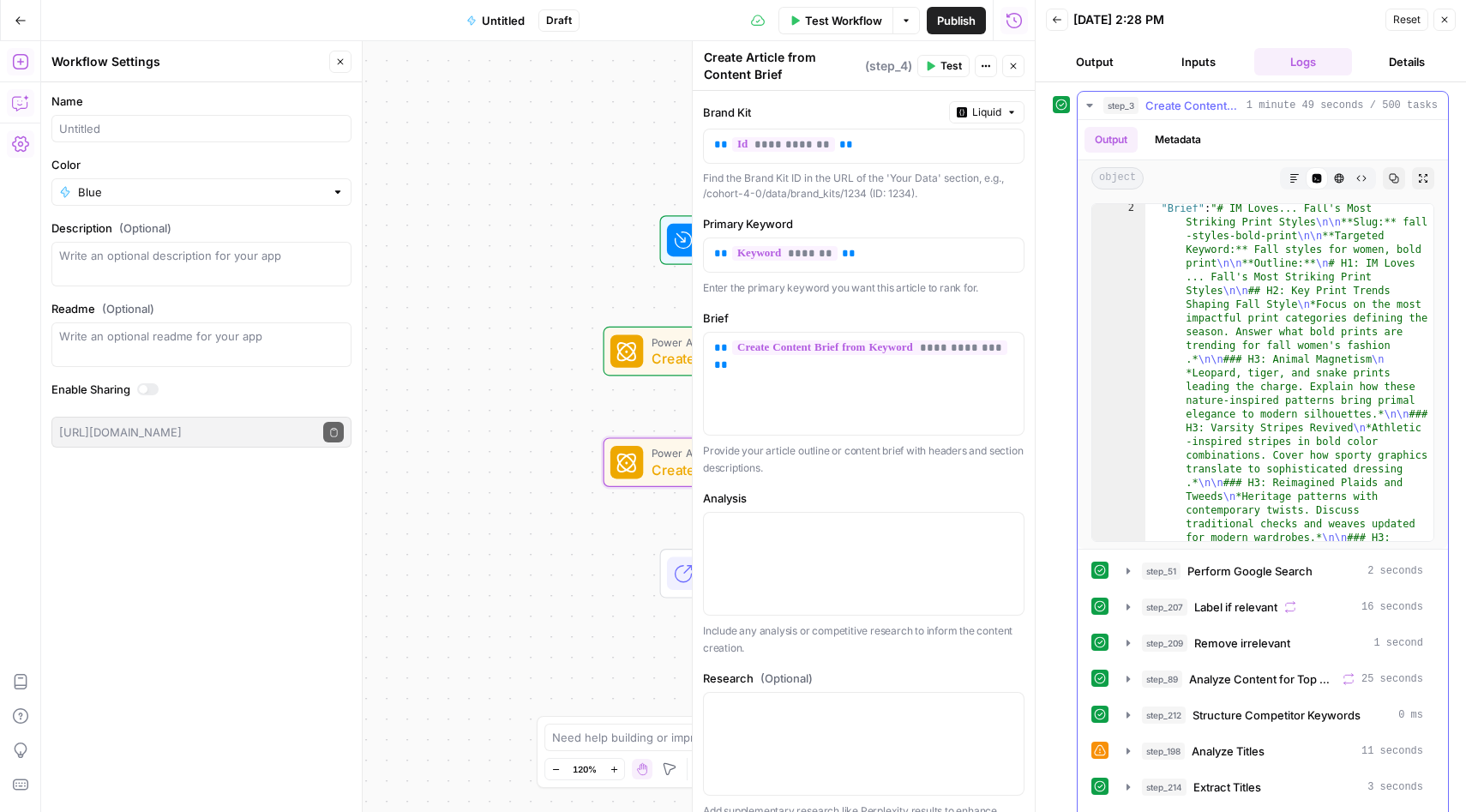
click at [1186, 133] on button "Metadata" at bounding box center [1177, 140] width 66 height 26
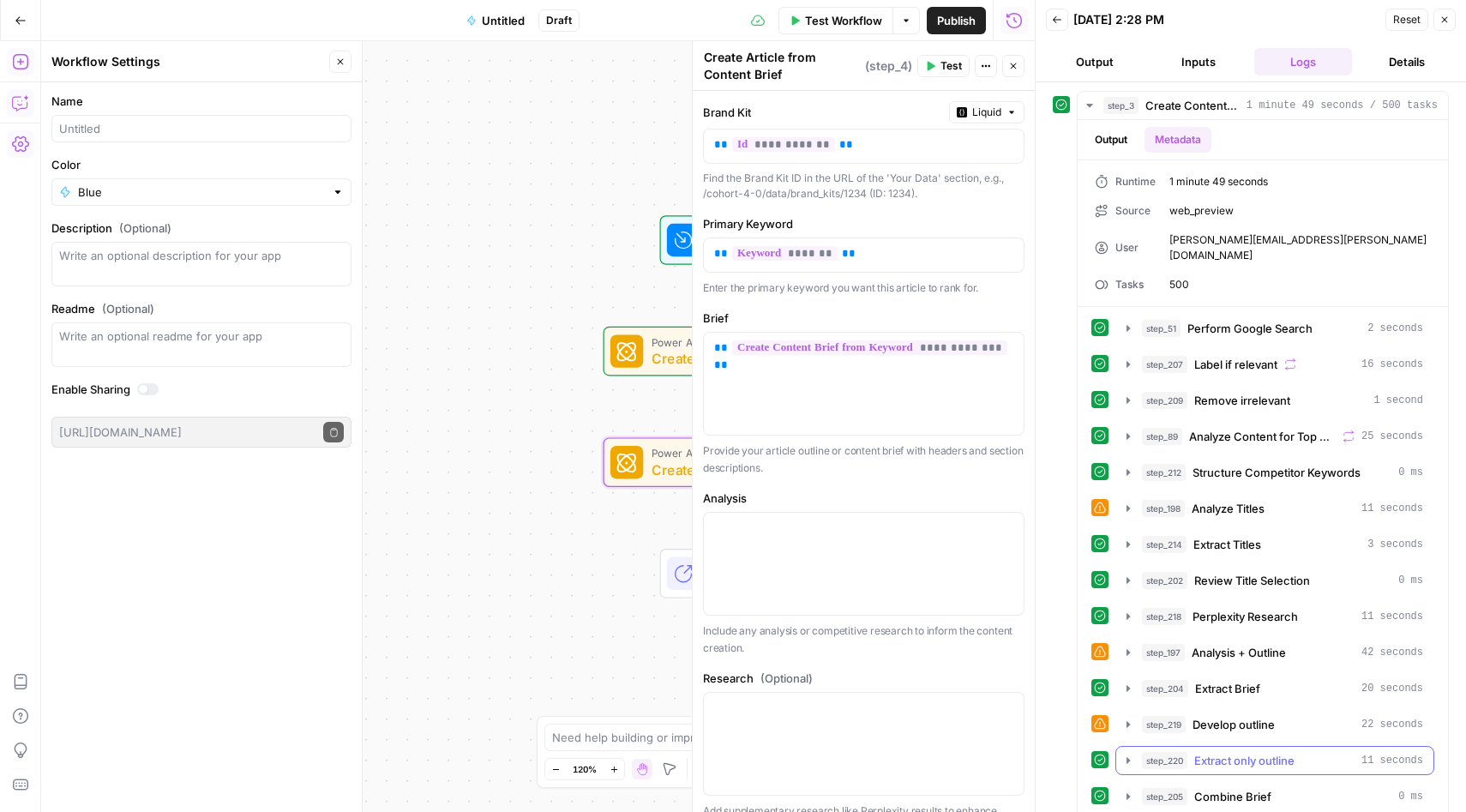
scroll to position [230, 0]
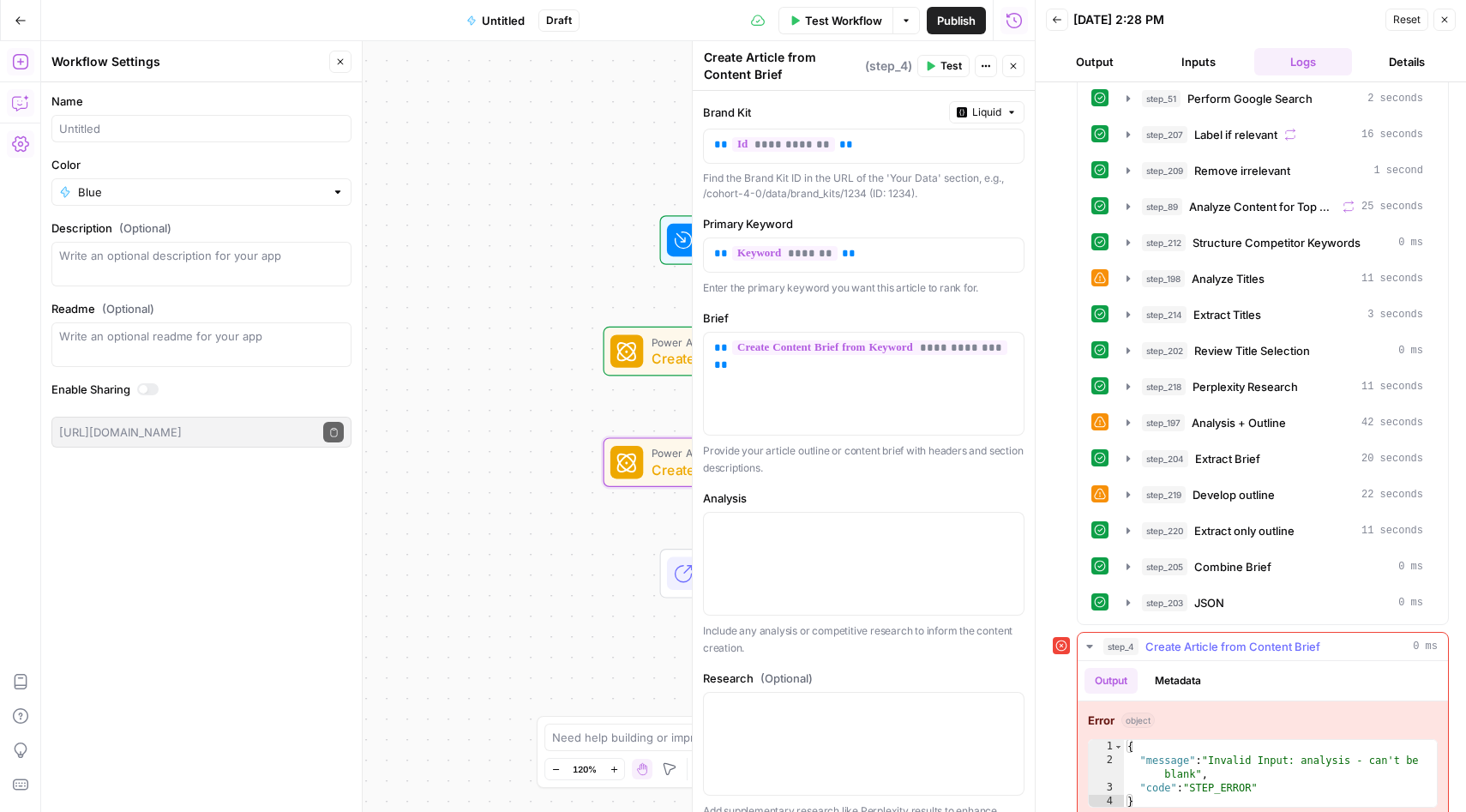
click at [1174, 667] on button "Metadata" at bounding box center [1177, 680] width 66 height 26
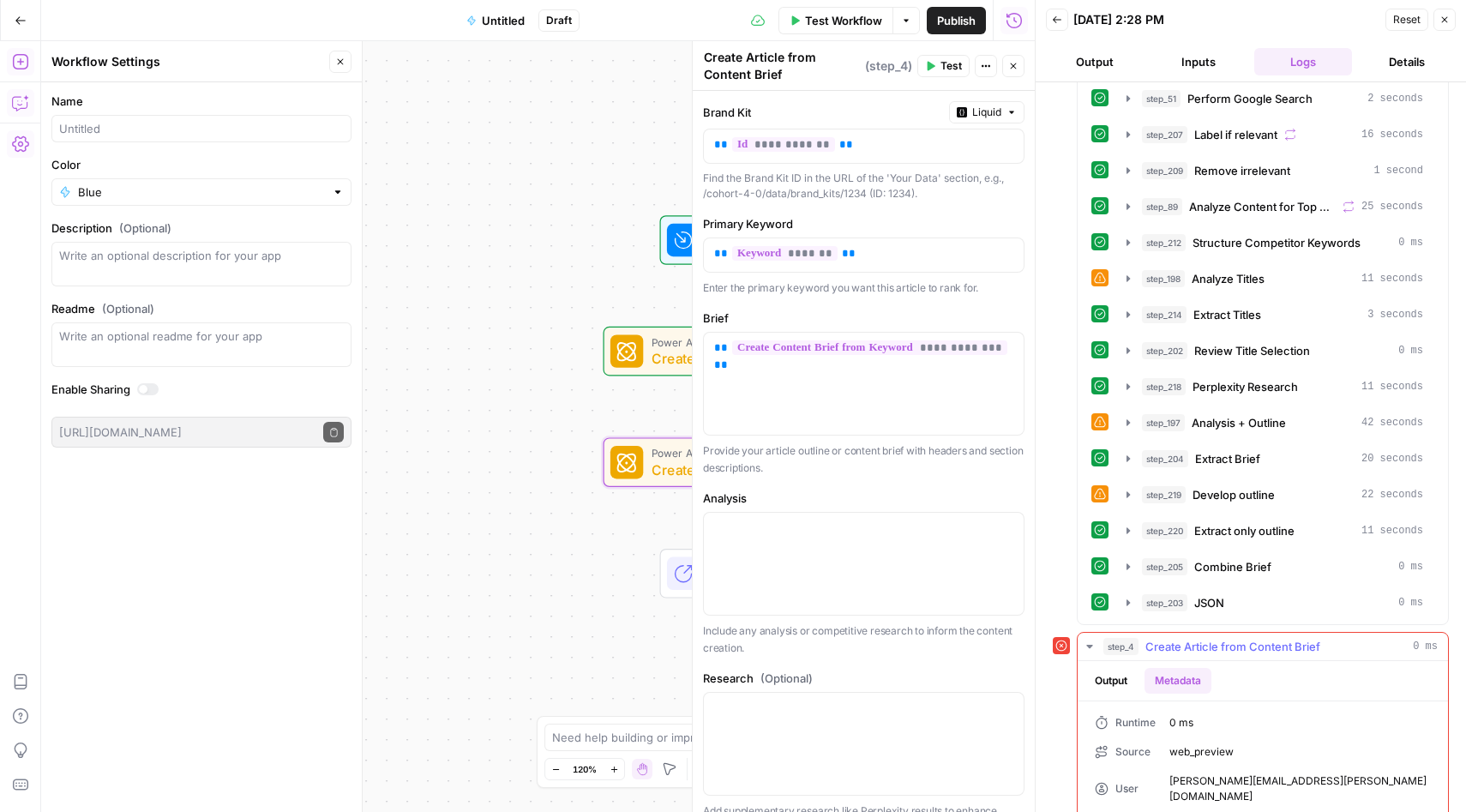
click at [1122, 667] on button "Output" at bounding box center [1112, 680] width 54 height 26
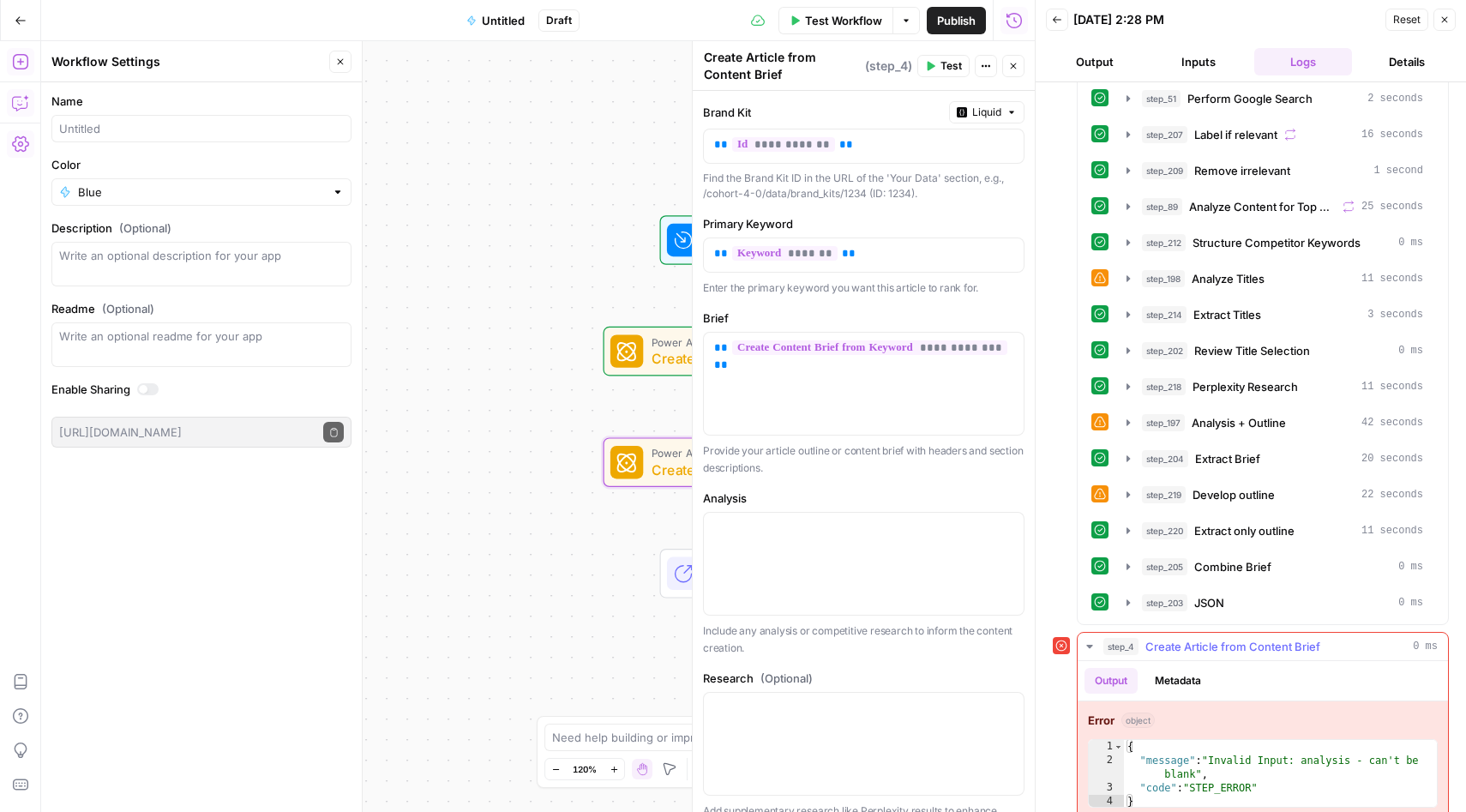
click at [1089, 644] on icon "button" at bounding box center [1089, 645] width 6 height 3
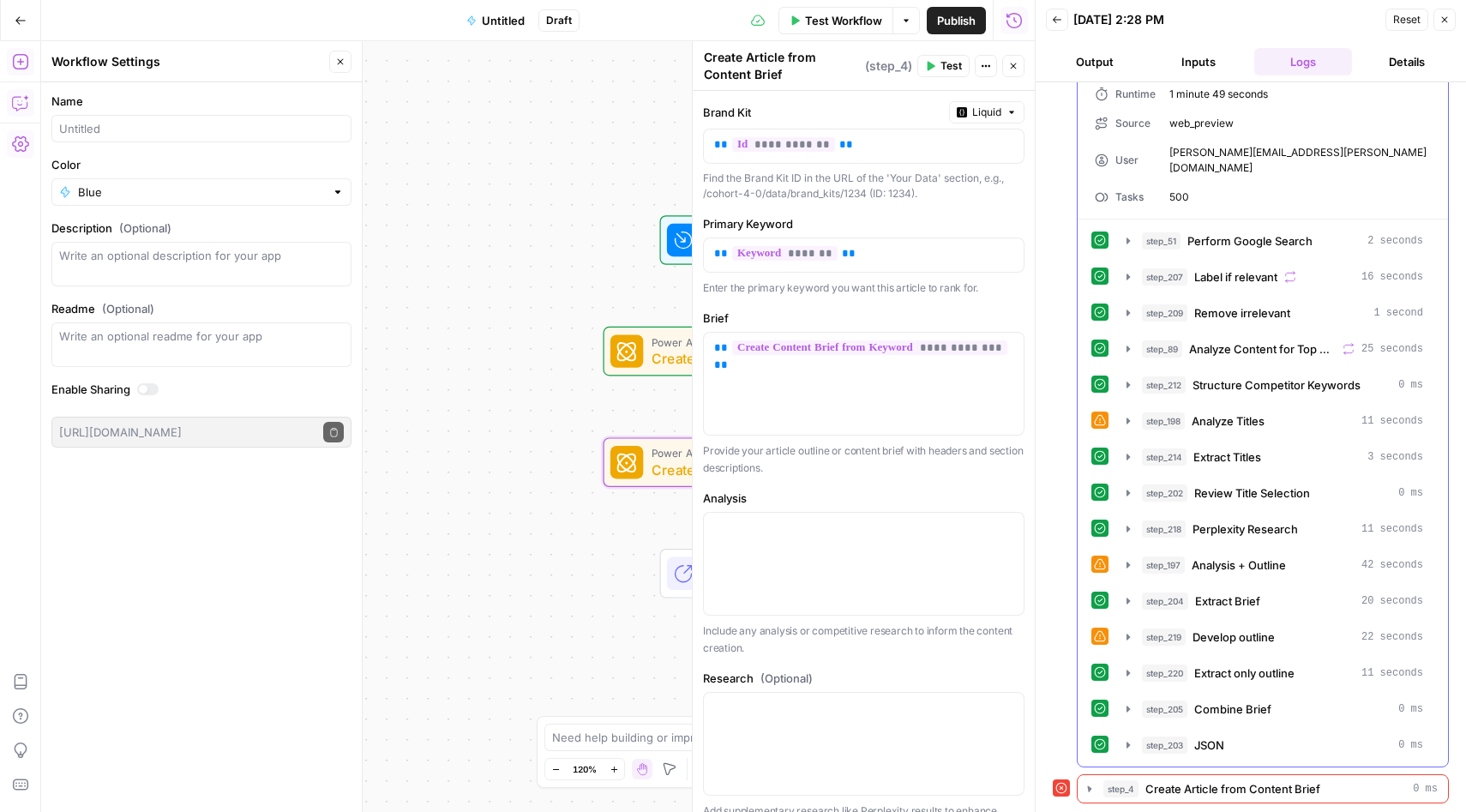
scroll to position [72, 0]
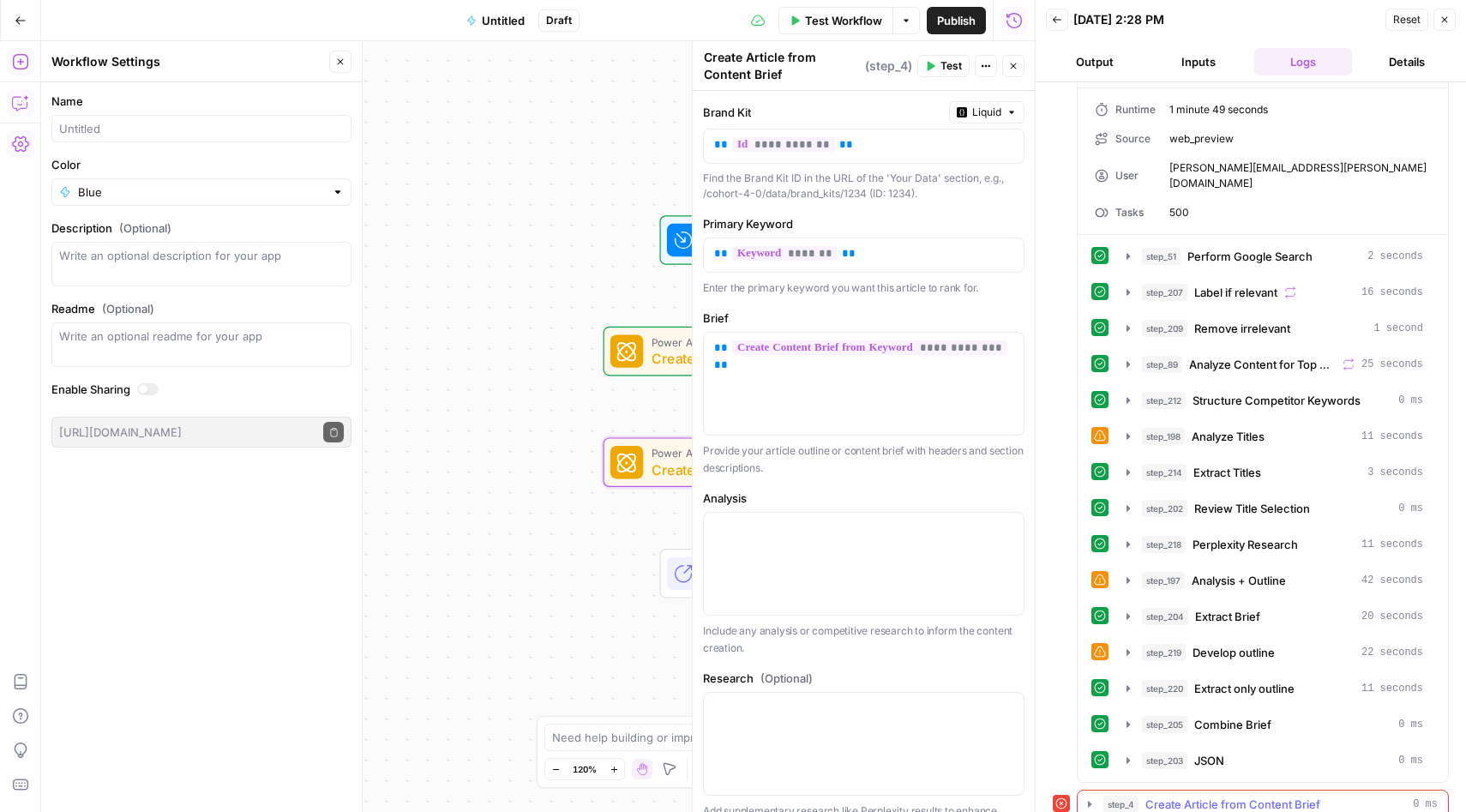
click at [1088, 800] on icon "button" at bounding box center [1089, 803] width 3 height 6
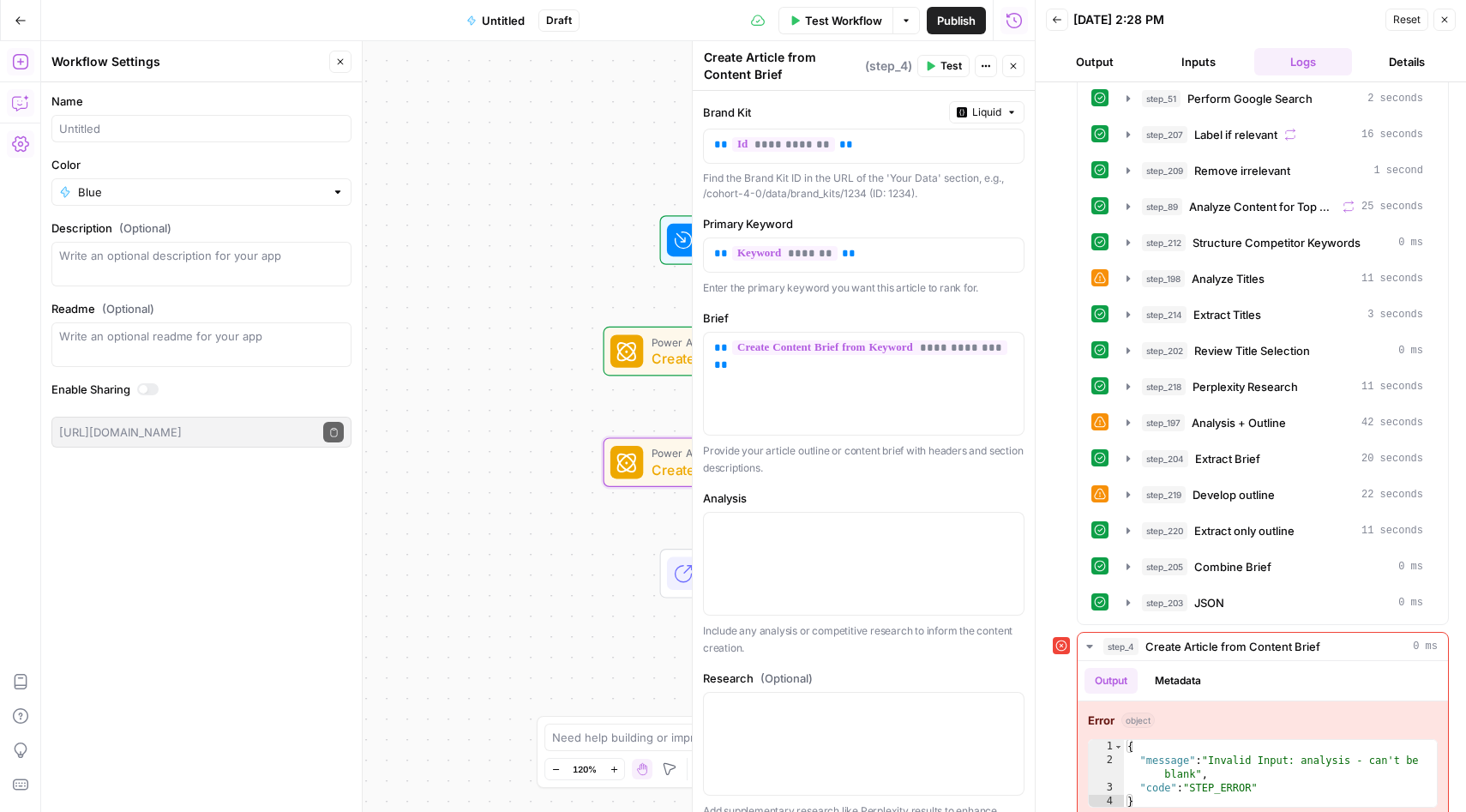
click at [565, 639] on div "Workflow Set Inputs Inputs Power Agent Create Content Brief from Keyword Step 3…" at bounding box center [538, 425] width 994 height 770
click at [1008, 63] on button "Close" at bounding box center [1014, 65] width 22 height 22
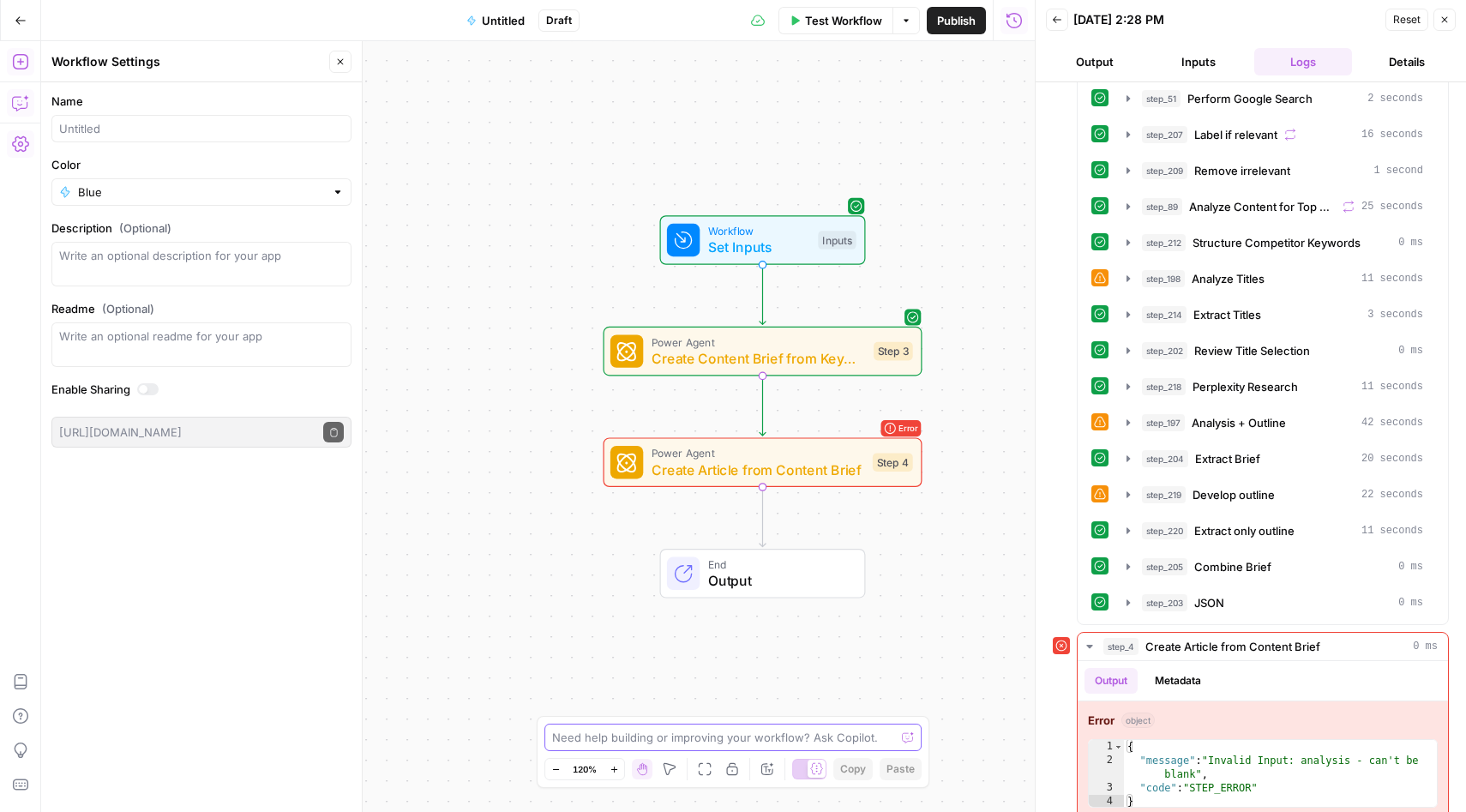
click at [712, 736] on textarea at bounding box center [724, 737] width 343 height 17
type textarea "fix the issue in step 4"
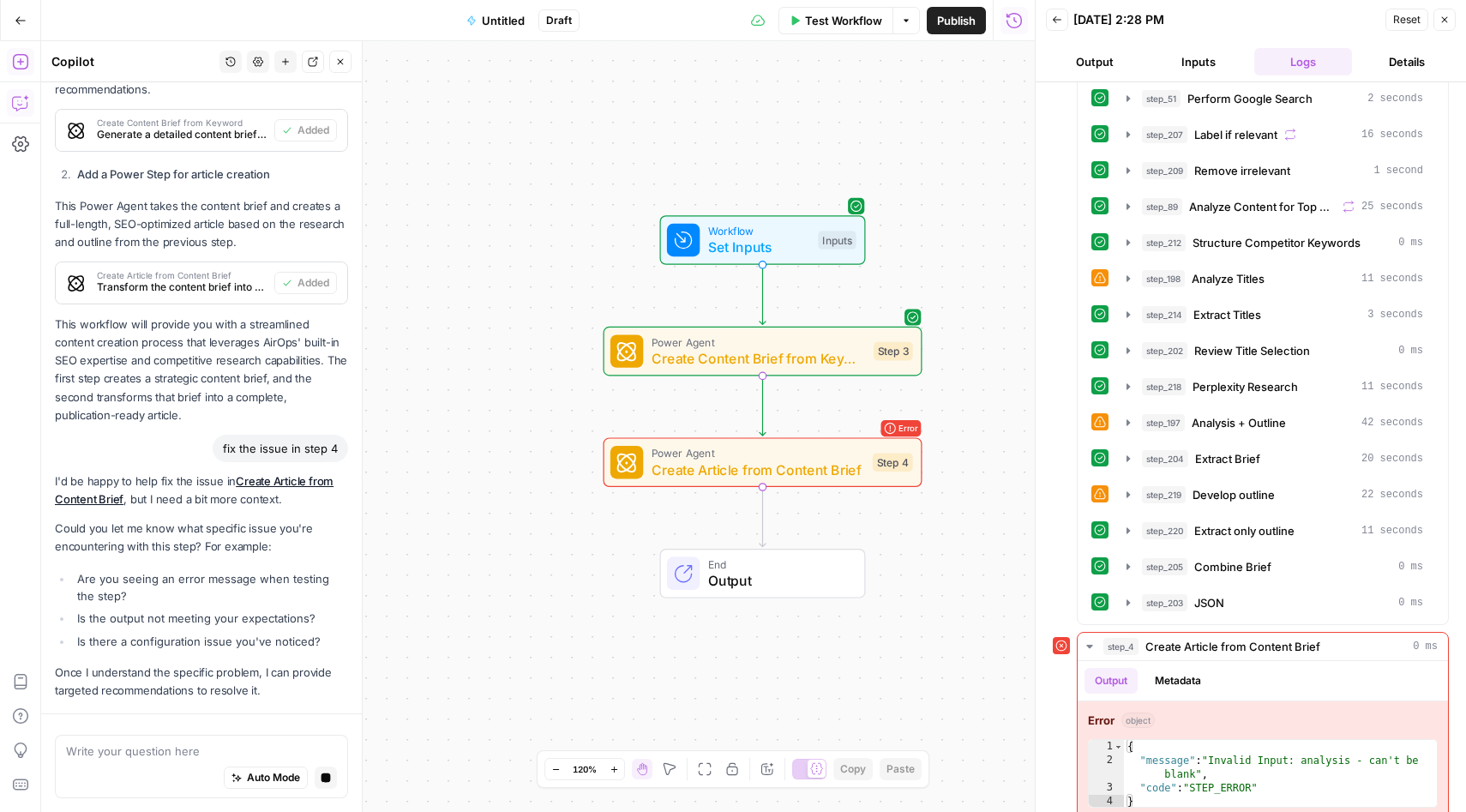
scroll to position [1087, 0]
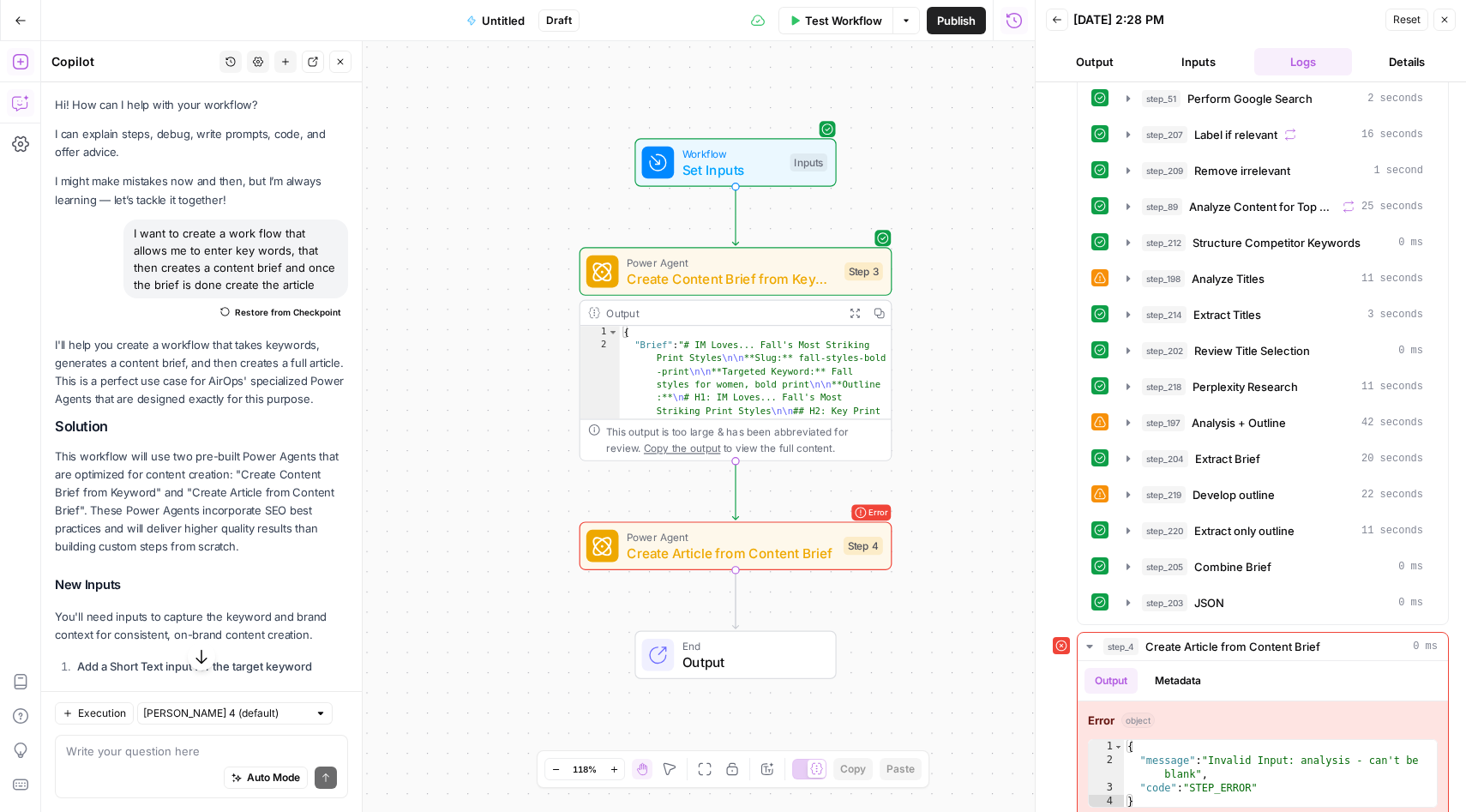
scroll to position [1087, 0]
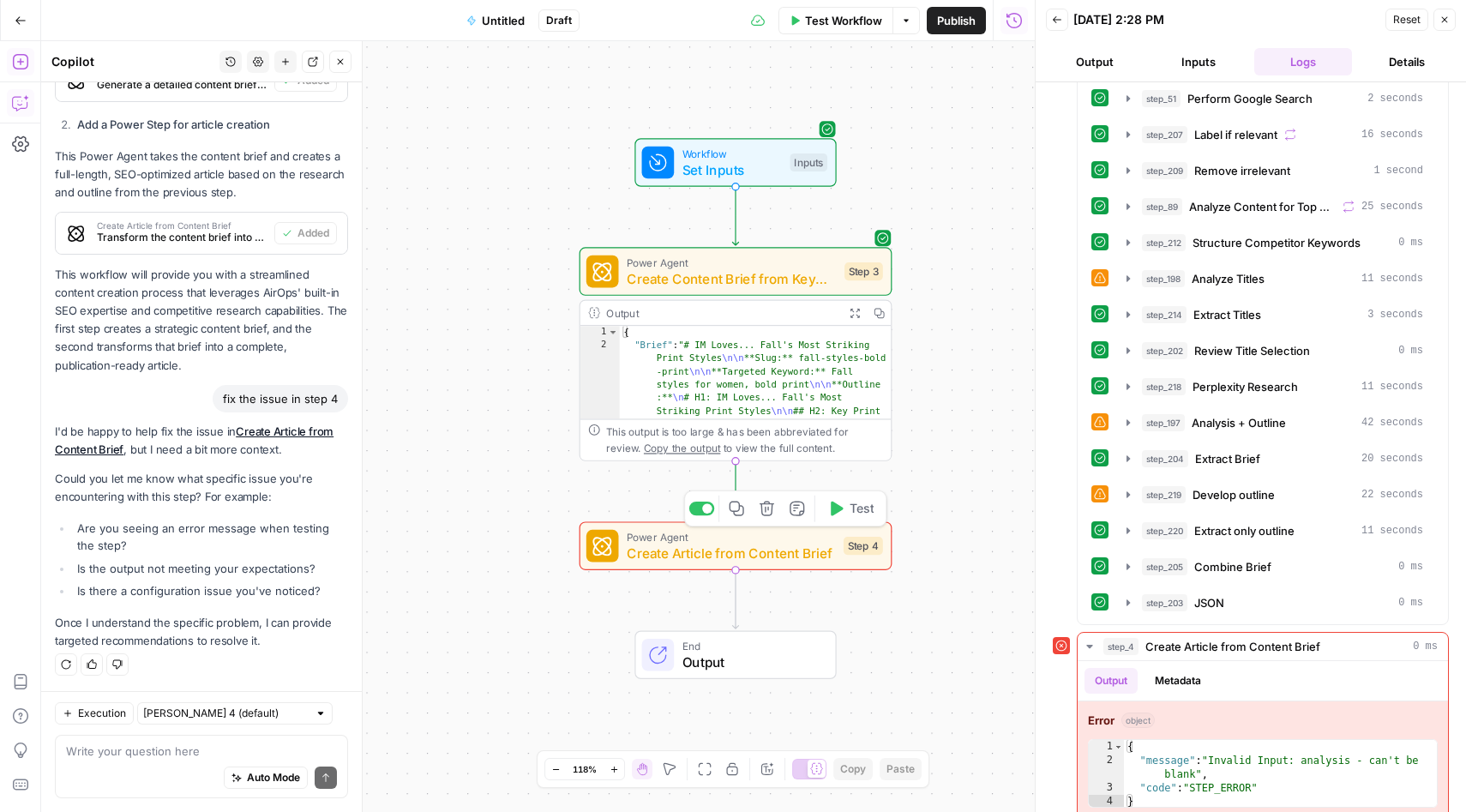
click at [842, 526] on div "Copy step Delete step Add Note Test" at bounding box center [786, 508] width 203 height 36
click at [840, 511] on icon "button" at bounding box center [835, 509] width 16 height 16
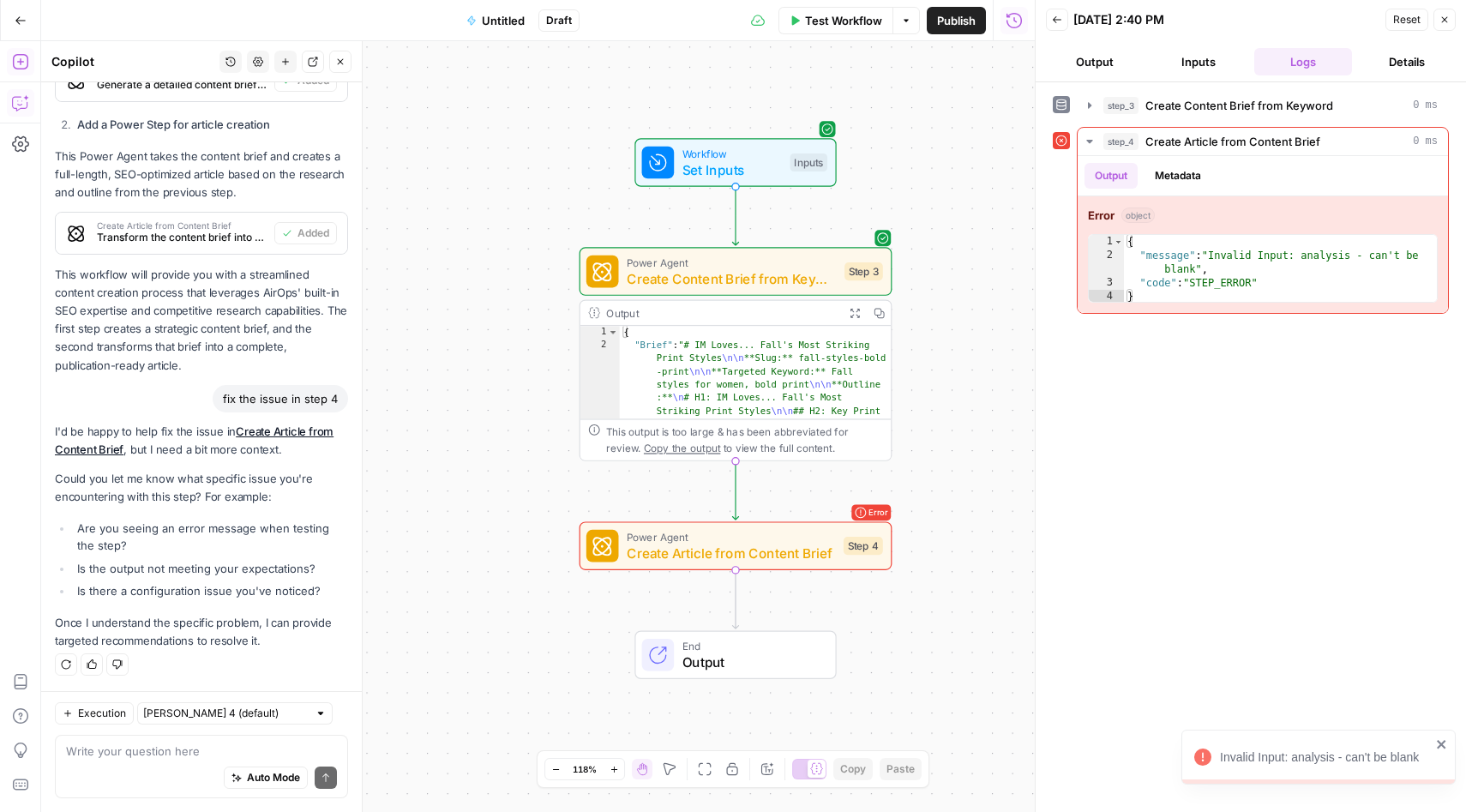
click at [1364, 743] on div "Invalid Input: analysis - can't be blank" at bounding box center [1312, 756] width 247 height 28
click at [1060, 140] on icon at bounding box center [1061, 141] width 11 height 11
click at [1417, 67] on button "Details" at bounding box center [1407, 61] width 98 height 28
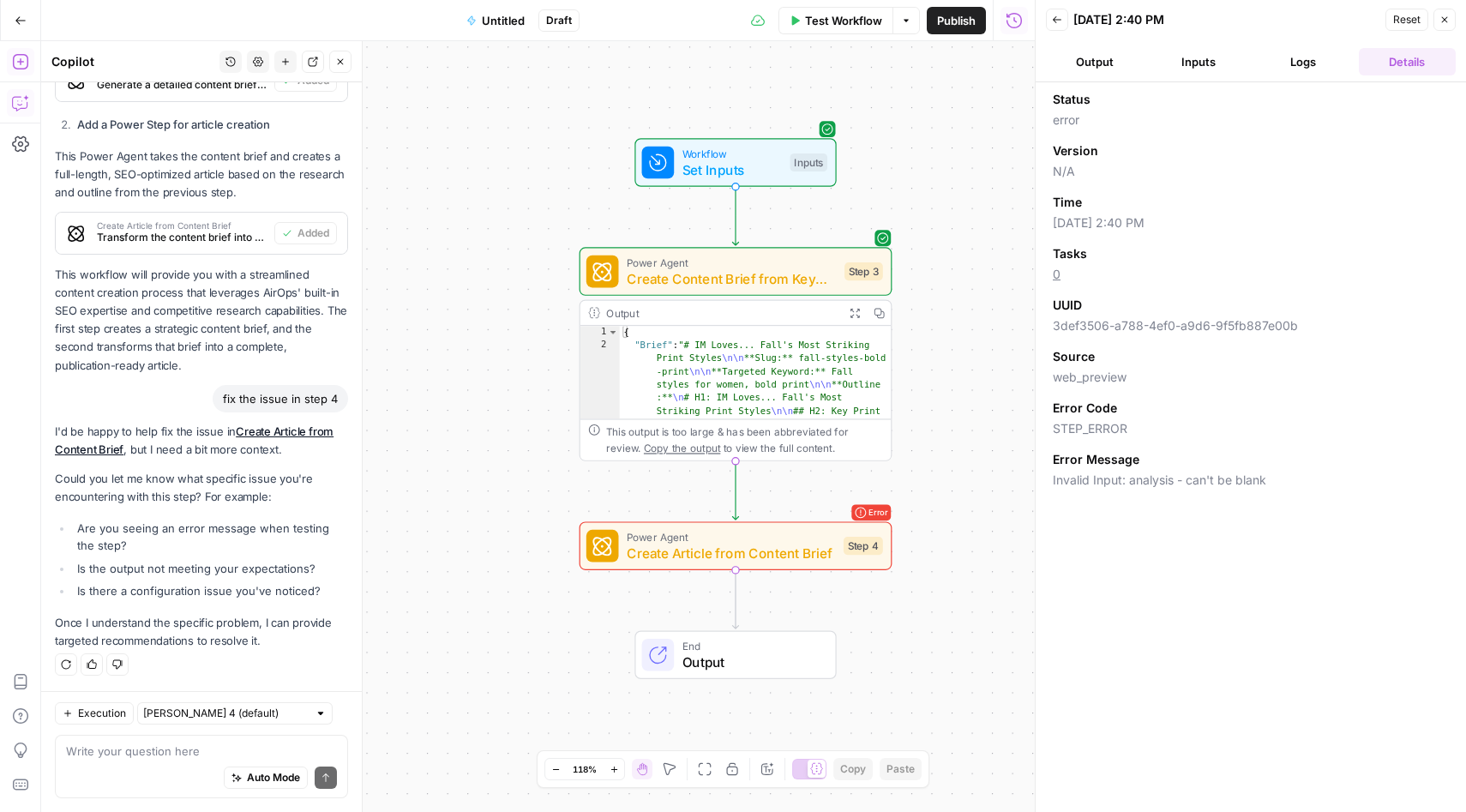
click at [1301, 62] on button "Logs" at bounding box center [1303, 61] width 98 height 28
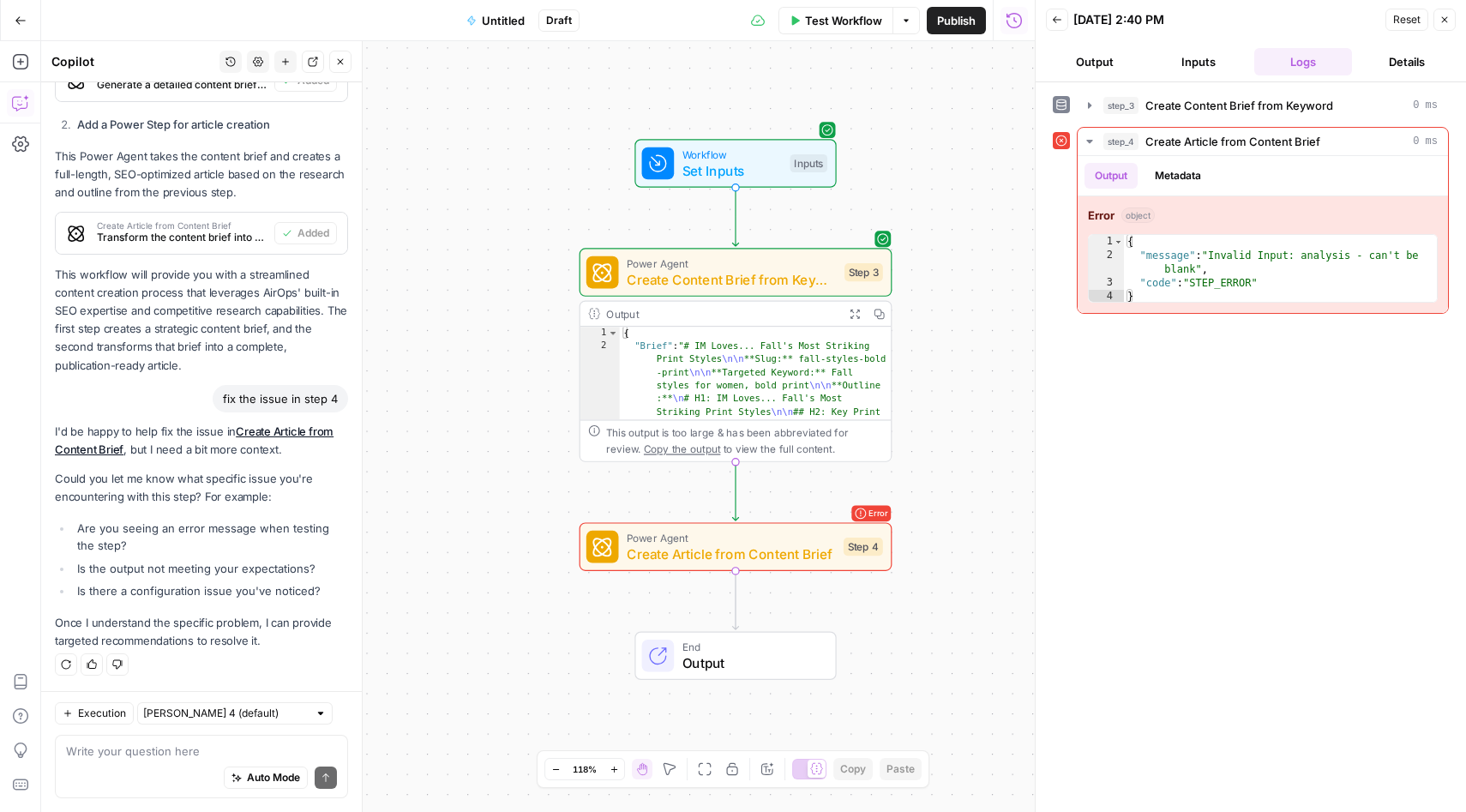
click at [19, 21] on icon "button" at bounding box center [21, 21] width 12 height 12
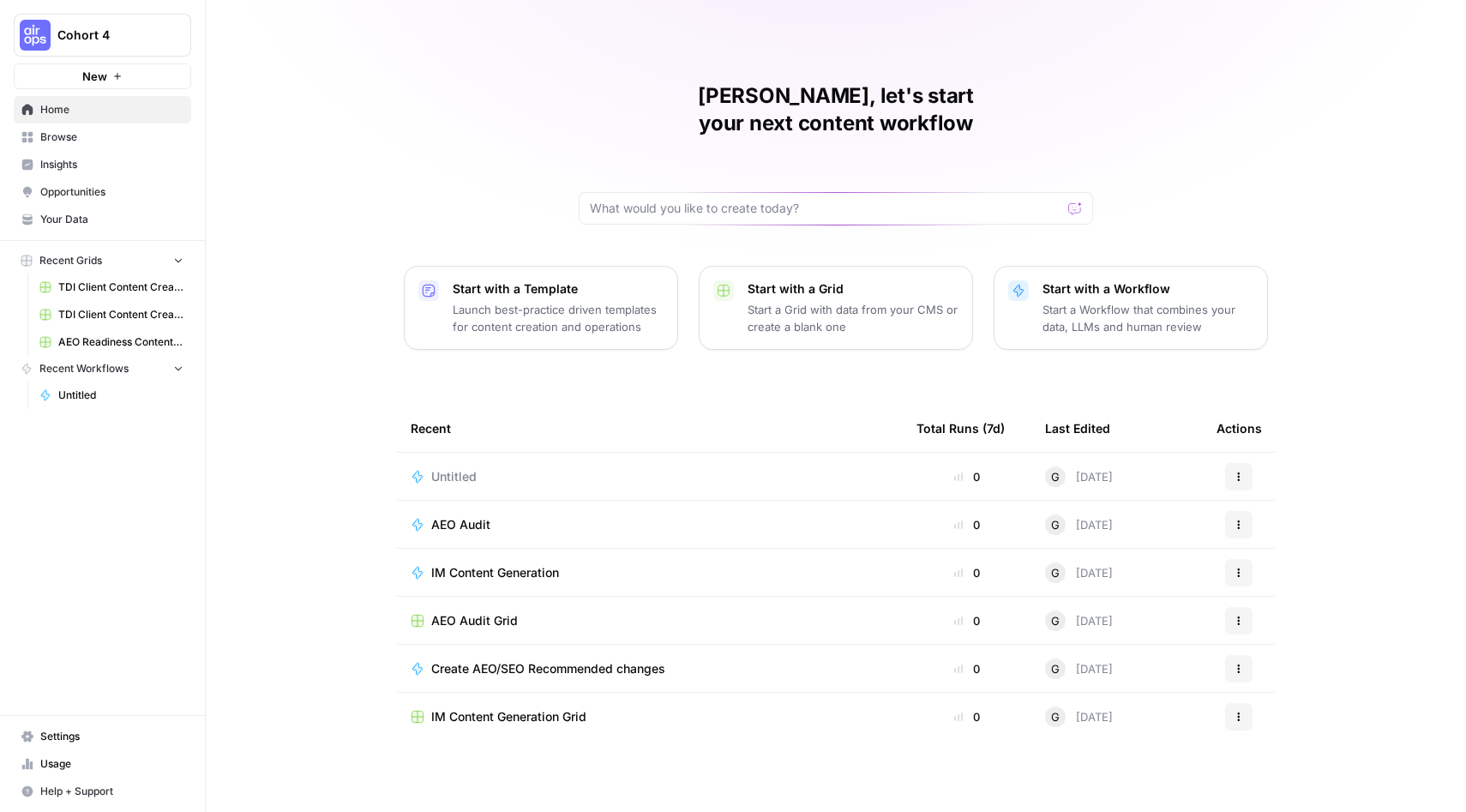
click at [468, 468] on span "Untitled" at bounding box center [454, 476] width 46 height 17
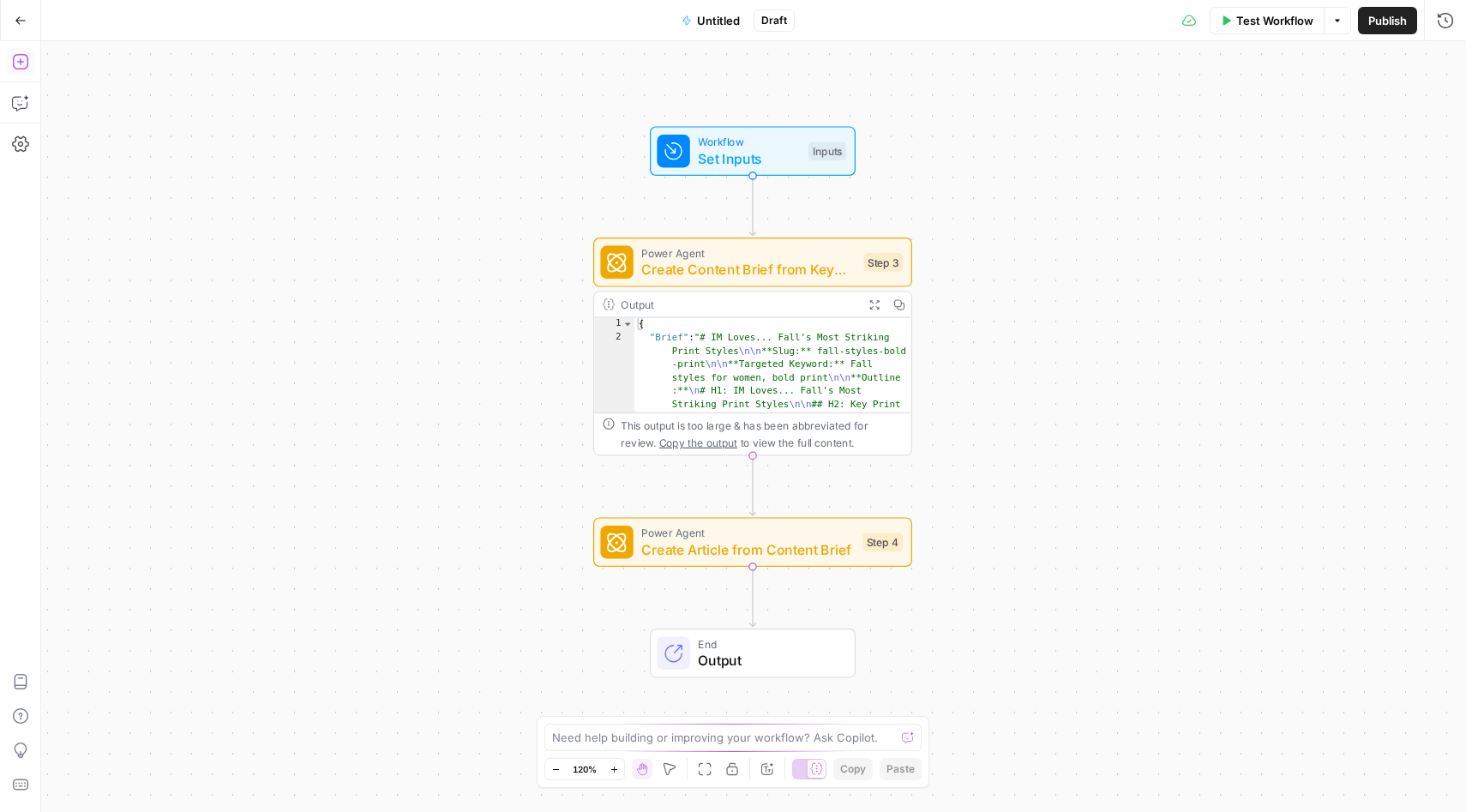
click at [14, 60] on icon "button" at bounding box center [20, 61] width 17 height 17
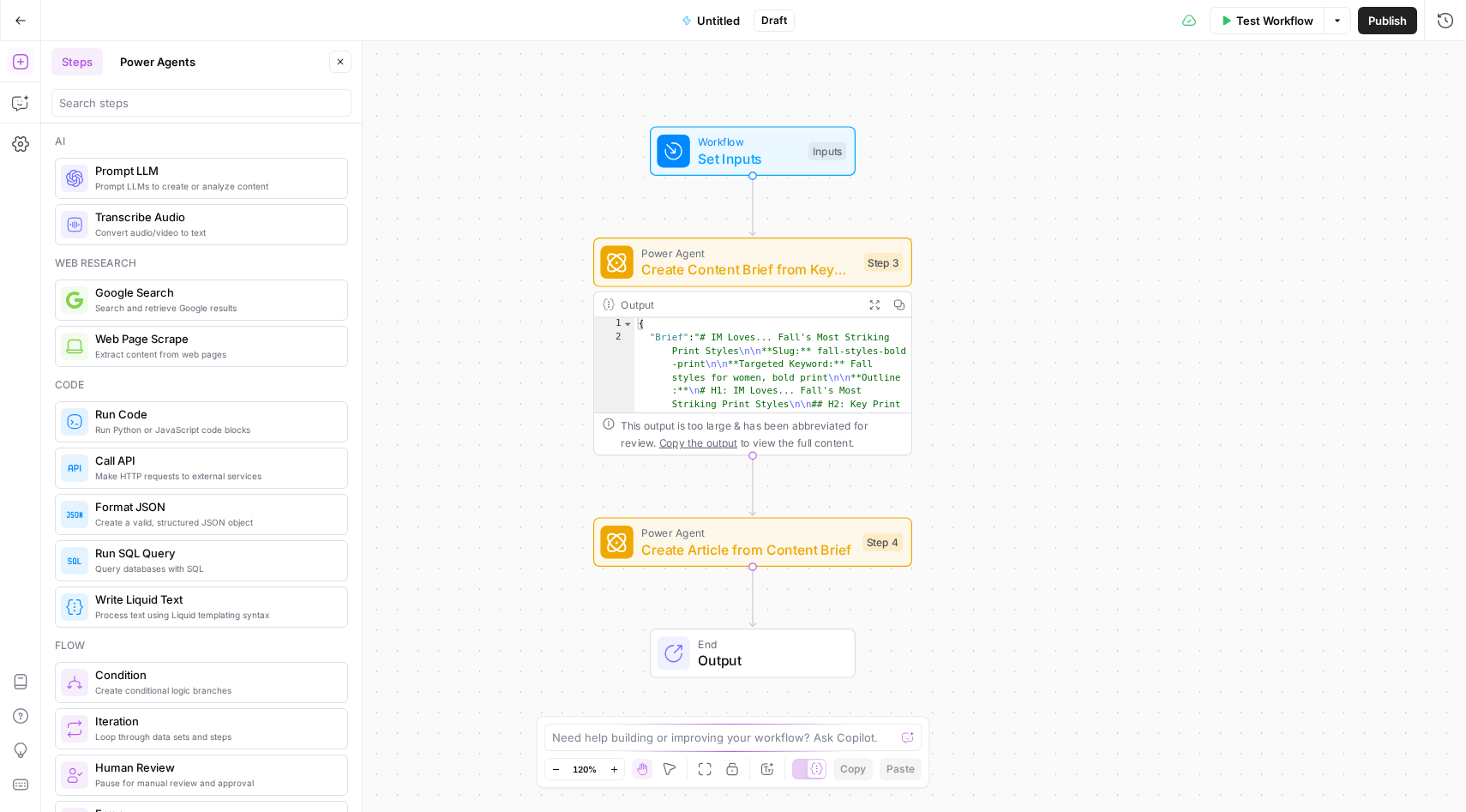
click at [223, 70] on div "Steps Power Agents" at bounding box center [187, 61] width 273 height 28
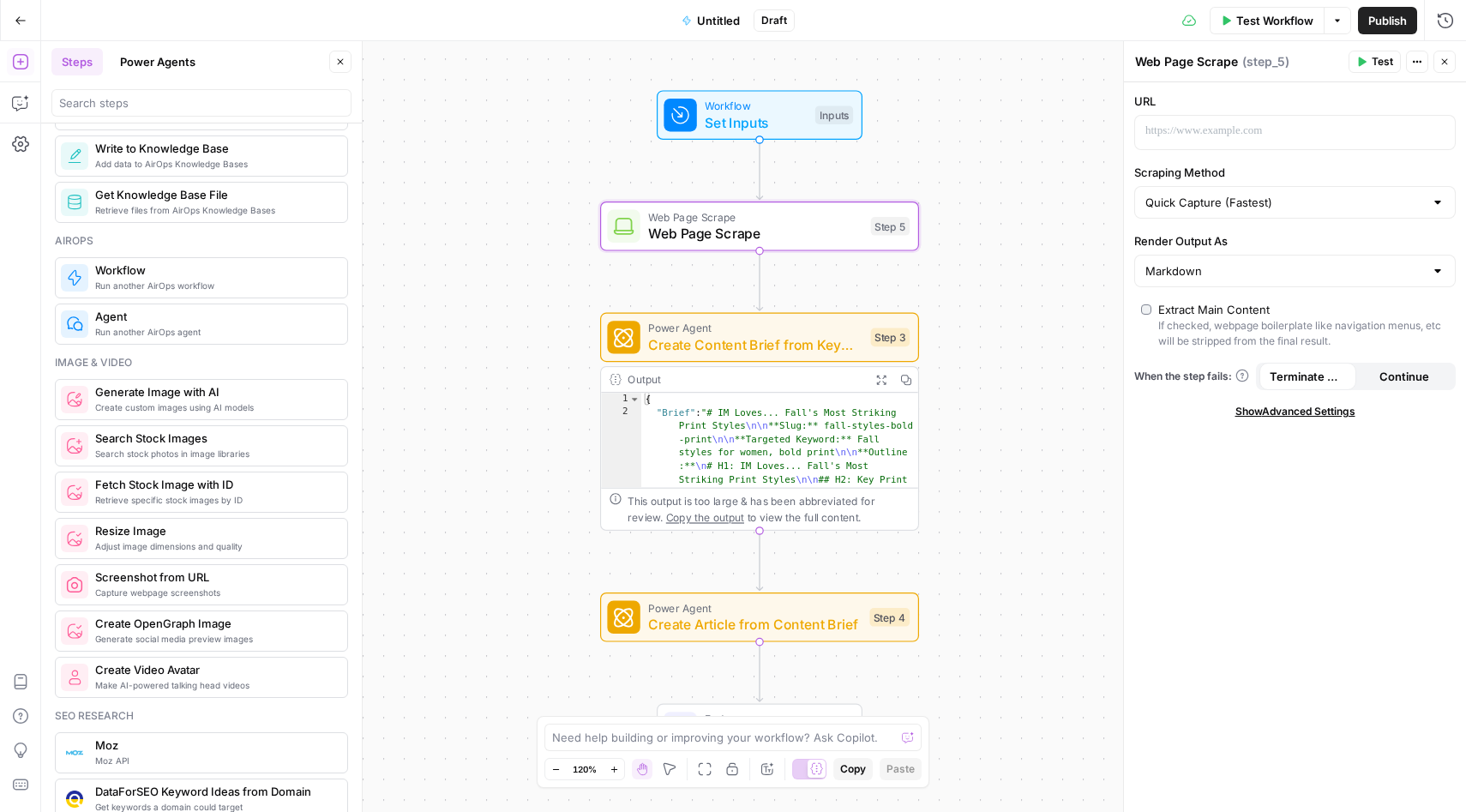
scroll to position [928, 0]
click at [183, 451] on span "Search stock photos in image libraries" at bounding box center [214, 451] width 238 height 14
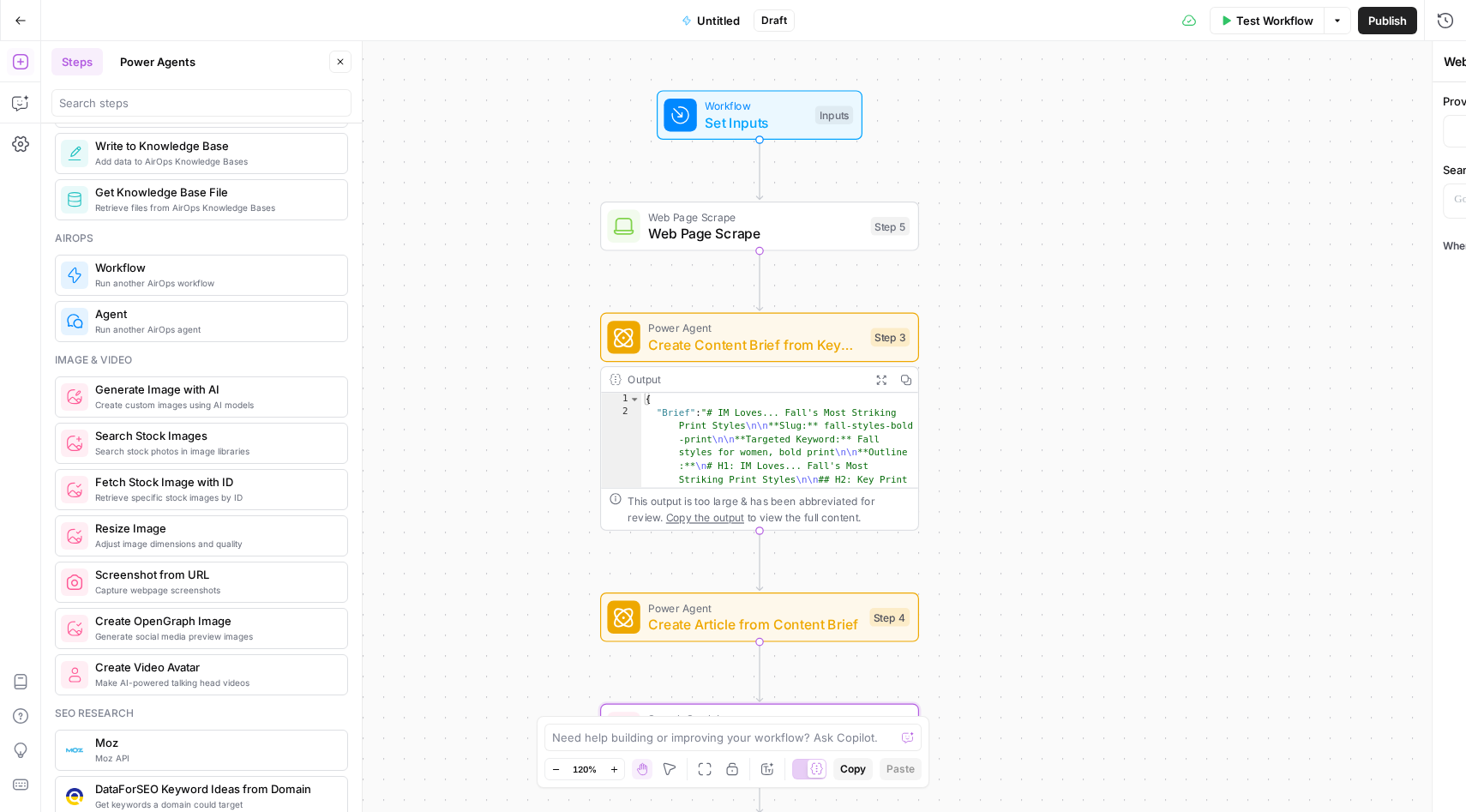
type textarea "Search Stock Images"
click at [183, 449] on span "Search stock photos in image libraries" at bounding box center [214, 451] width 238 height 14
click at [176, 406] on span "Create custom images using AI models" at bounding box center [214, 405] width 238 height 14
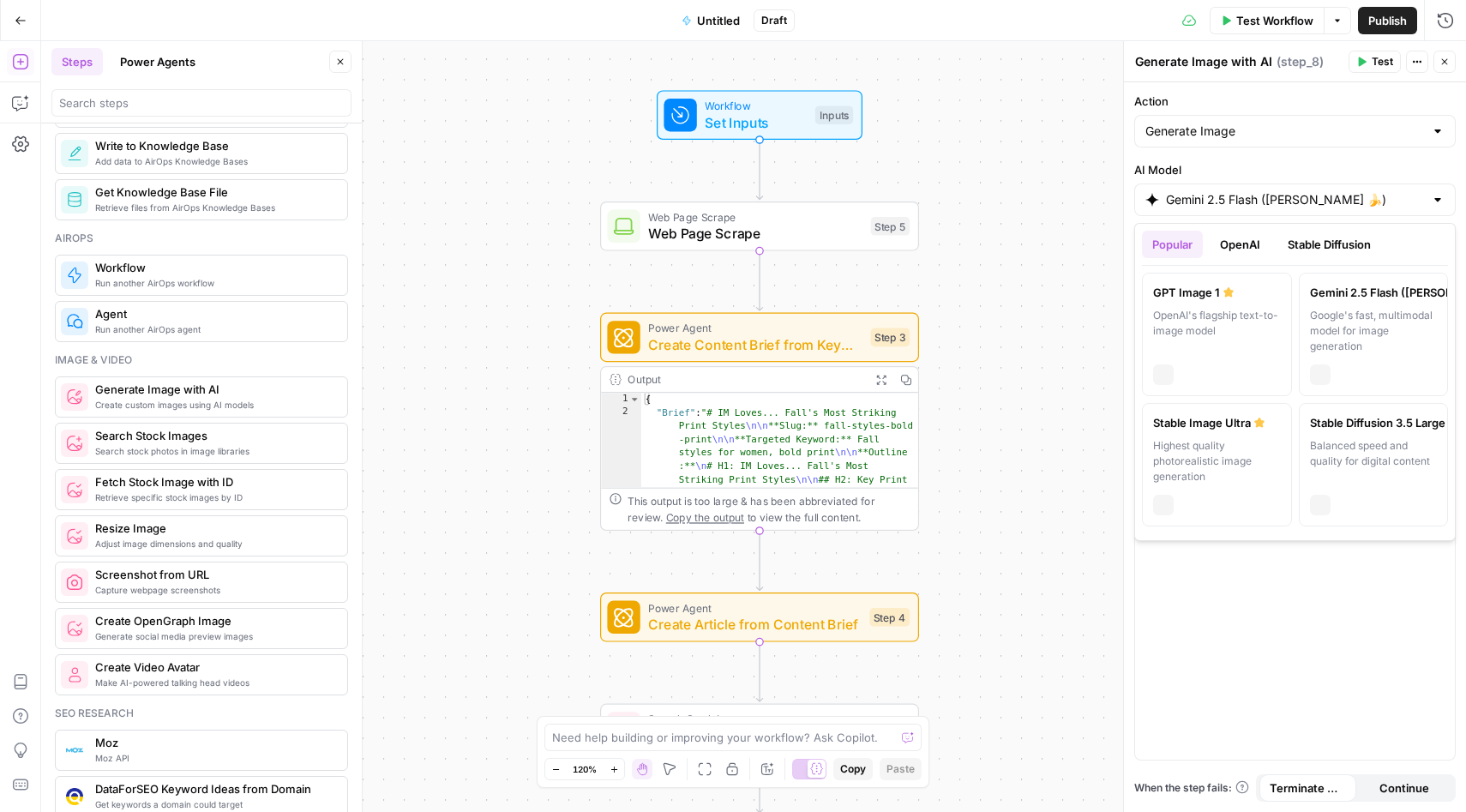
click at [1439, 196] on div at bounding box center [1438, 199] width 14 height 17
click at [974, 160] on div "Workflow Set Inputs Inputs Web Page Scrape Web Page Scrape Step 5 Power Agent C…" at bounding box center [753, 425] width 1425 height 770
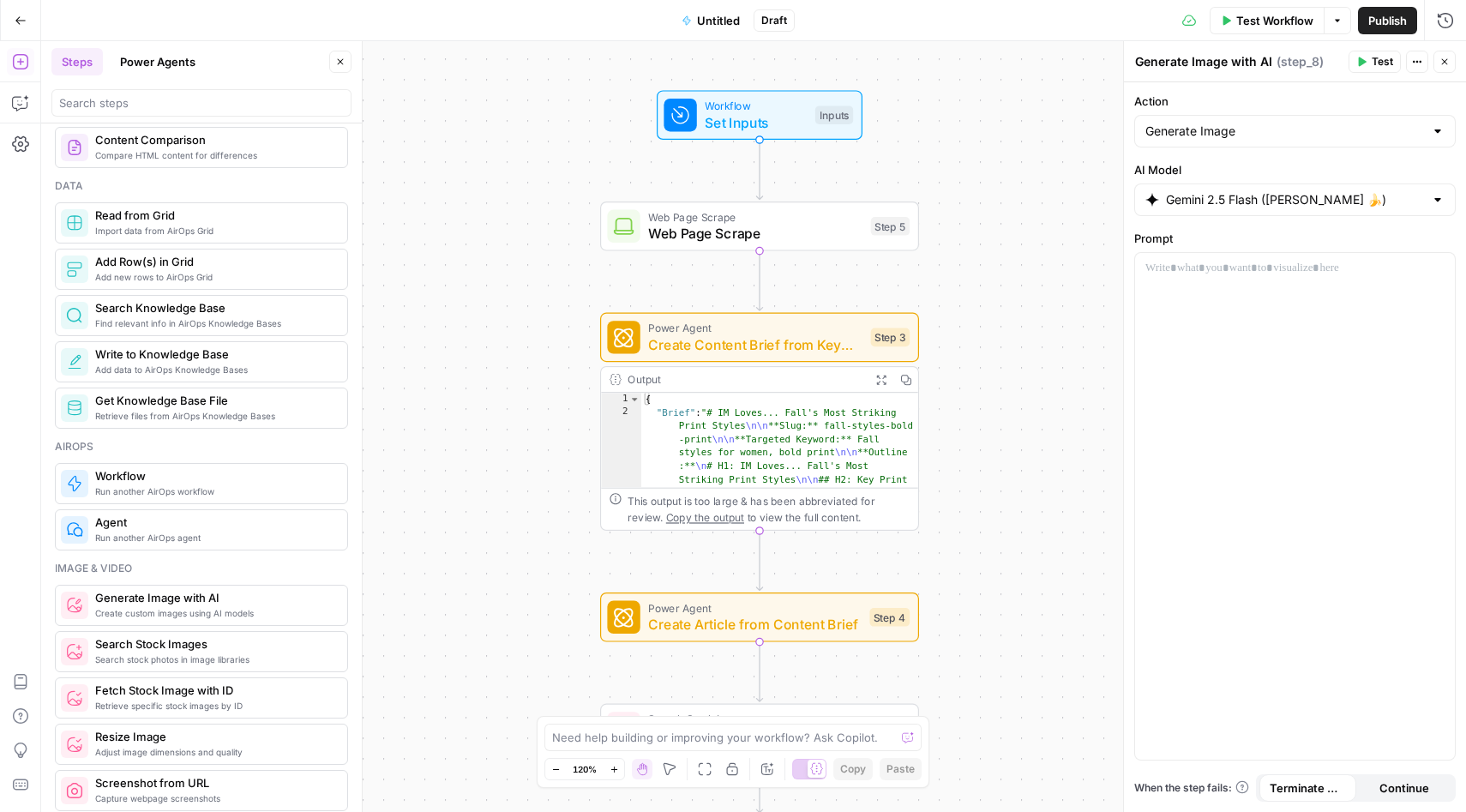
scroll to position [0, 0]
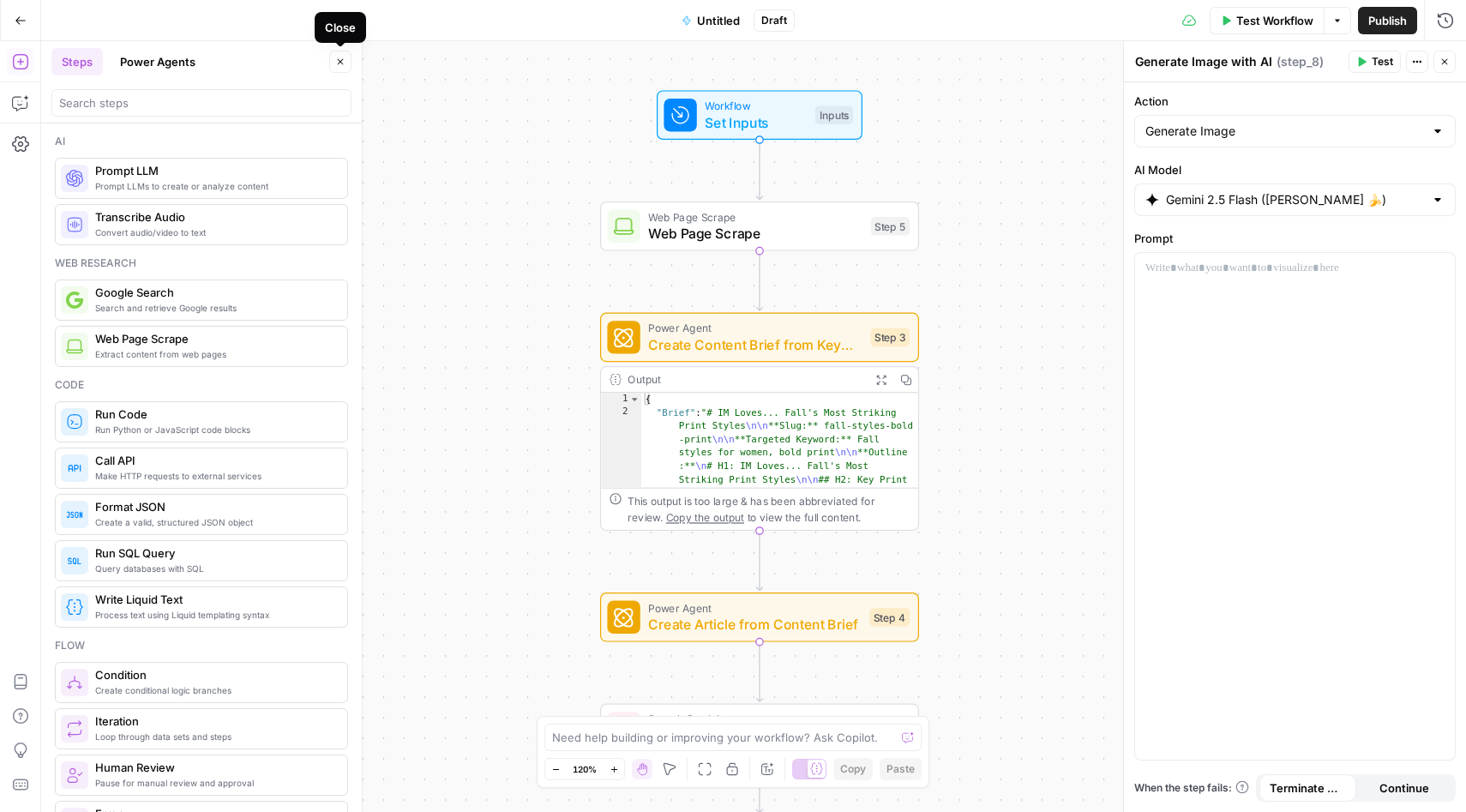
click at [343, 64] on icon "button" at bounding box center [341, 62] width 6 height 6
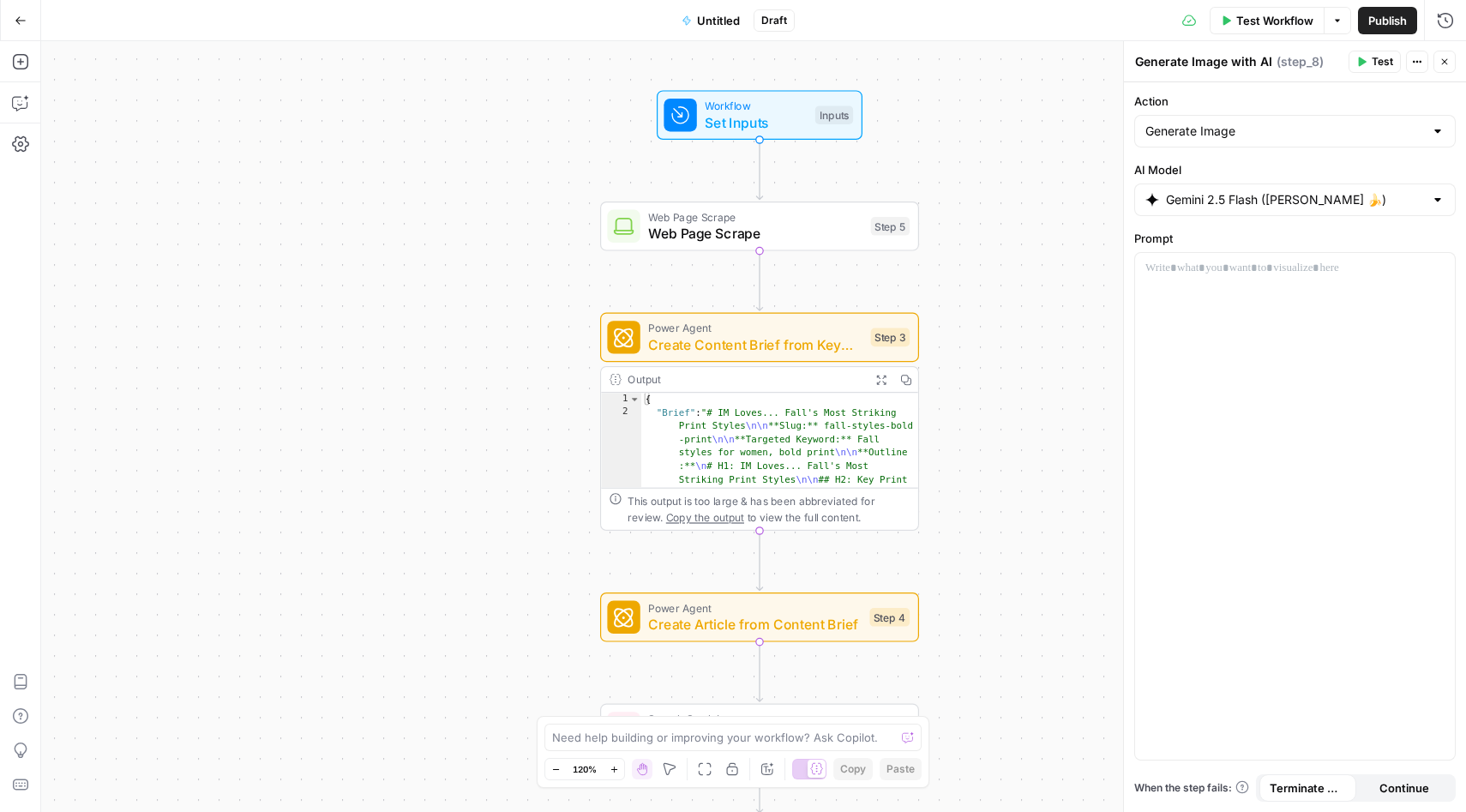
click at [19, 17] on icon "button" at bounding box center [21, 21] width 12 height 12
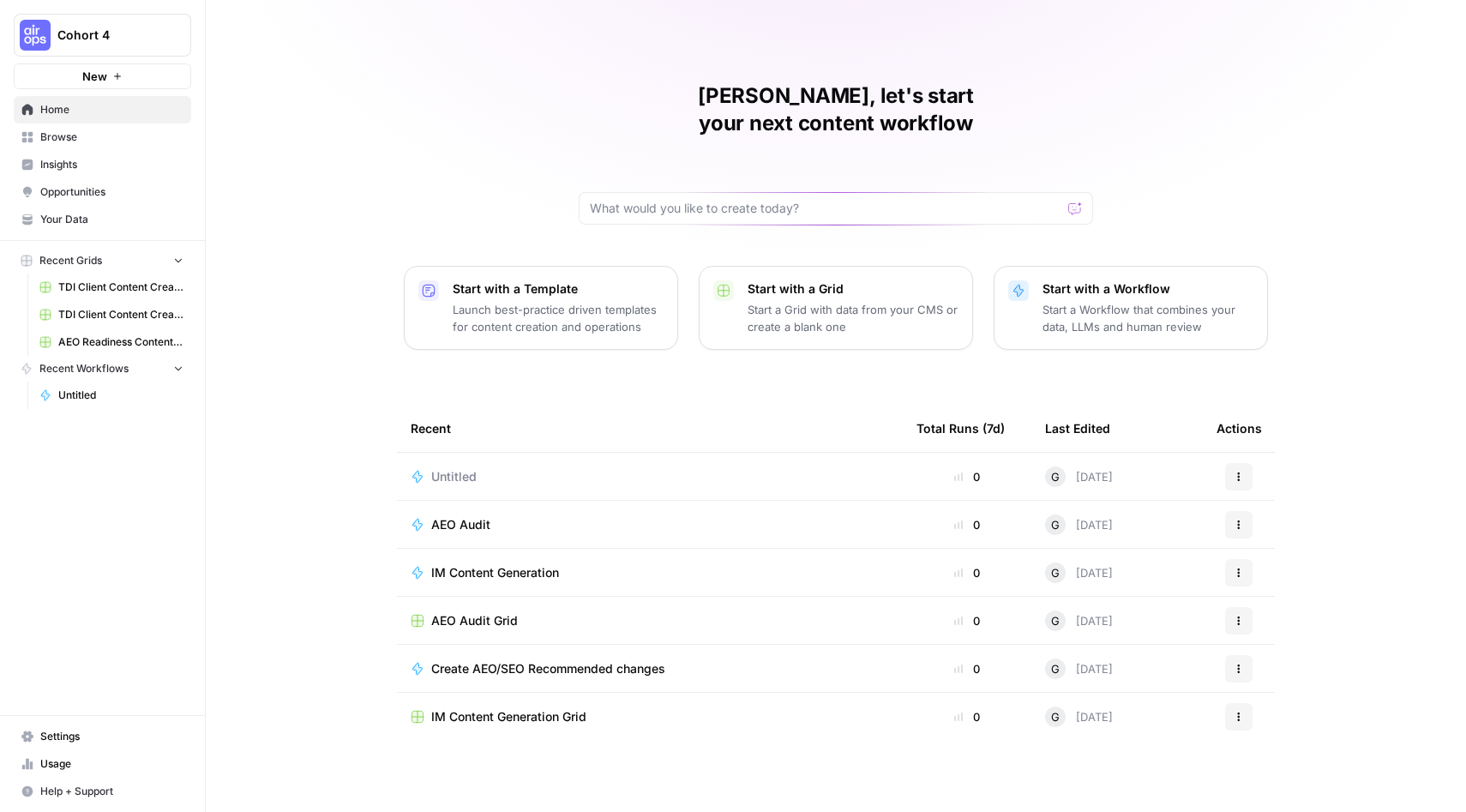
click at [54, 169] on span "Insights" at bounding box center [112, 165] width 143 height 16
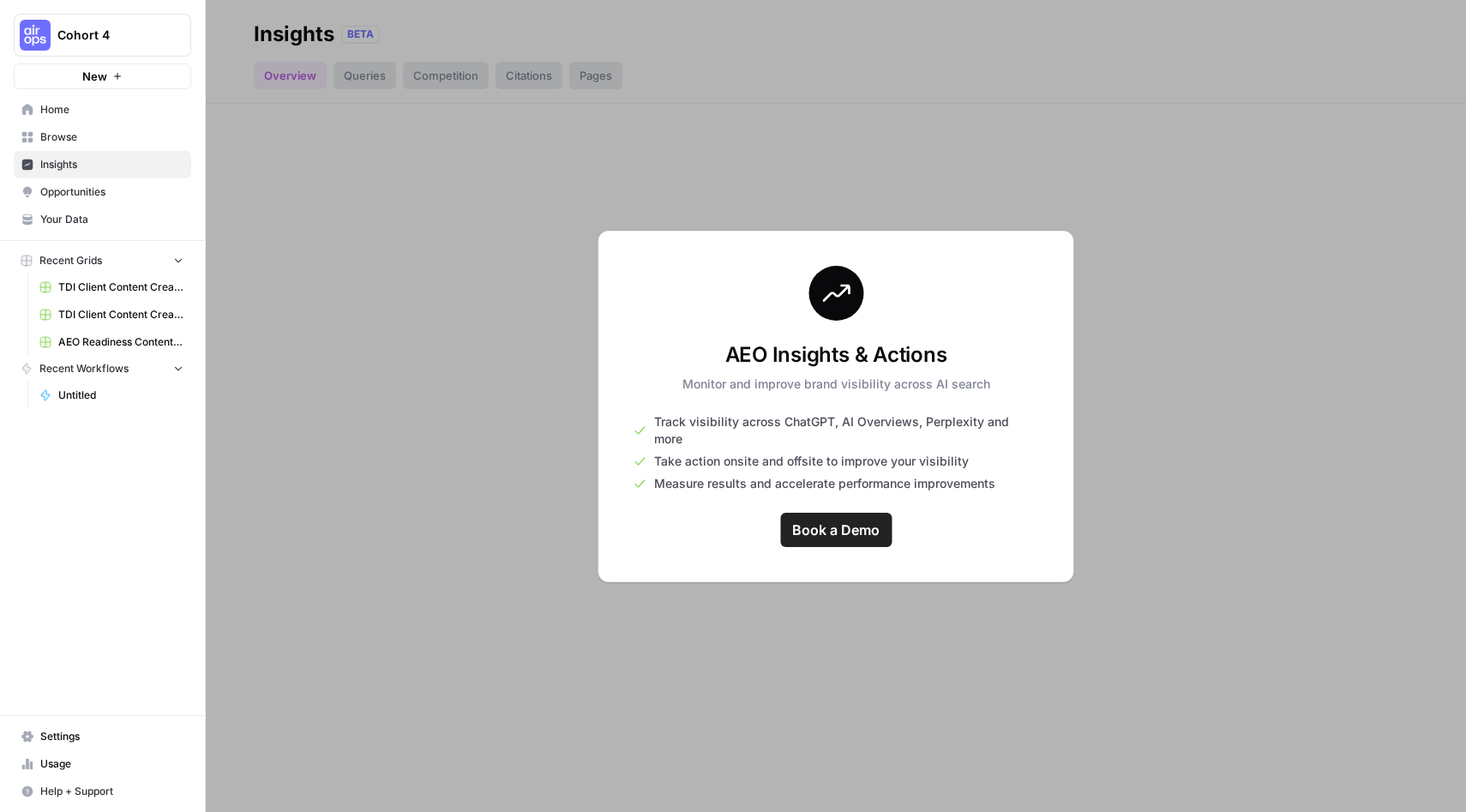
click at [65, 43] on span "Cohort 4" at bounding box center [109, 35] width 104 height 17
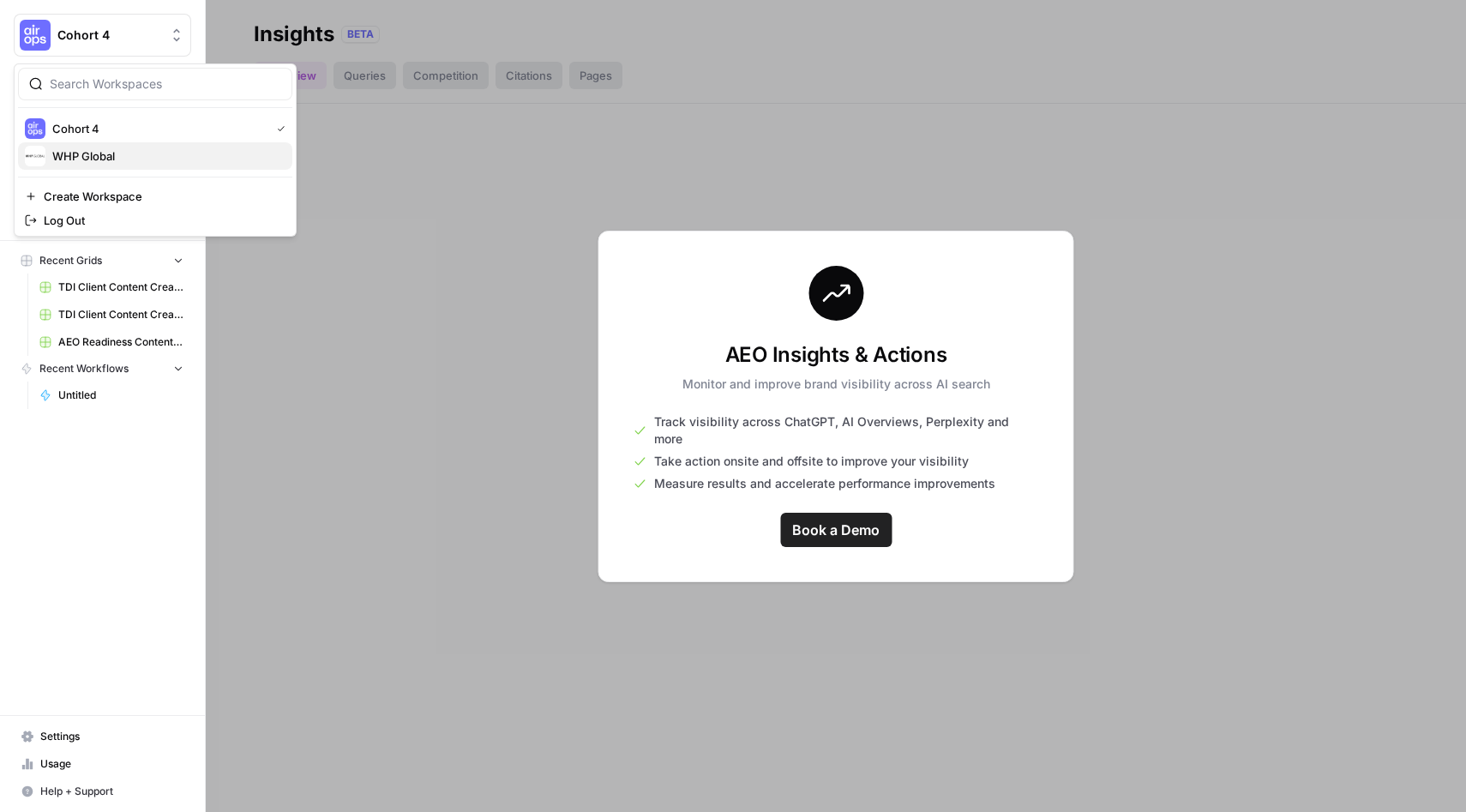
click at [75, 157] on span "WHP Global" at bounding box center [166, 156] width 226 height 17
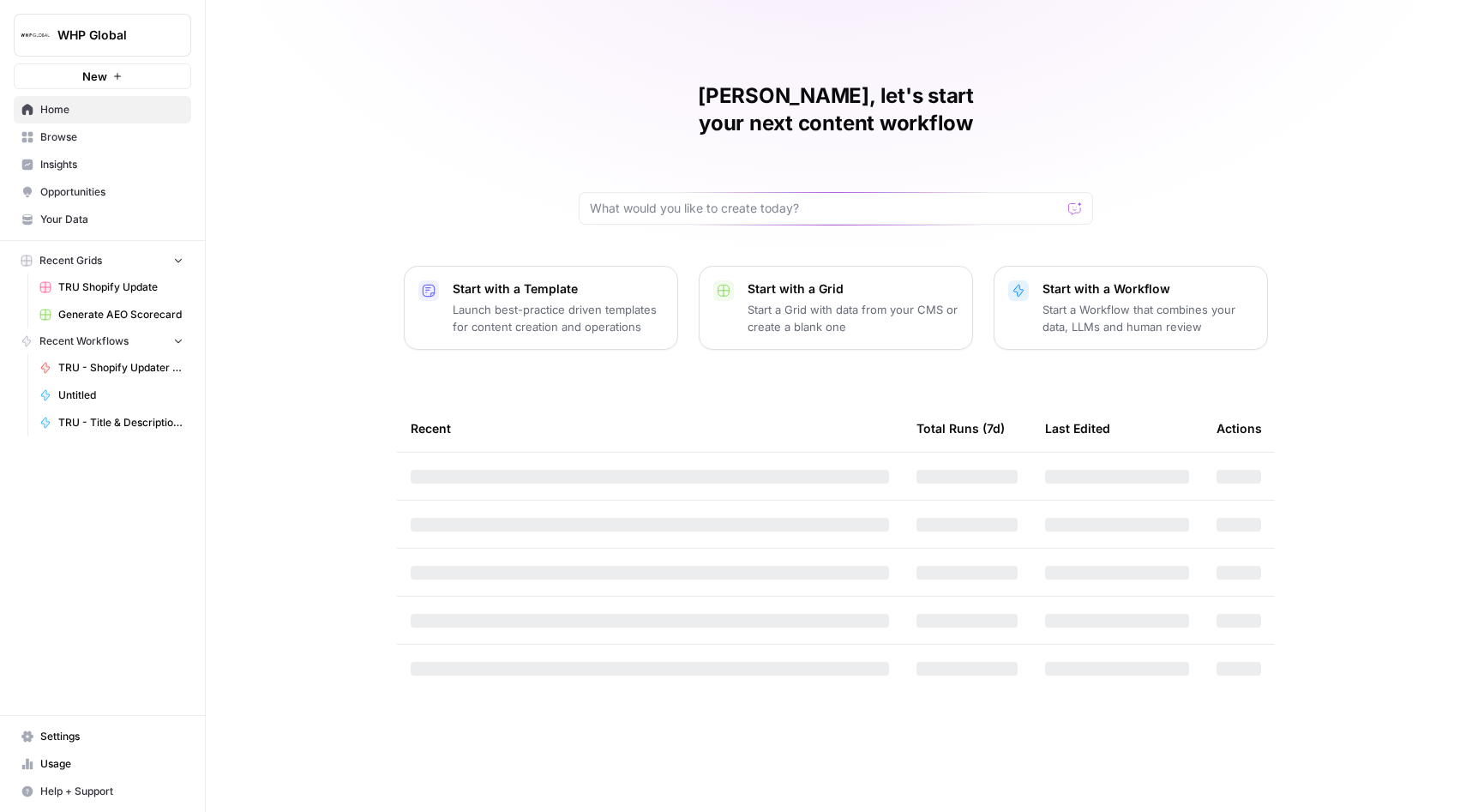
click at [52, 159] on span "Insights" at bounding box center [112, 165] width 143 height 16
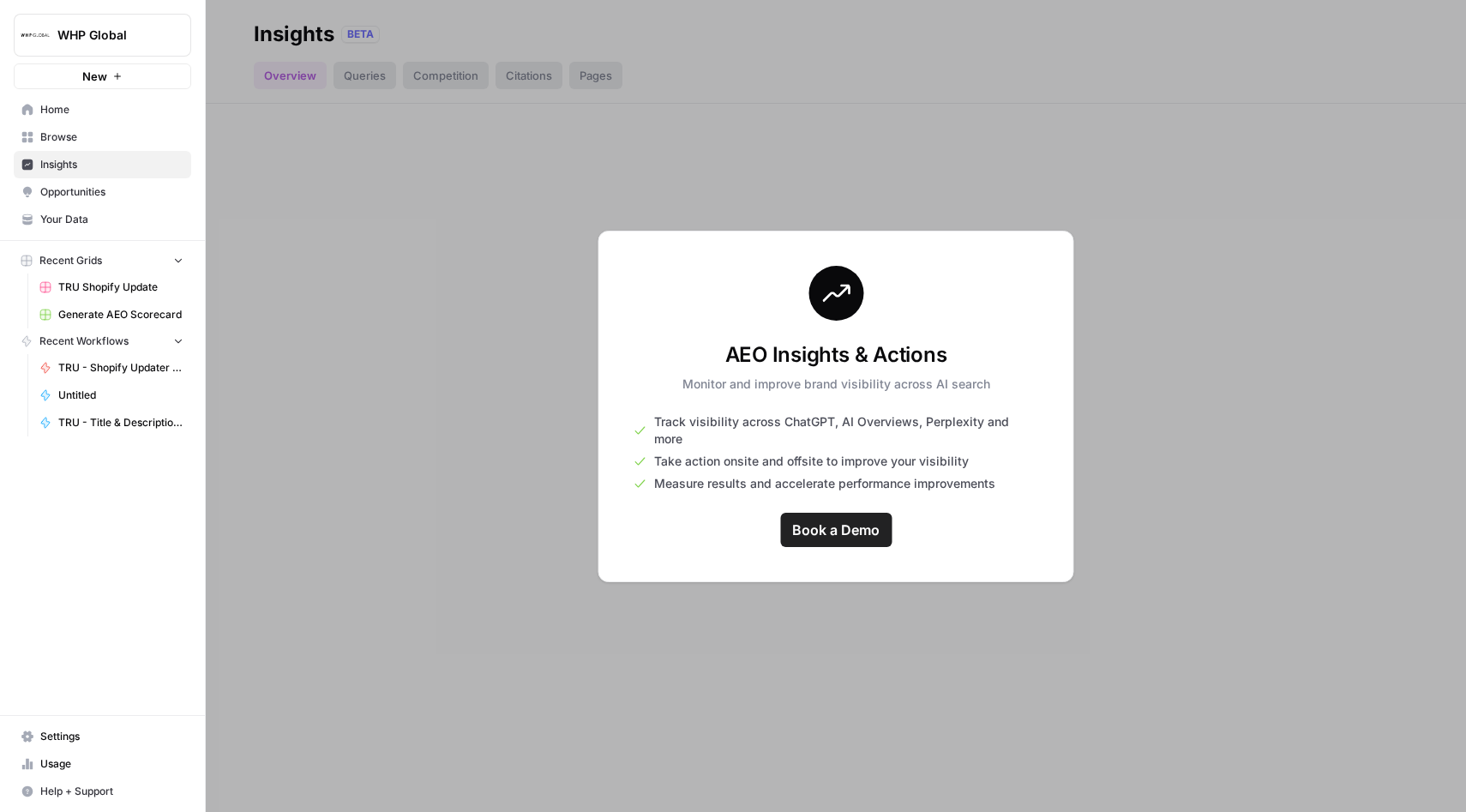
click at [72, 48] on button "WHP Global" at bounding box center [102, 35] width 178 height 43
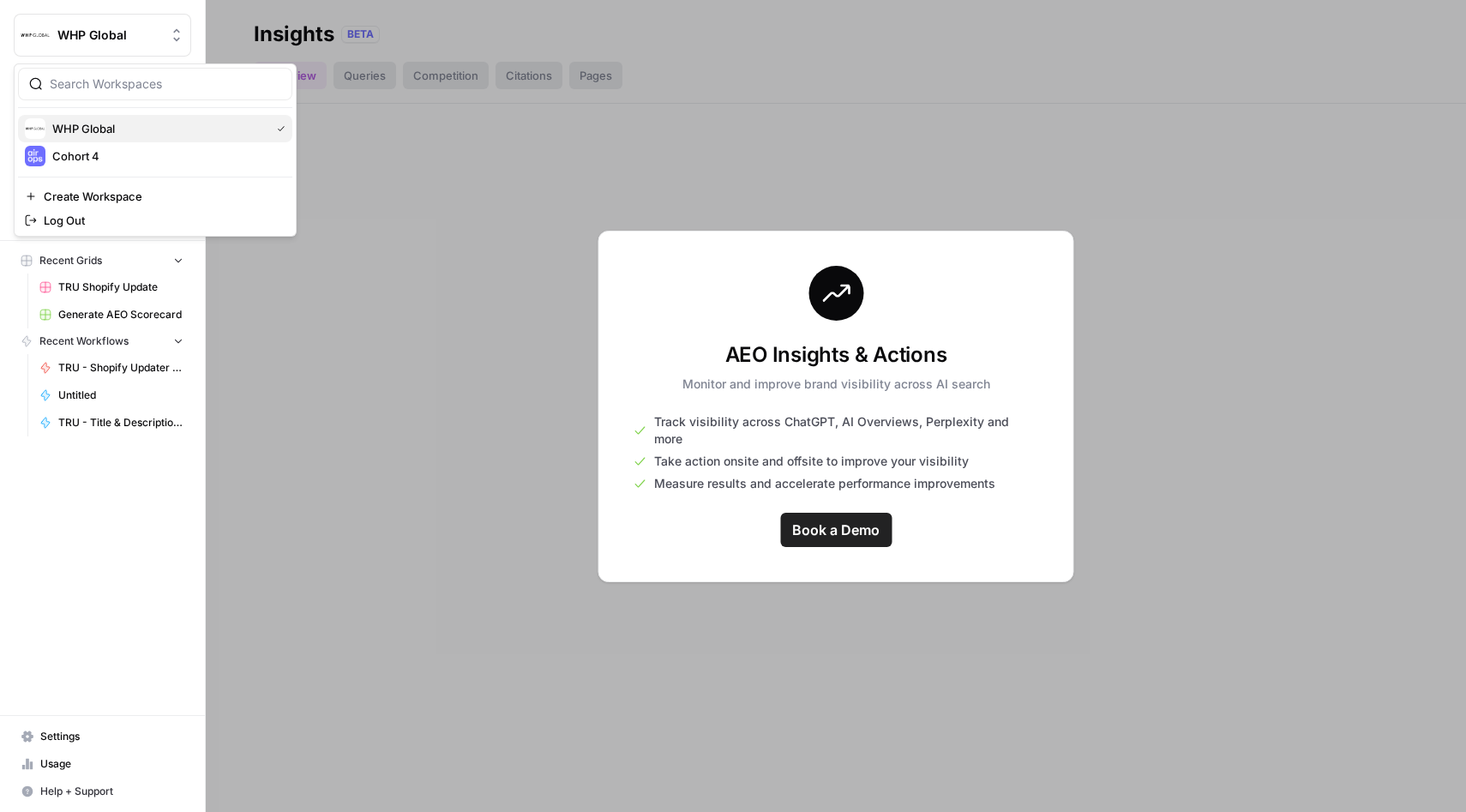
click at [83, 124] on span "WHP Global" at bounding box center [158, 128] width 211 height 17
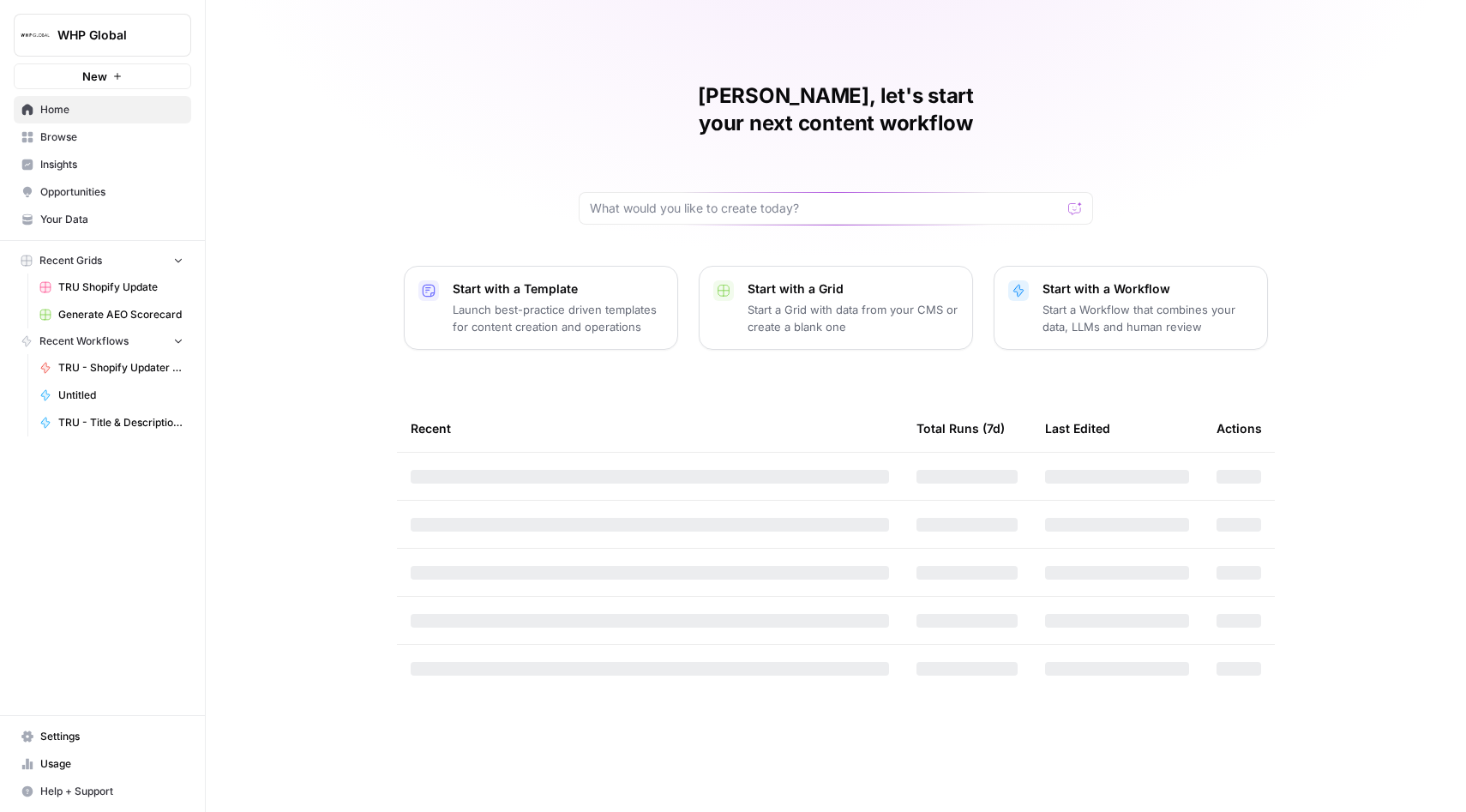
click at [70, 292] on span "TRU Shopify Update" at bounding box center [121, 288] width 125 height 16
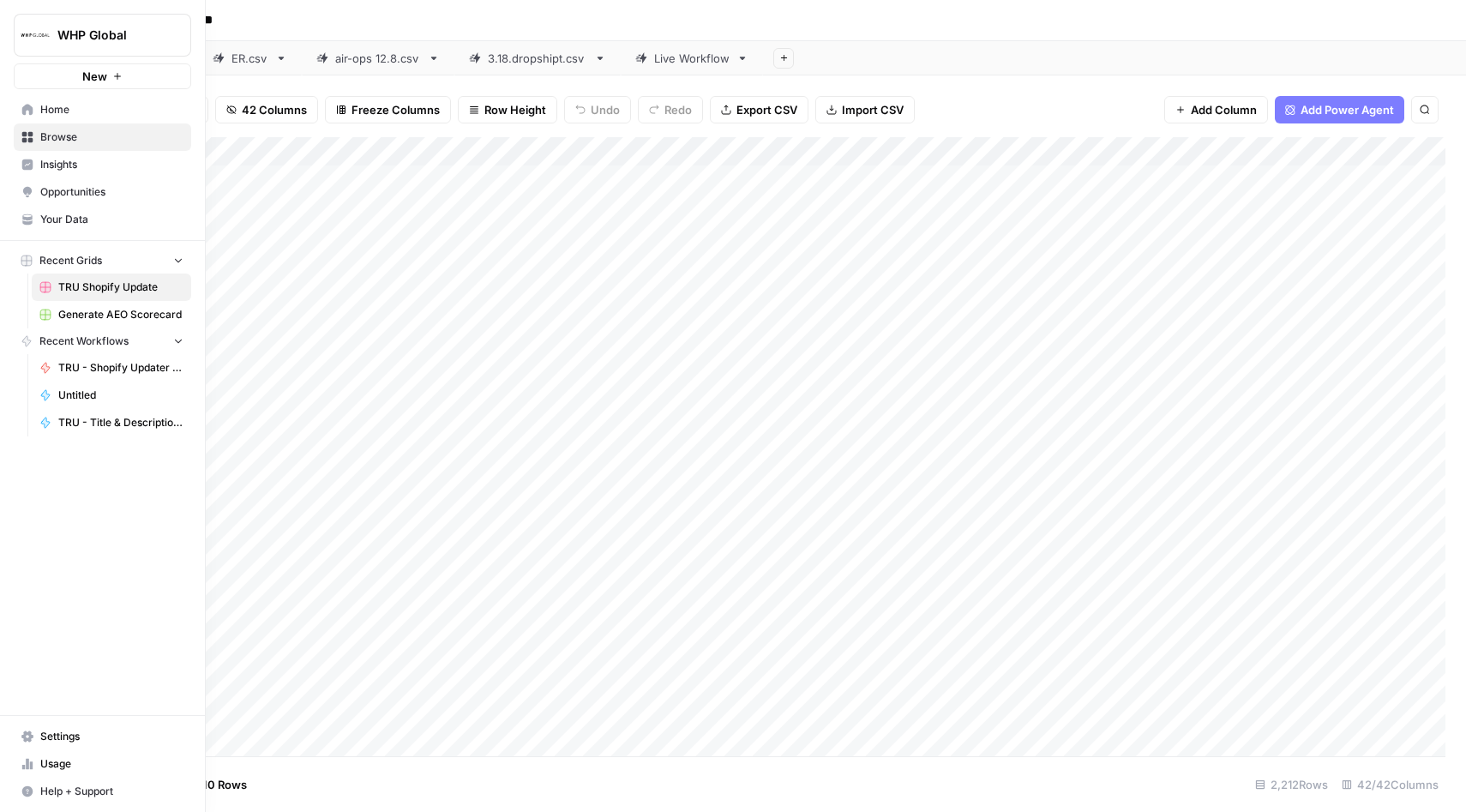
click at [65, 408] on link "TRU - Title & Description Generator" at bounding box center [111, 422] width 160 height 28
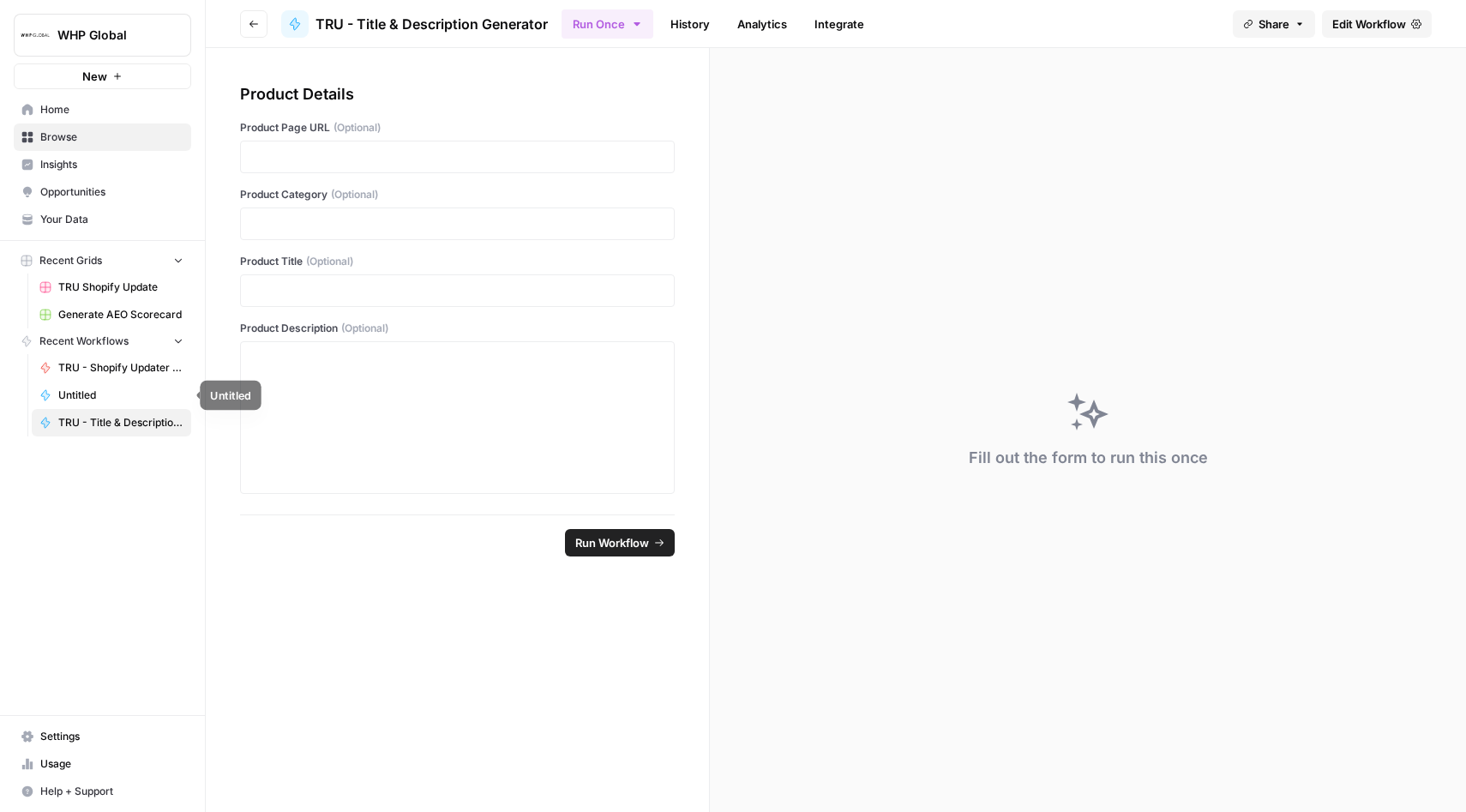
click at [73, 386] on link "Untitled" at bounding box center [111, 396] width 160 height 28
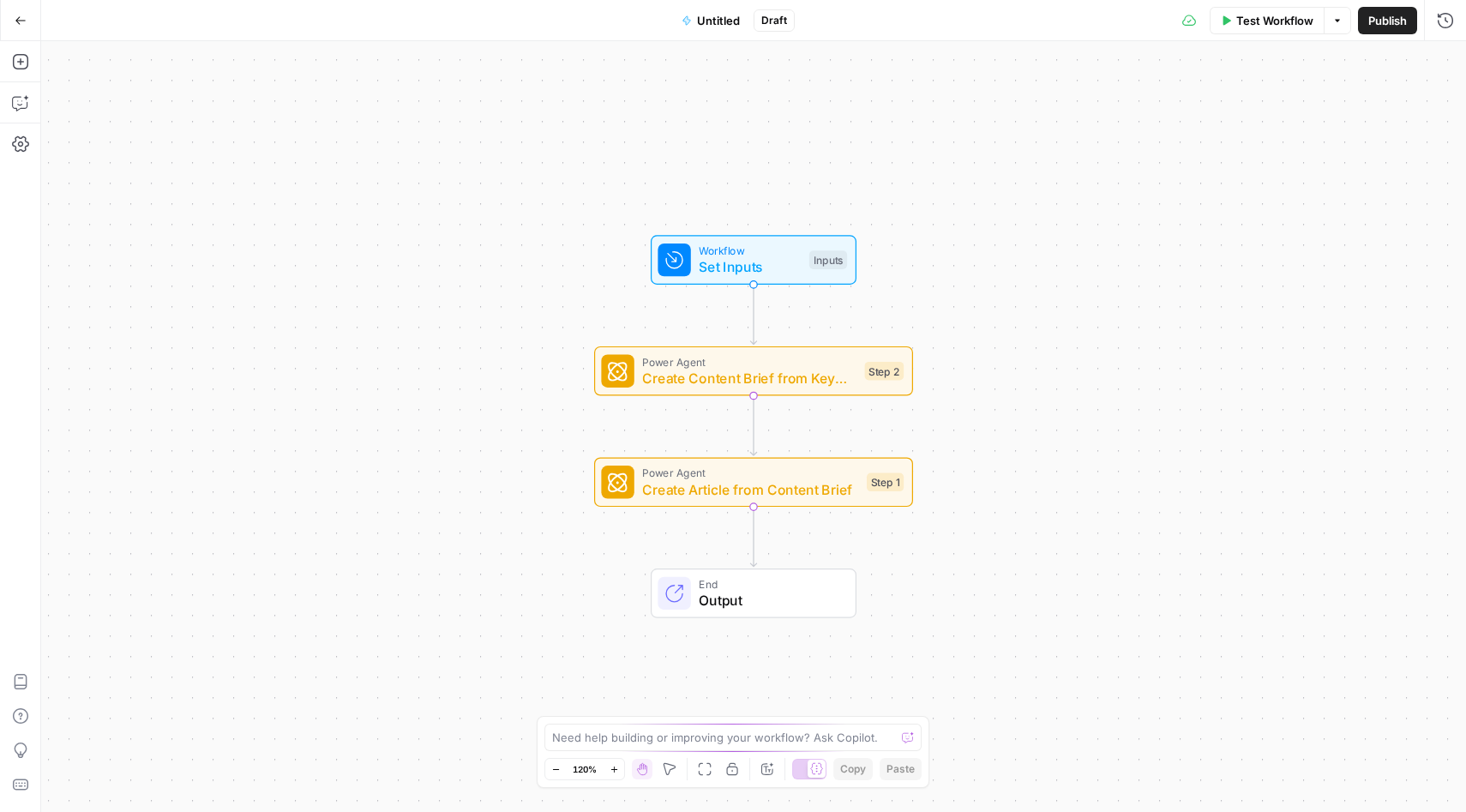
click at [1398, 36] on div "Test Workflow Options Publish Run History" at bounding box center [1130, 20] width 672 height 41
click at [1385, 16] on span "Publish" at bounding box center [1388, 20] width 39 height 17
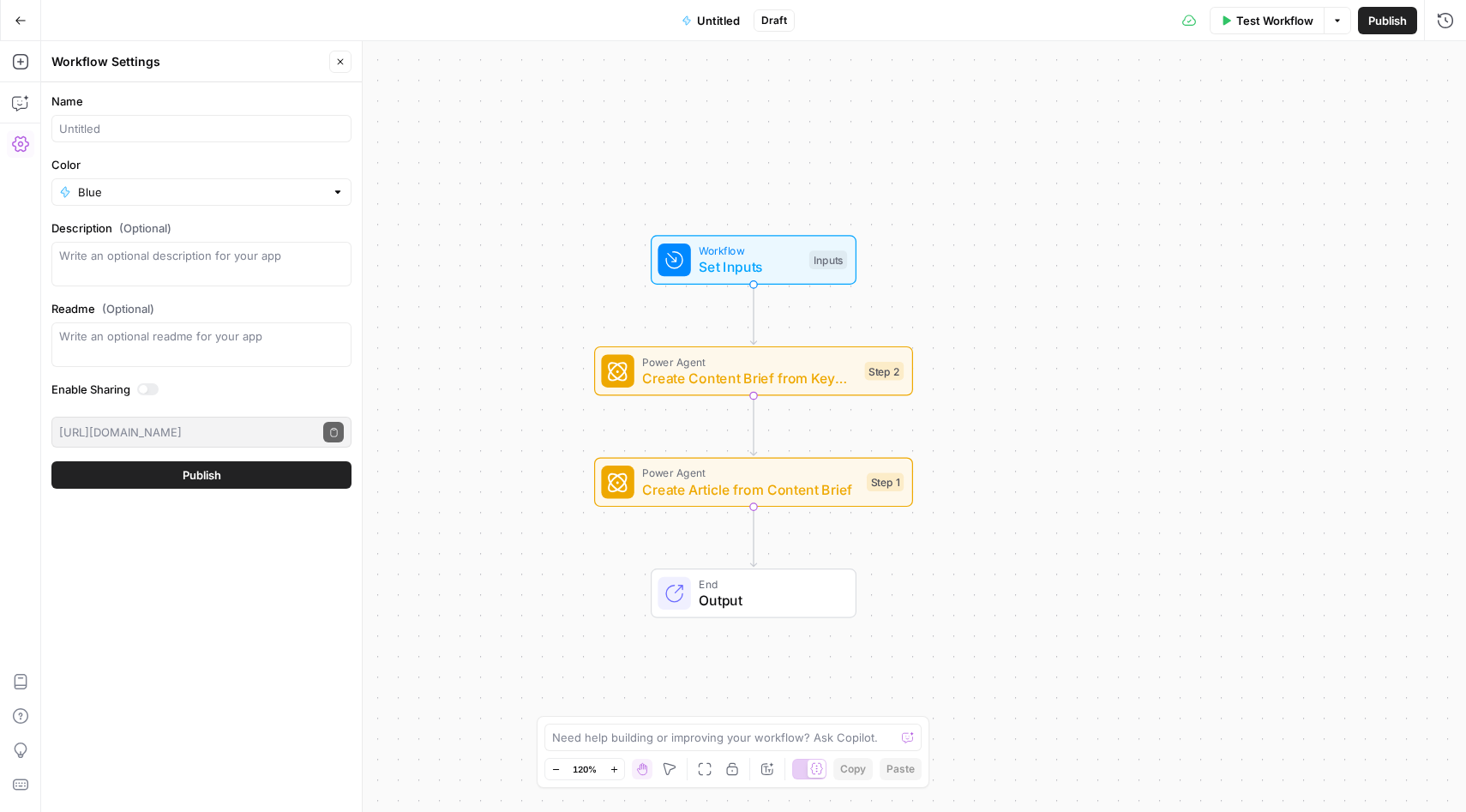
click at [9, 23] on button "Go Back" at bounding box center [20, 20] width 31 height 31
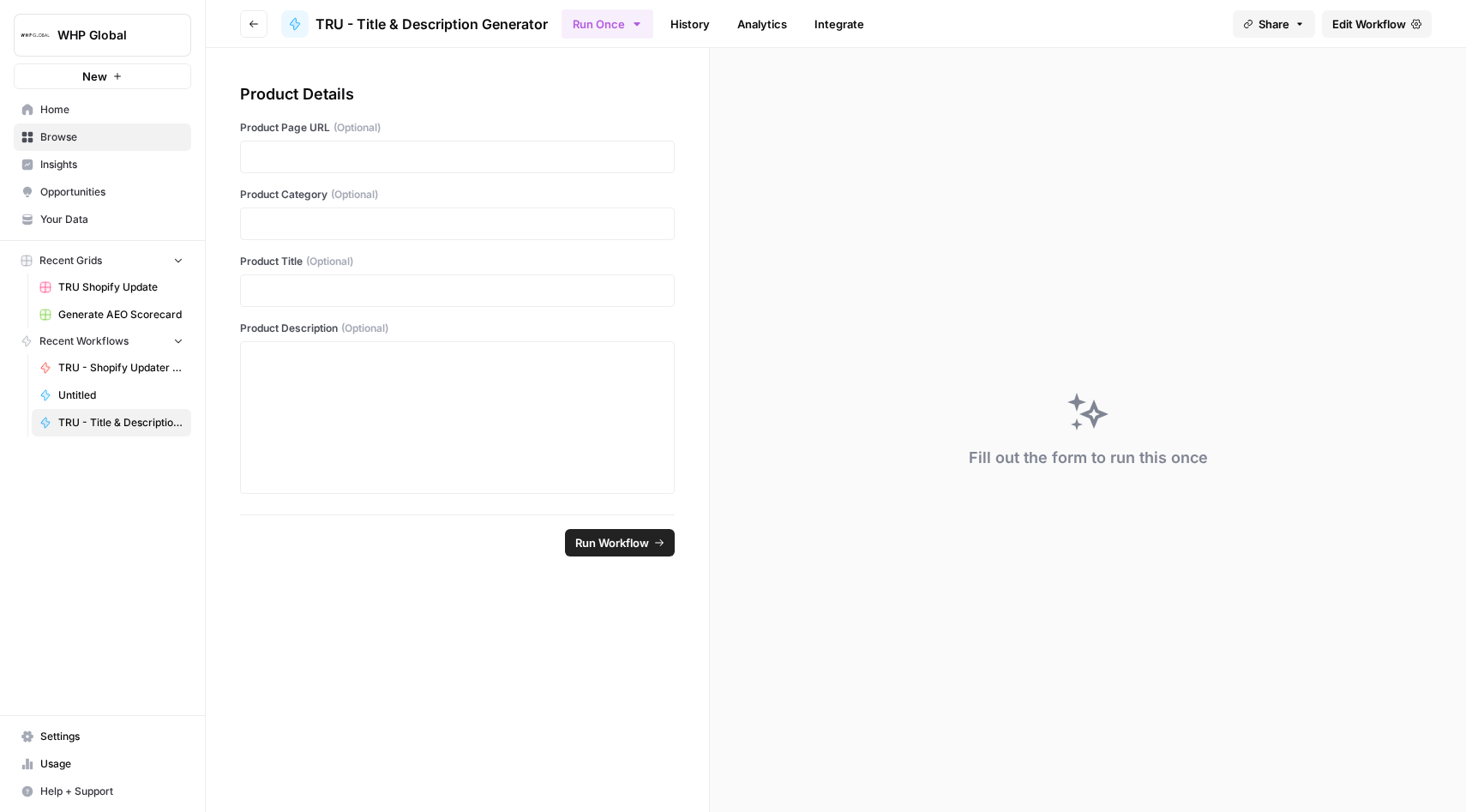
click at [912, 228] on div "Fill out the form to run this once" at bounding box center [1088, 429] width 756 height 763
click at [1051, 132] on div "Fill out the form to run this once" at bounding box center [1088, 429] width 756 height 763
